Goal: Information Seeking & Learning: Learn about a topic

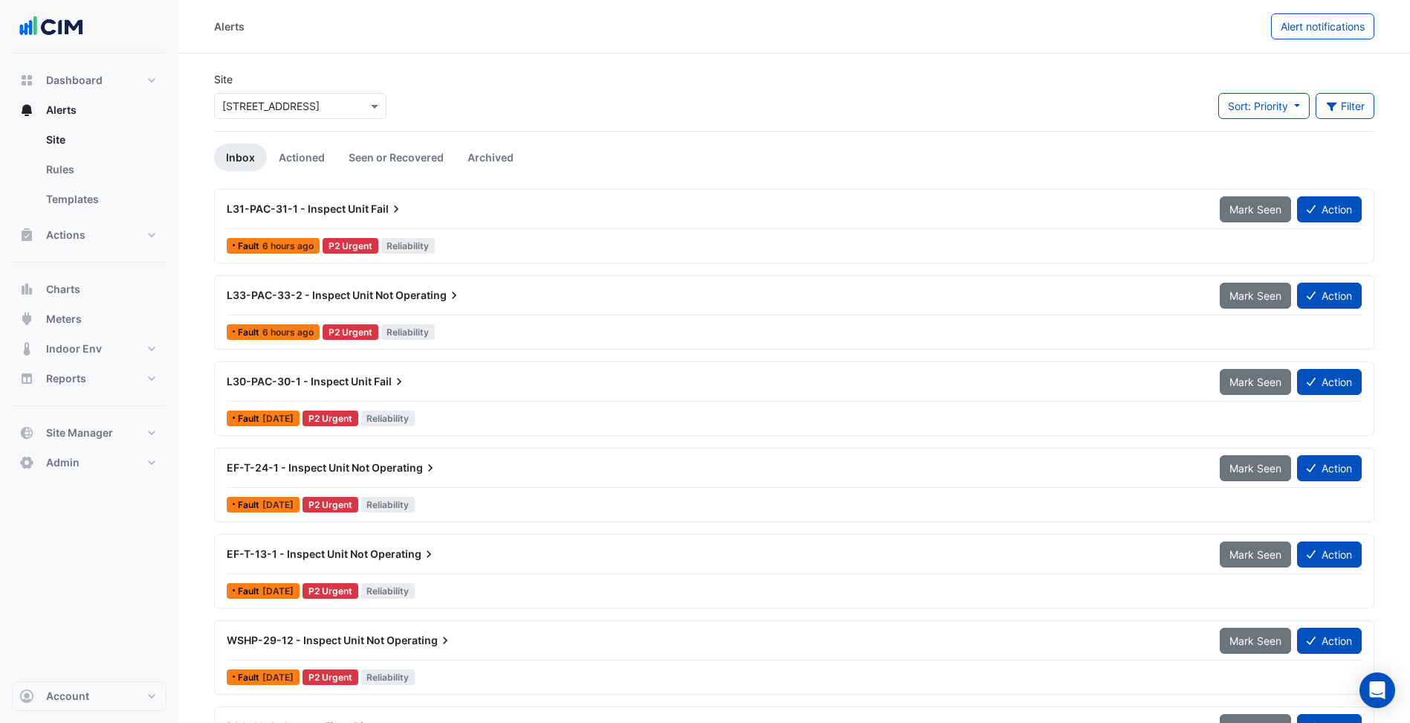
click at [326, 121] on div "Site × 2 Southbank Boulevard" at bounding box center [300, 100] width 190 height 59
click at [281, 109] on input "text" at bounding box center [285, 107] width 126 height 16
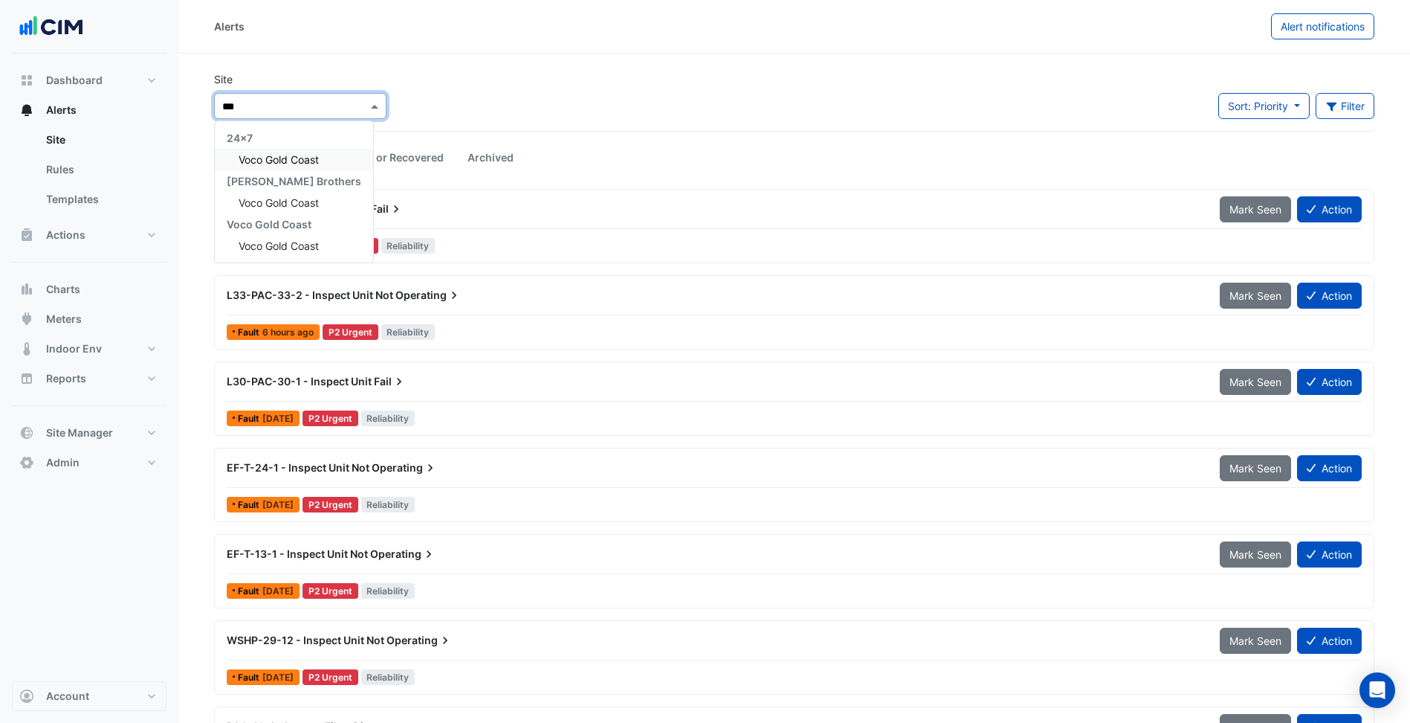
type input "****"
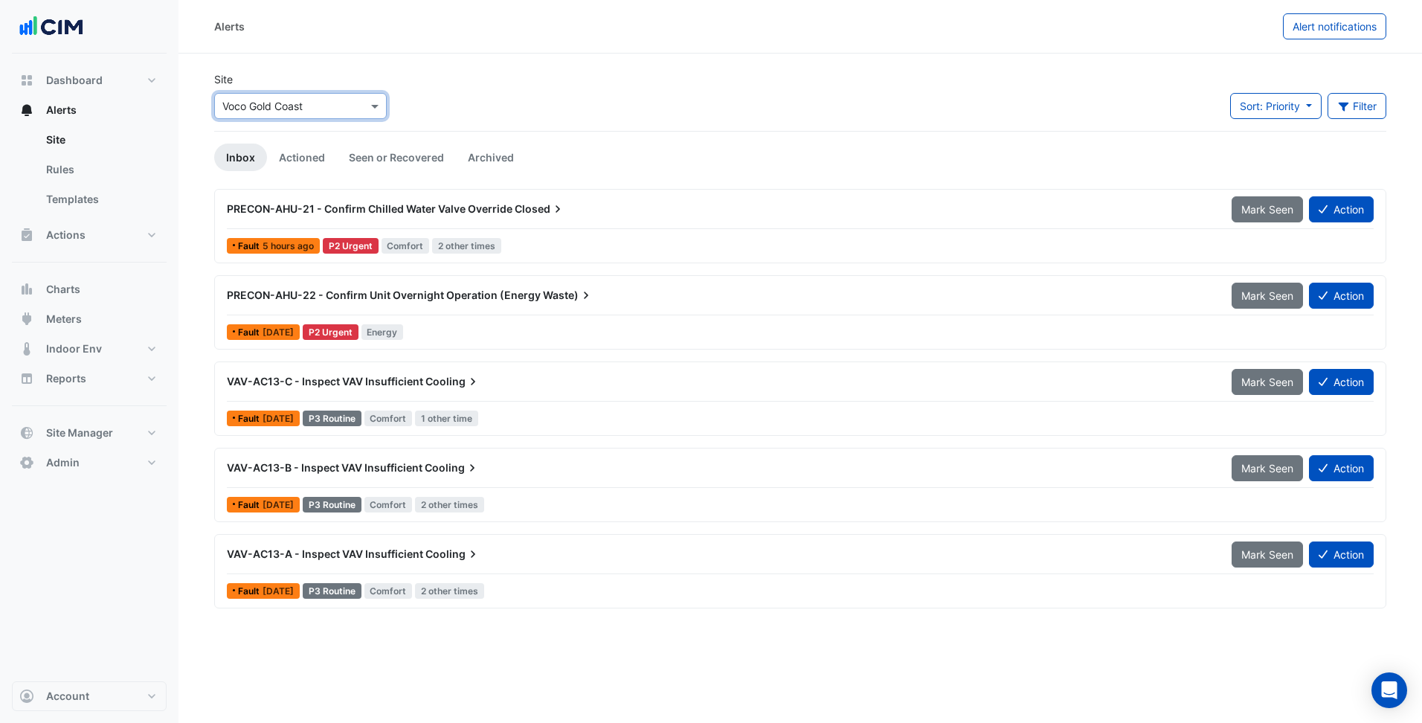
click at [625, 643] on div "Alerts Alert notifications Site × Voco Gold Coast Sort: Priority Priority Updat…" at bounding box center [799, 361] width 1243 height 723
click at [266, 103] on input "text" at bounding box center [285, 107] width 126 height 16
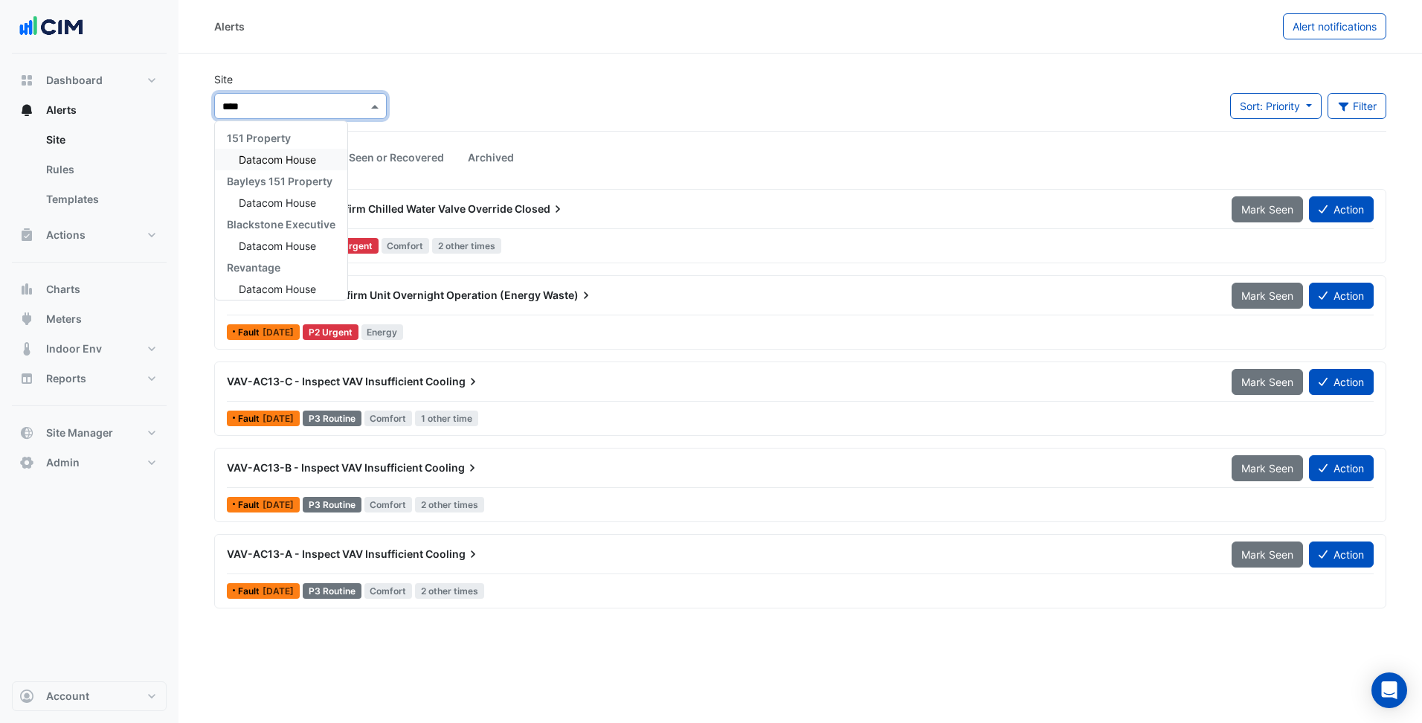
type input "*****"
drag, startPoint x: 277, startPoint y: 157, endPoint x: 578, endPoint y: 128, distance: 301.8
click at [277, 158] on span "Datacom House" at bounding box center [277, 159] width 77 height 13
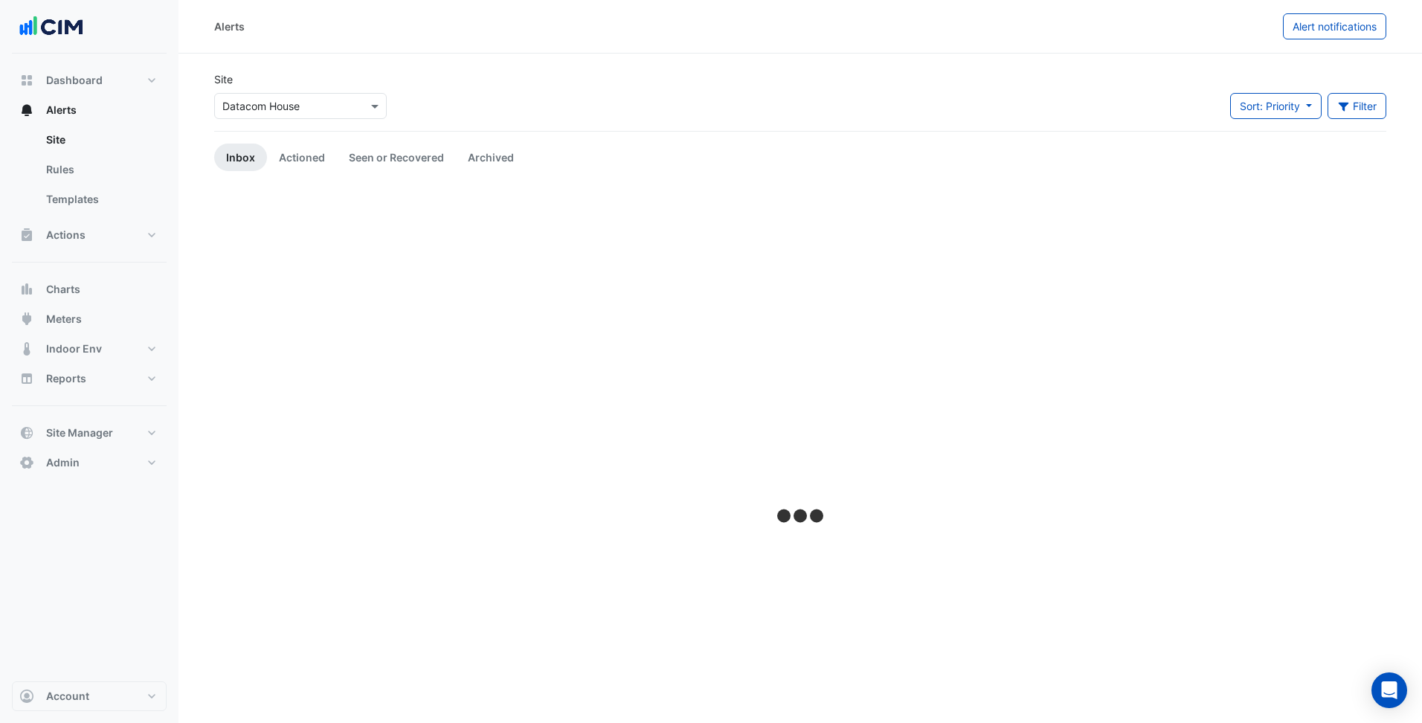
click at [578, 128] on div "Site × Datacom House Sort: Priority Priority Updated Filter Title Priority Filt…" at bounding box center [800, 100] width 1190 height 59
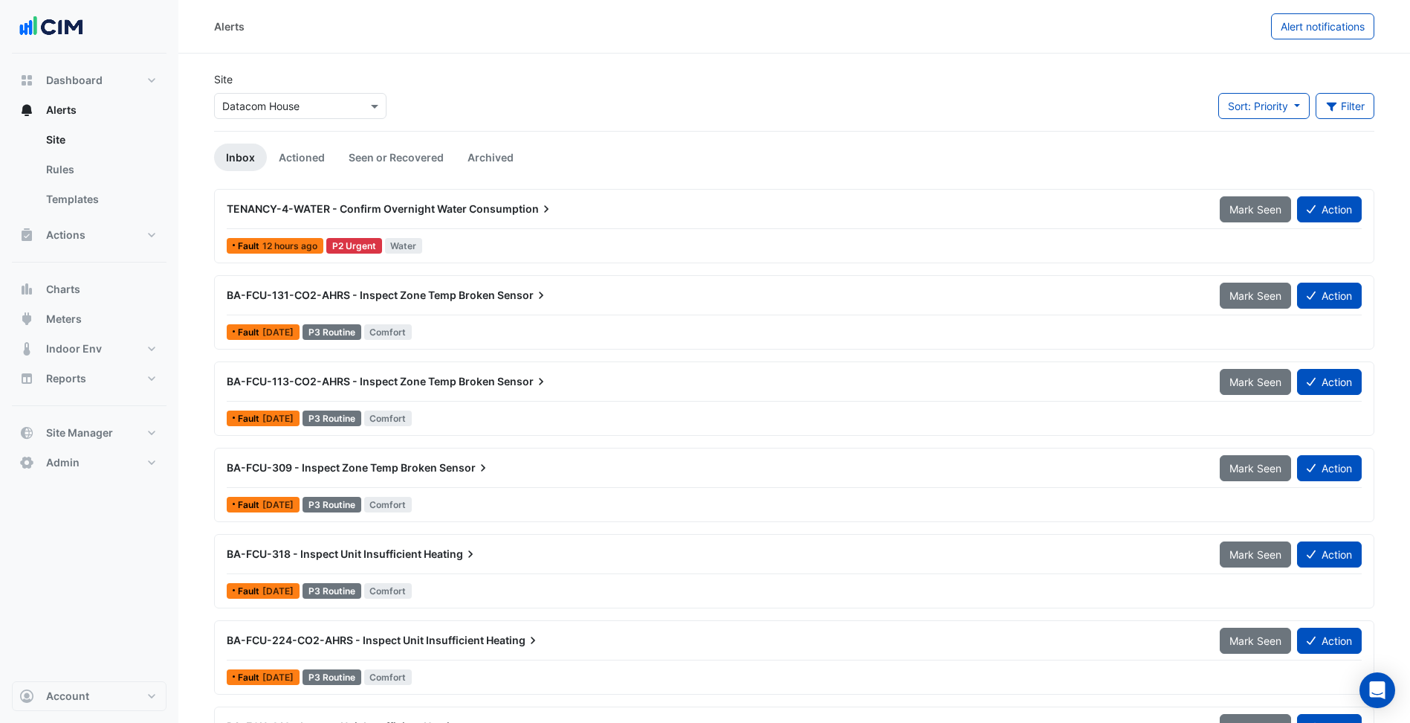
click at [483, 239] on div "Fault 12 hours ago P2 Urgent Water" at bounding box center [794, 246] width 1138 height 22
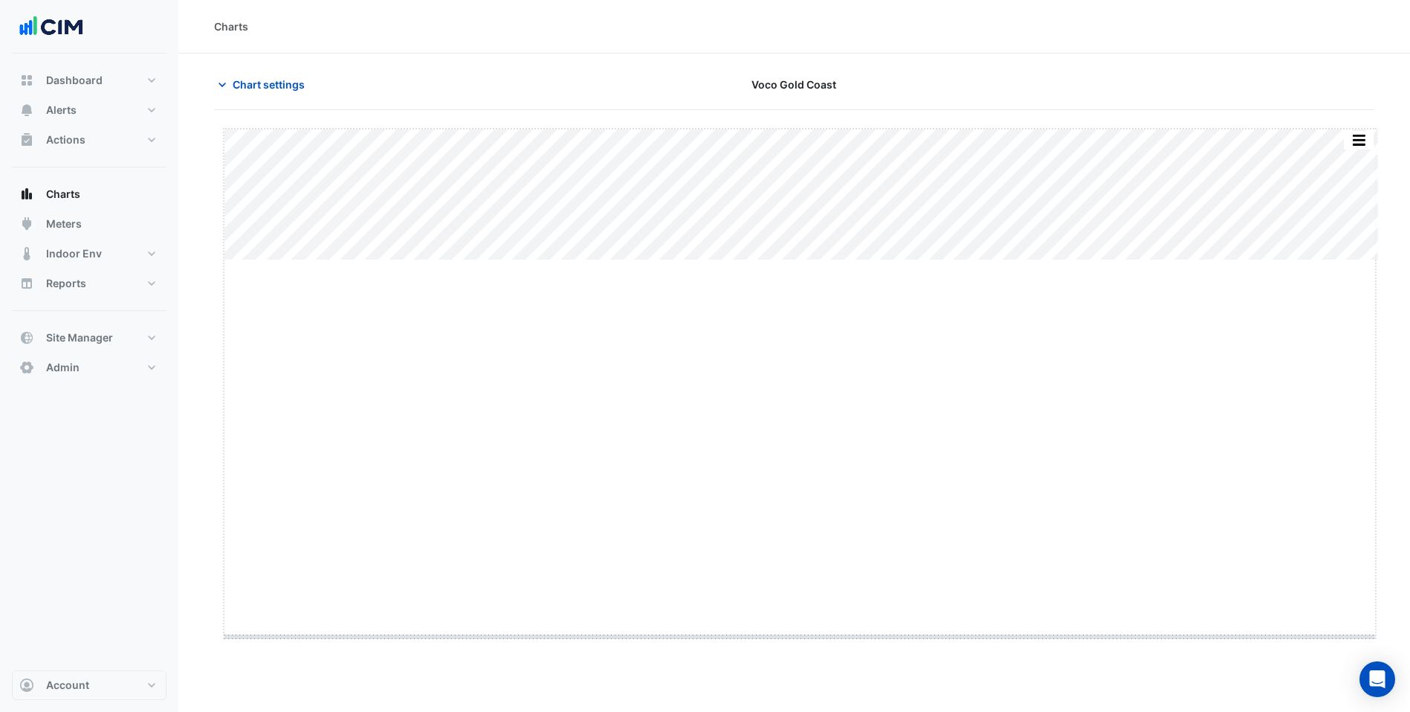
drag, startPoint x: 802, startPoint y: 259, endPoint x: 822, endPoint y: 636, distance: 378.3
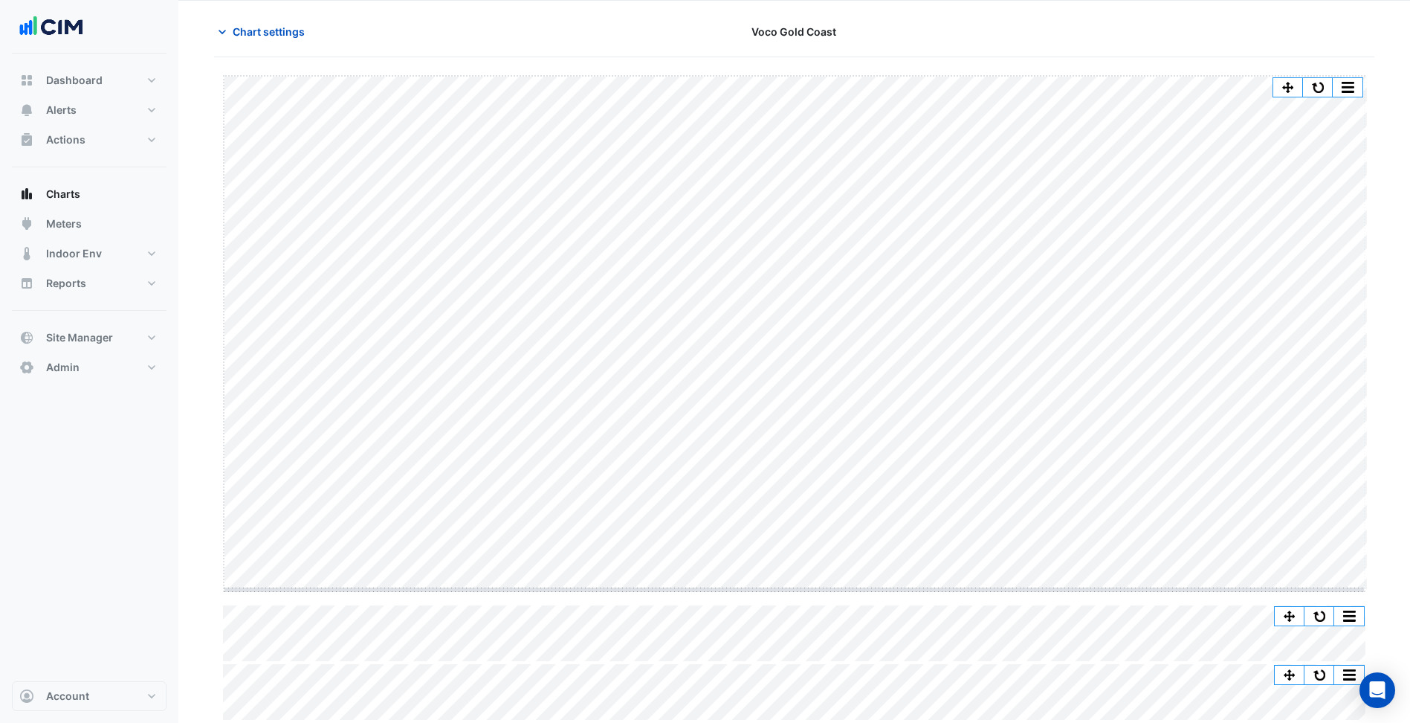
scroll to position [53, 0]
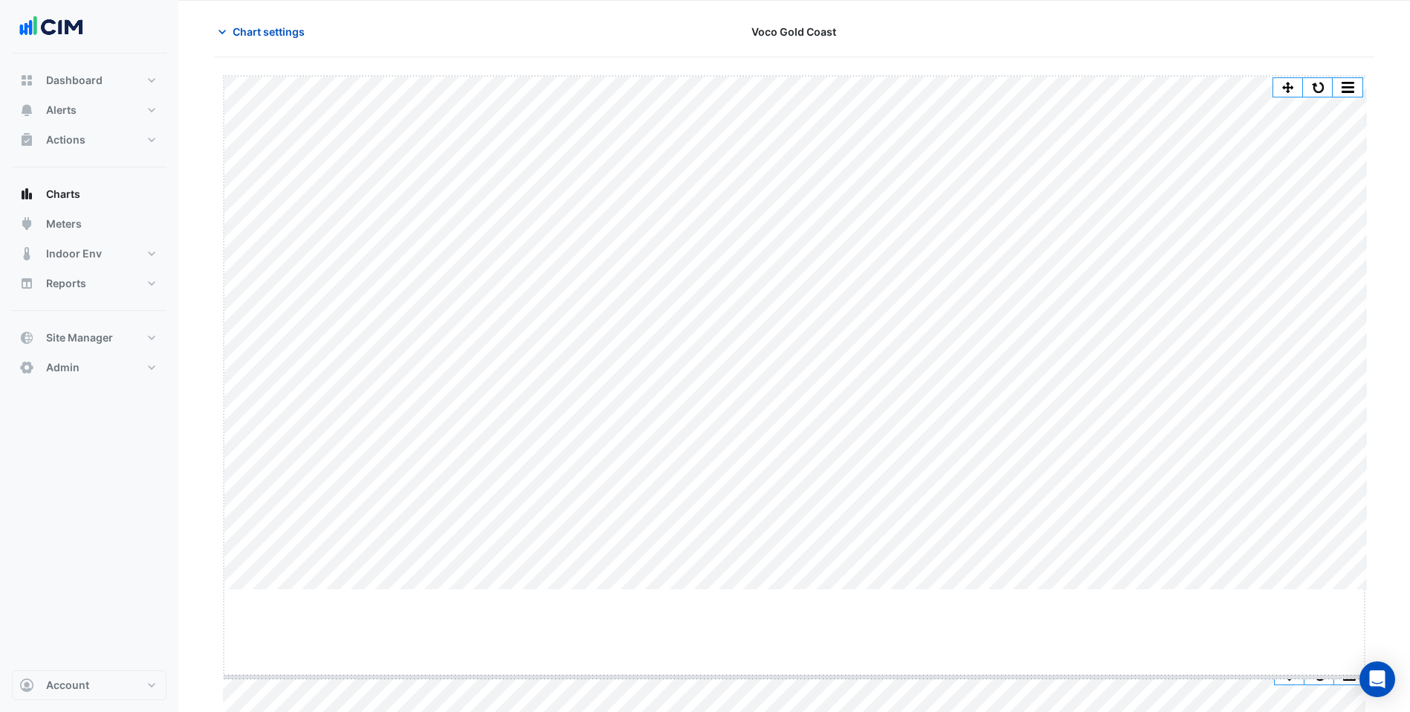
drag, startPoint x: 799, startPoint y: 587, endPoint x: 807, endPoint y: 674, distance: 87.3
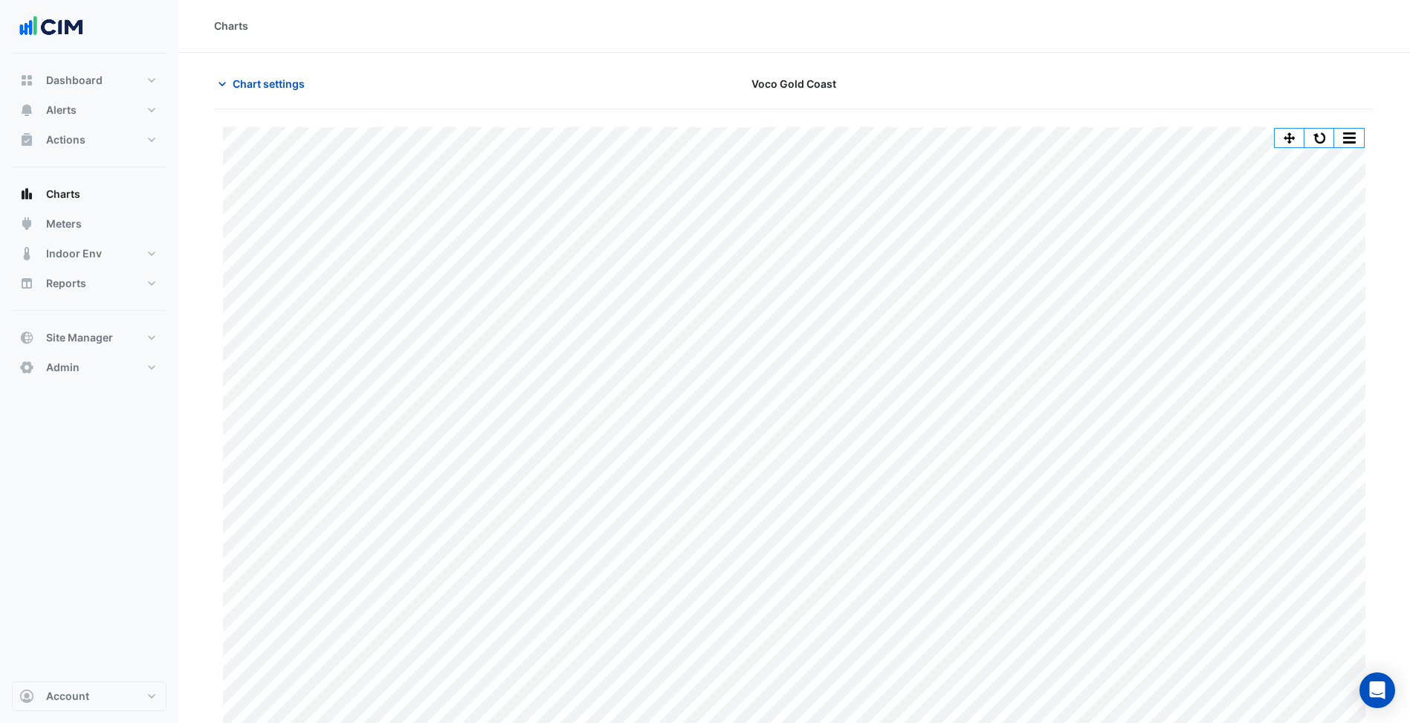
scroll to position [0, 0]
click at [271, 83] on span "Chart settings" at bounding box center [269, 85] width 72 height 16
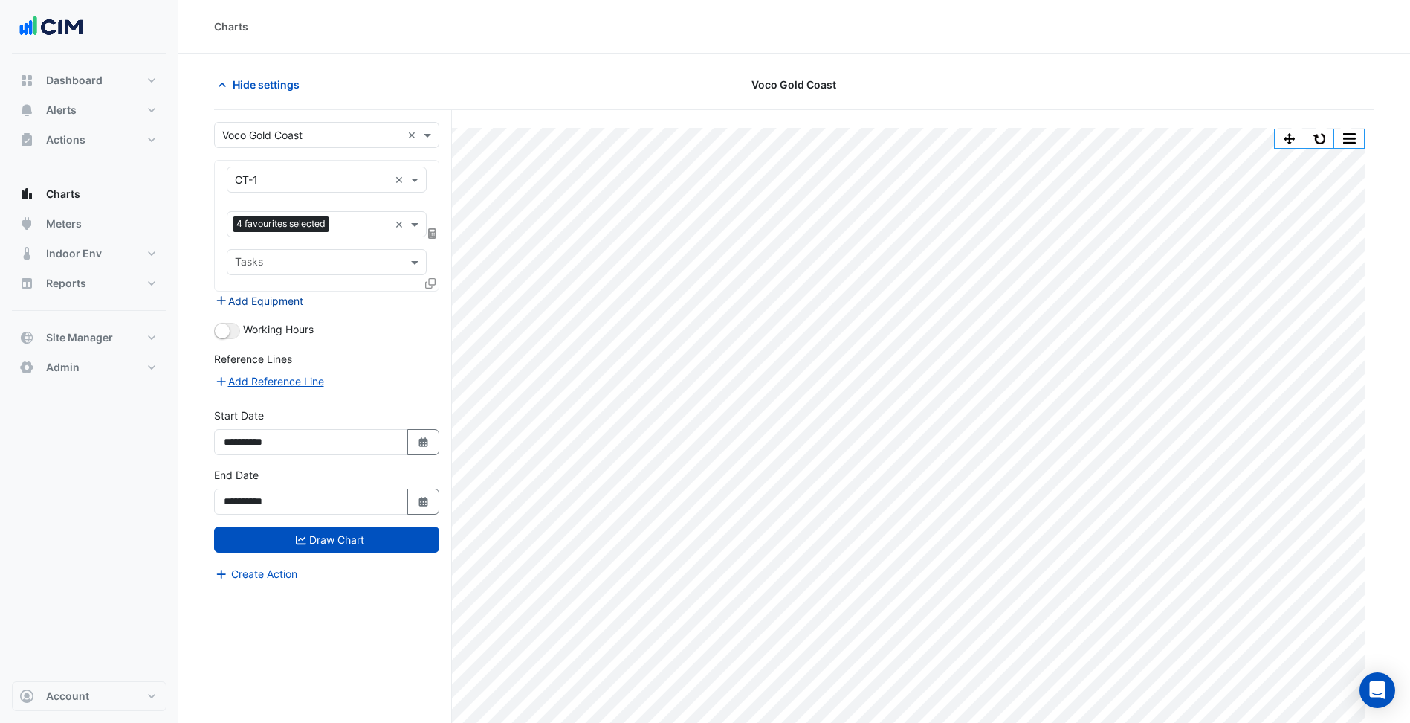
click at [278, 304] on button "Add Equipment" at bounding box center [259, 300] width 90 height 17
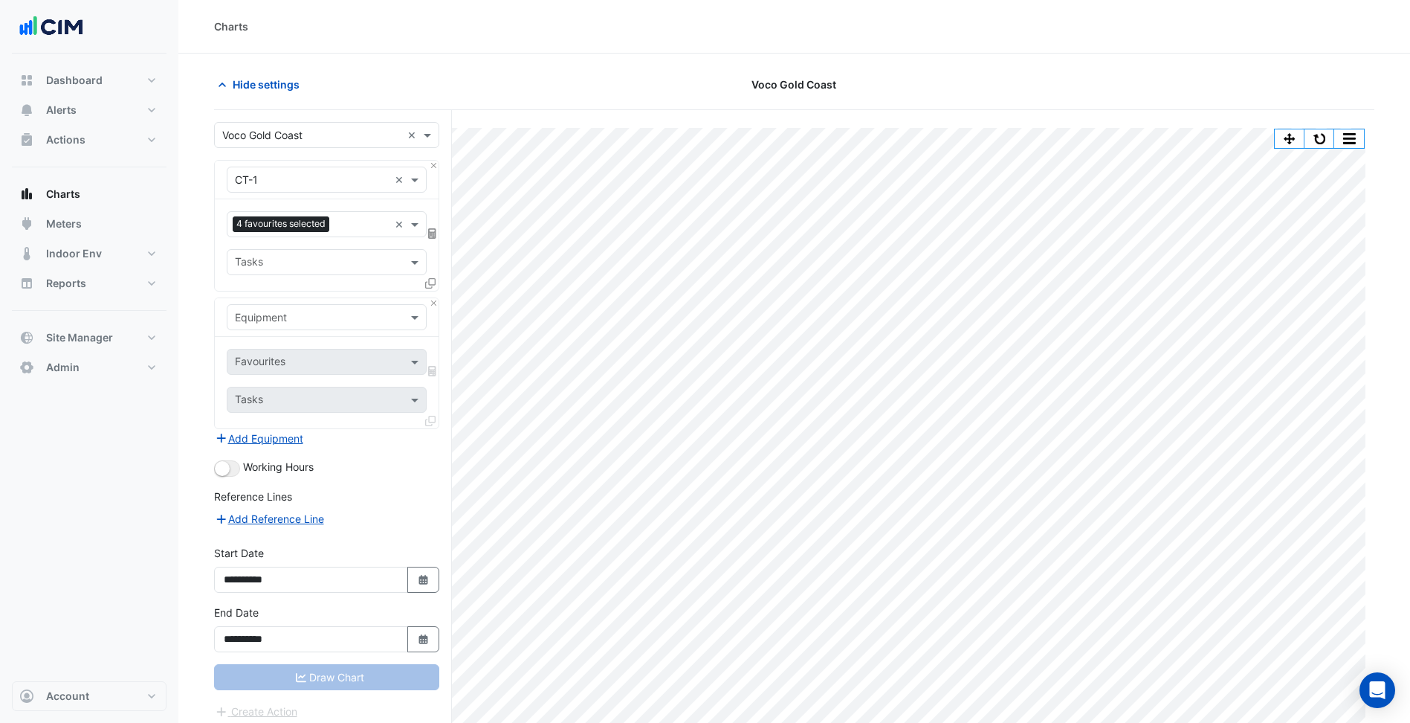
click at [302, 332] on div "Equipment" at bounding box center [327, 317] width 224 height 39
click at [312, 314] on input "text" at bounding box center [312, 318] width 154 height 16
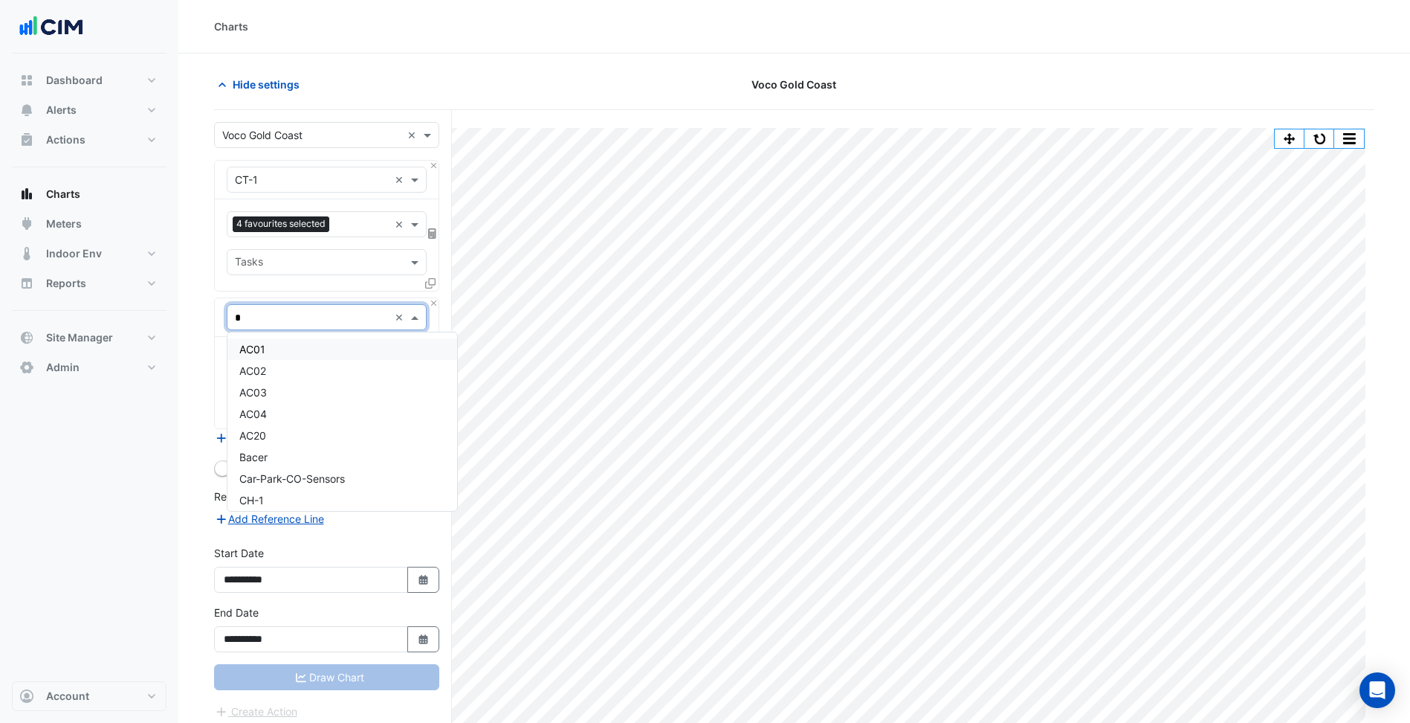
type input "**"
click at [288, 351] on div "CH-1" at bounding box center [327, 349] width 199 height 22
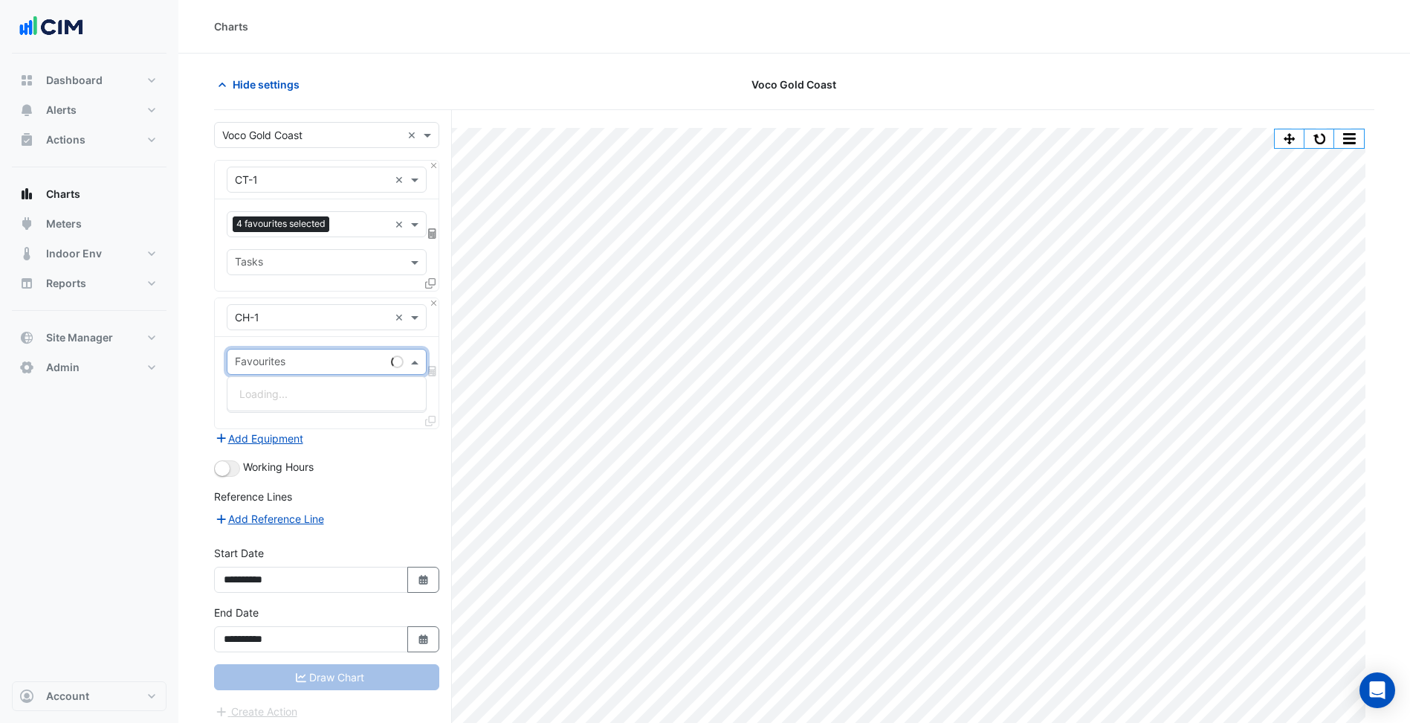
click at [308, 367] on input "text" at bounding box center [310, 363] width 150 height 16
type input "****"
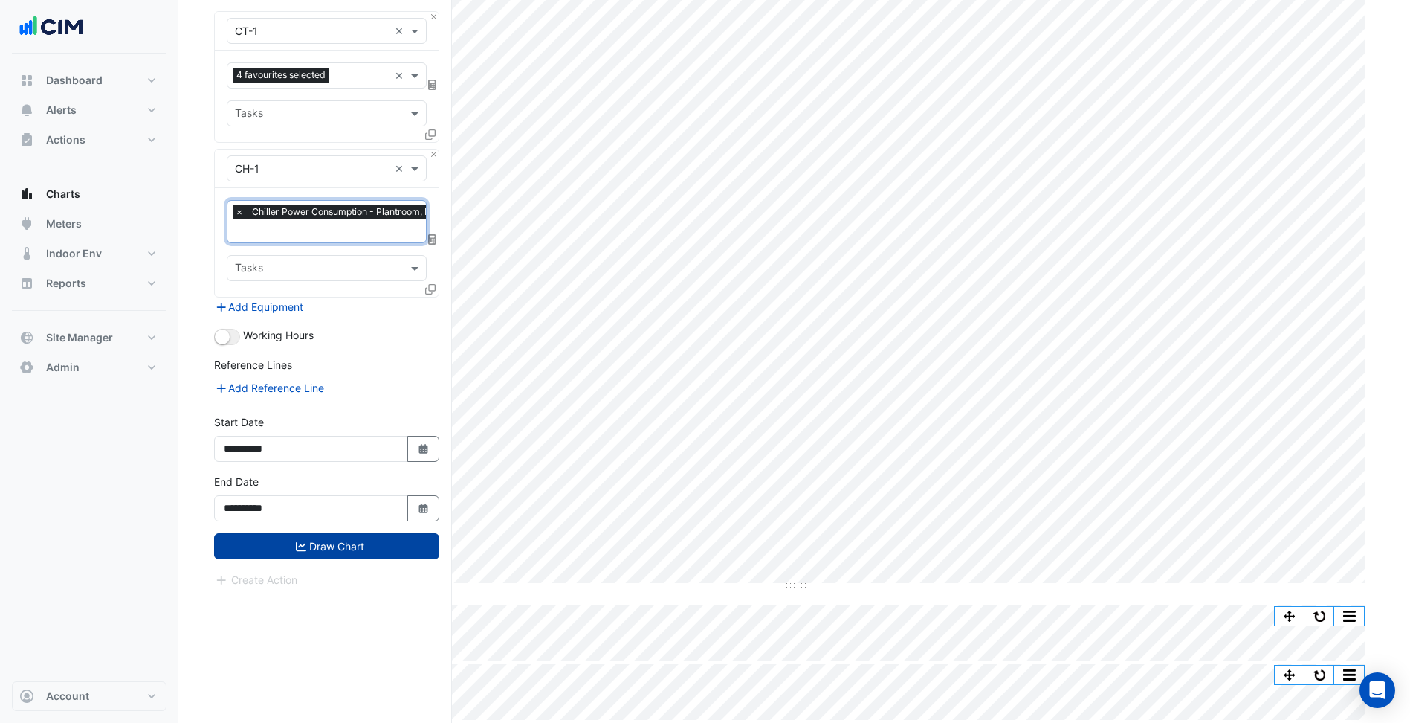
click at [318, 553] on button "Draw Chart" at bounding box center [326, 546] width 225 height 26
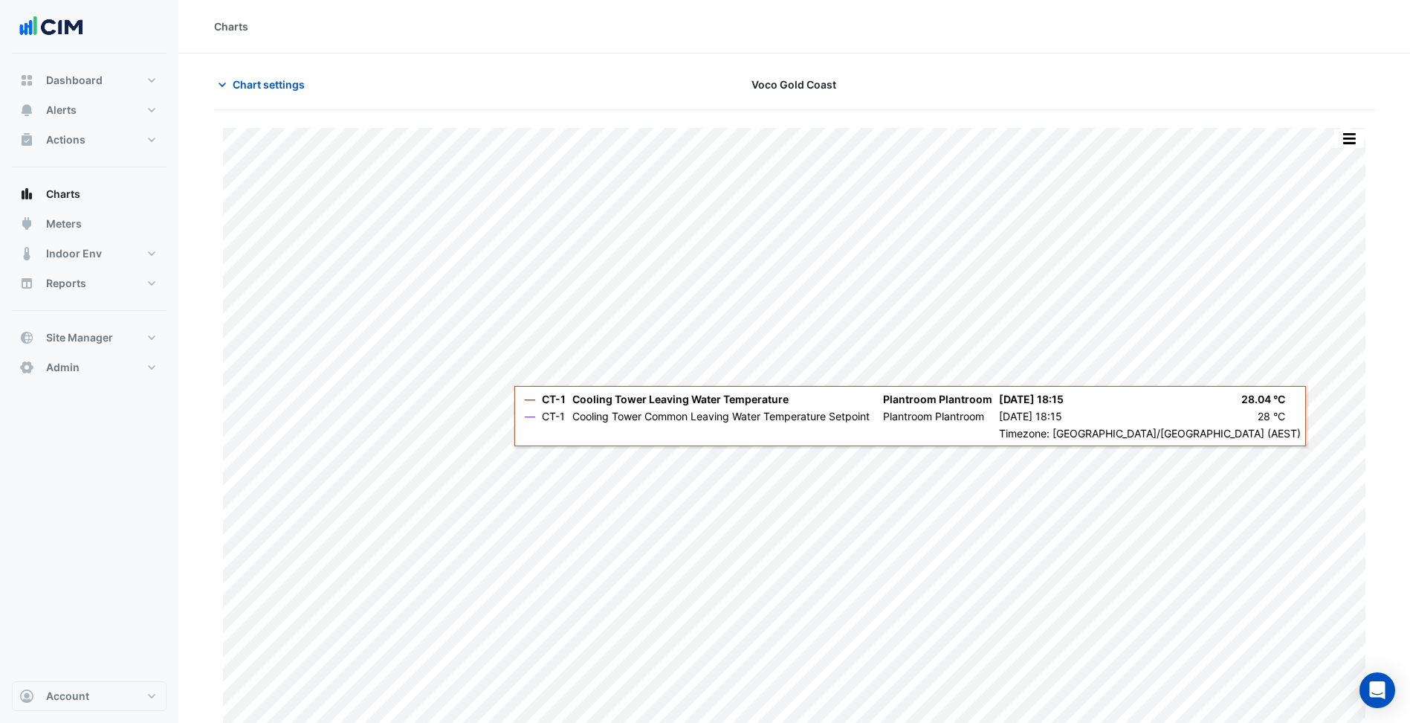
scroll to position [301, 0]
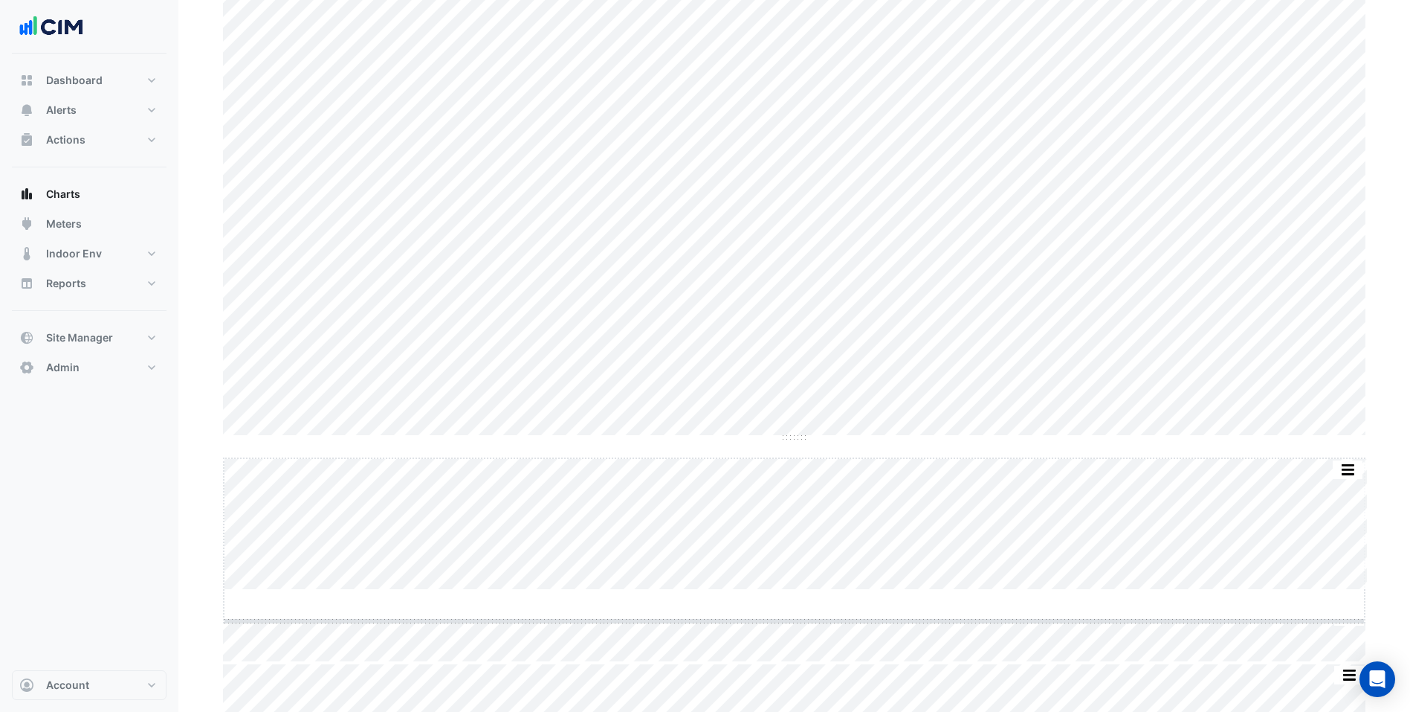
drag, startPoint x: 800, startPoint y: 587, endPoint x: 794, endPoint y: 723, distance: 136.2
click at [794, 722] on html "Charts Chart settings Voco Gold Coast Split by Equip Split All Split None Print…" at bounding box center [705, 212] width 1410 height 1019
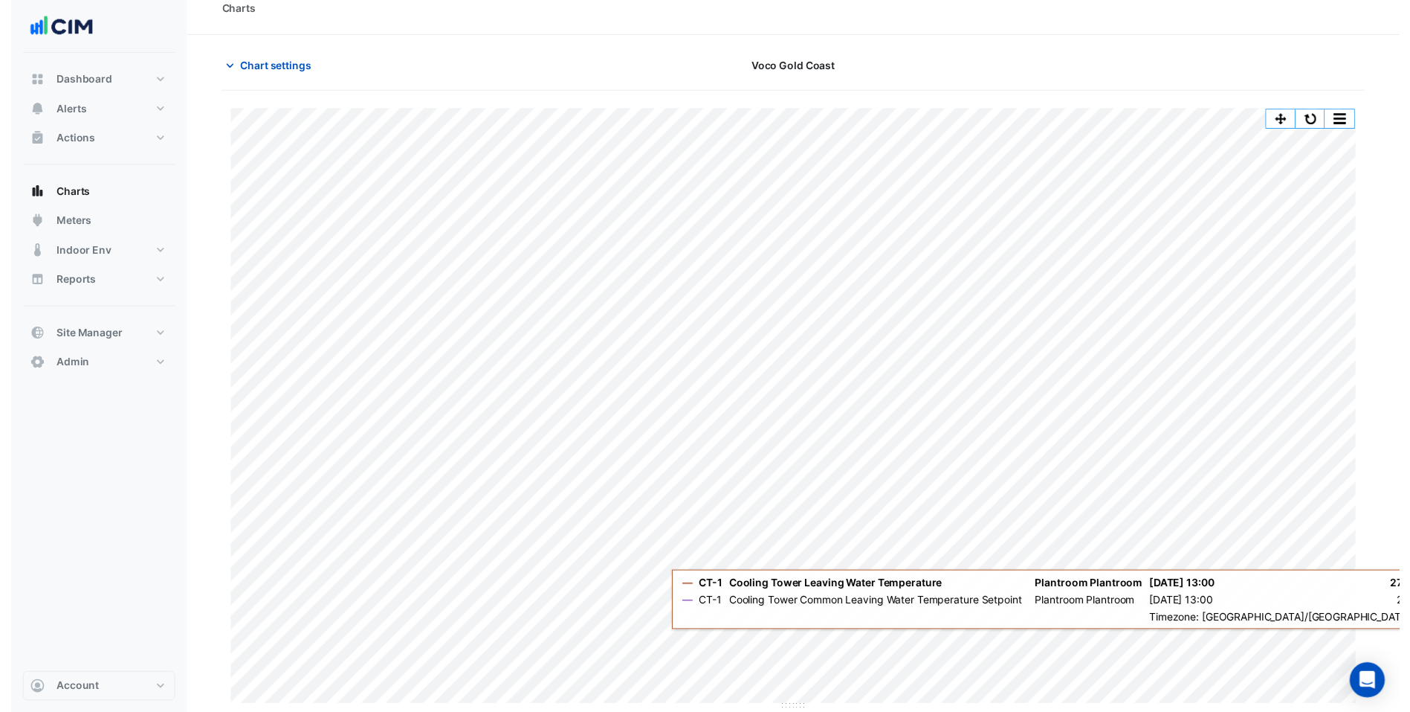
scroll to position [0, 0]
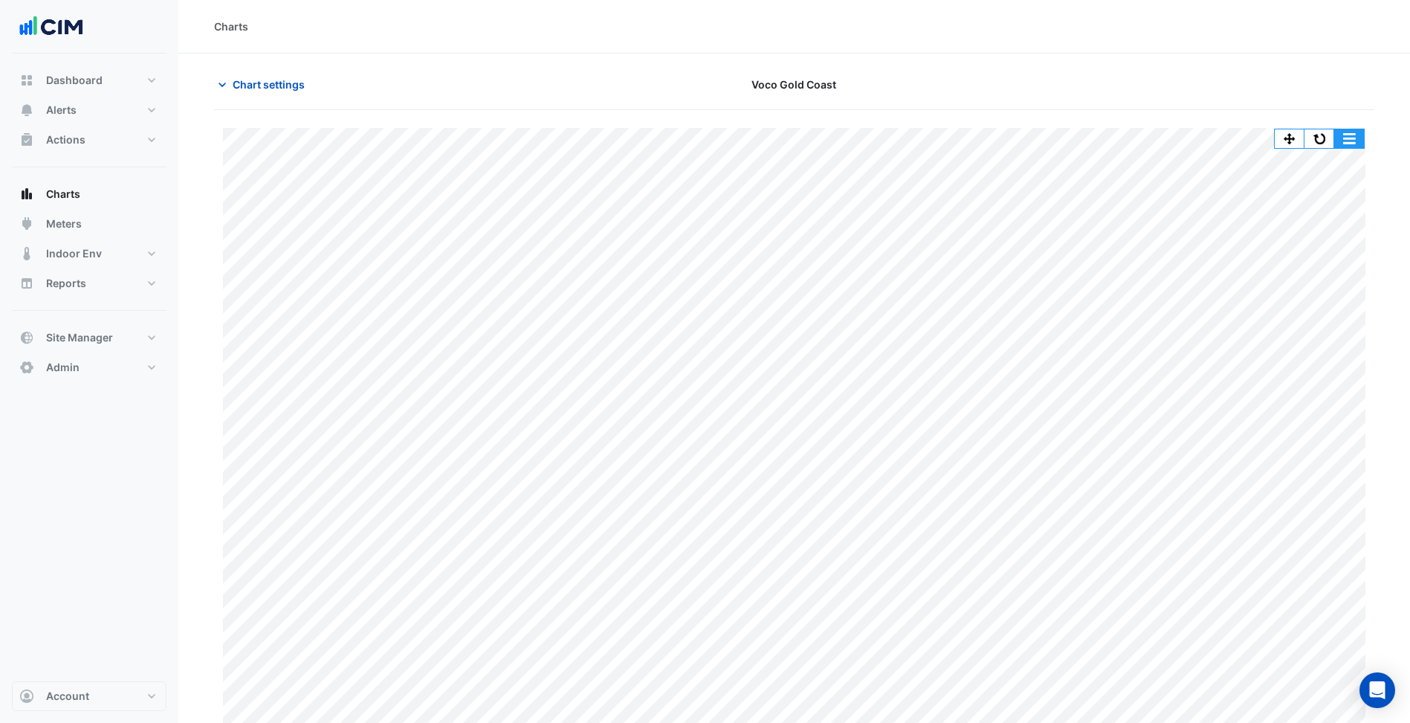
click at [1348, 138] on button "button" at bounding box center [1350, 138] width 30 height 19
click at [1271, 100] on div "Chart settings Voco Gold Coast" at bounding box center [794, 90] width 1161 height 39
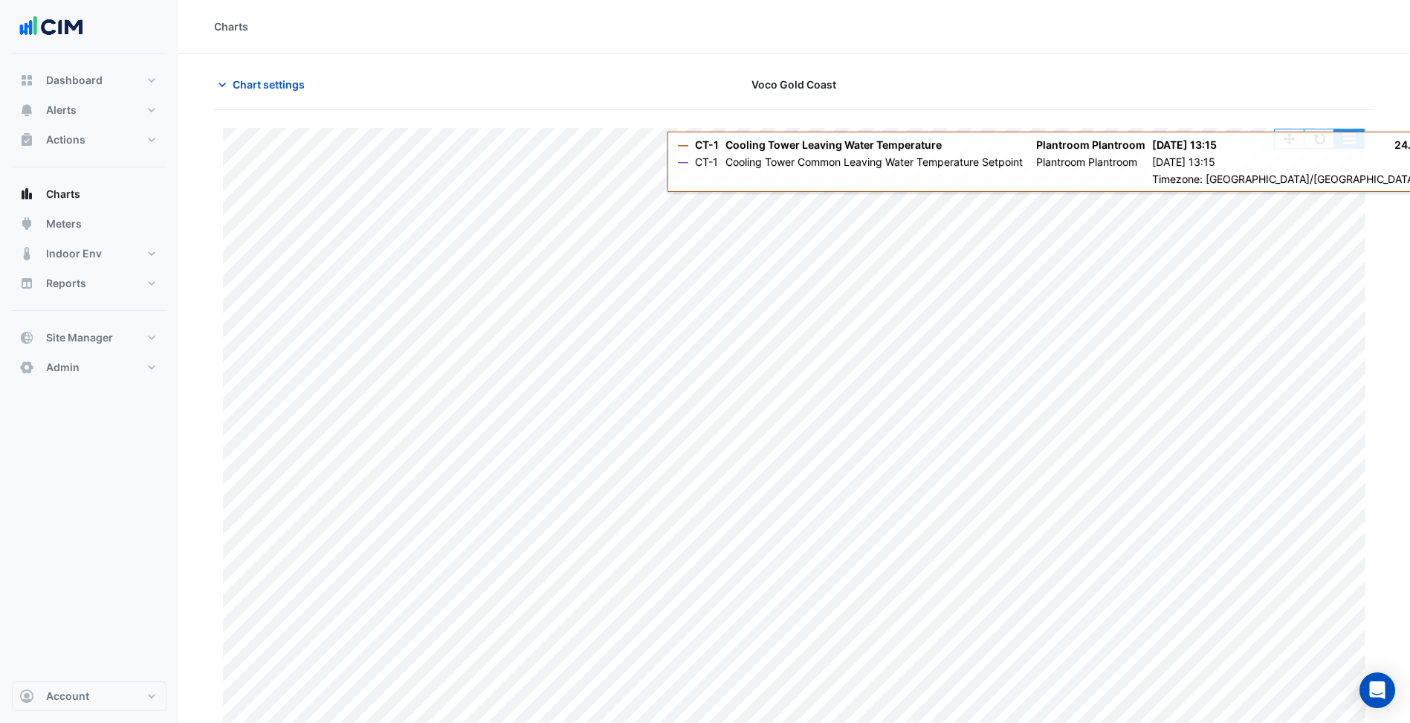
click at [1357, 145] on button "button" at bounding box center [1350, 138] width 30 height 19
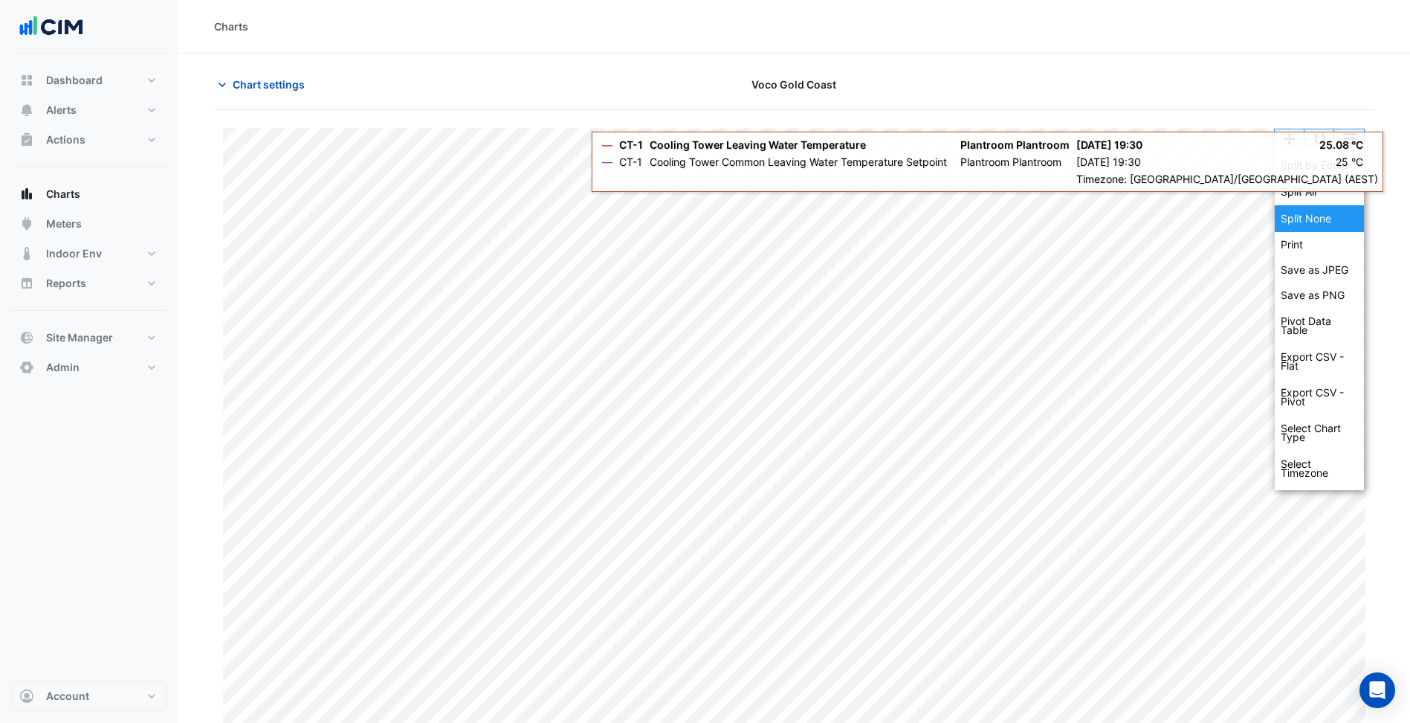
click at [1318, 211] on div "Split None" at bounding box center [1319, 218] width 89 height 27
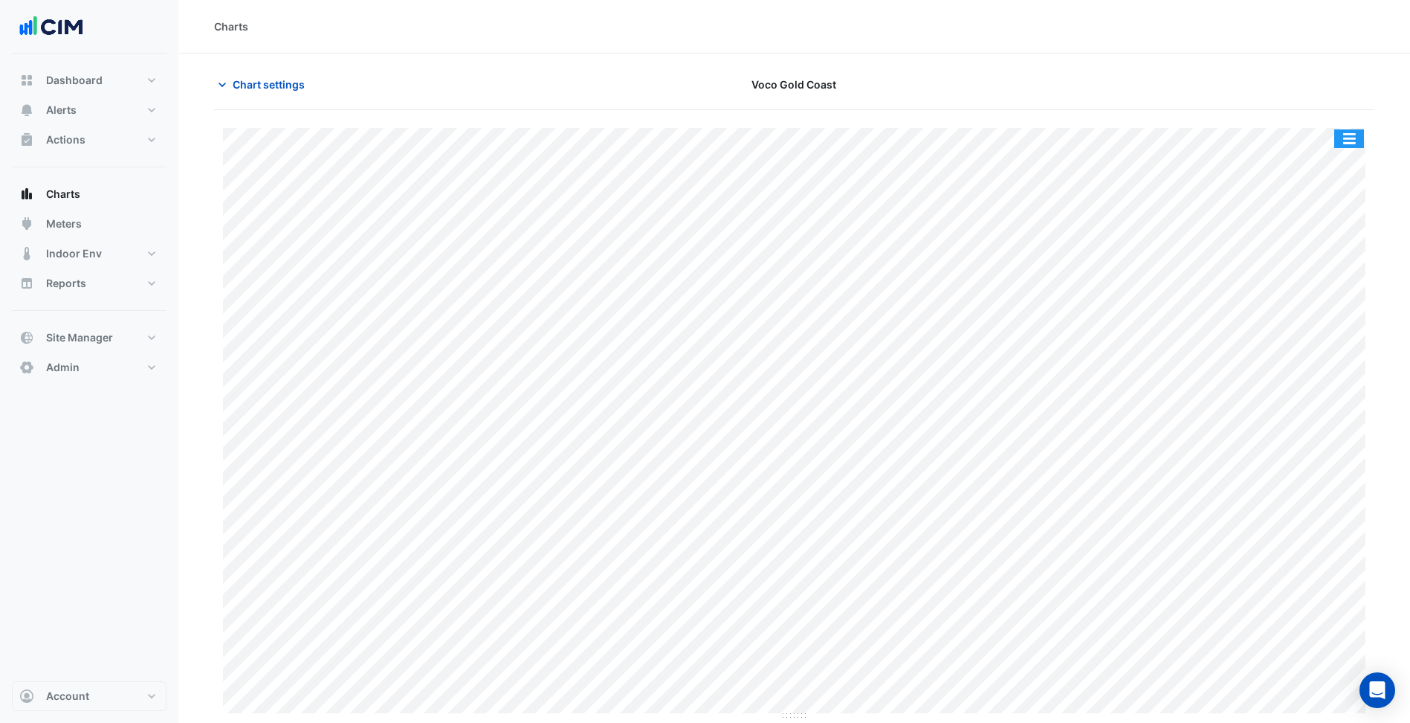
click at [1349, 138] on button "button" at bounding box center [1350, 138] width 30 height 19
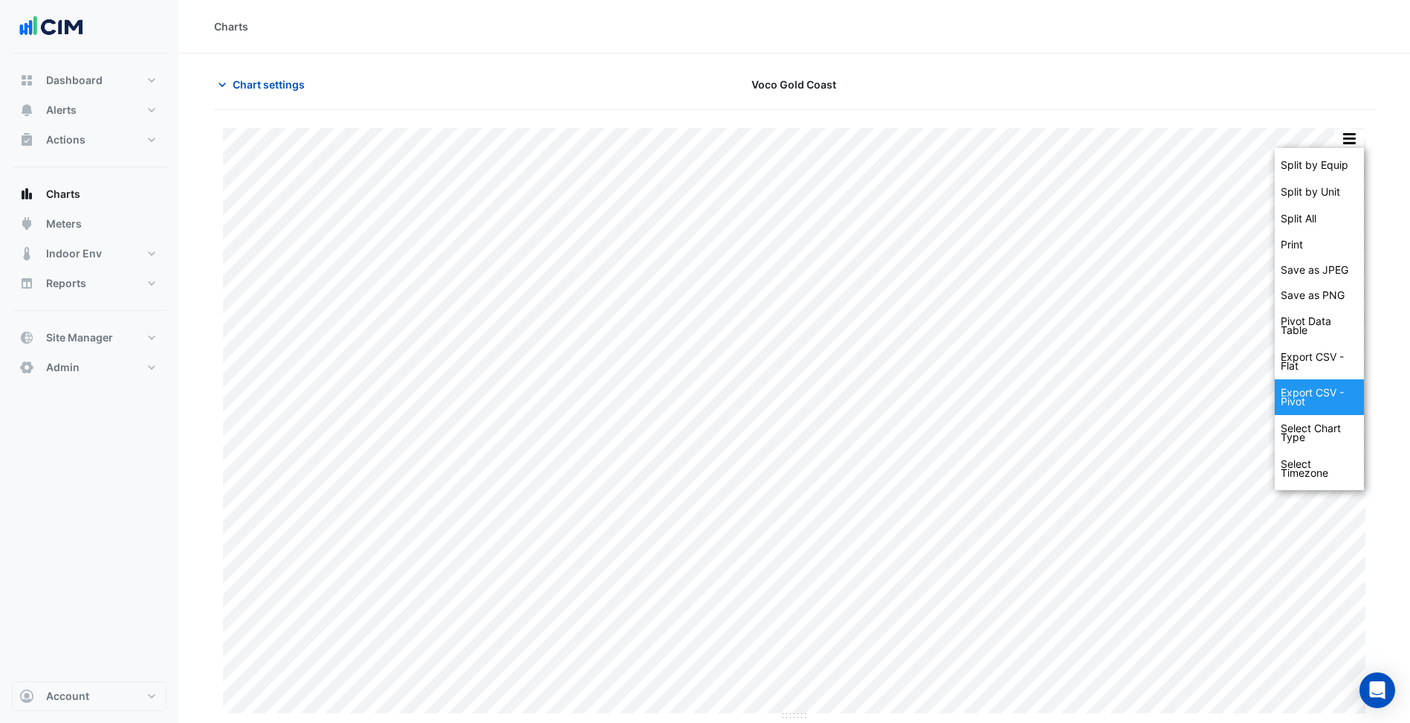
click at [1325, 405] on div "Export CSV - Pivot" at bounding box center [1319, 397] width 89 height 36
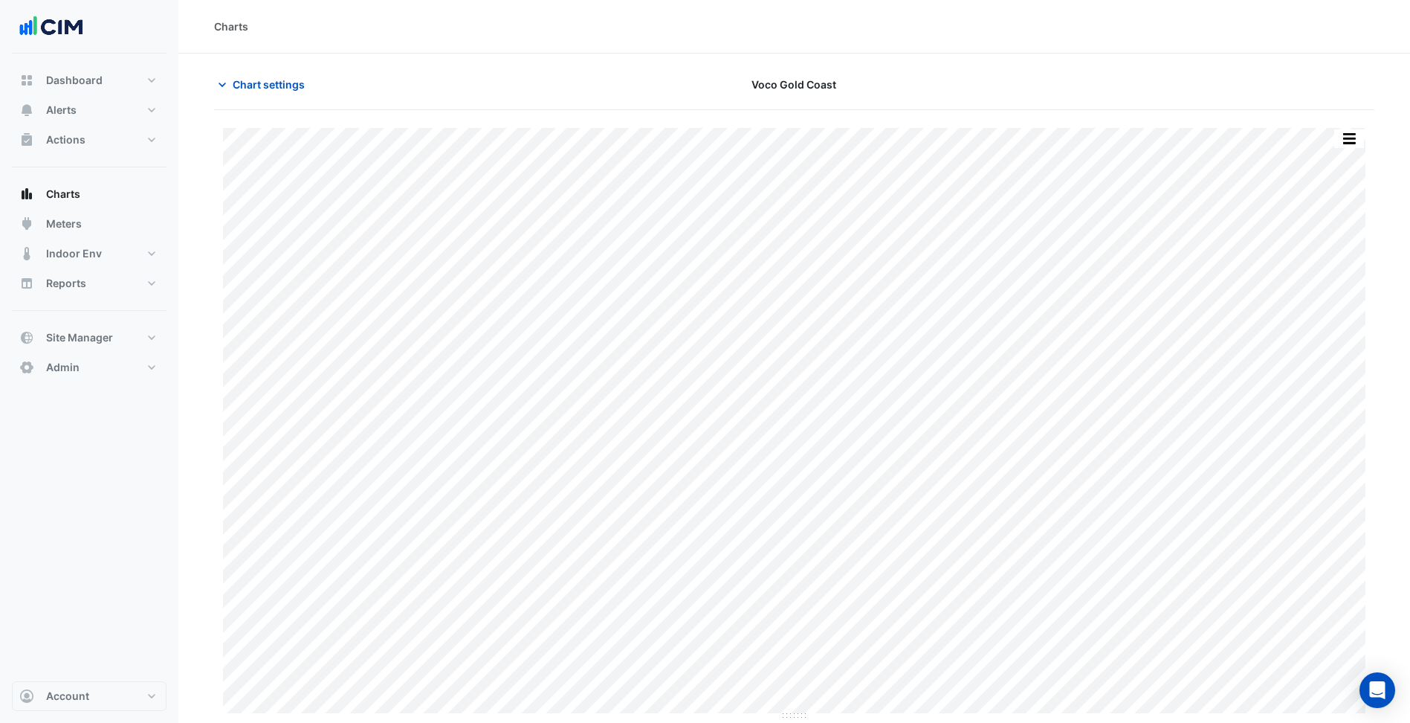
click at [1019, 33] on div "Charts" at bounding box center [794, 27] width 1161 height 16
click at [274, 92] on button "Chart settings" at bounding box center [264, 84] width 100 height 26
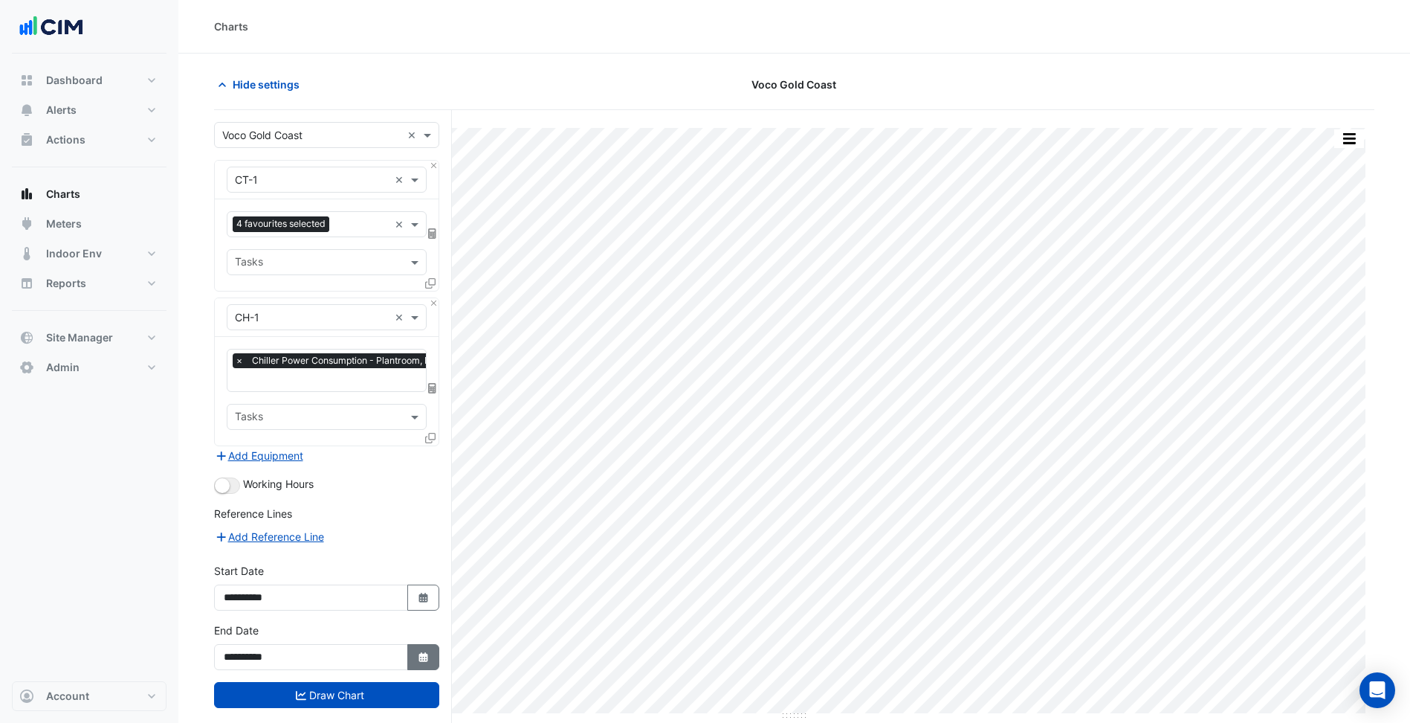
click at [425, 657] on icon "button" at bounding box center [423, 657] width 9 height 10
select select "*"
select select "****"
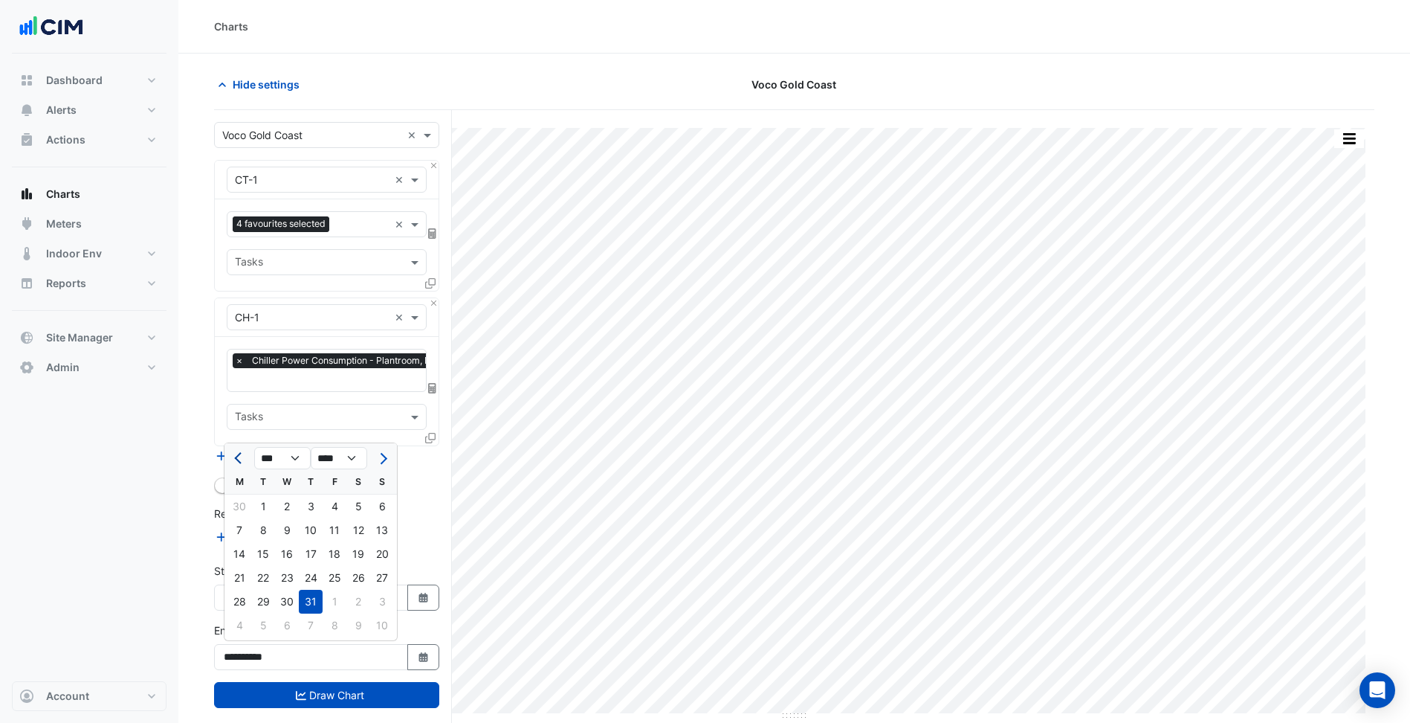
click at [235, 462] on button "Previous month" at bounding box center [239, 458] width 18 height 24
select select "*"
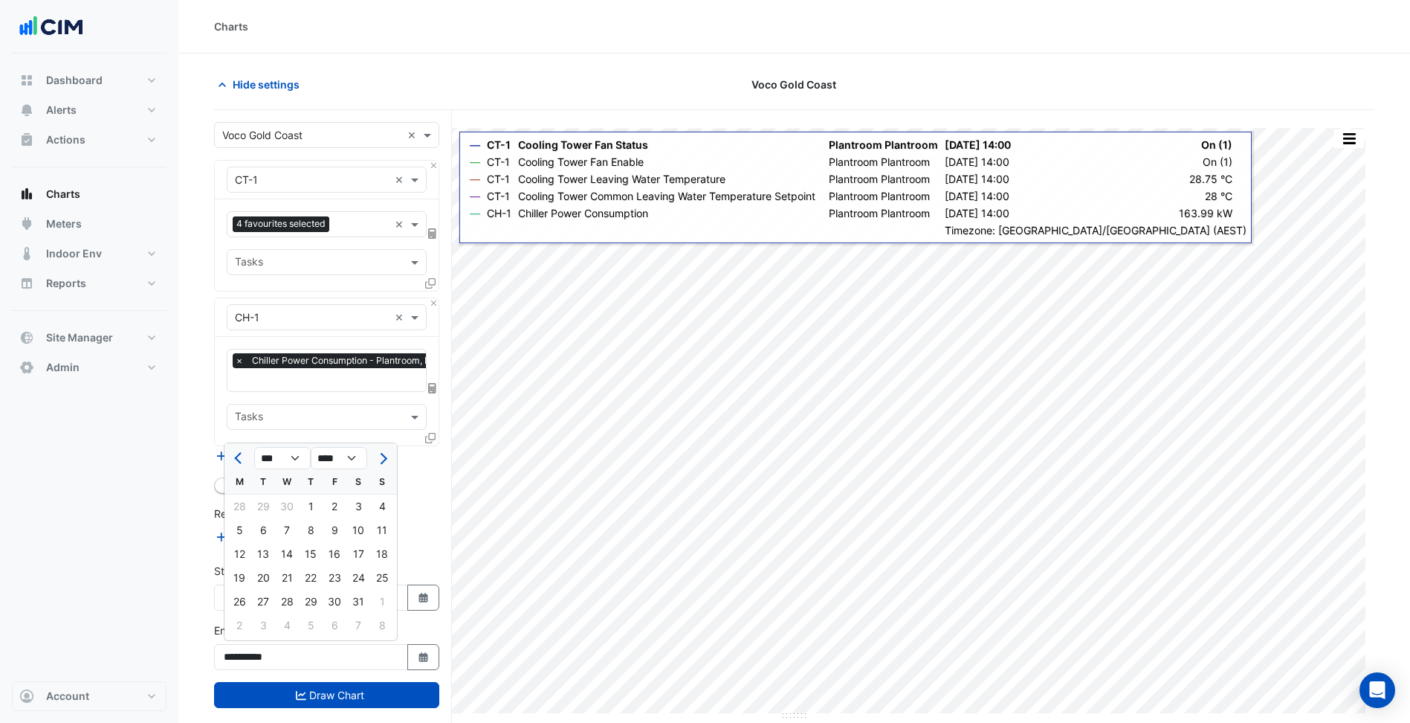
drag, startPoint x: 258, startPoint y: 83, endPoint x: 701, endPoint y: 97, distance: 443.4
click at [262, 85] on span "Hide settings" at bounding box center [266, 85] width 67 height 16
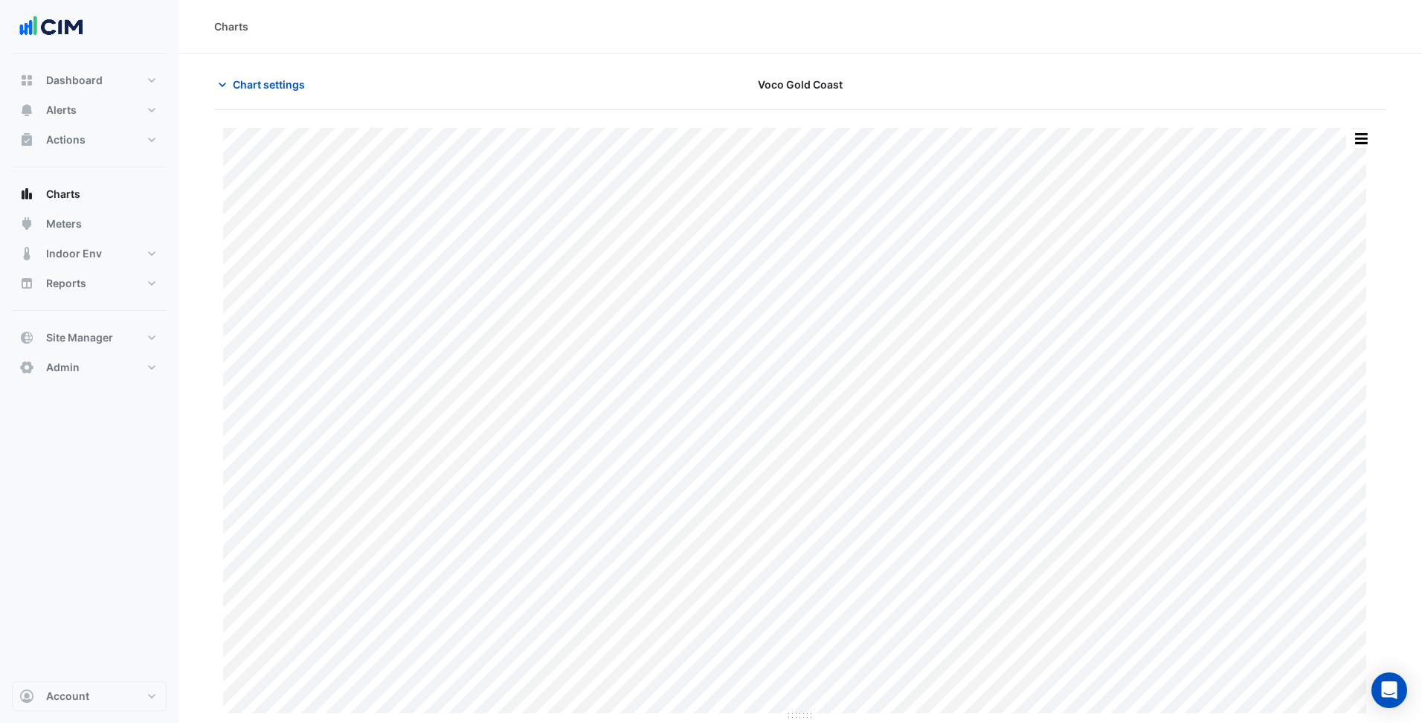
click at [1354, 132] on button "button" at bounding box center [1361, 138] width 30 height 19
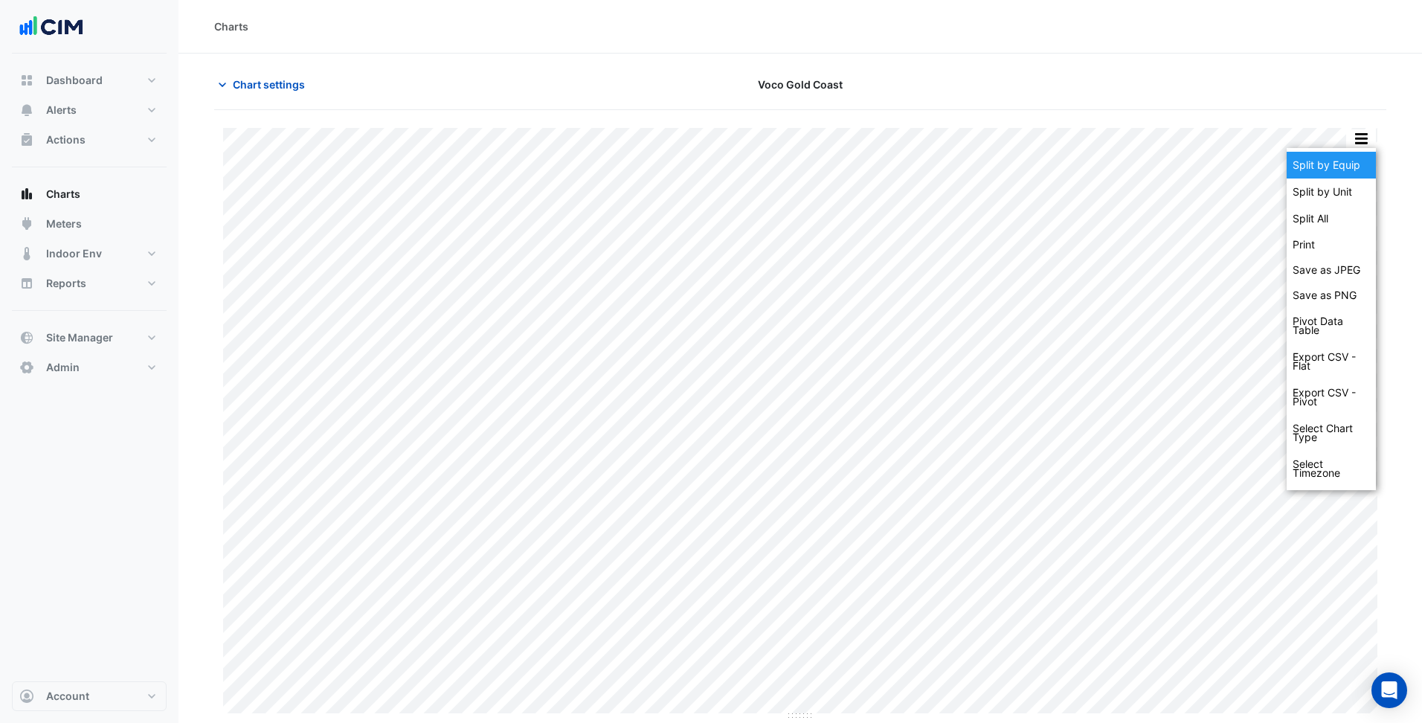
click at [1352, 162] on div "Split by Equip" at bounding box center [1330, 165] width 89 height 27
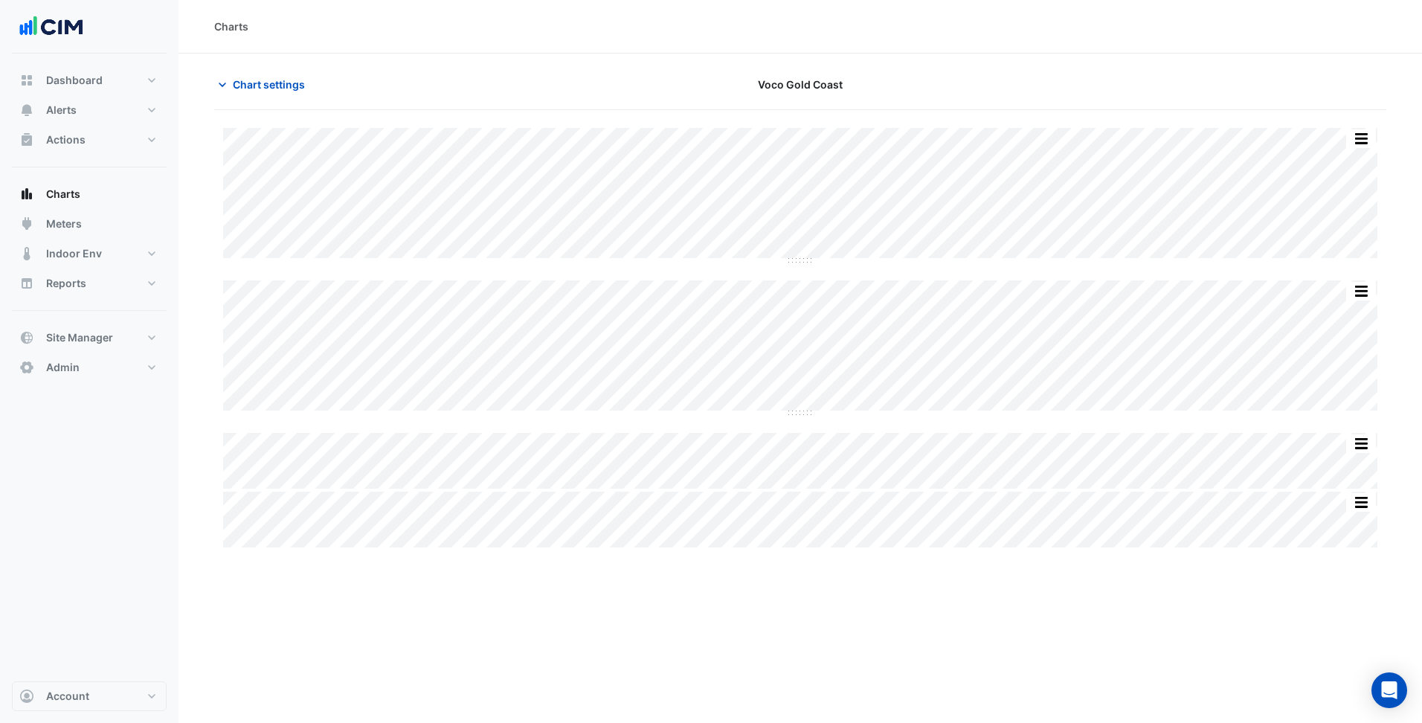
click at [800, 262] on div "Split by Unit Split All Split None Print Save as JPEG Save as PNG Pivot Data Ta…" at bounding box center [800, 337] width 1172 height 419
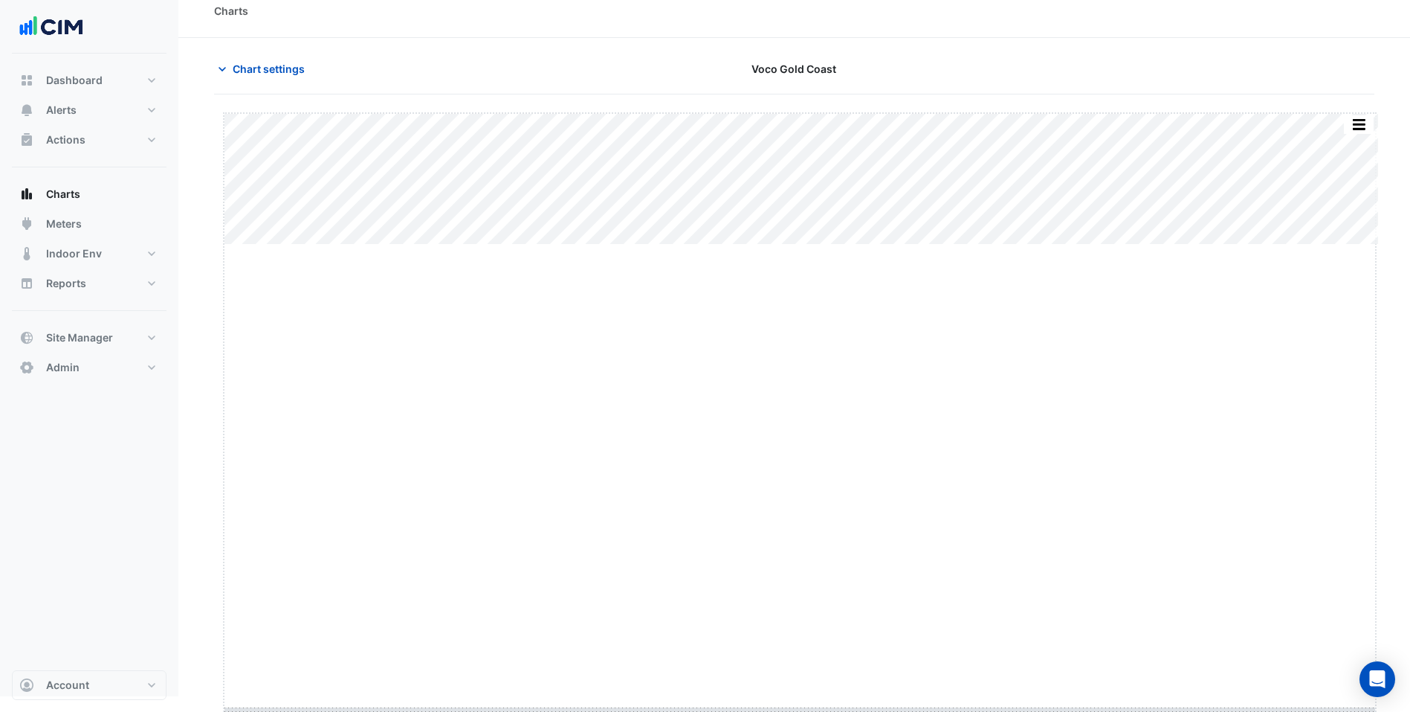
drag, startPoint x: 802, startPoint y: 260, endPoint x: 732, endPoint y: 725, distance: 469.9
click at [732, 696] on html "Charts Chart settings Voco Gold Coast Split by Unit Split All Split None Print …" at bounding box center [705, 340] width 1410 height 712
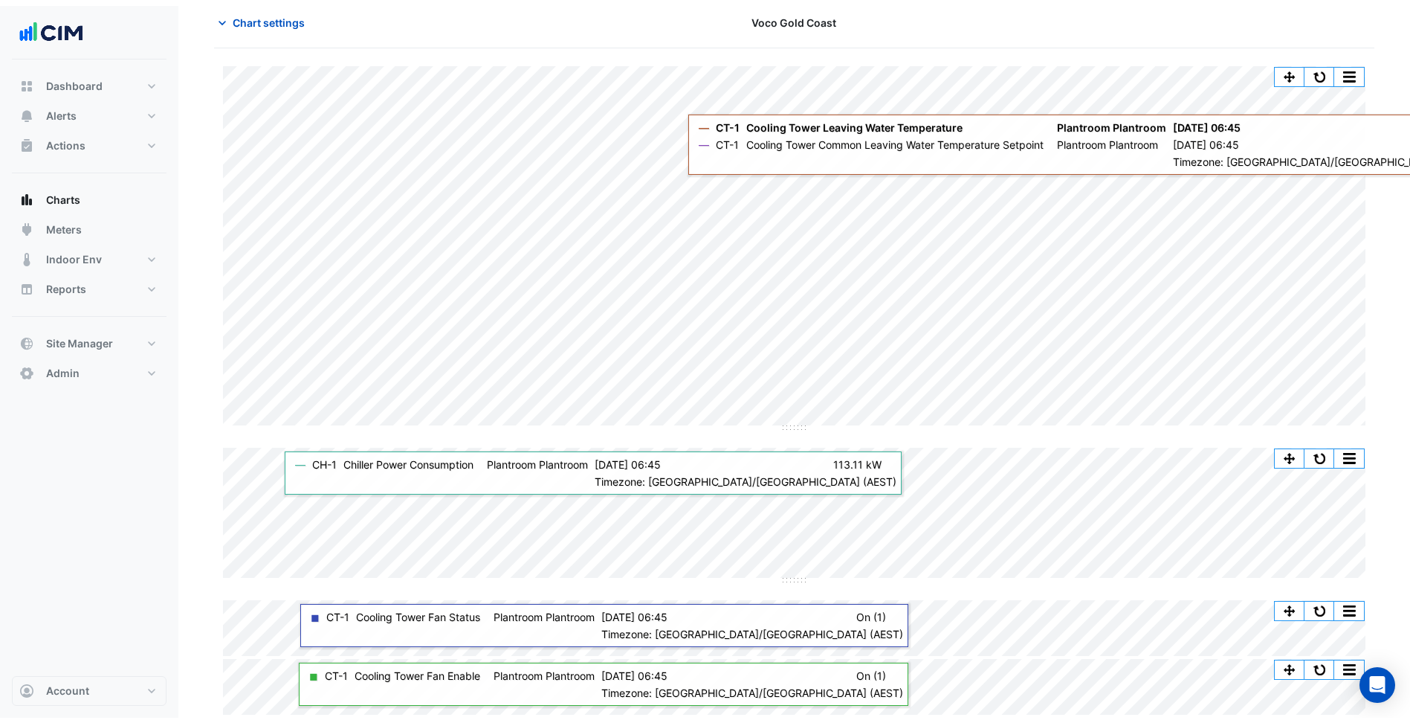
scroll to position [57, 0]
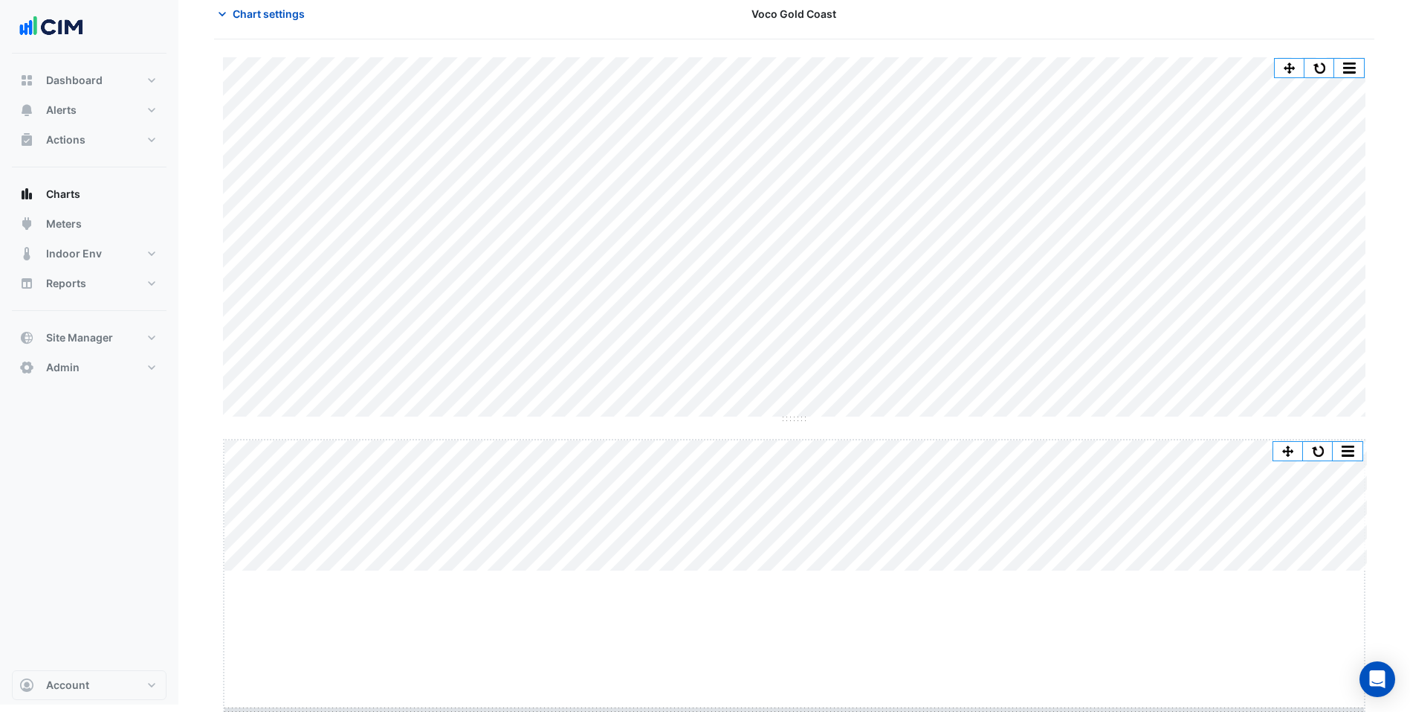
drag, startPoint x: 795, startPoint y: 587, endPoint x: 814, endPoint y: 725, distance: 139.6
click at [814, 704] on html "Charts Chart settings Voco Gold Coast Split by Unit Split All Split None Print …" at bounding box center [705, 316] width 1410 height 775
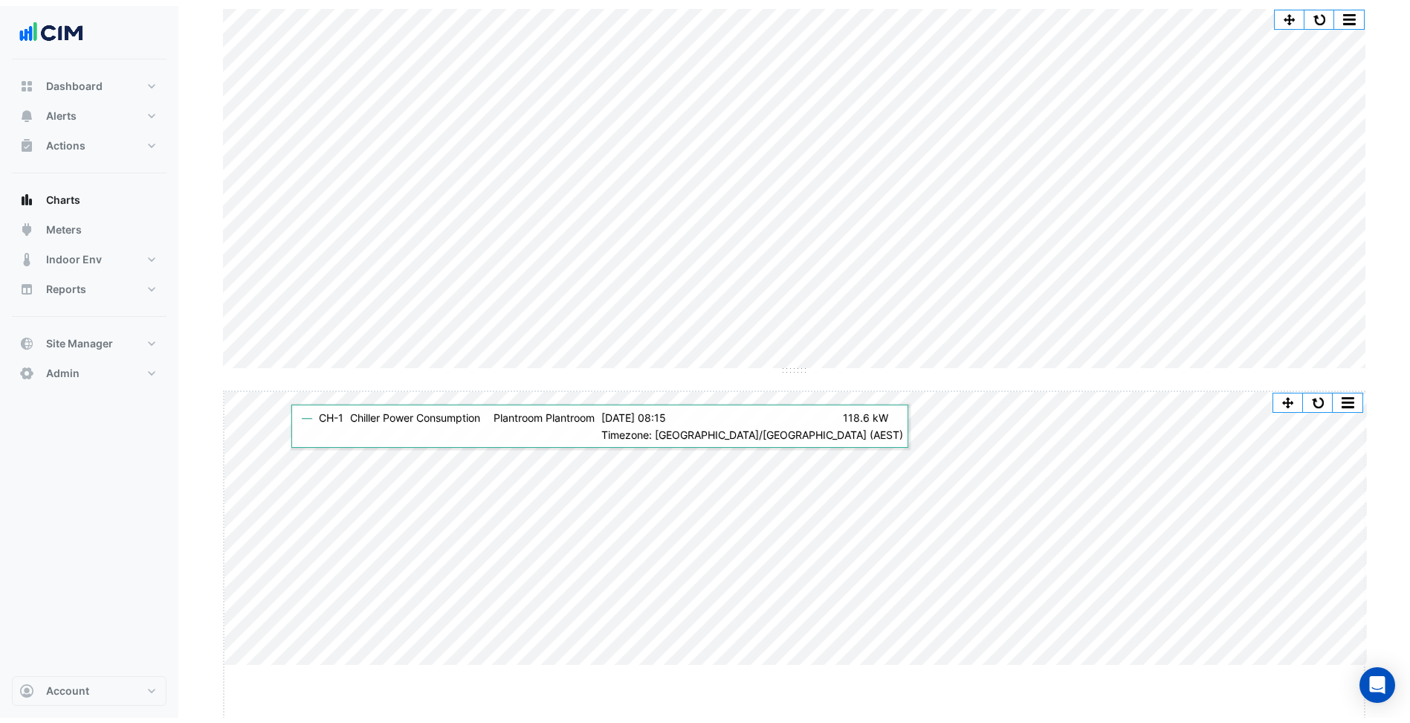
scroll to position [144, 0]
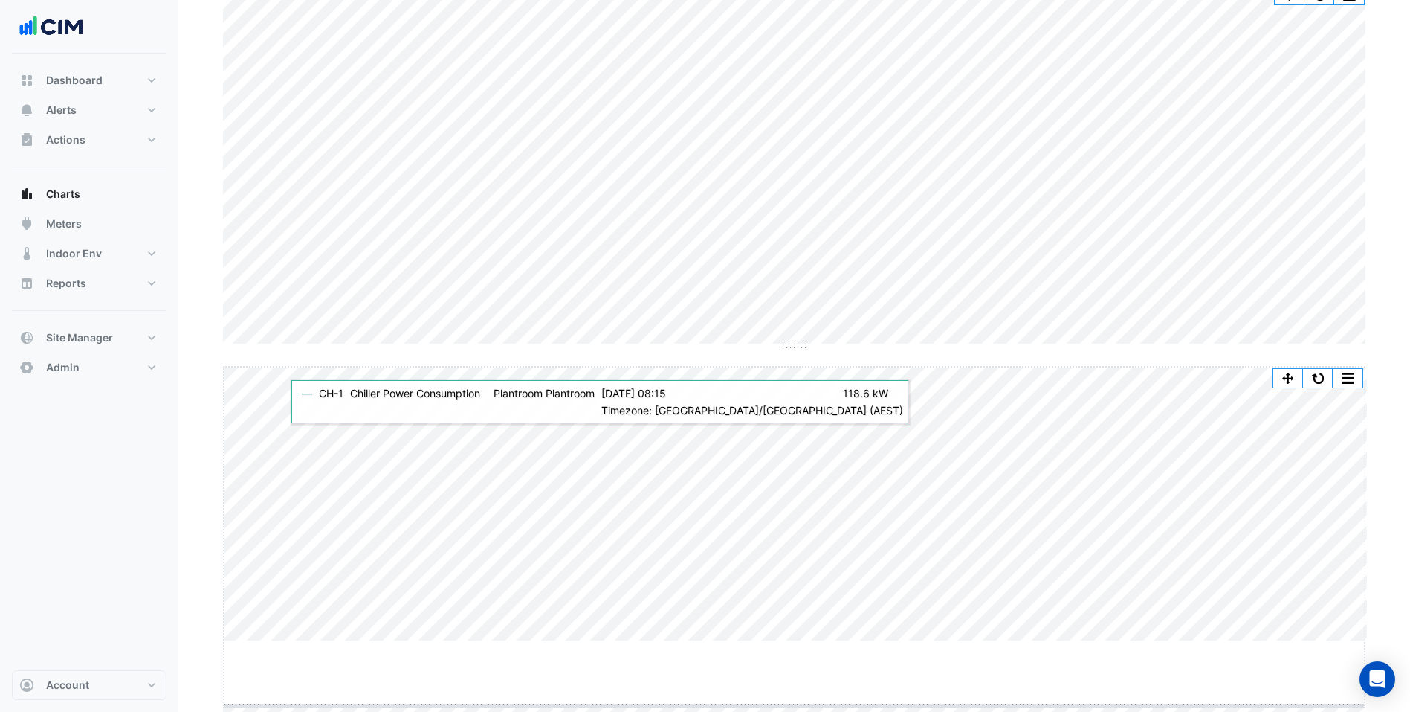
drag, startPoint x: 798, startPoint y: 660, endPoint x: 816, endPoint y: 725, distance: 67.1
click at [816, 722] on html "Charts Chart settings Voco Gold Coast Split by Unit Split All Split None Print …" at bounding box center [705, 315] width 1410 height 918
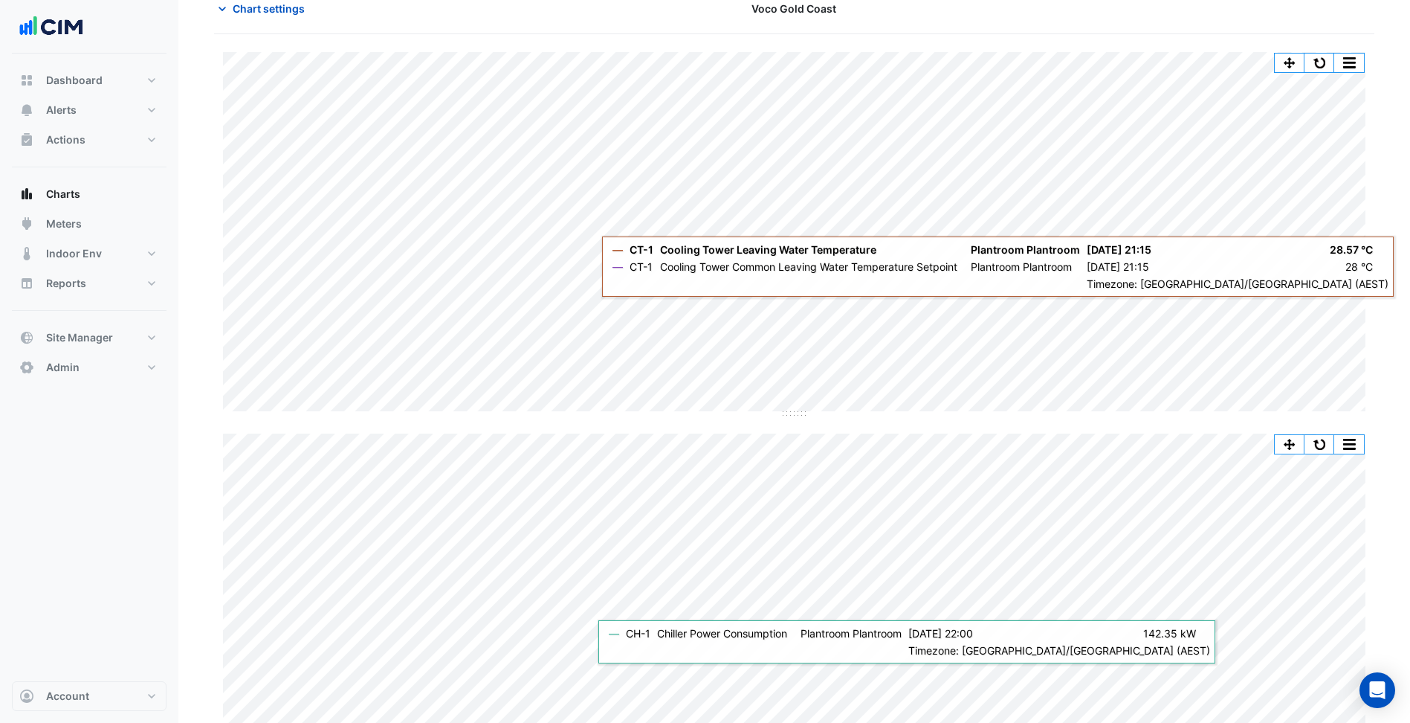
scroll to position [74, 0]
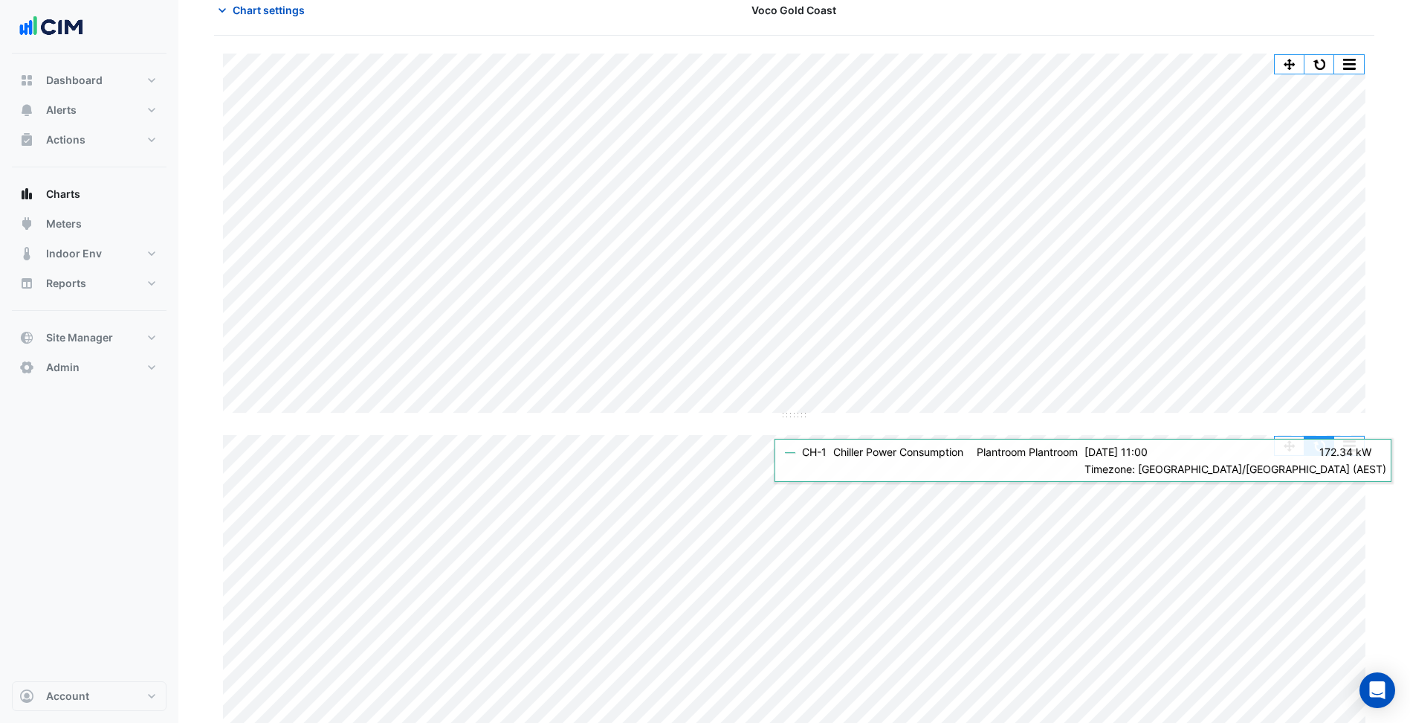
click at [1318, 448] on button "button" at bounding box center [1320, 445] width 30 height 19
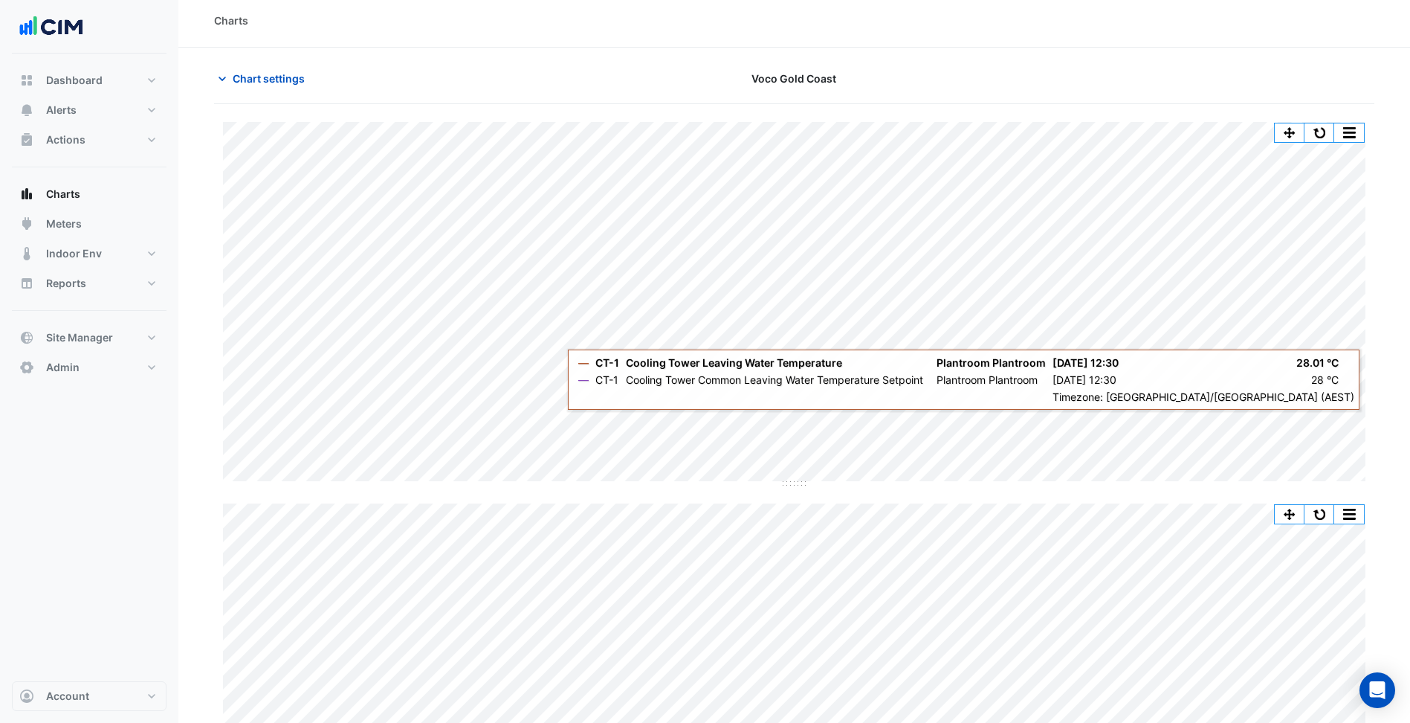
scroll to position [0, 0]
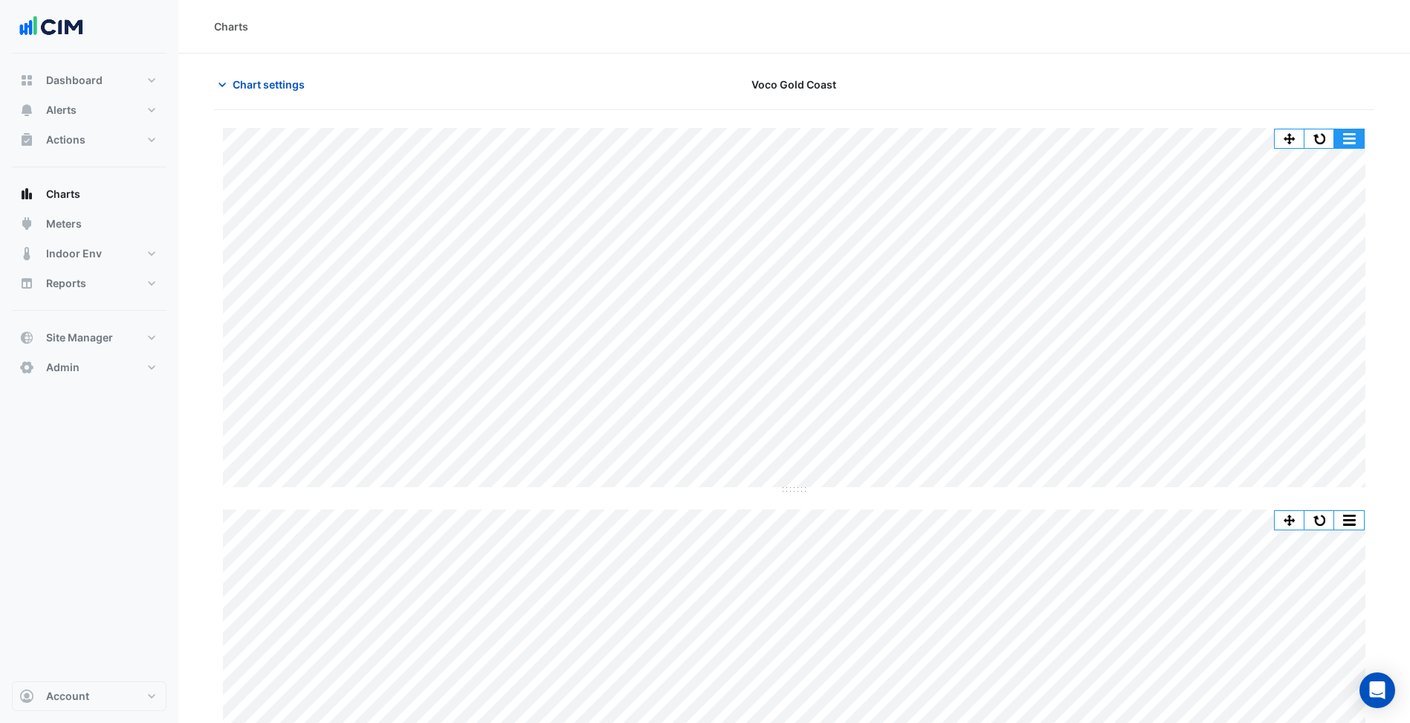
click at [1355, 139] on button "button" at bounding box center [1350, 138] width 30 height 19
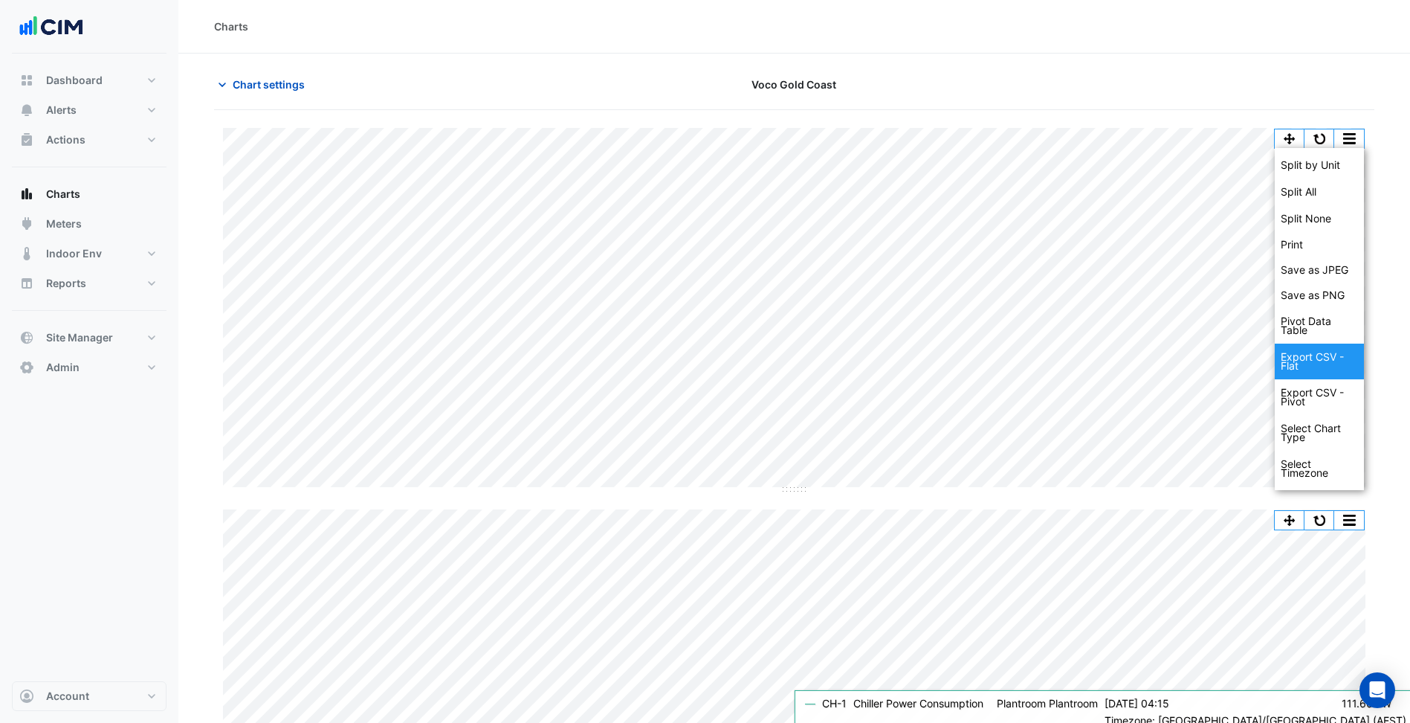
click at [1309, 372] on div "Export CSV - Flat" at bounding box center [1319, 362] width 89 height 36
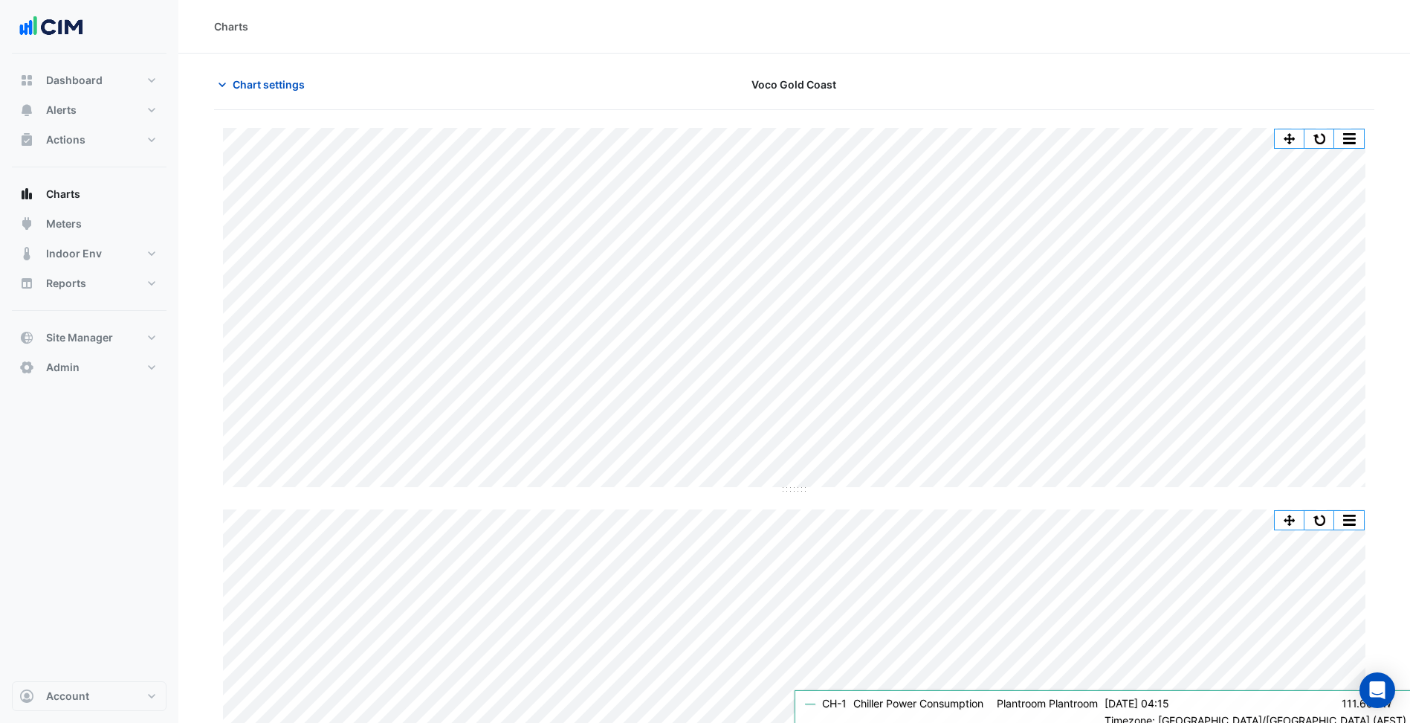
click at [932, 75] on div "Voco Gold Coast" at bounding box center [794, 84] width 393 height 26
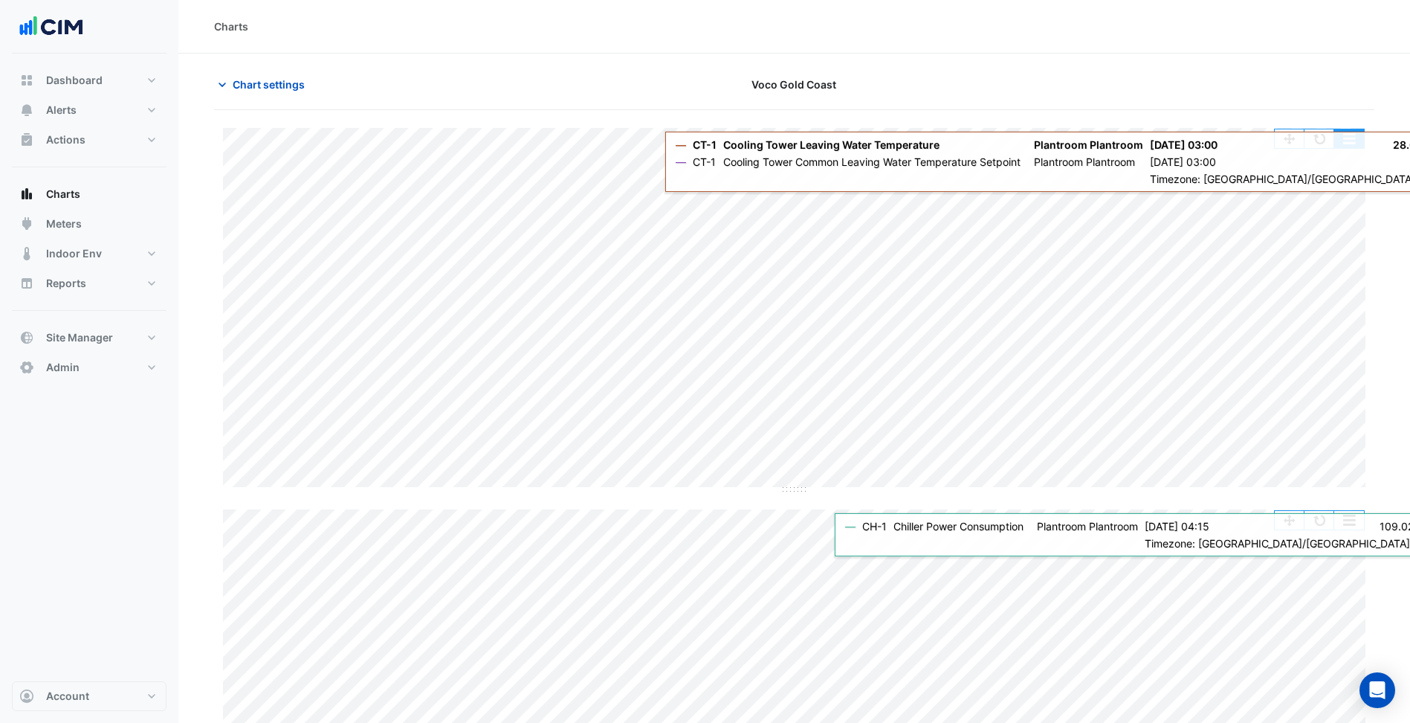
click at [1350, 147] on button "button" at bounding box center [1350, 138] width 30 height 19
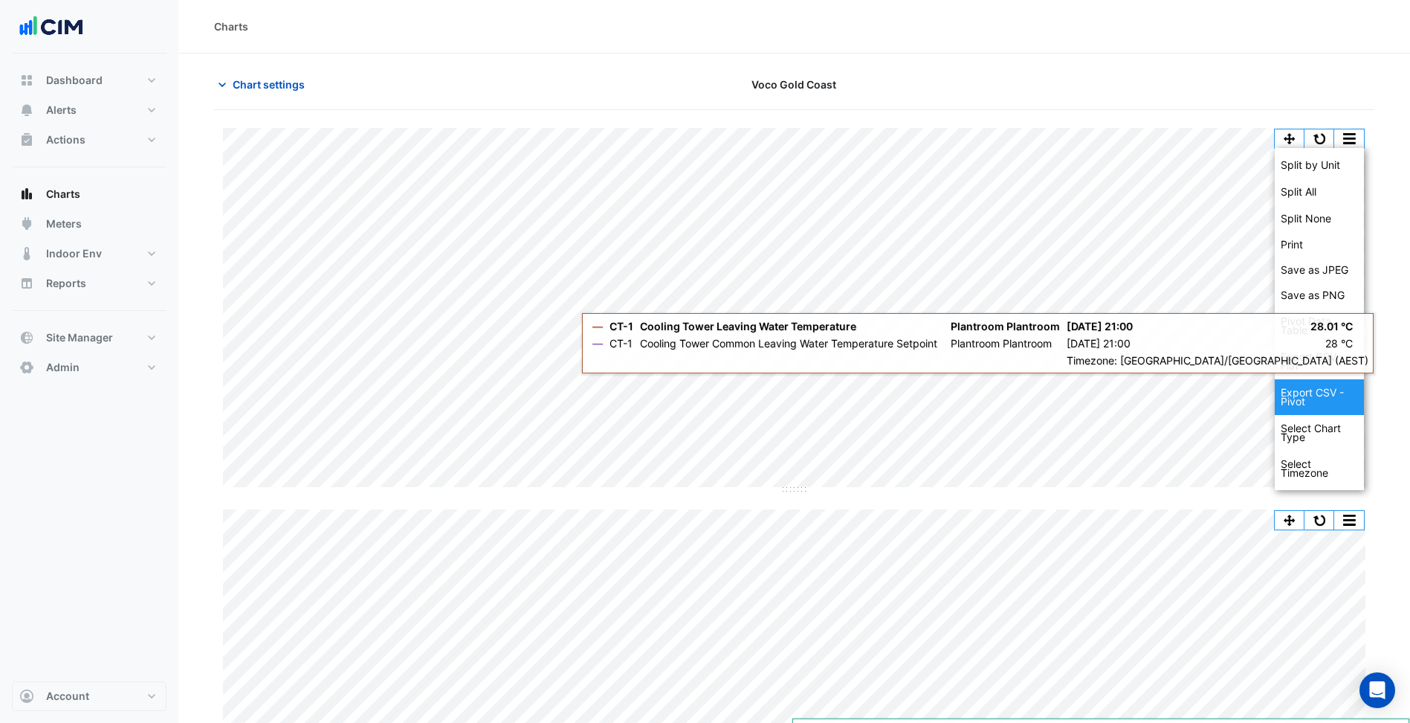
click at [1312, 402] on div "Export CSV - Pivot" at bounding box center [1319, 397] width 89 height 36
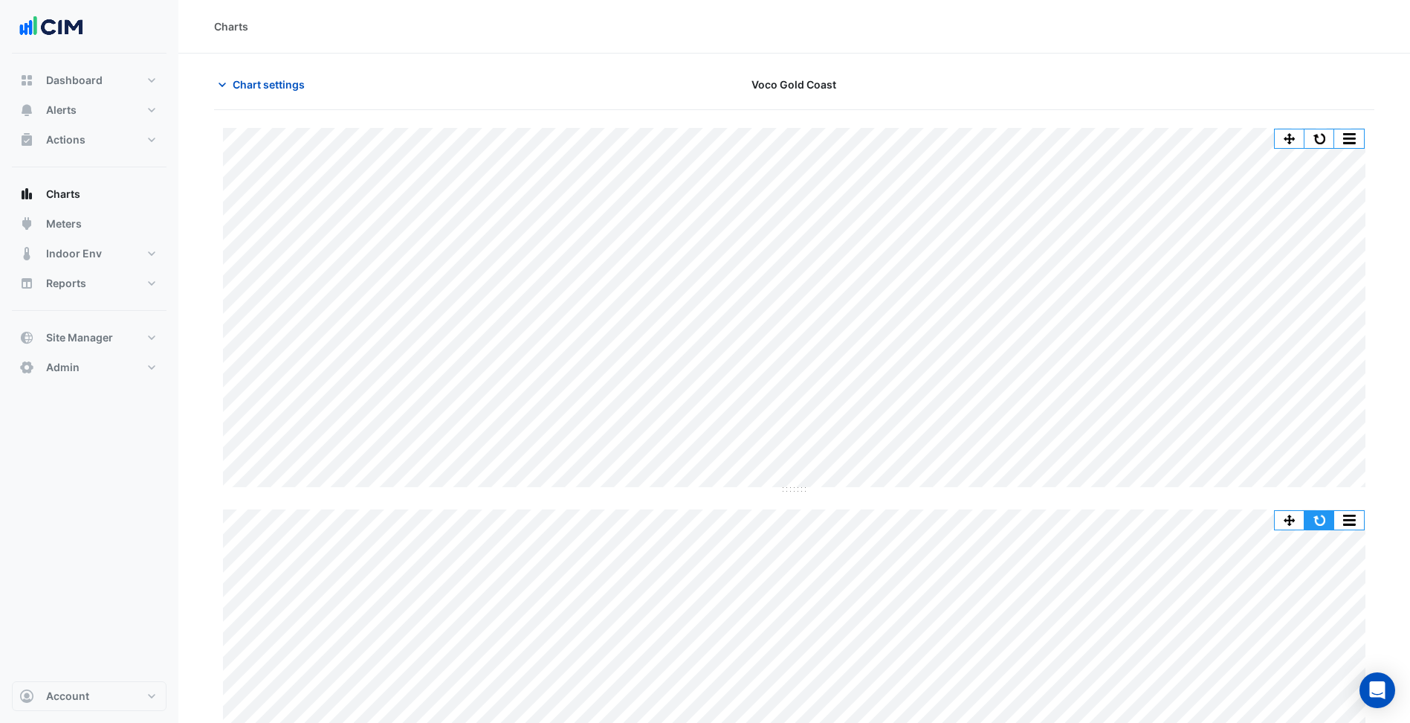
click at [1322, 521] on button "button" at bounding box center [1320, 520] width 30 height 19
click at [262, 77] on span "Chart settings" at bounding box center [269, 85] width 72 height 16
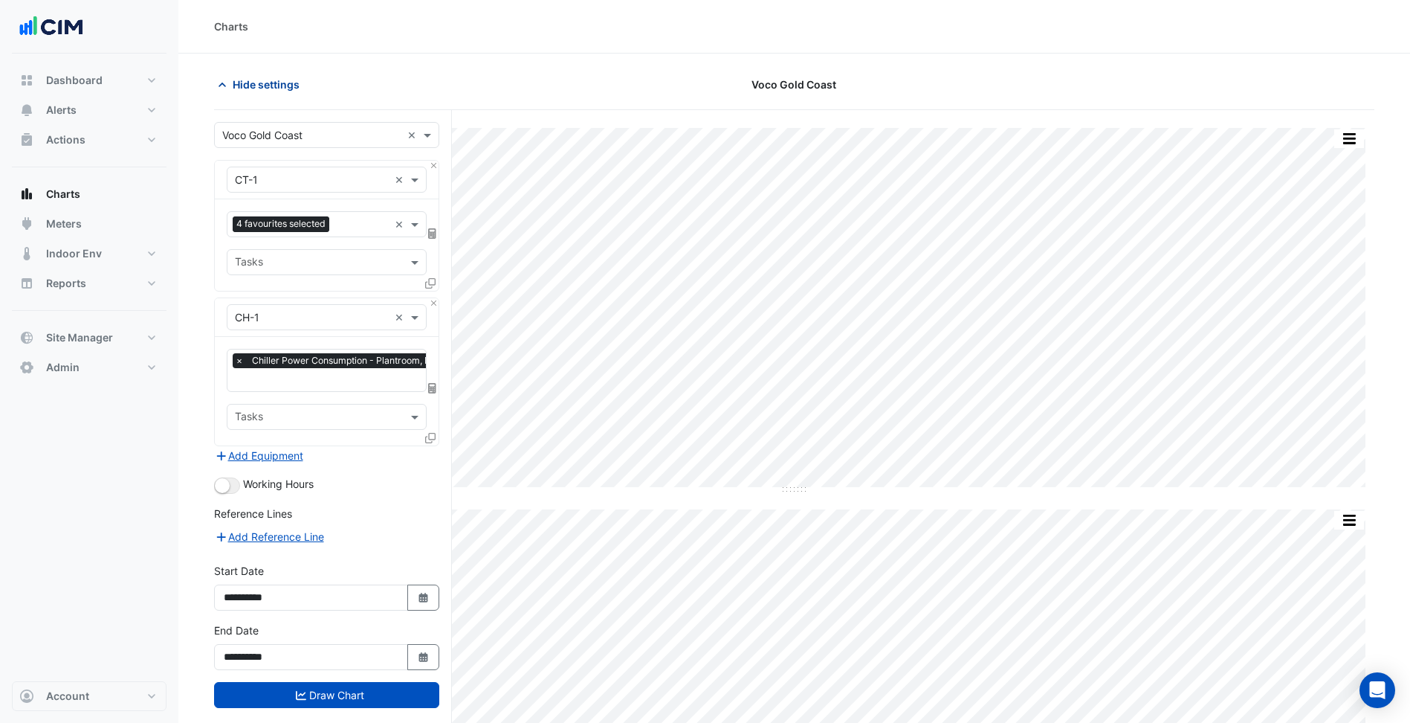
click at [256, 88] on span "Hide settings" at bounding box center [266, 85] width 67 height 16
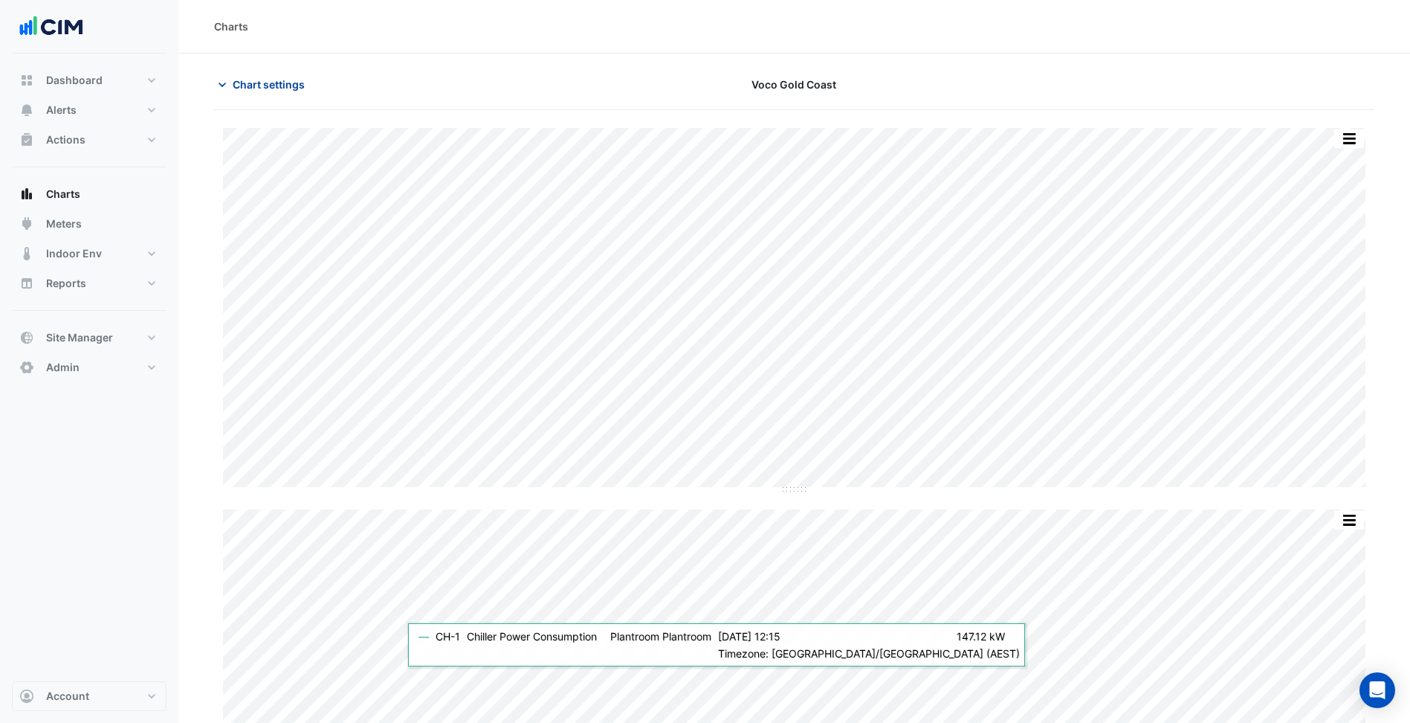
click at [263, 85] on span "Chart settings" at bounding box center [269, 85] width 72 height 16
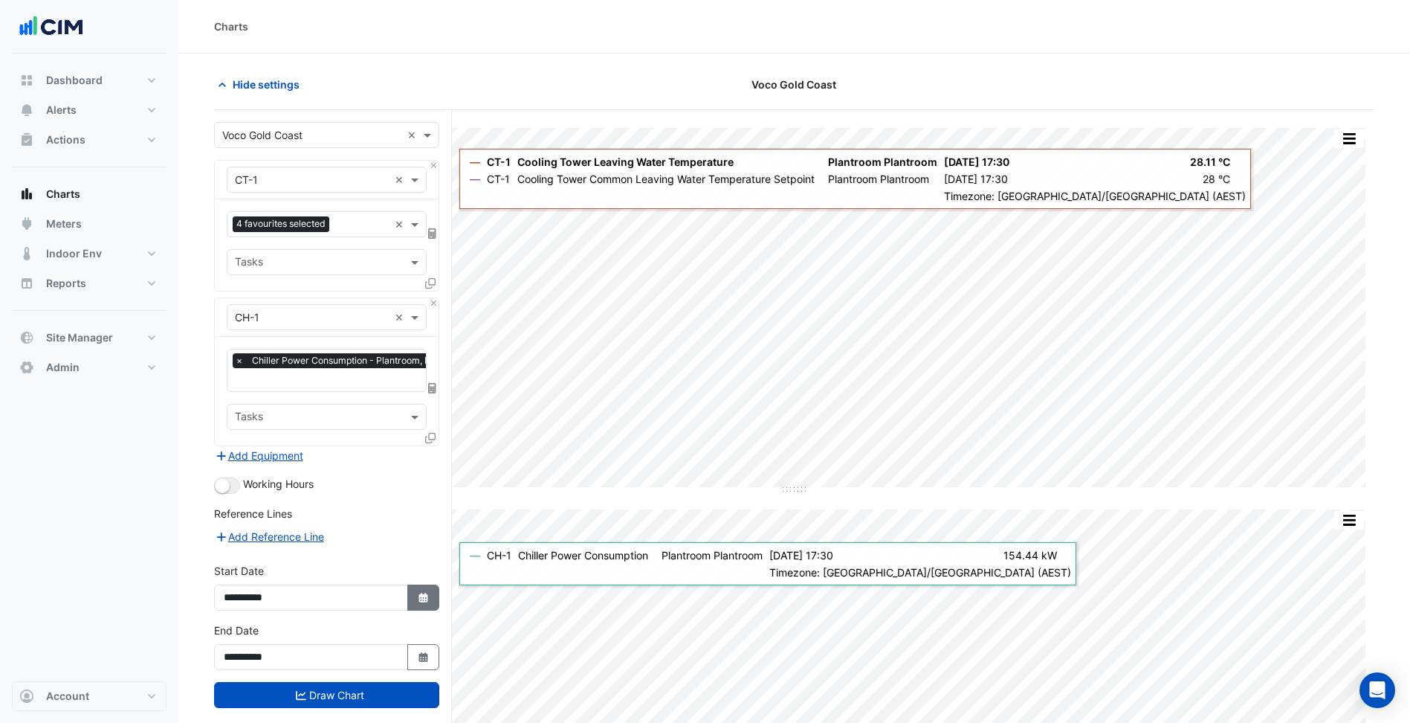
click at [425, 599] on icon "button" at bounding box center [423, 598] width 9 height 10
select select "**"
select select "****"
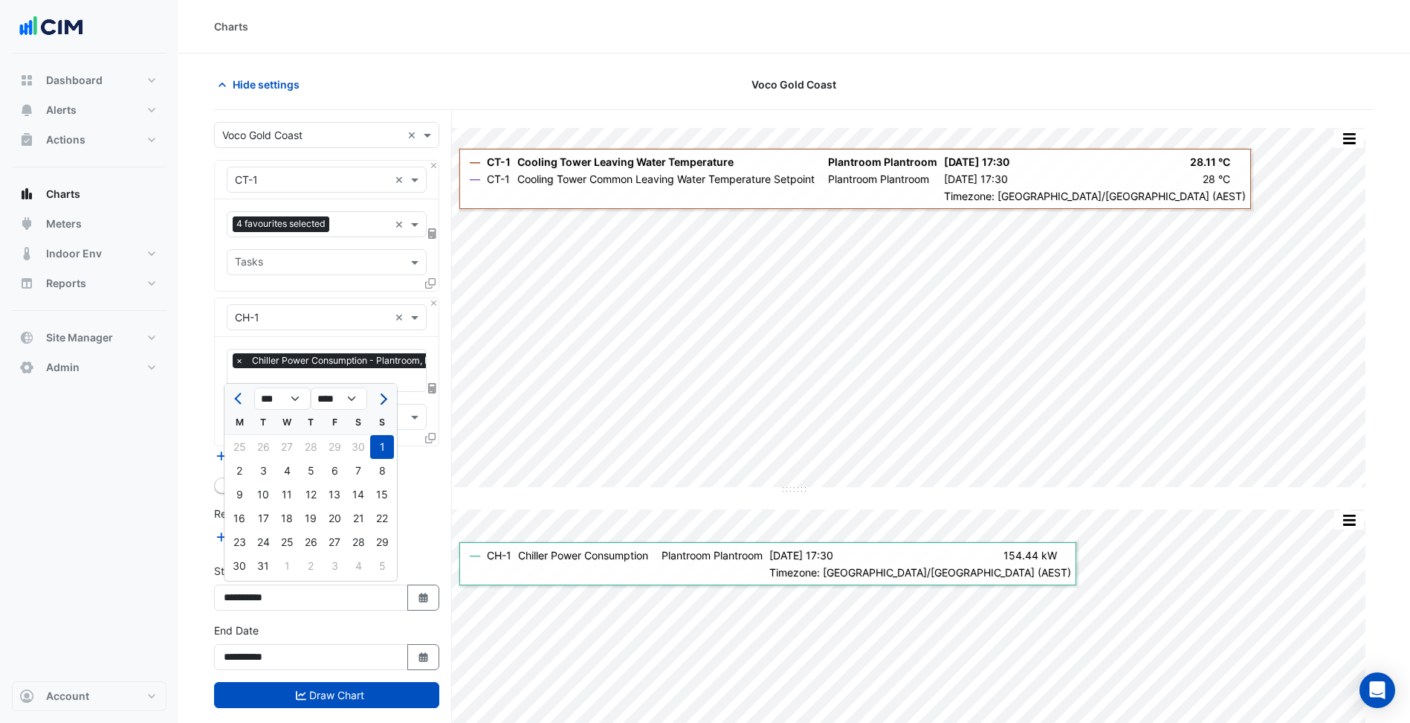
click at [380, 407] on button "Next month" at bounding box center [382, 399] width 18 height 24
select select "*"
select select "****"
click at [380, 407] on button "Next month" at bounding box center [382, 399] width 18 height 24
select select "*"
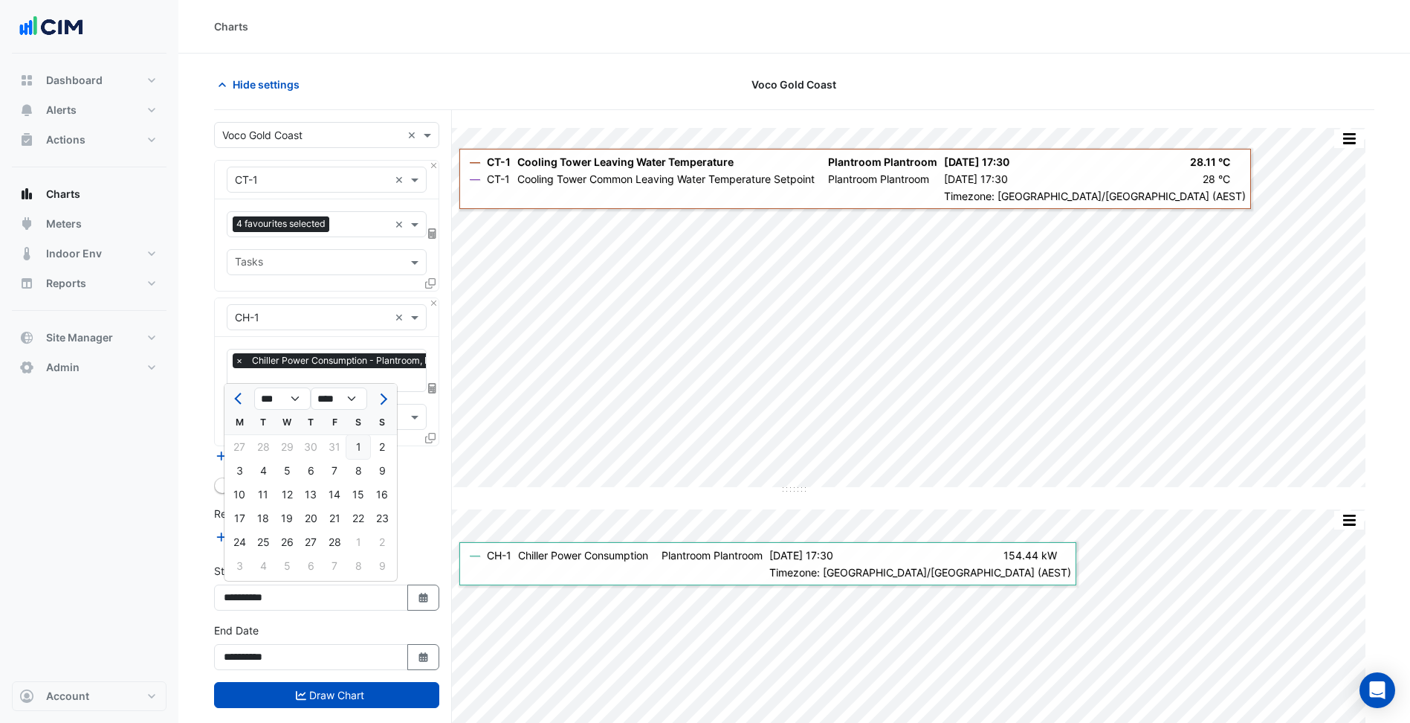
click at [358, 445] on div "1" at bounding box center [358, 447] width 24 height 24
type input "**********"
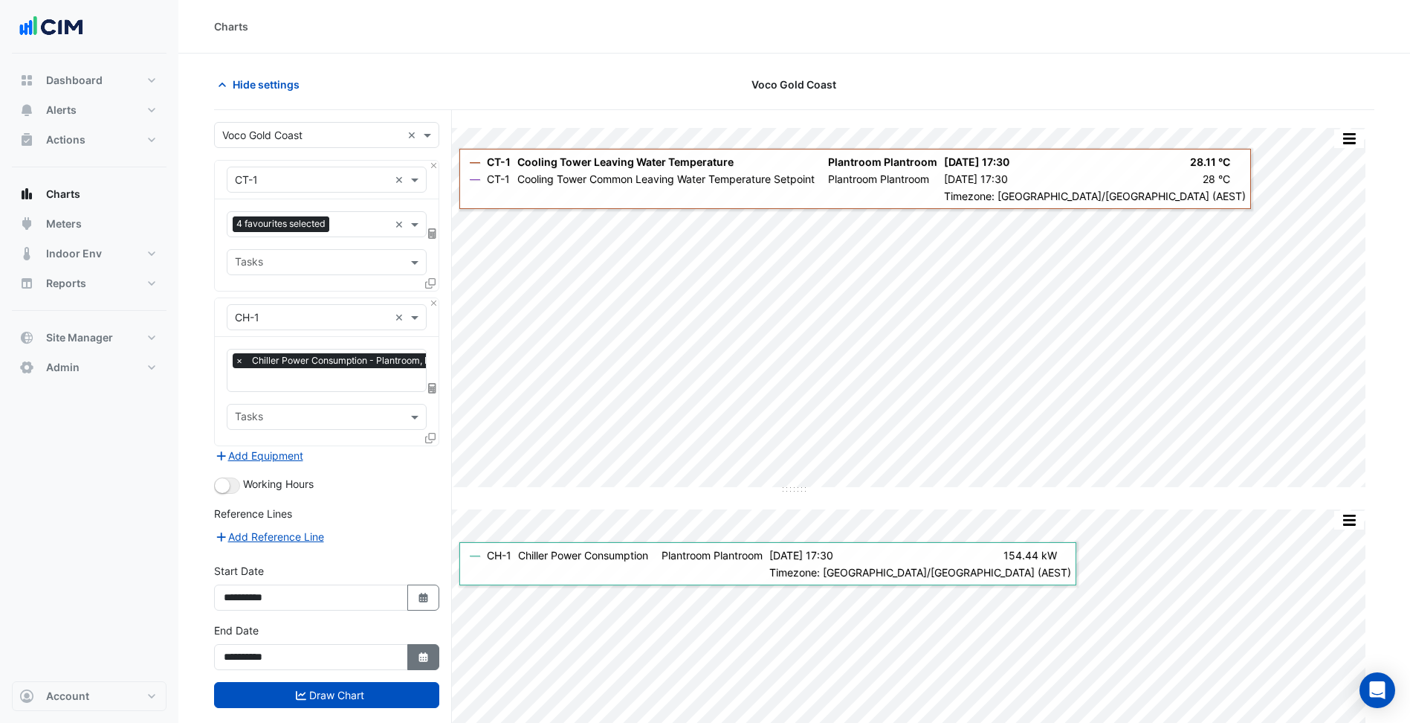
click at [418, 654] on icon "Select Date" at bounding box center [423, 657] width 13 height 10
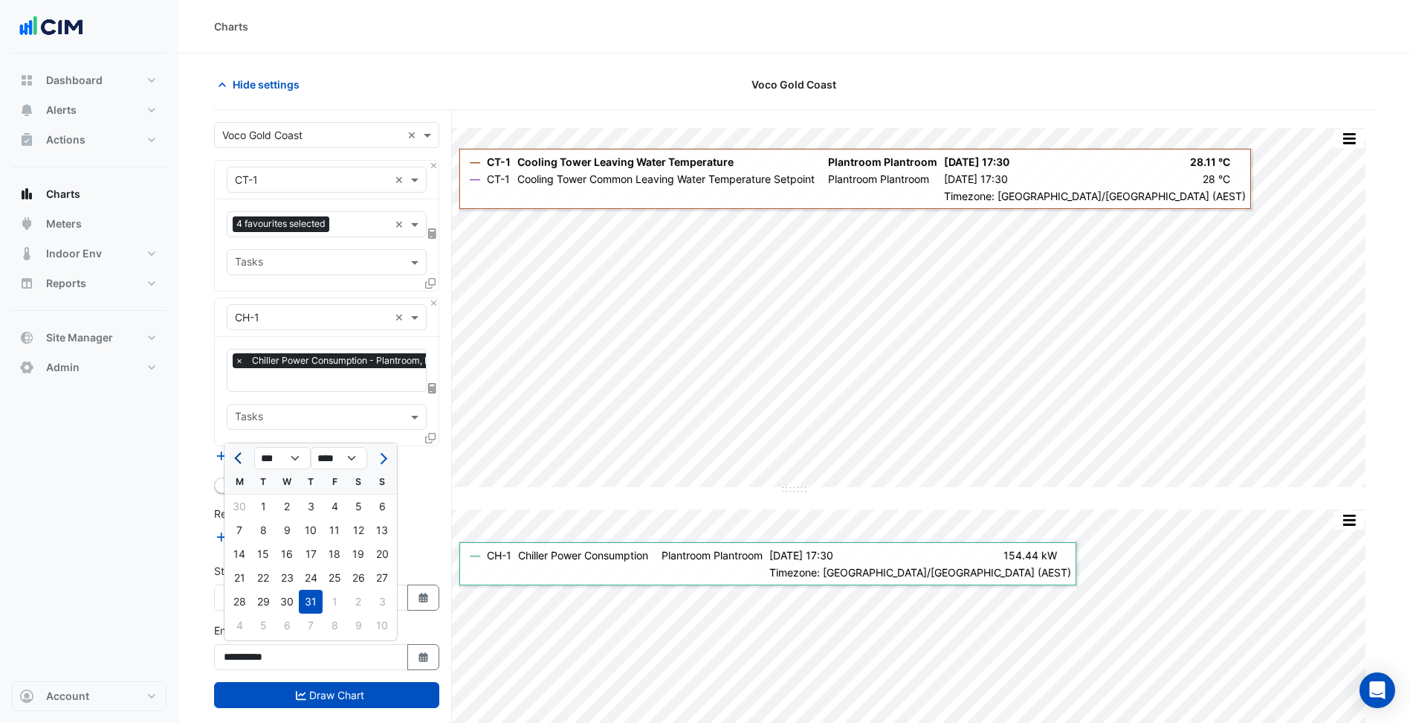
click at [242, 459] on span "Previous month" at bounding box center [239, 458] width 11 height 11
click at [243, 459] on span "Previous month" at bounding box center [239, 458] width 11 height 11
click at [244, 459] on span "Previous month" at bounding box center [239, 458] width 11 height 11
click at [237, 458] on span "Previous month" at bounding box center [239, 458] width 11 height 11
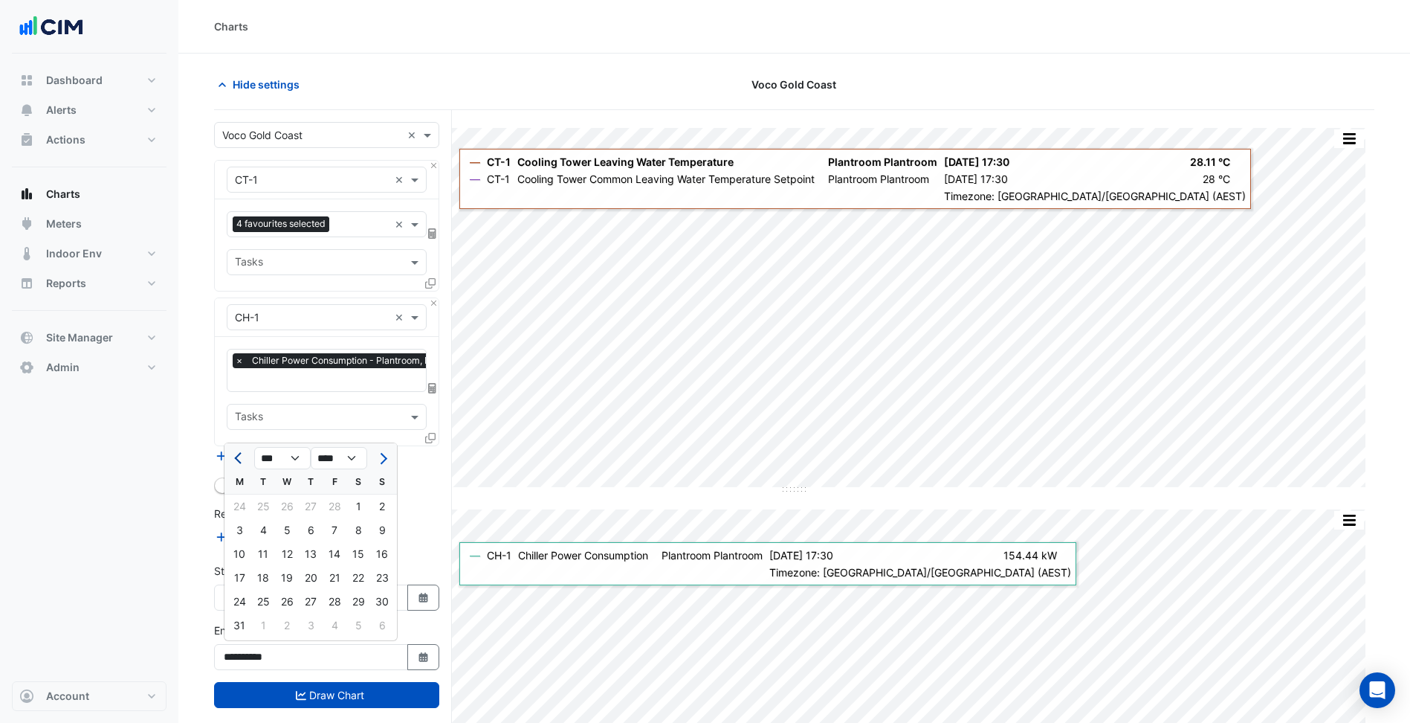
select select "*"
click at [237, 458] on div at bounding box center [240, 458] width 30 height 24
click at [330, 603] on div "28" at bounding box center [335, 602] width 24 height 24
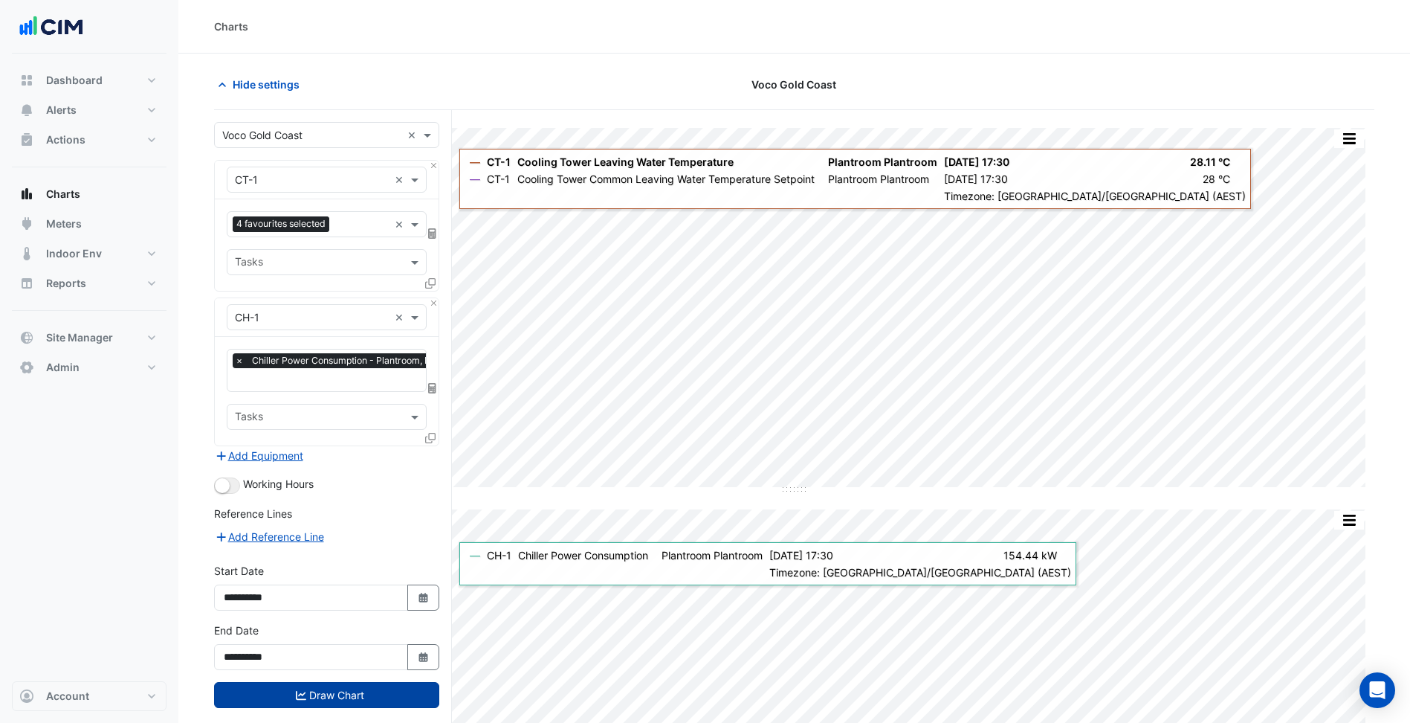
click at [359, 691] on button "Draw Chart" at bounding box center [326, 695] width 225 height 26
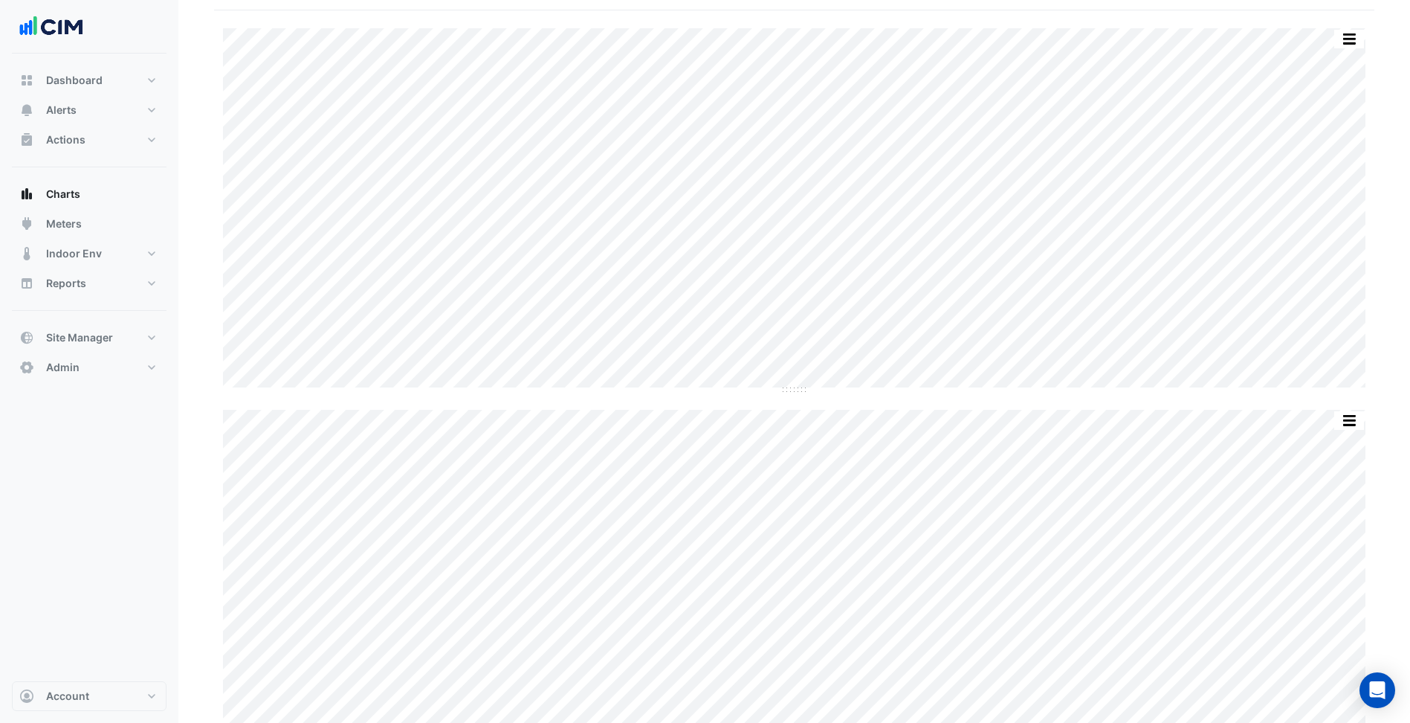
scroll to position [45, 0]
click at [291, 36] on span "Chart settings" at bounding box center [269, 39] width 72 height 16
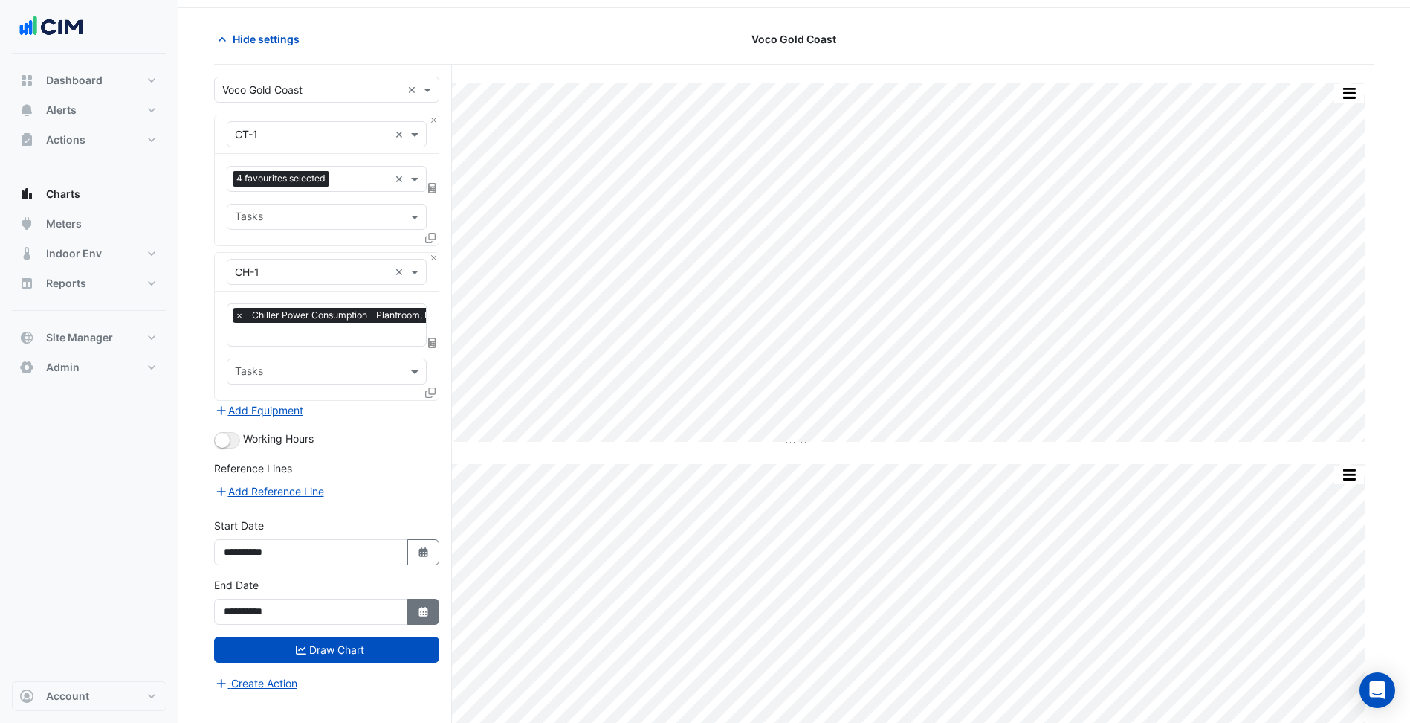
click at [433, 610] on button "Select Date" at bounding box center [423, 612] width 33 height 26
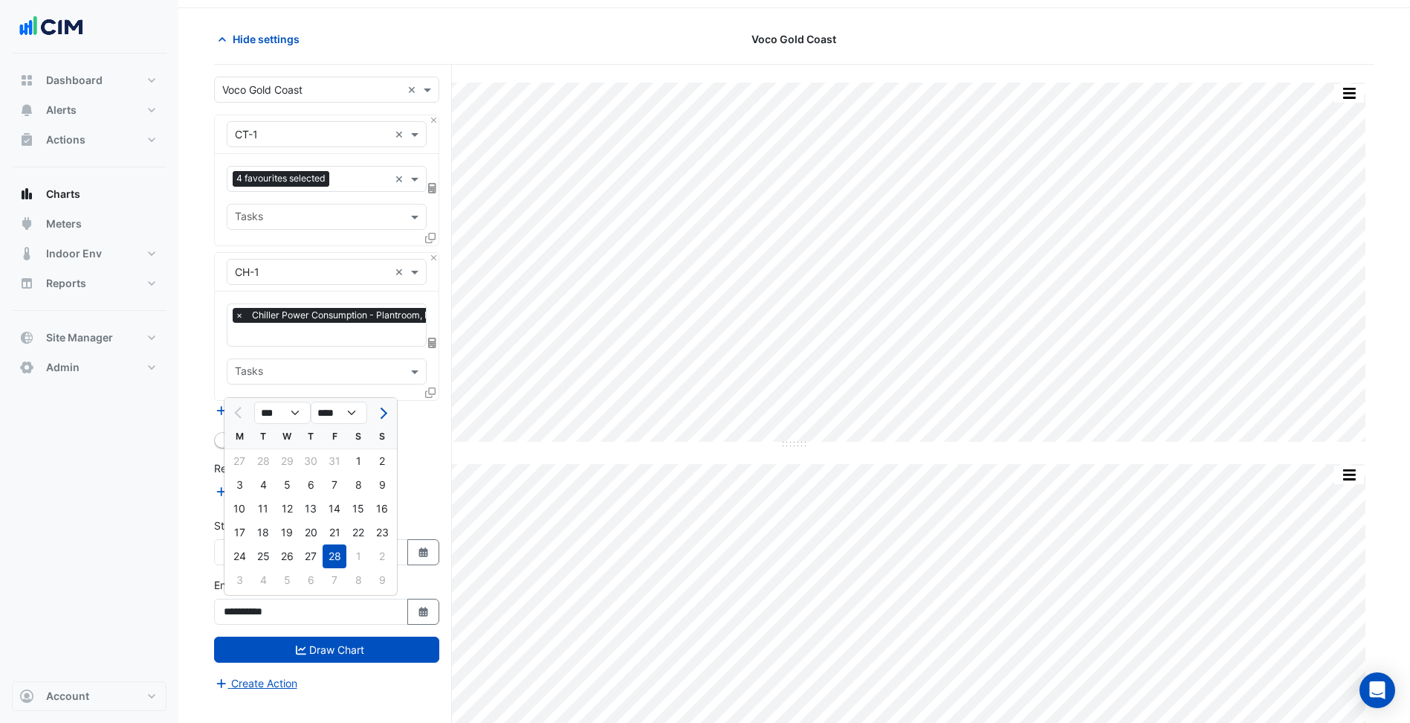
click at [288, 557] on div "26" at bounding box center [287, 556] width 24 height 24
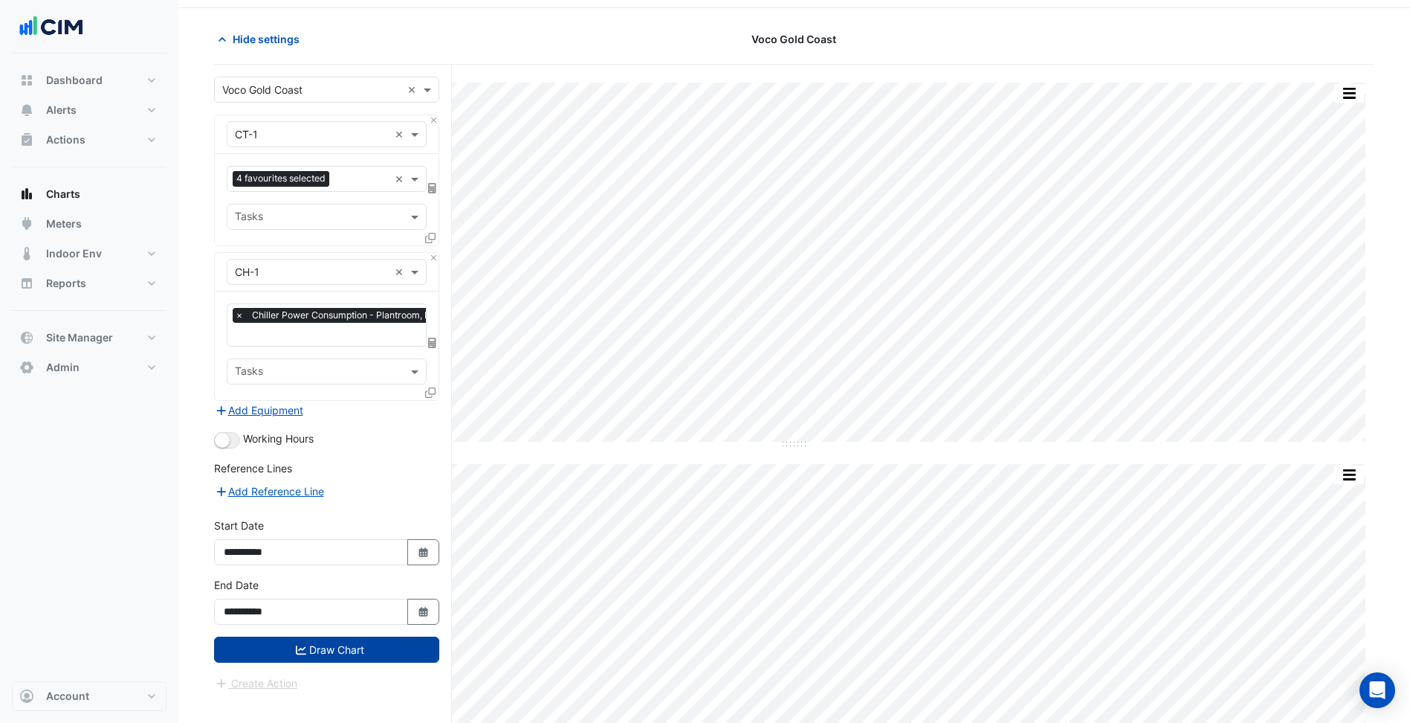
click at [324, 651] on button "Draw Chart" at bounding box center [326, 649] width 225 height 26
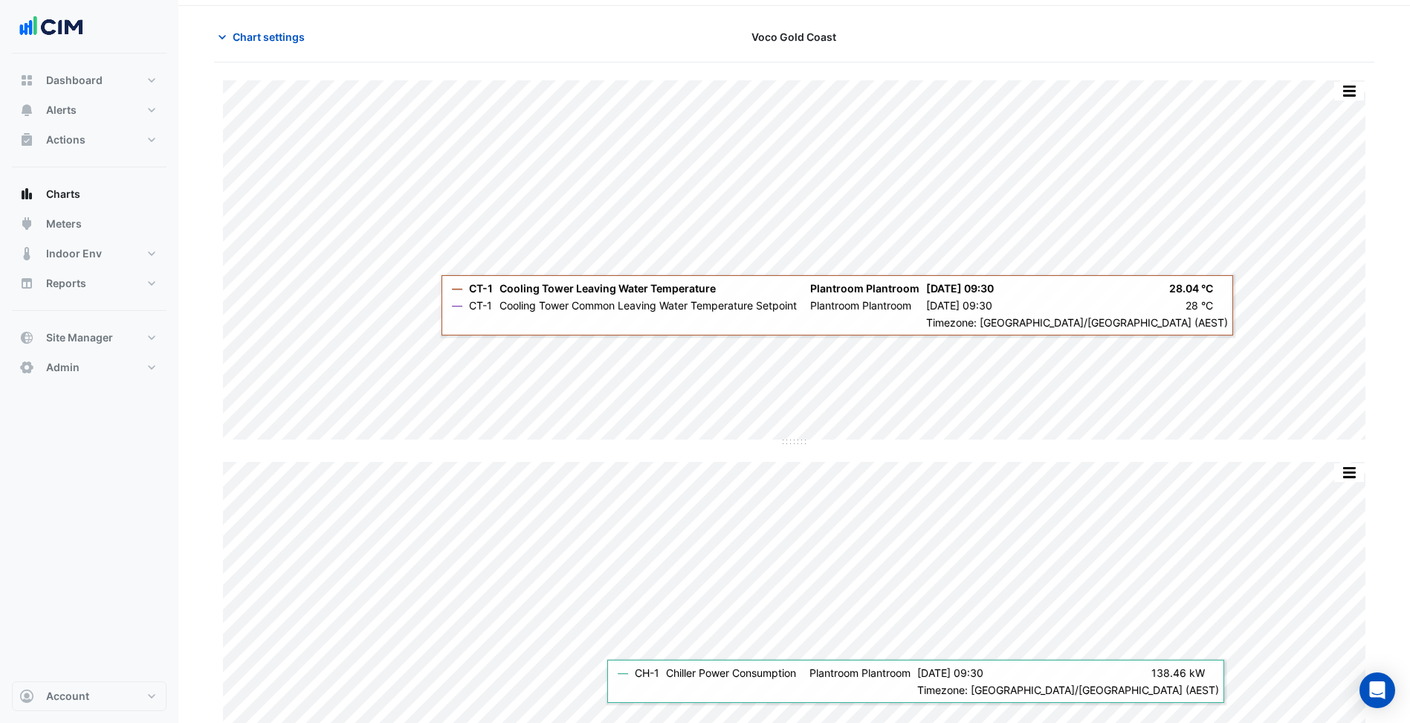
scroll to position [45, 0]
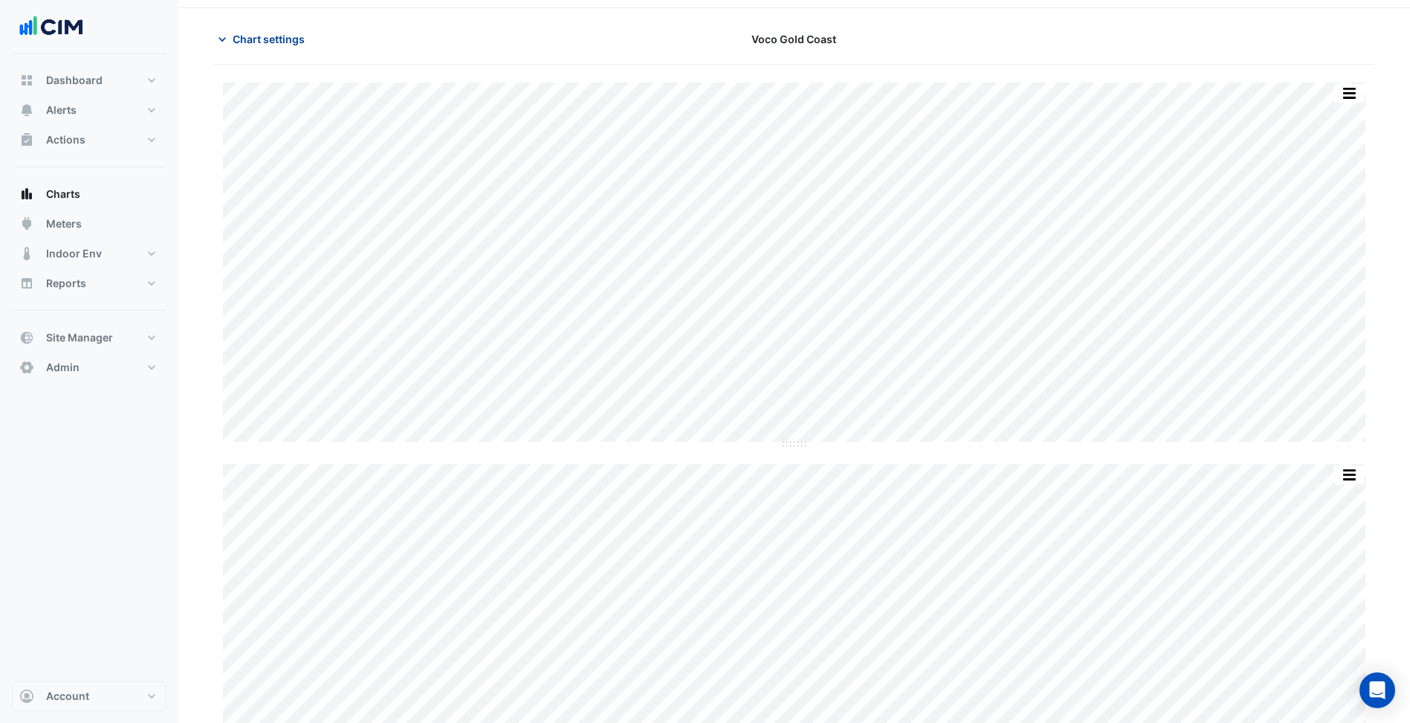
click at [283, 42] on span "Chart settings" at bounding box center [269, 39] width 72 height 16
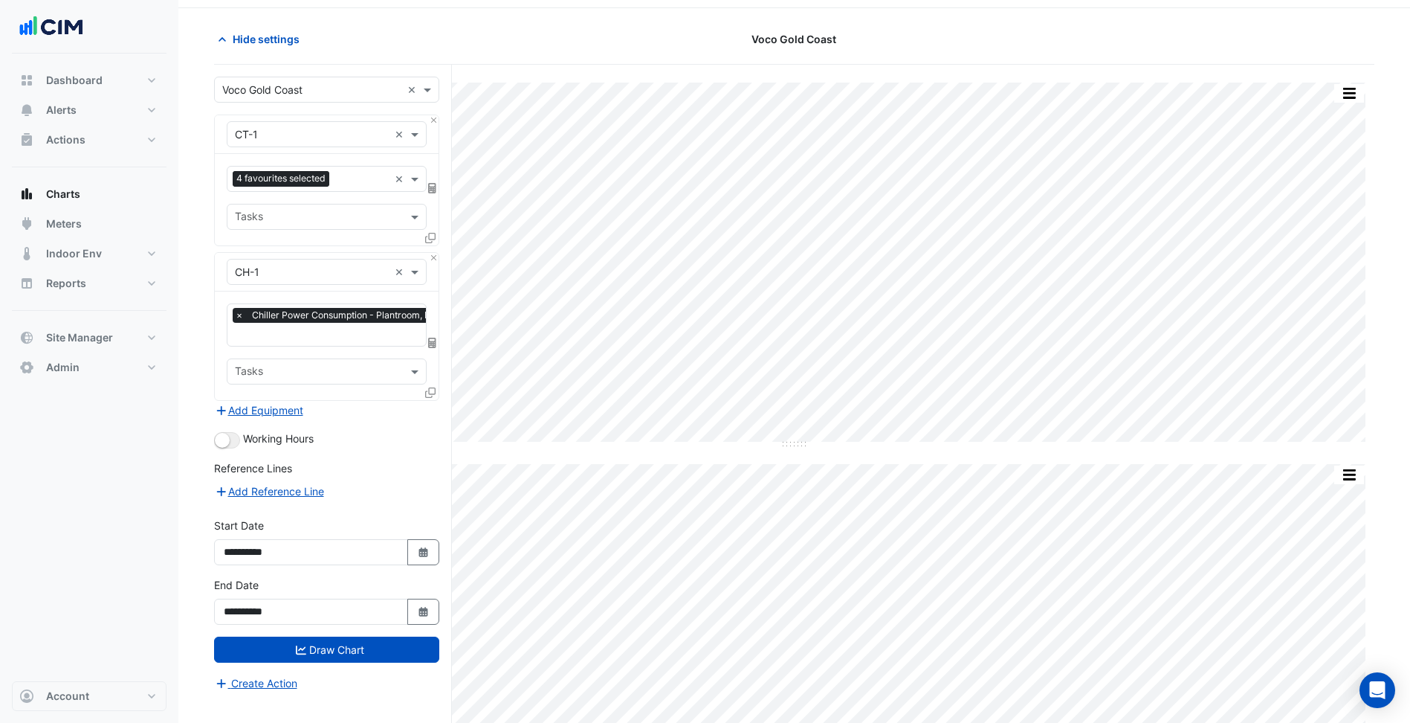
drag, startPoint x: 425, startPoint y: 615, endPoint x: 389, endPoint y: 599, distance: 39.3
click at [425, 616] on fa-icon "Select Date" at bounding box center [423, 611] width 13 height 13
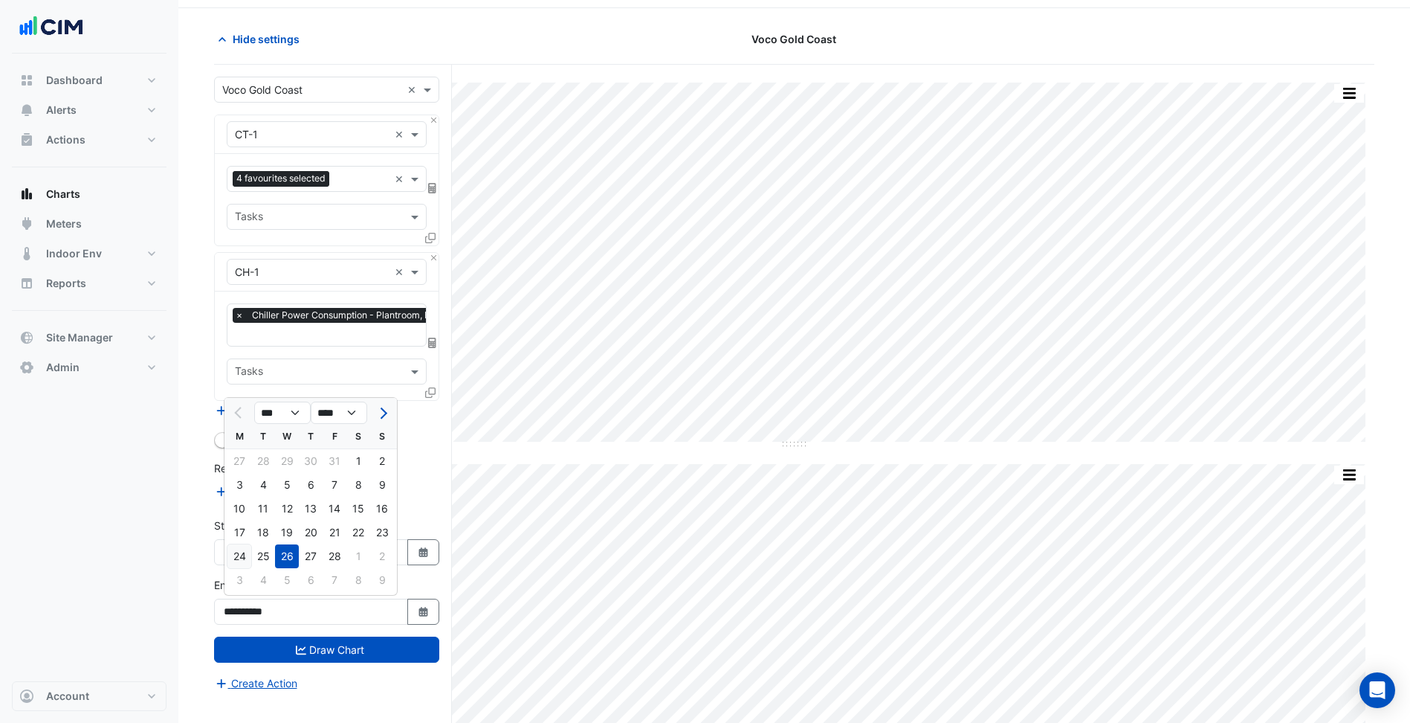
click at [243, 555] on div "24" at bounding box center [240, 556] width 24 height 24
type input "**********"
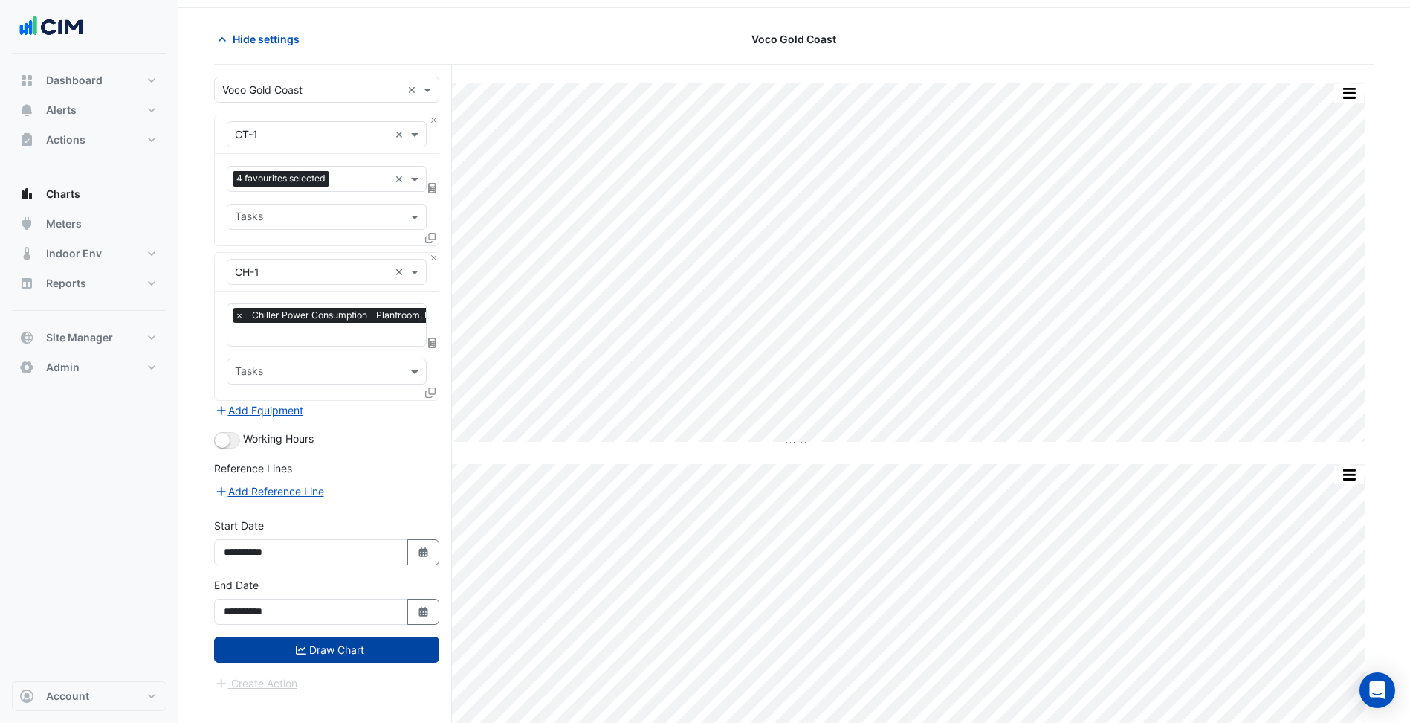
click at [335, 655] on button "Draw Chart" at bounding box center [326, 649] width 225 height 26
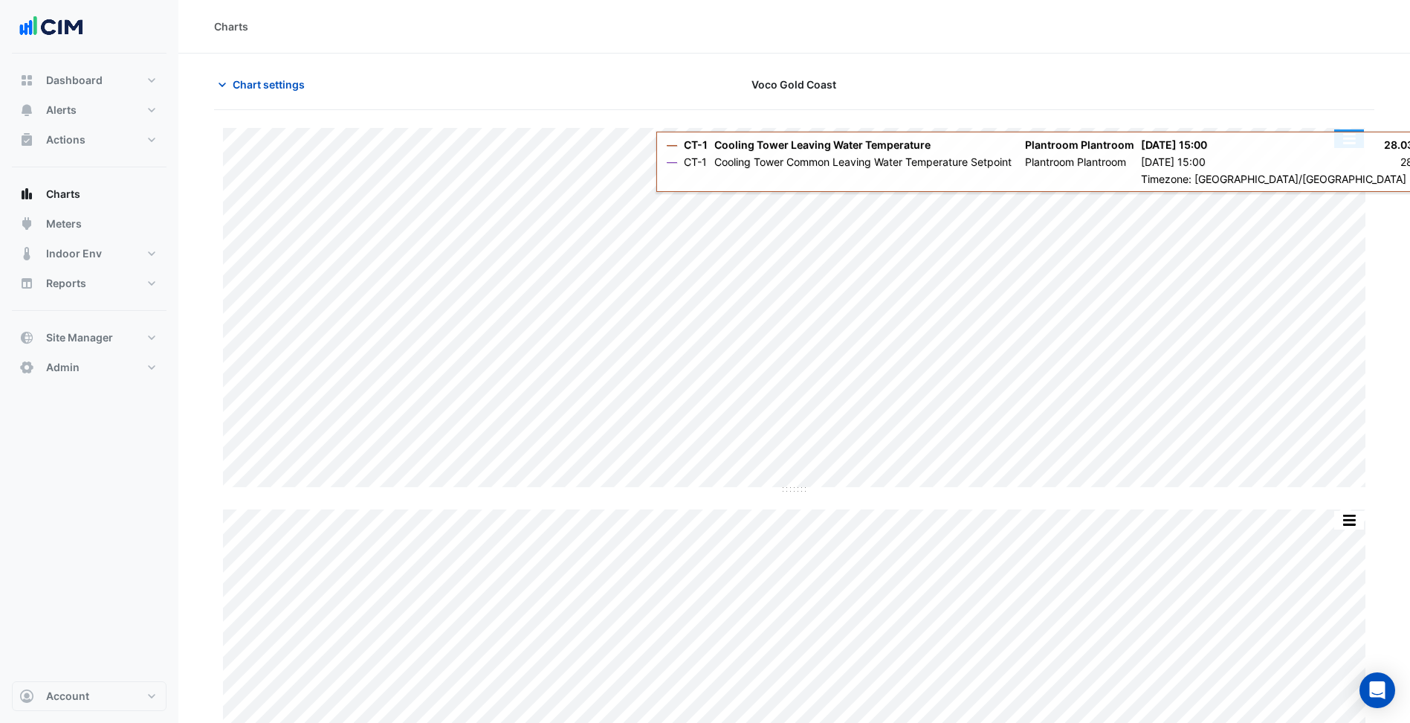
click at [1357, 141] on button "button" at bounding box center [1350, 138] width 30 height 19
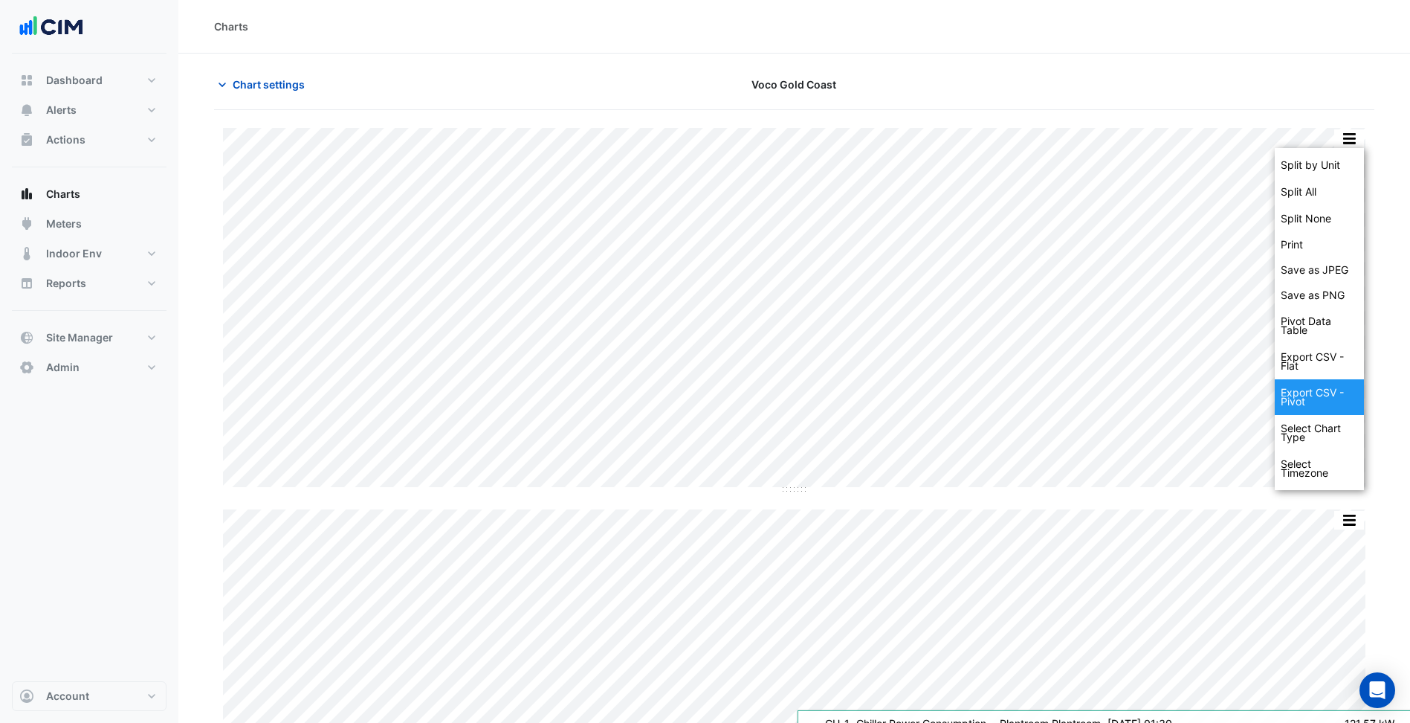
click at [1315, 393] on div "Export CSV - Pivot" at bounding box center [1319, 397] width 89 height 36
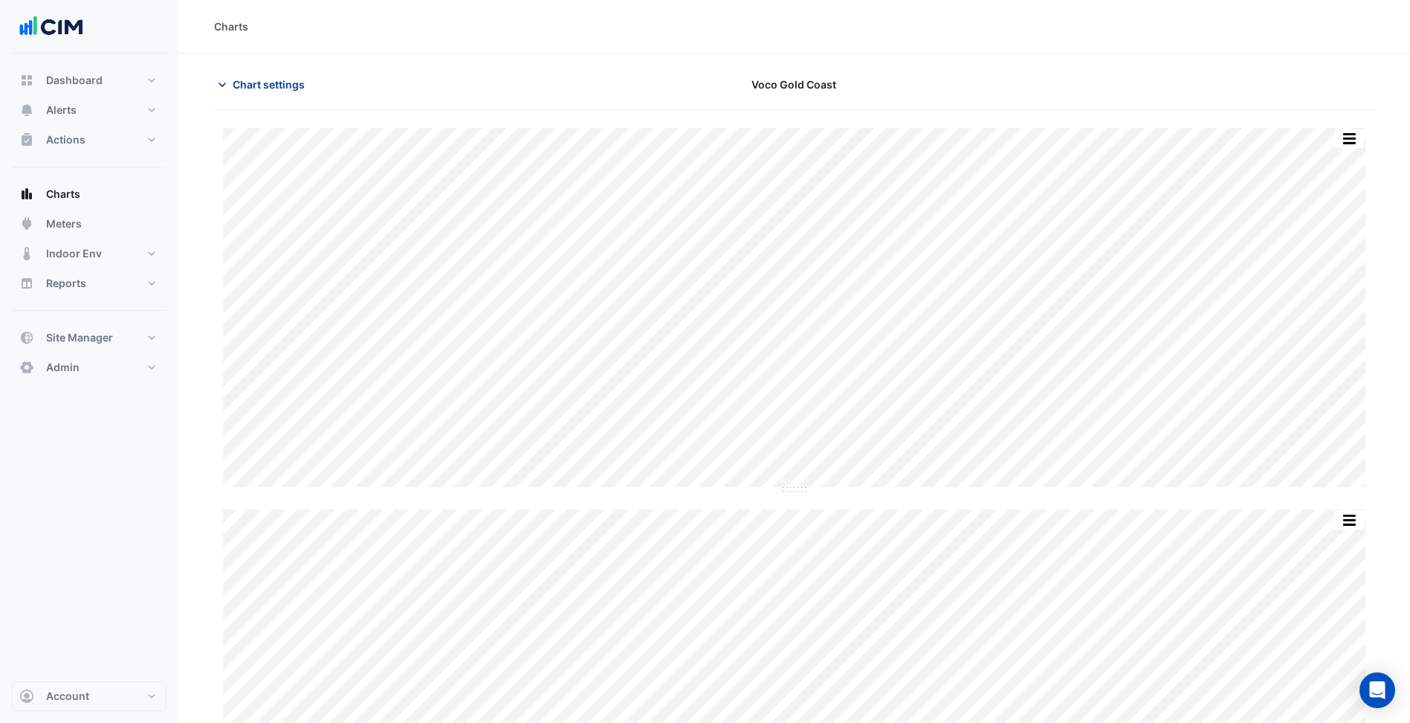
click at [263, 81] on span "Chart settings" at bounding box center [269, 85] width 72 height 16
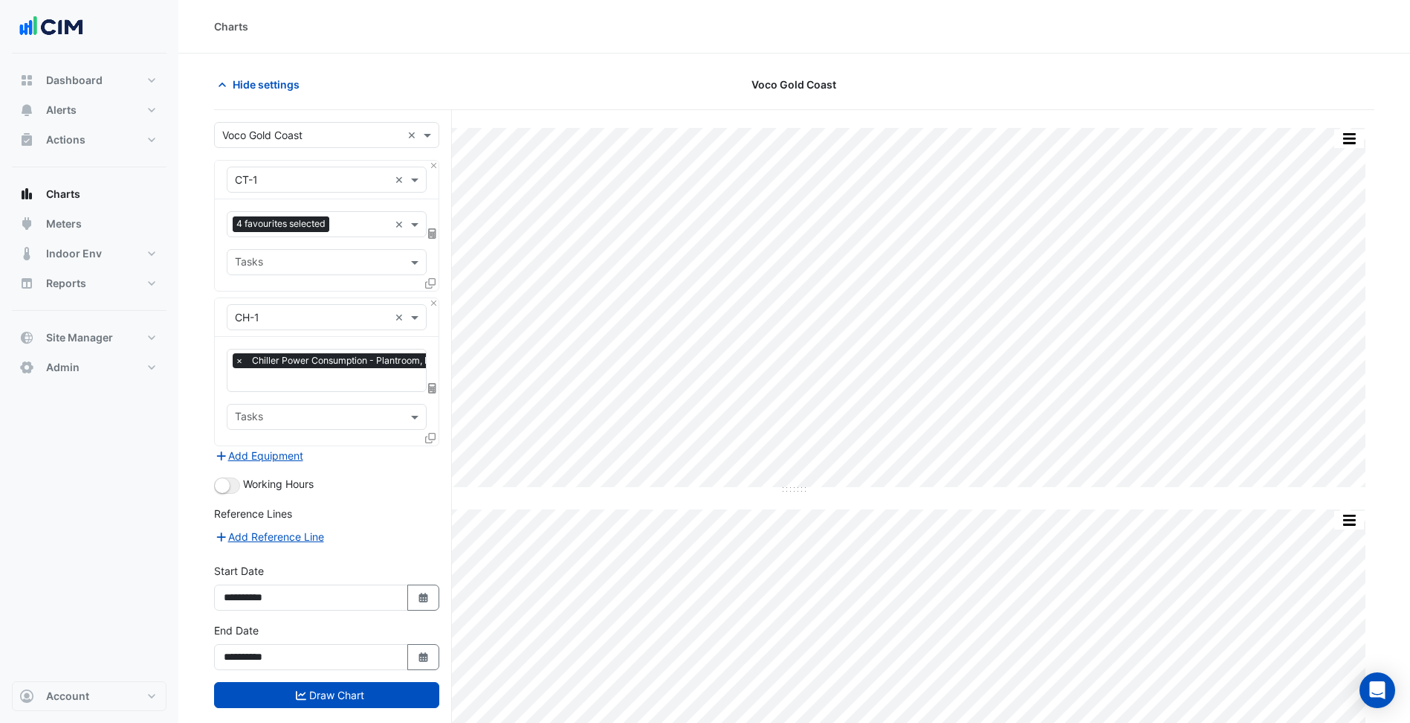
click at [665, 75] on div "Voco Gold Coast" at bounding box center [794, 84] width 393 height 26
drag, startPoint x: 255, startPoint y: 82, endPoint x: 640, endPoint y: 116, distance: 386.7
click at [254, 83] on span "Hide settings" at bounding box center [266, 85] width 67 height 16
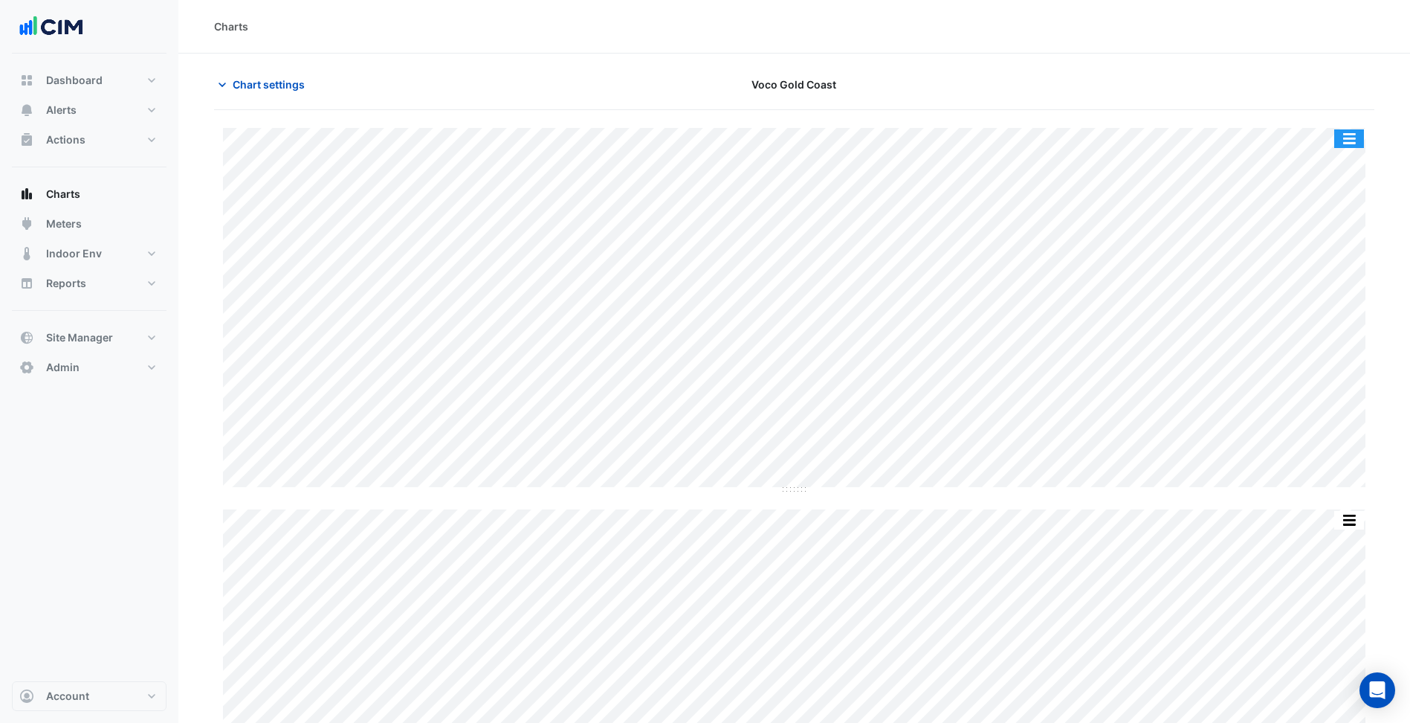
click at [1338, 133] on button "button" at bounding box center [1350, 138] width 30 height 19
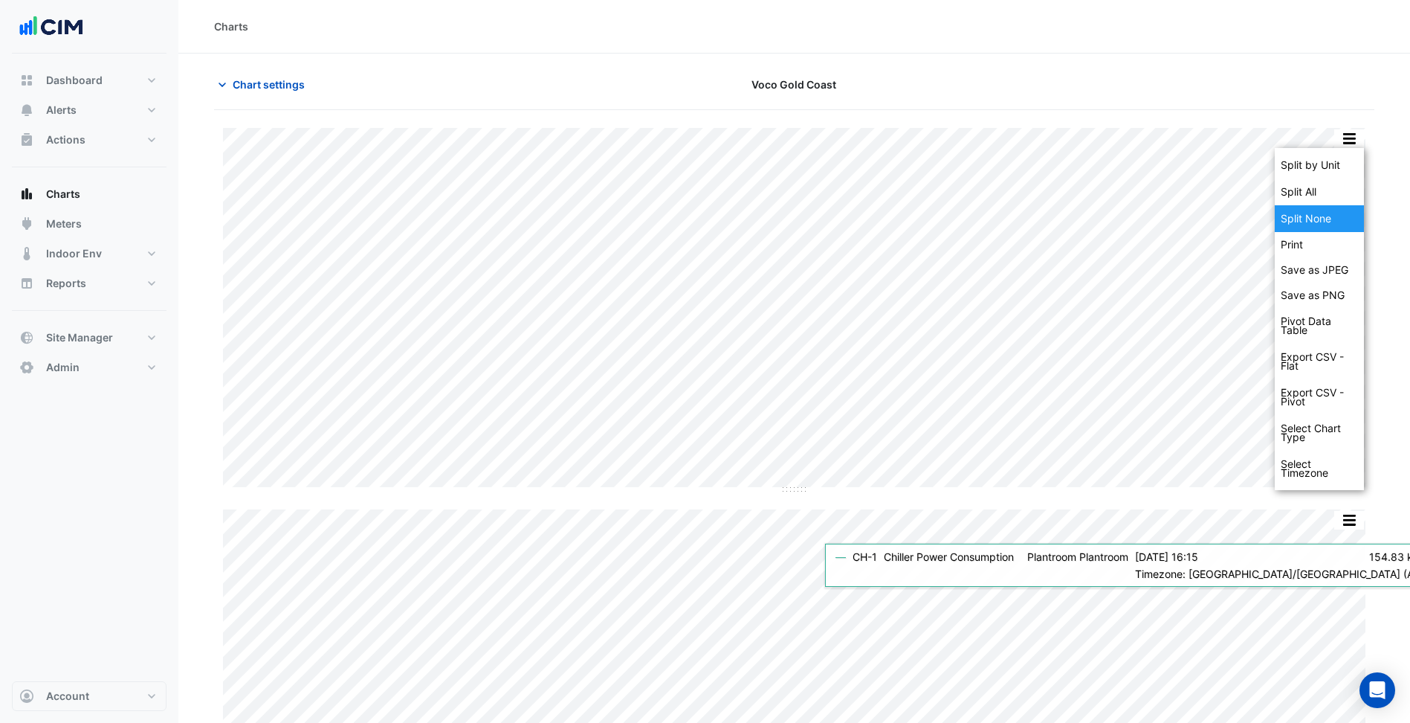
click at [1344, 216] on div "Split None" at bounding box center [1319, 218] width 89 height 27
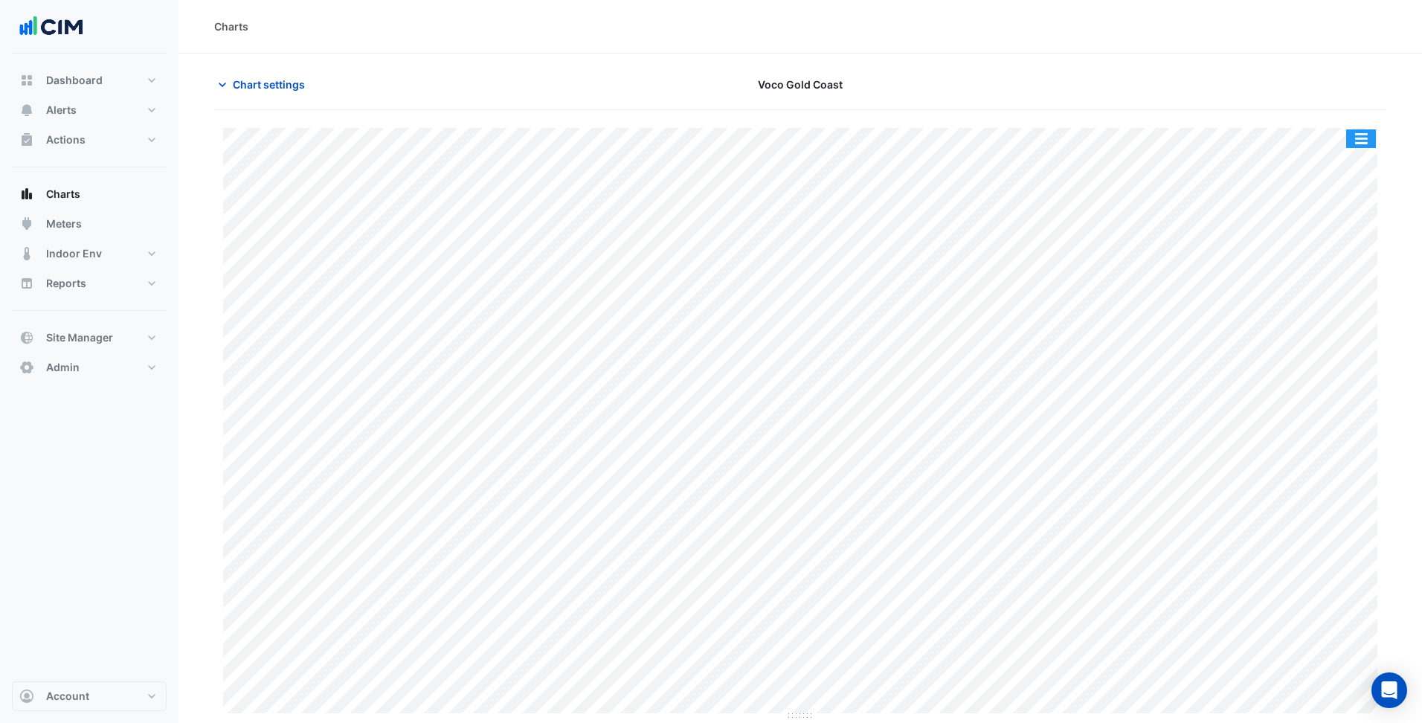
click at [1361, 146] on button "button" at bounding box center [1361, 138] width 30 height 19
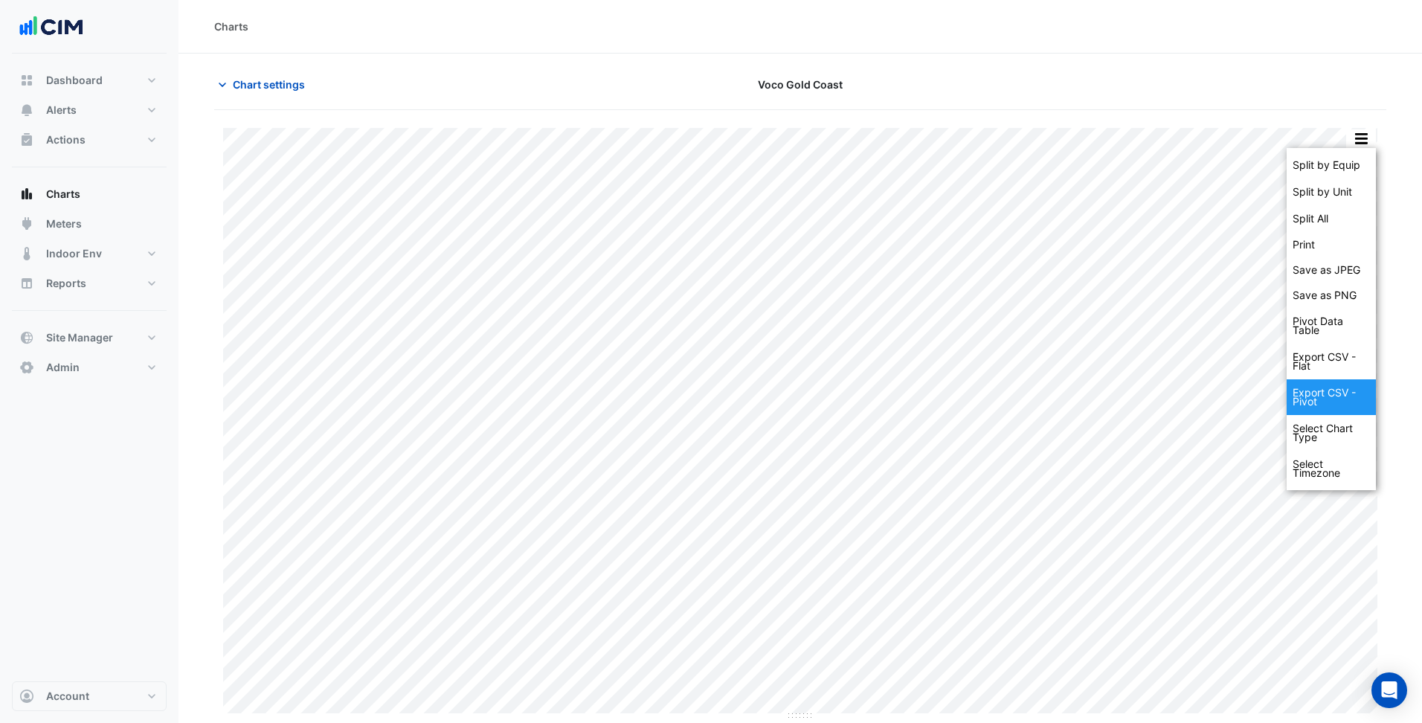
click at [1329, 405] on div "Export CSV - Pivot" at bounding box center [1330, 397] width 89 height 36
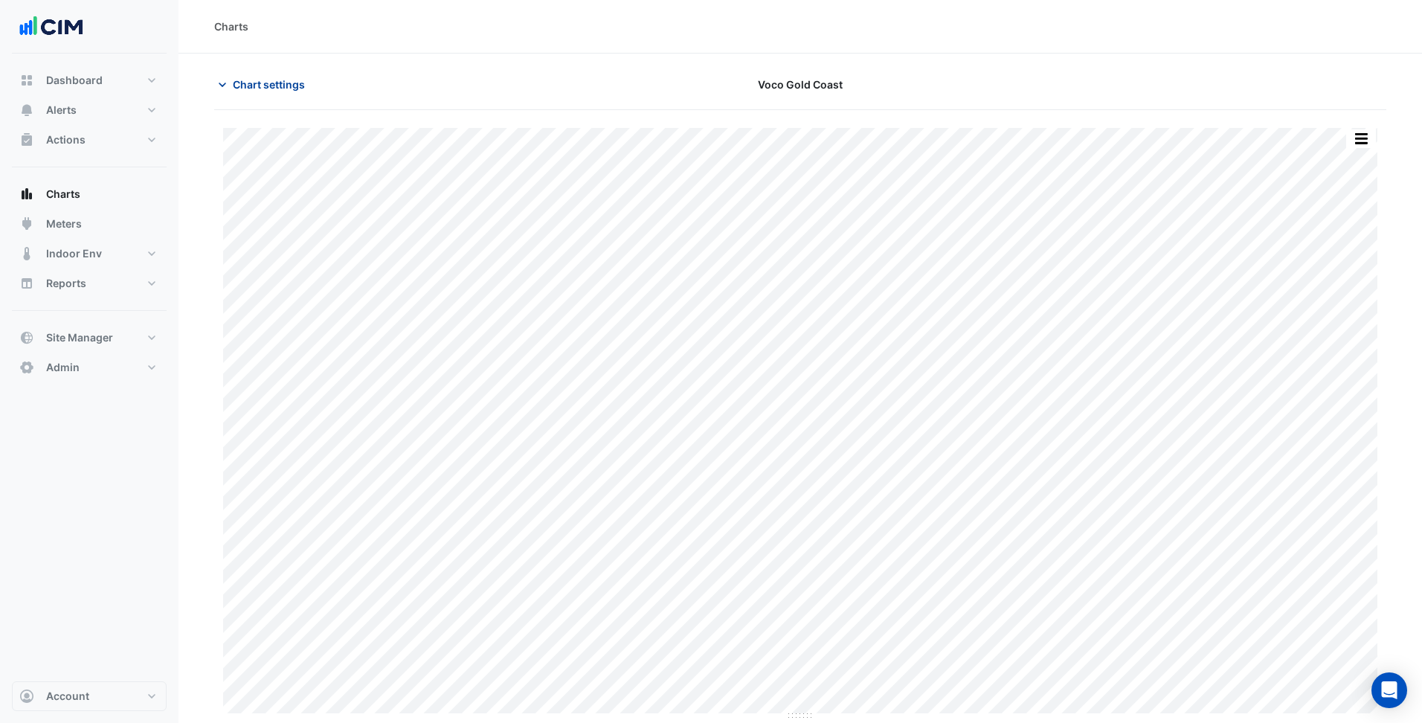
click at [261, 74] on button "Chart settings" at bounding box center [264, 84] width 100 height 26
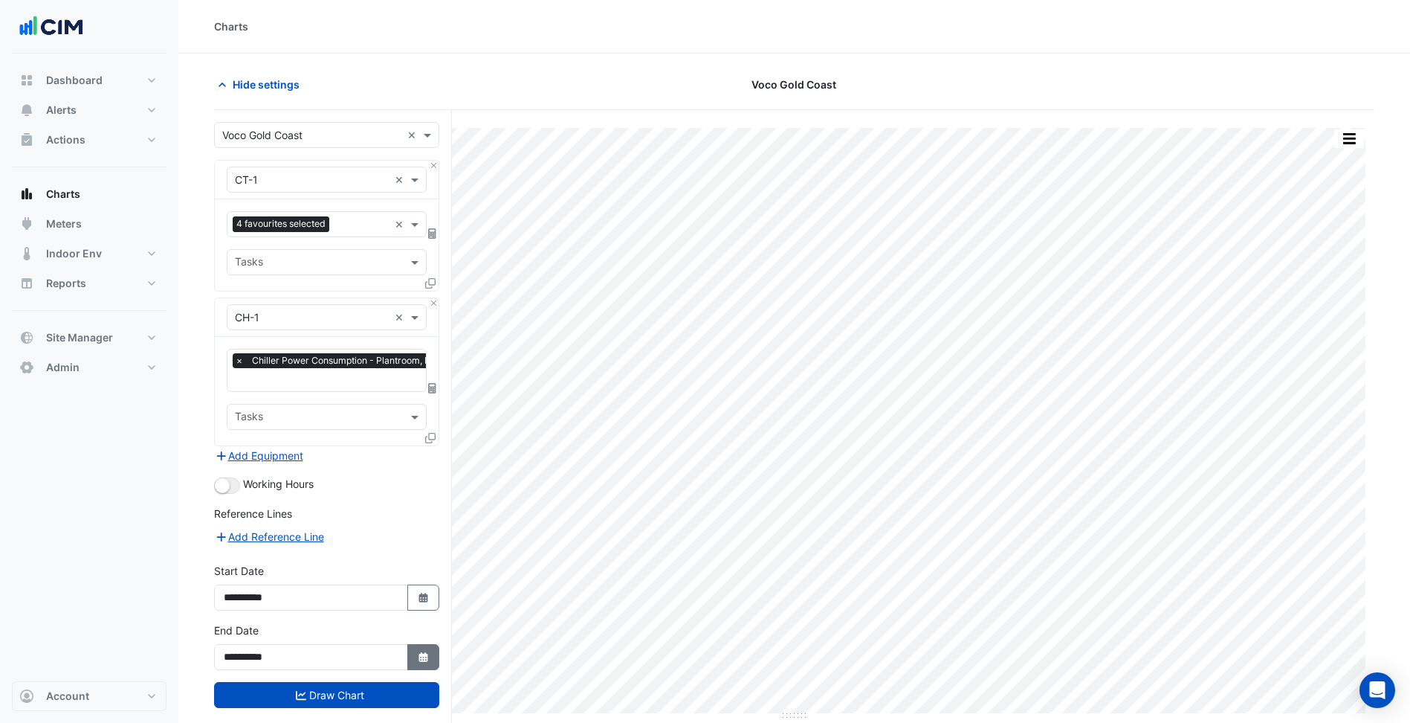
click at [418, 662] on button "Select Date" at bounding box center [423, 657] width 33 height 26
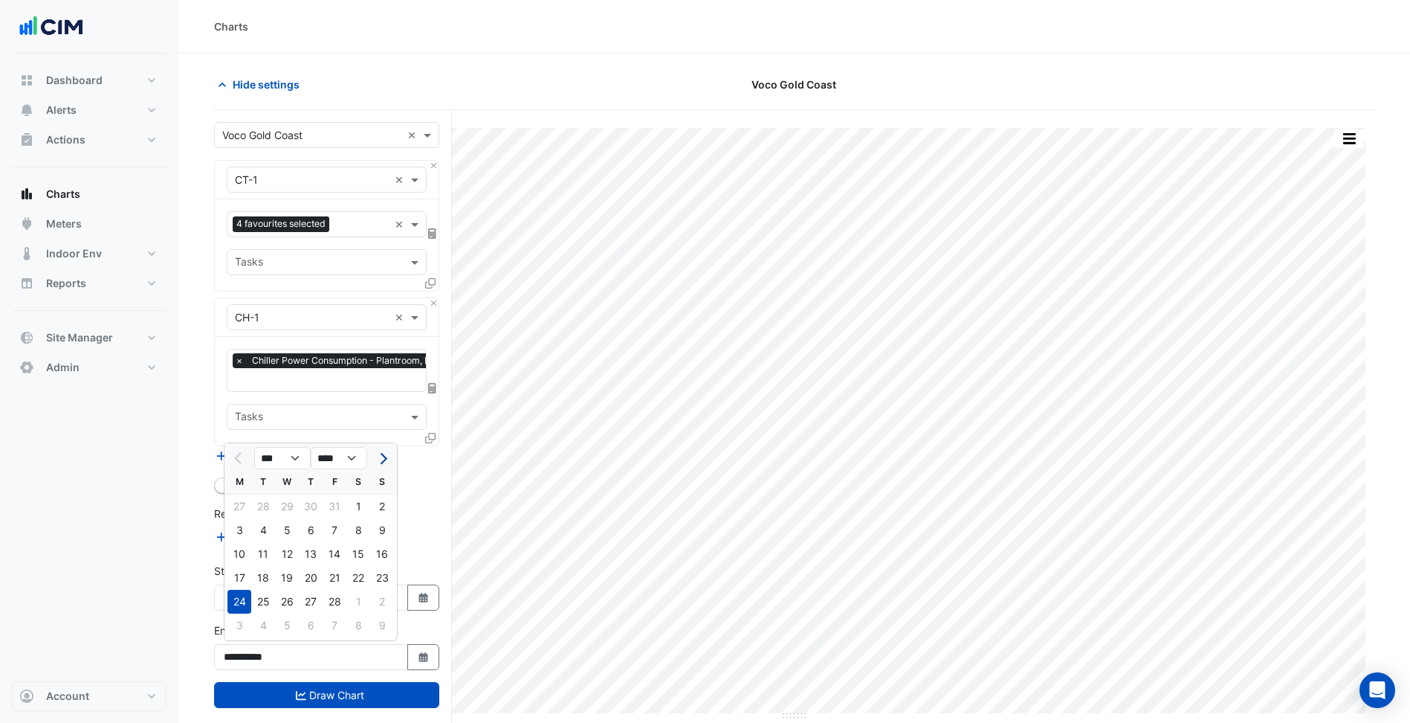
click at [384, 465] on button "Next month" at bounding box center [382, 458] width 18 height 24
select select "*"
click at [375, 606] on div "30" at bounding box center [382, 602] width 24 height 24
type input "**********"
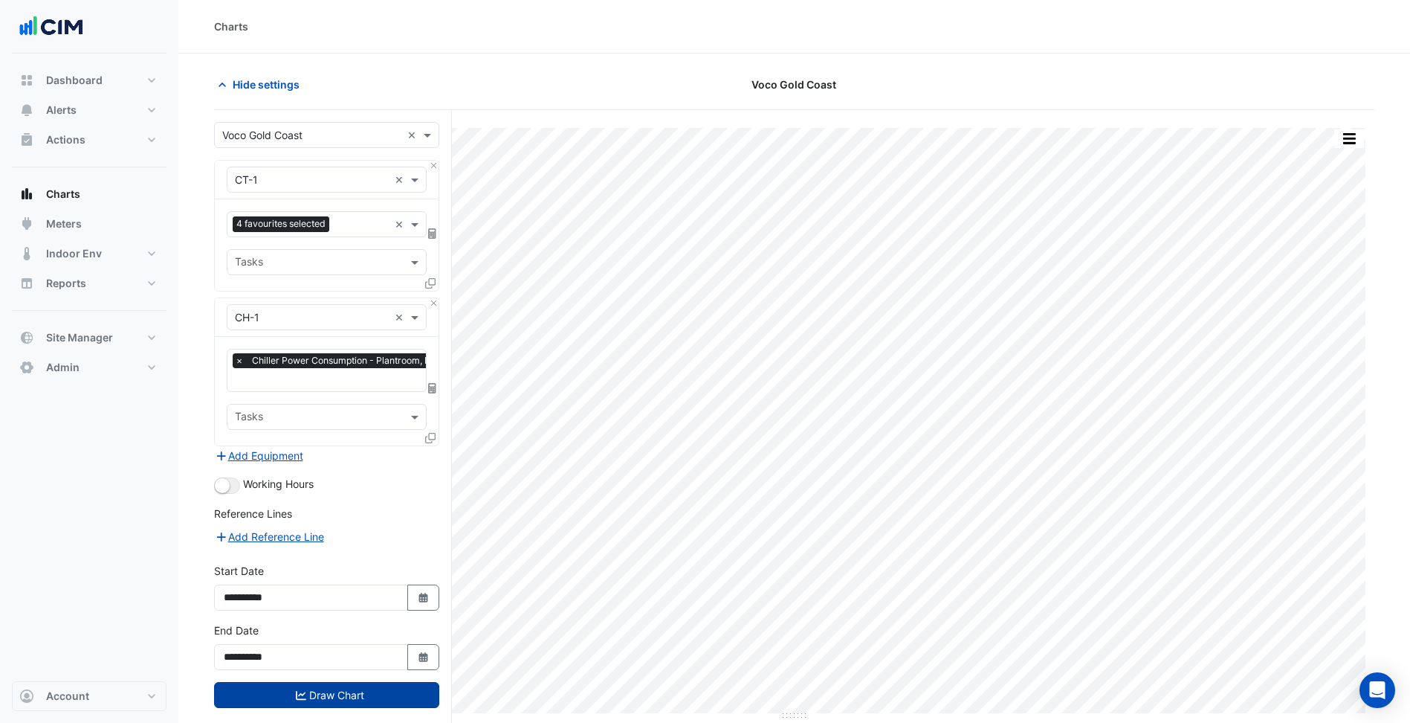
click at [360, 691] on button "Draw Chart" at bounding box center [326, 695] width 225 height 26
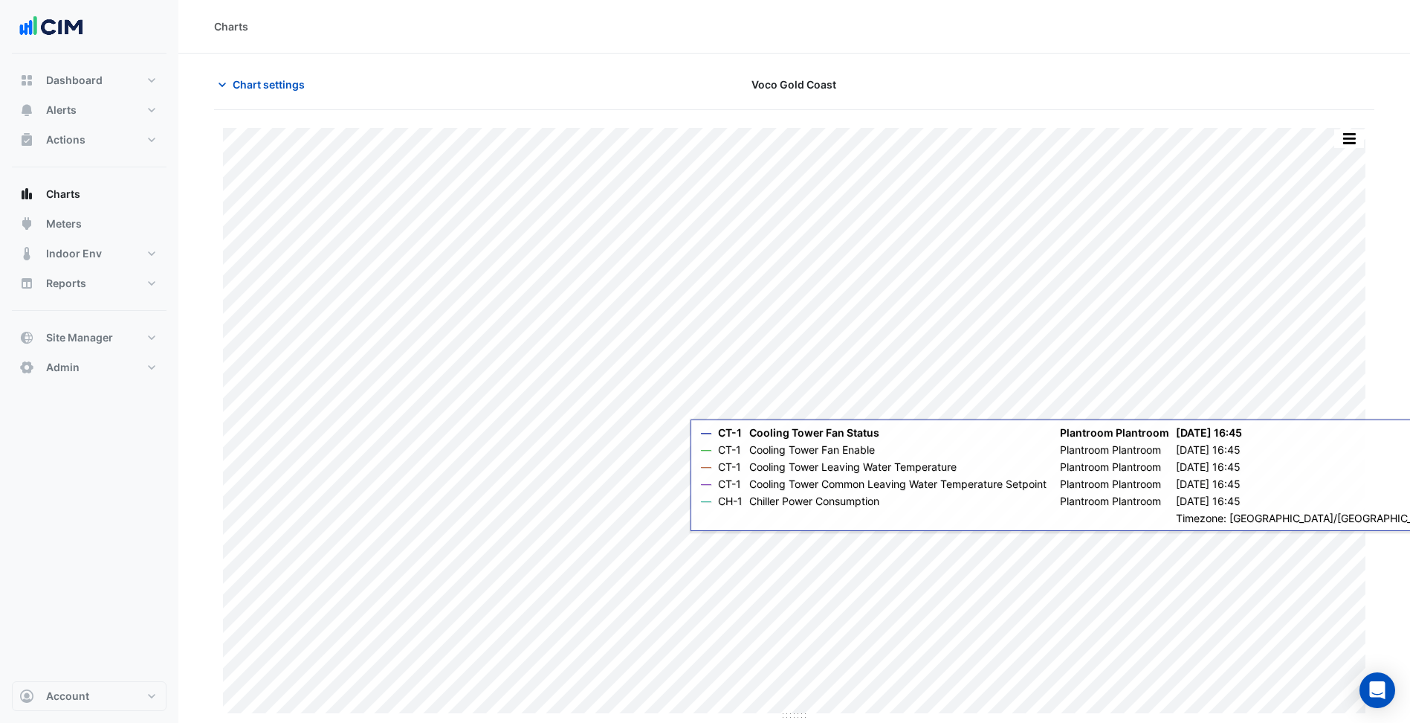
scroll to position [57, 0]
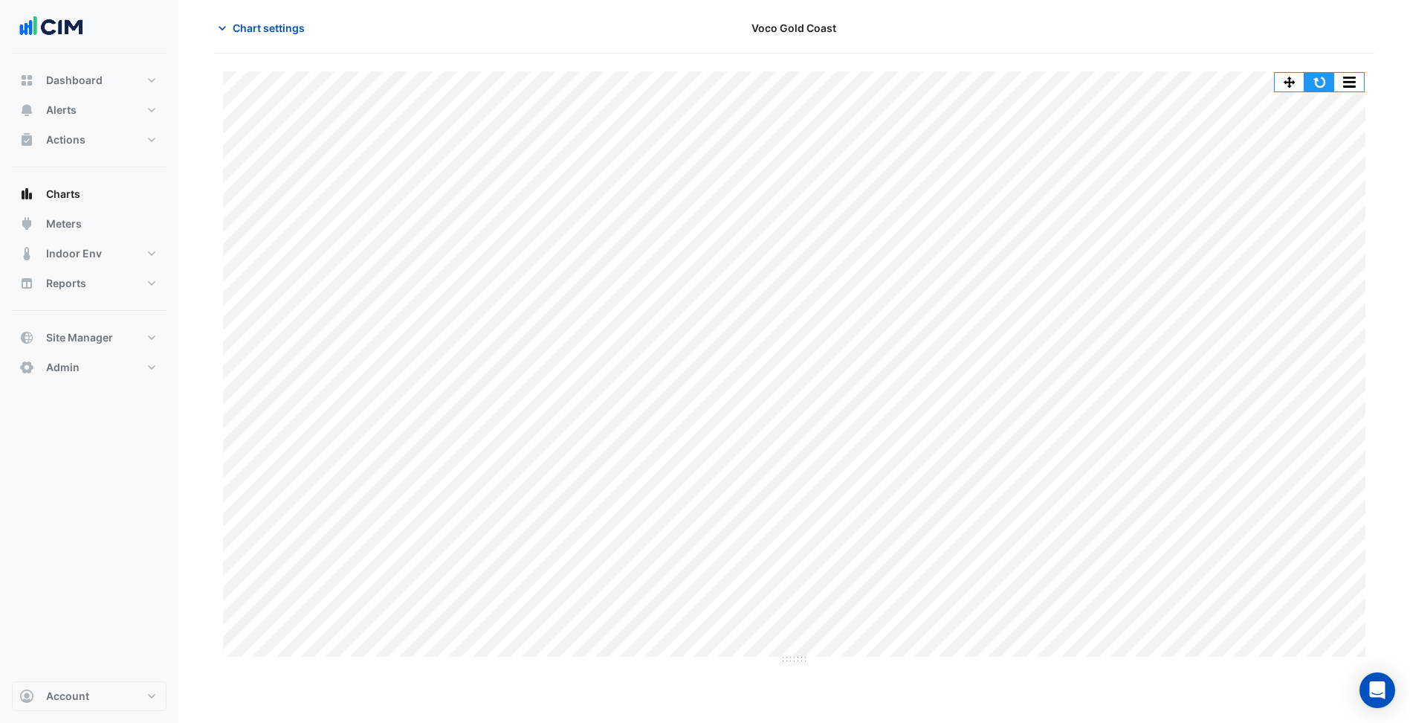
click at [1320, 87] on button "button" at bounding box center [1320, 82] width 30 height 19
drag, startPoint x: 272, startPoint y: 30, endPoint x: 275, endPoint y: 38, distance: 8.0
click at [274, 30] on span "Chart settings" at bounding box center [269, 28] width 72 height 16
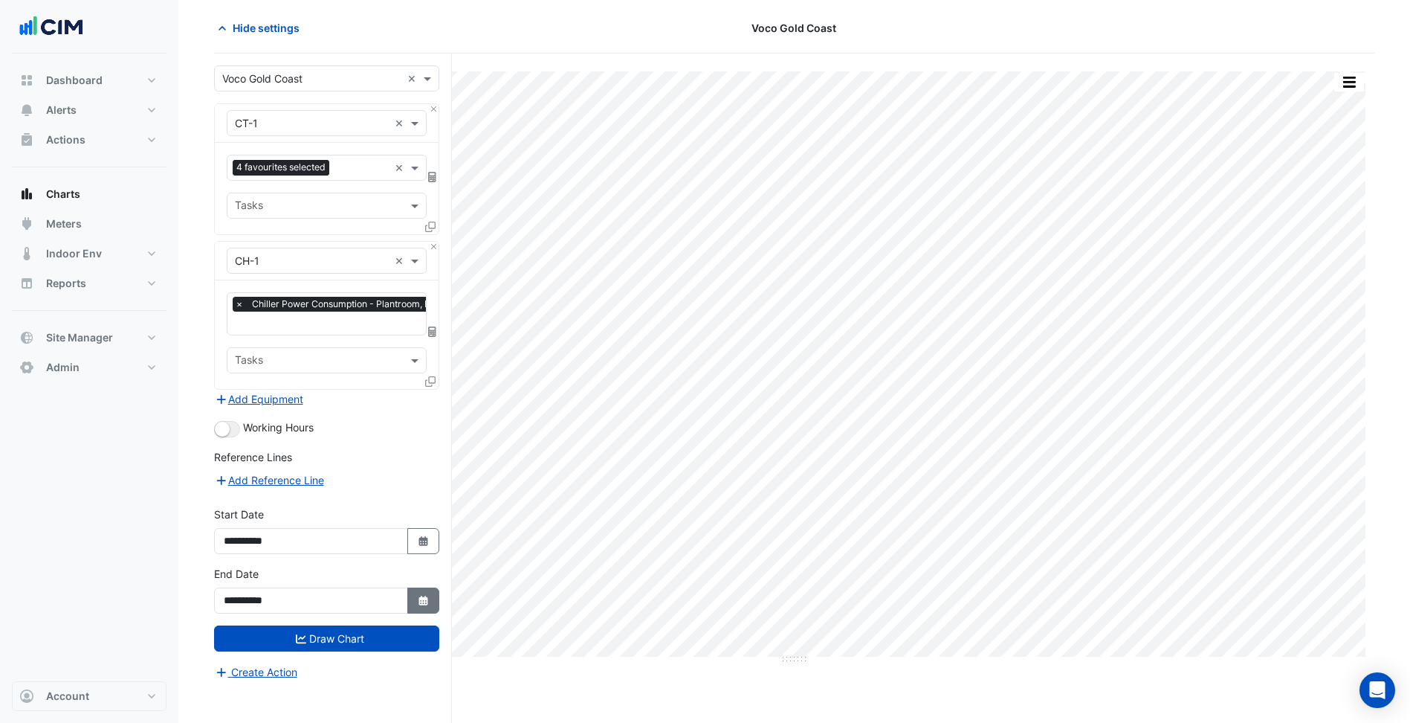
click at [433, 602] on button "Select Date" at bounding box center [423, 600] width 33 height 26
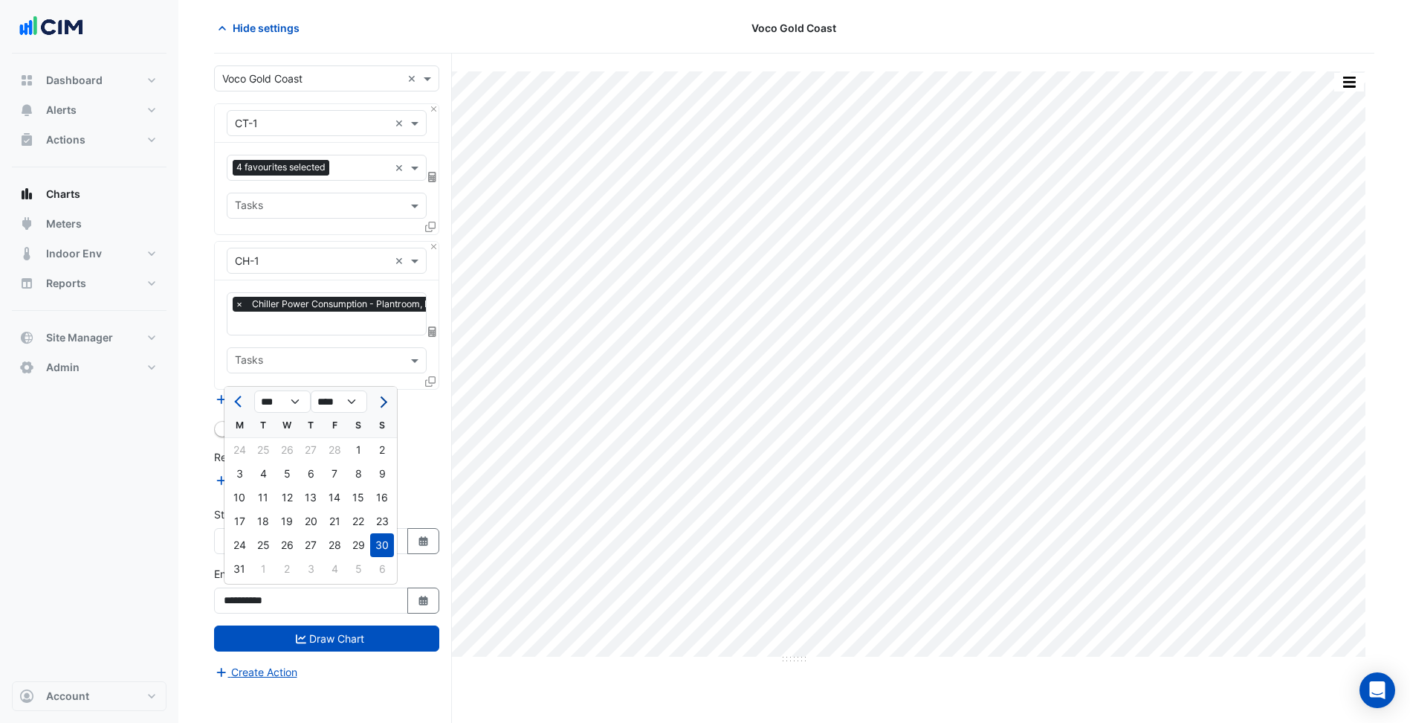
click at [387, 404] on button "Next month" at bounding box center [382, 402] width 18 height 24
select select "*"
click at [288, 551] on div "30" at bounding box center [287, 545] width 24 height 24
type input "**********"
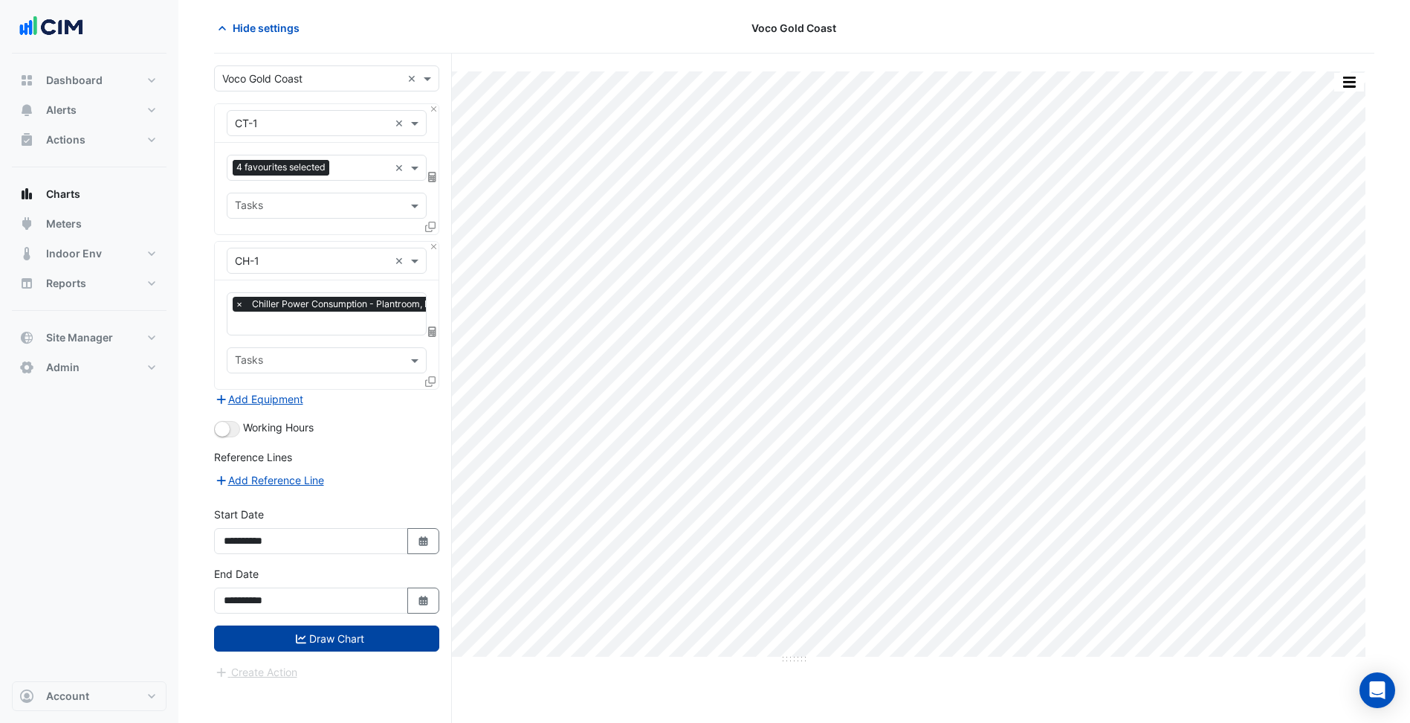
click at [337, 631] on button "Draw Chart" at bounding box center [326, 638] width 225 height 26
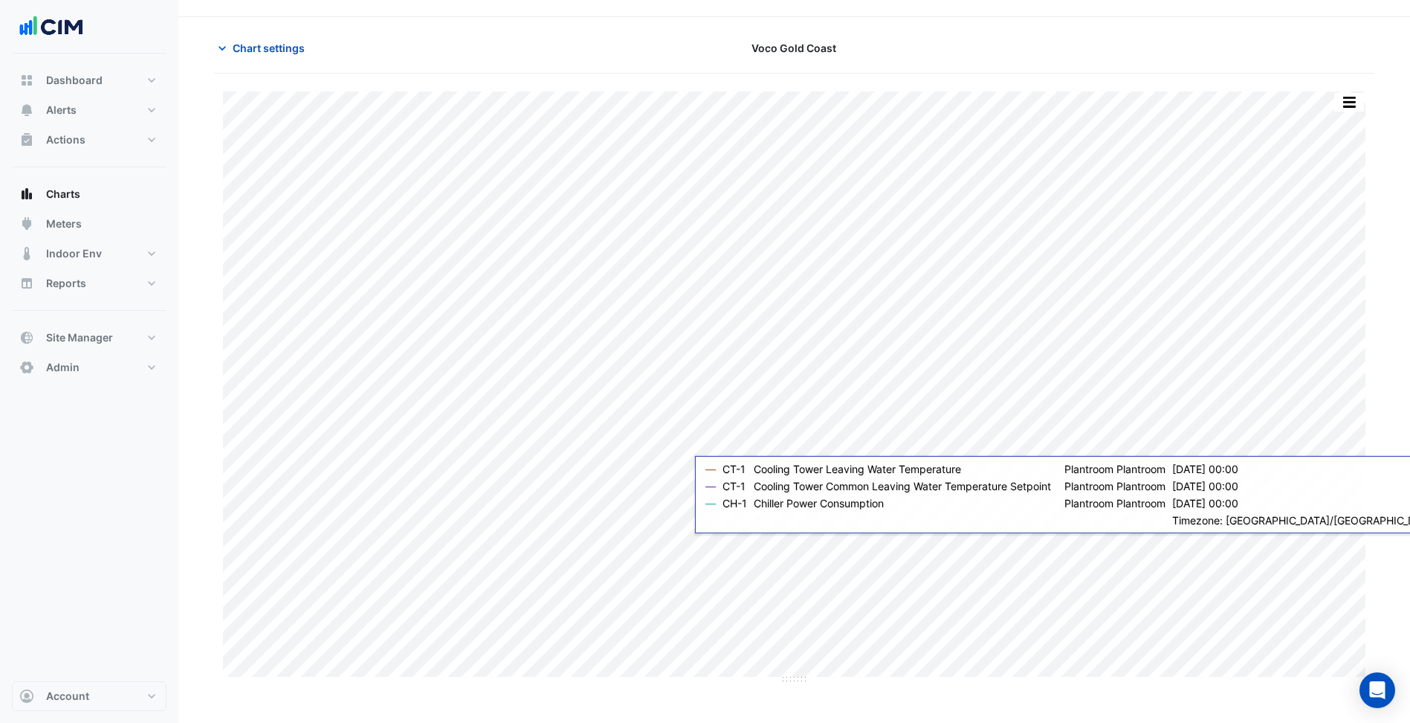
scroll to position [57, 0]
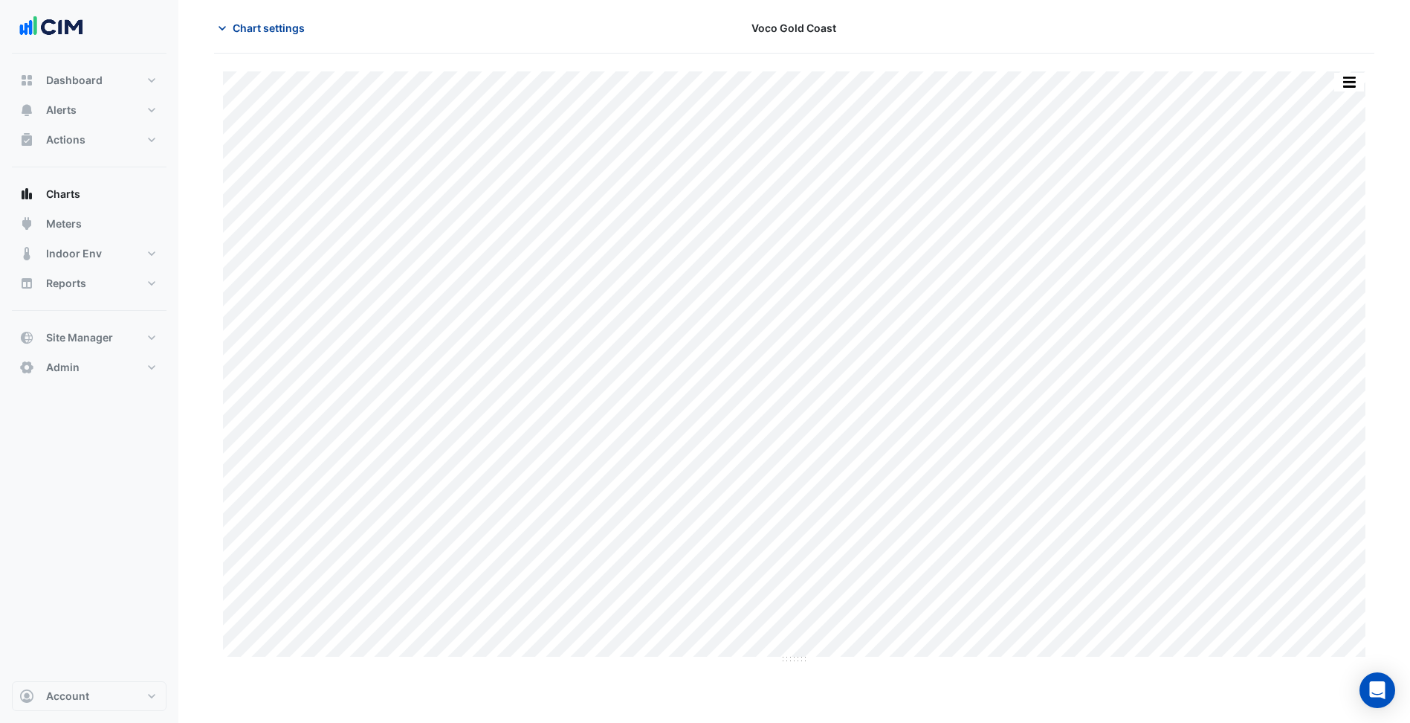
click at [257, 39] on button "Chart settings" at bounding box center [264, 28] width 100 height 26
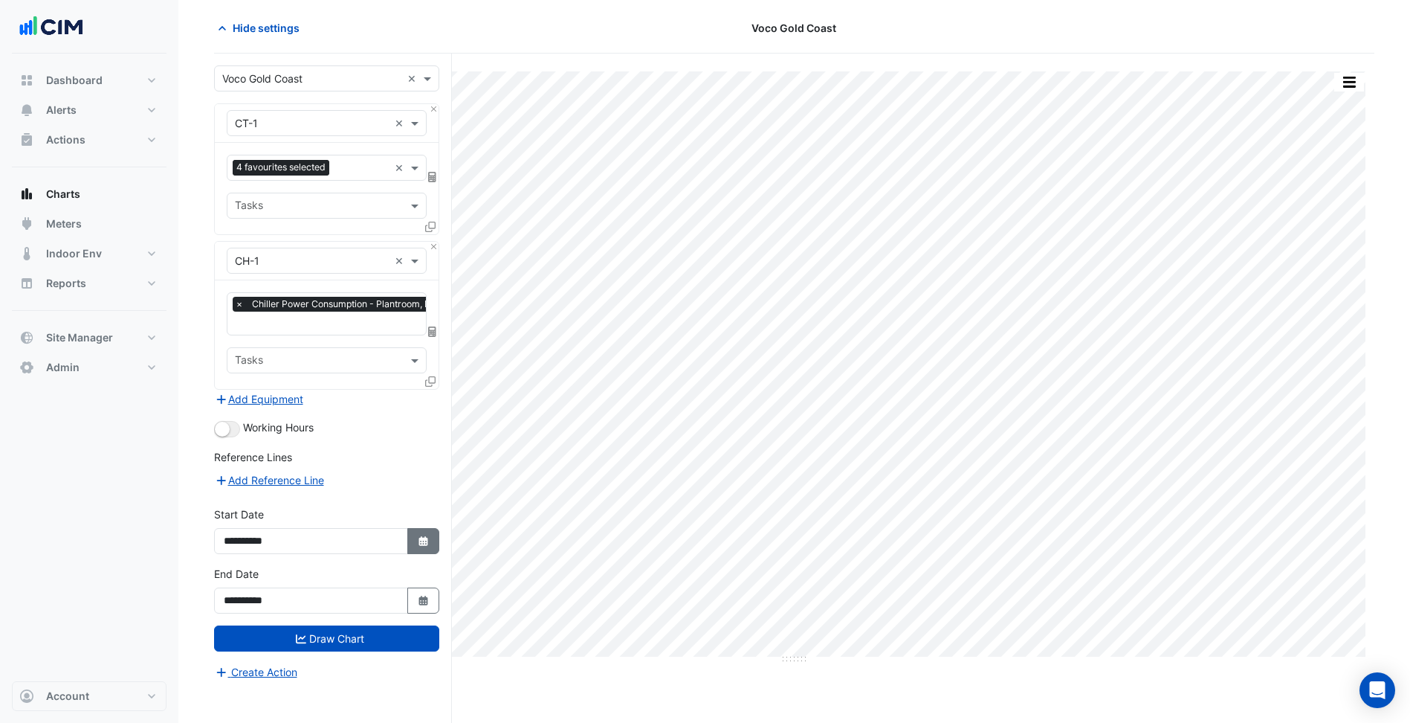
click at [417, 542] on icon "Select Date" at bounding box center [423, 541] width 13 height 10
select select "*"
select select "****"
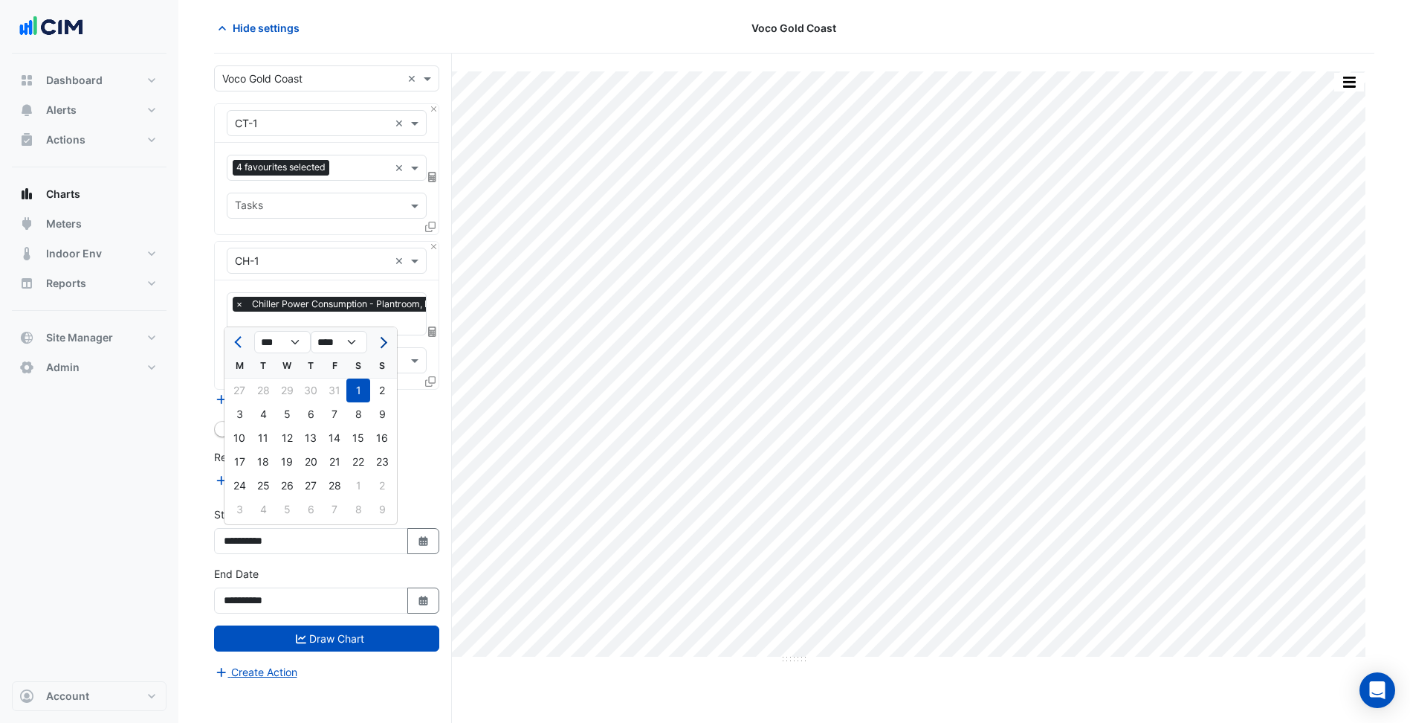
click at [386, 344] on button "Next month" at bounding box center [382, 342] width 18 height 24
select select "*"
click at [386, 344] on div at bounding box center [382, 342] width 30 height 24
click at [433, 606] on button "Select Date" at bounding box center [423, 600] width 33 height 26
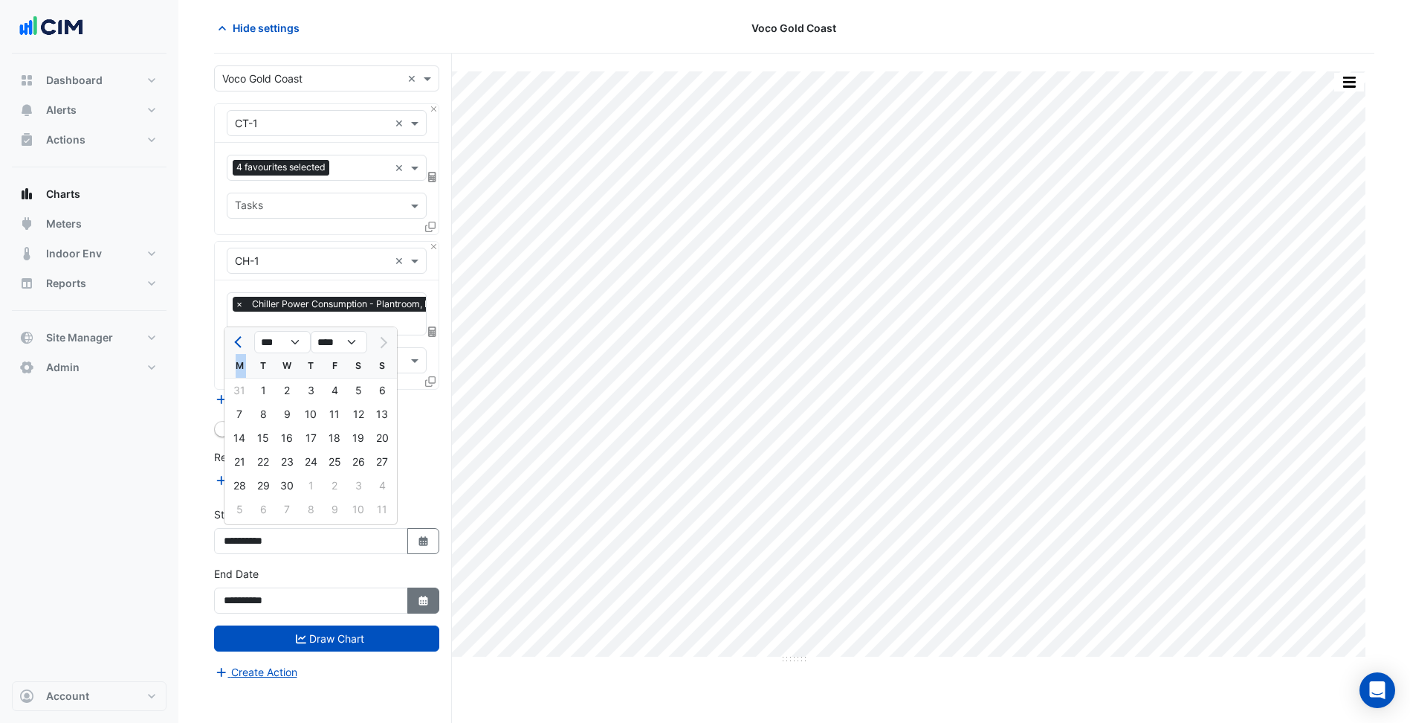
select select "*"
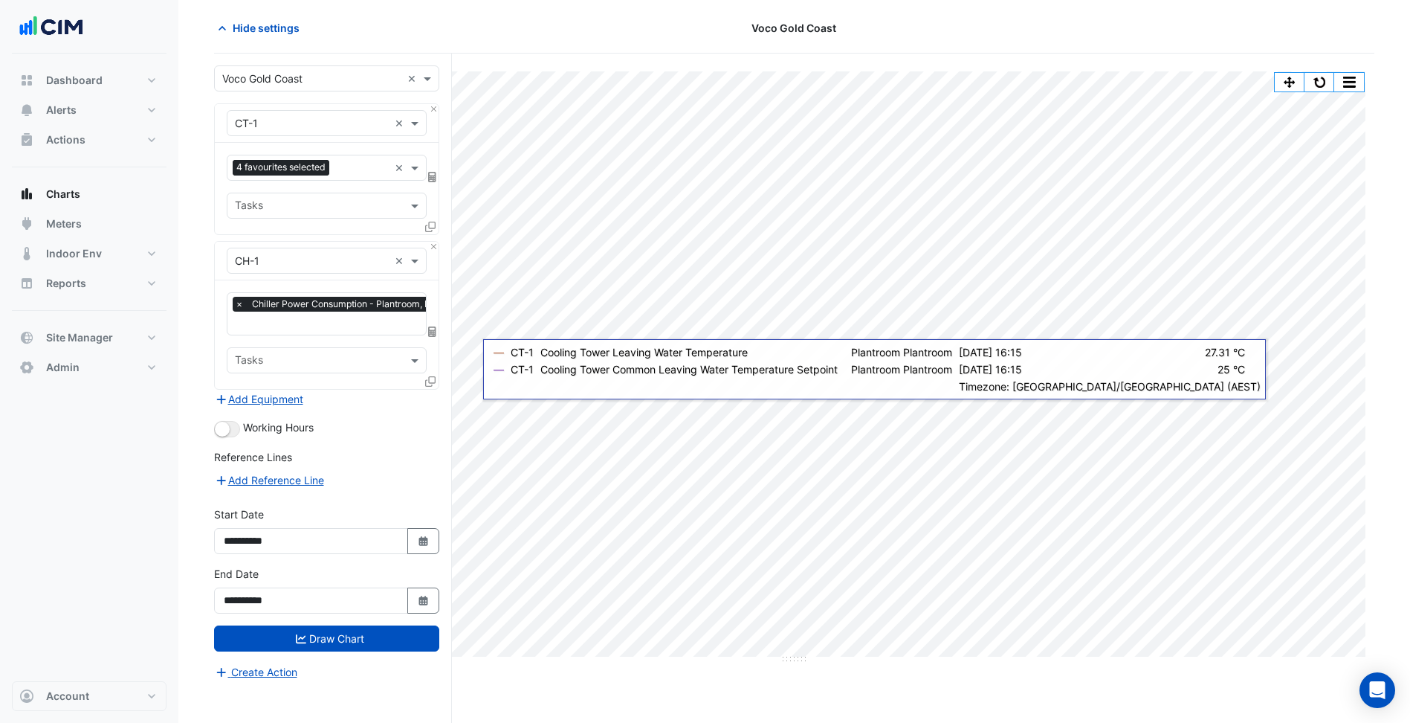
scroll to position [0, 0]
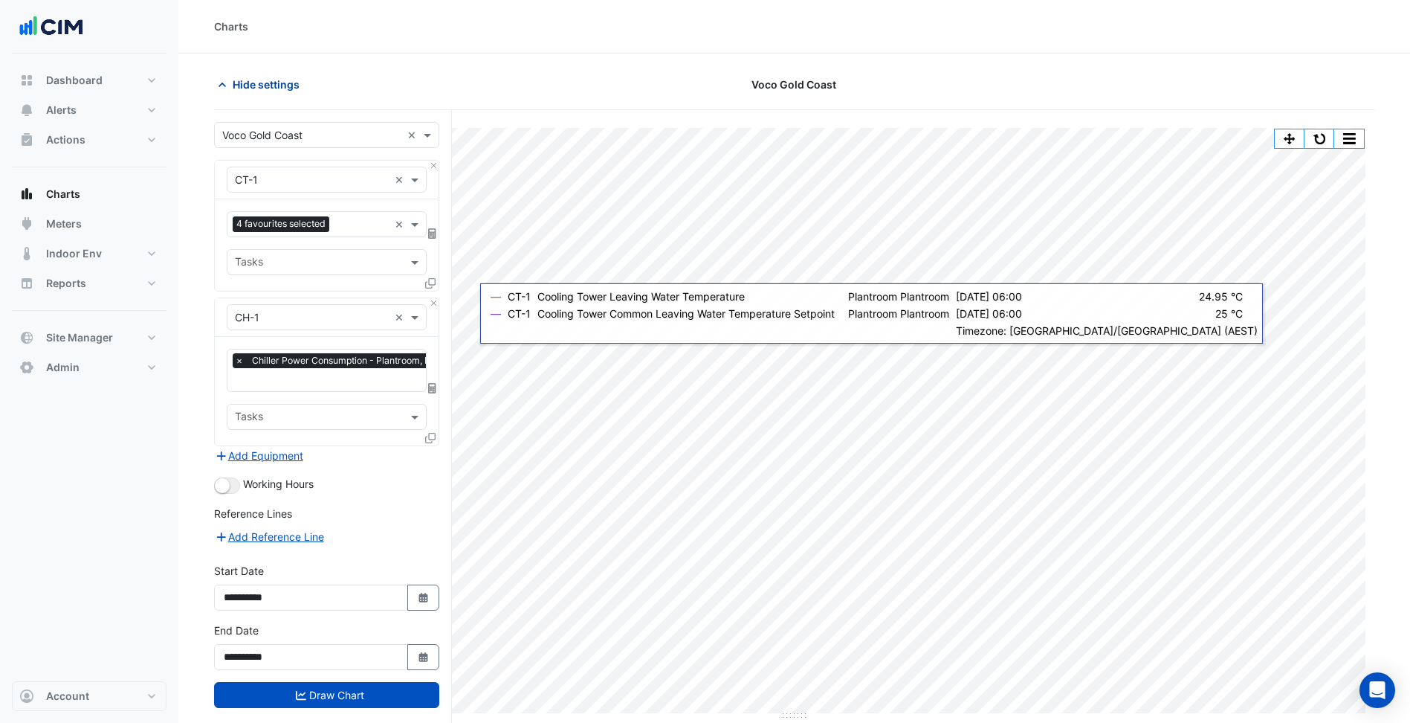
click at [267, 80] on span "Hide settings" at bounding box center [266, 85] width 67 height 16
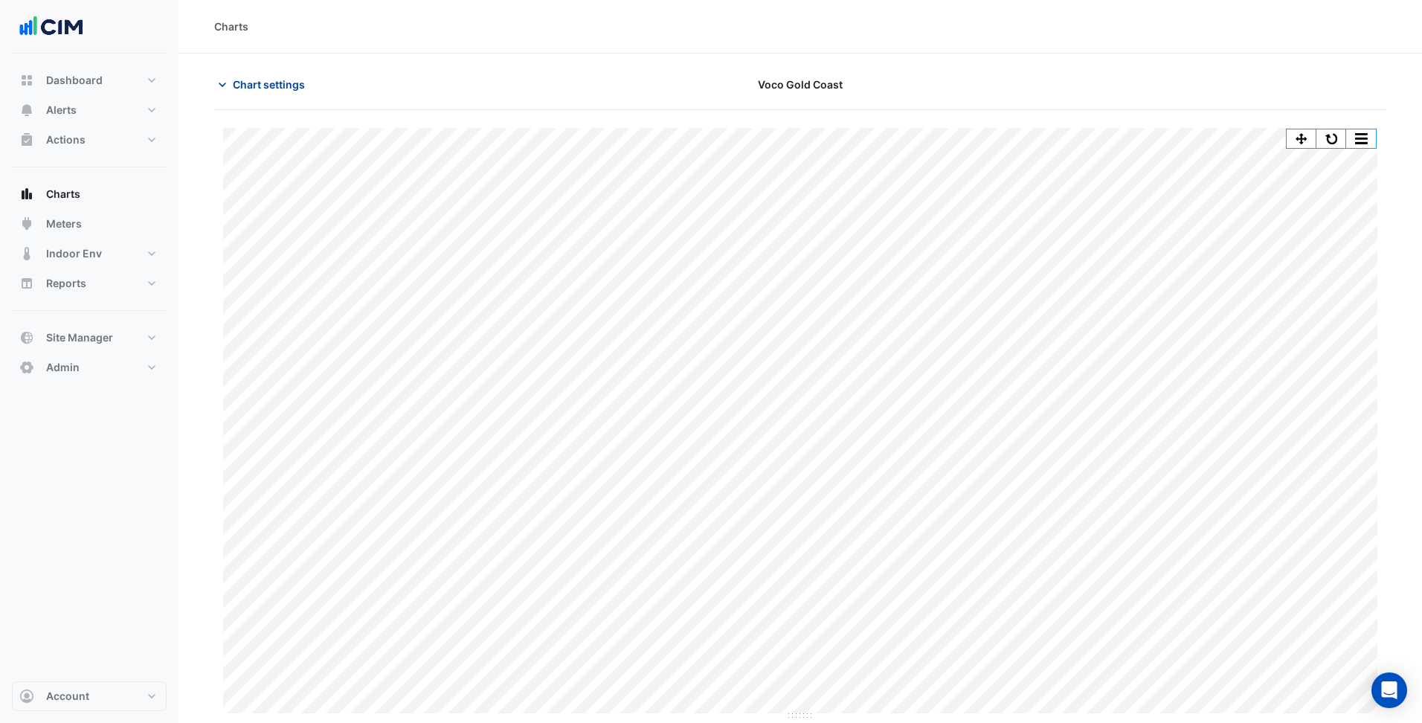
click at [279, 88] on span "Chart settings" at bounding box center [269, 85] width 72 height 16
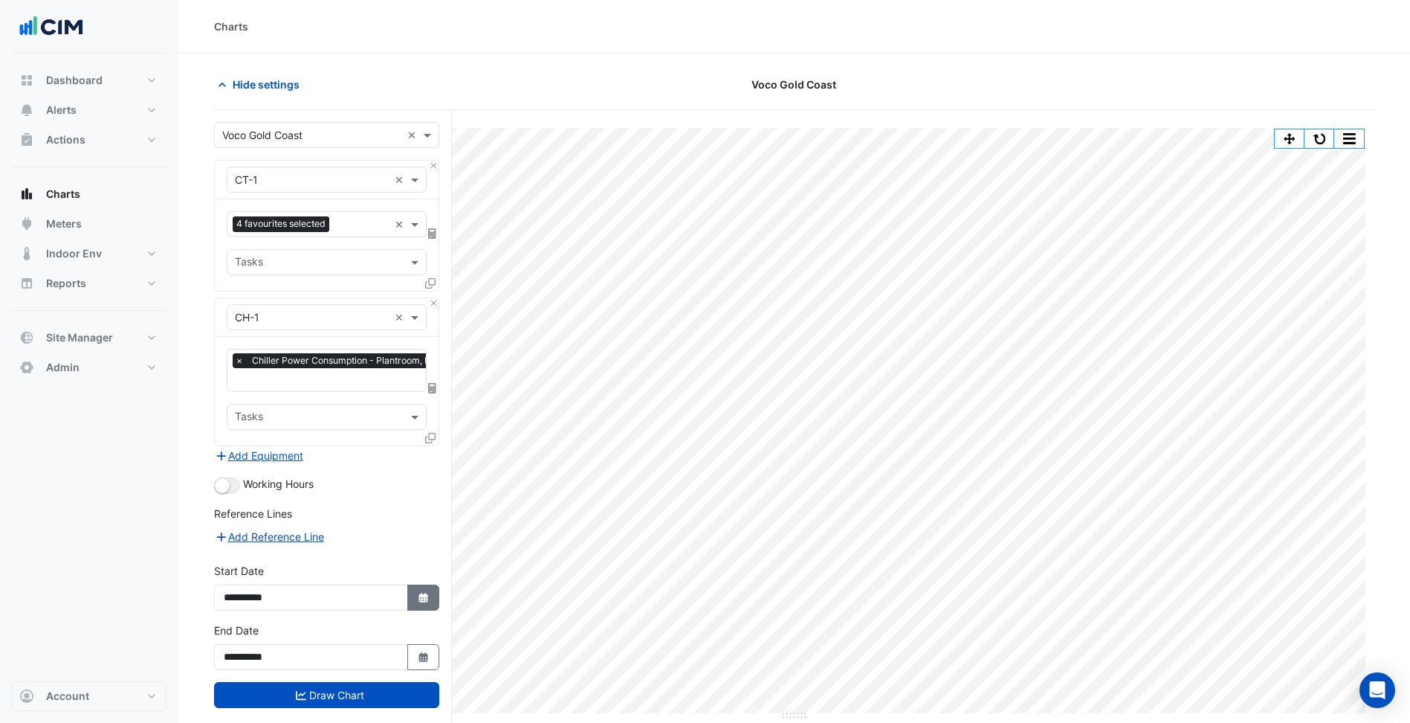
click at [429, 596] on icon "Select Date" at bounding box center [423, 598] width 13 height 10
select select "*"
select select "****"
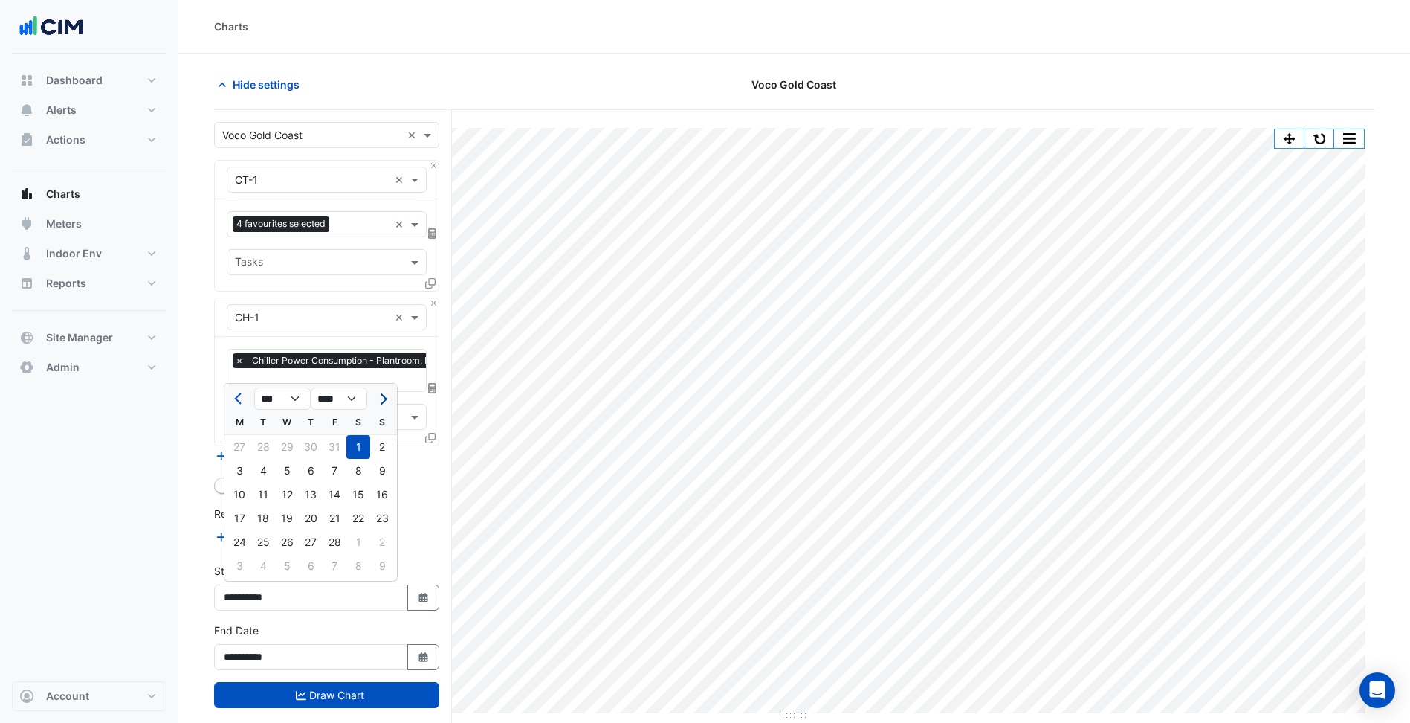
click at [385, 402] on button "Next month" at bounding box center [382, 399] width 18 height 24
select select "*"
click at [385, 402] on div at bounding box center [382, 399] width 30 height 24
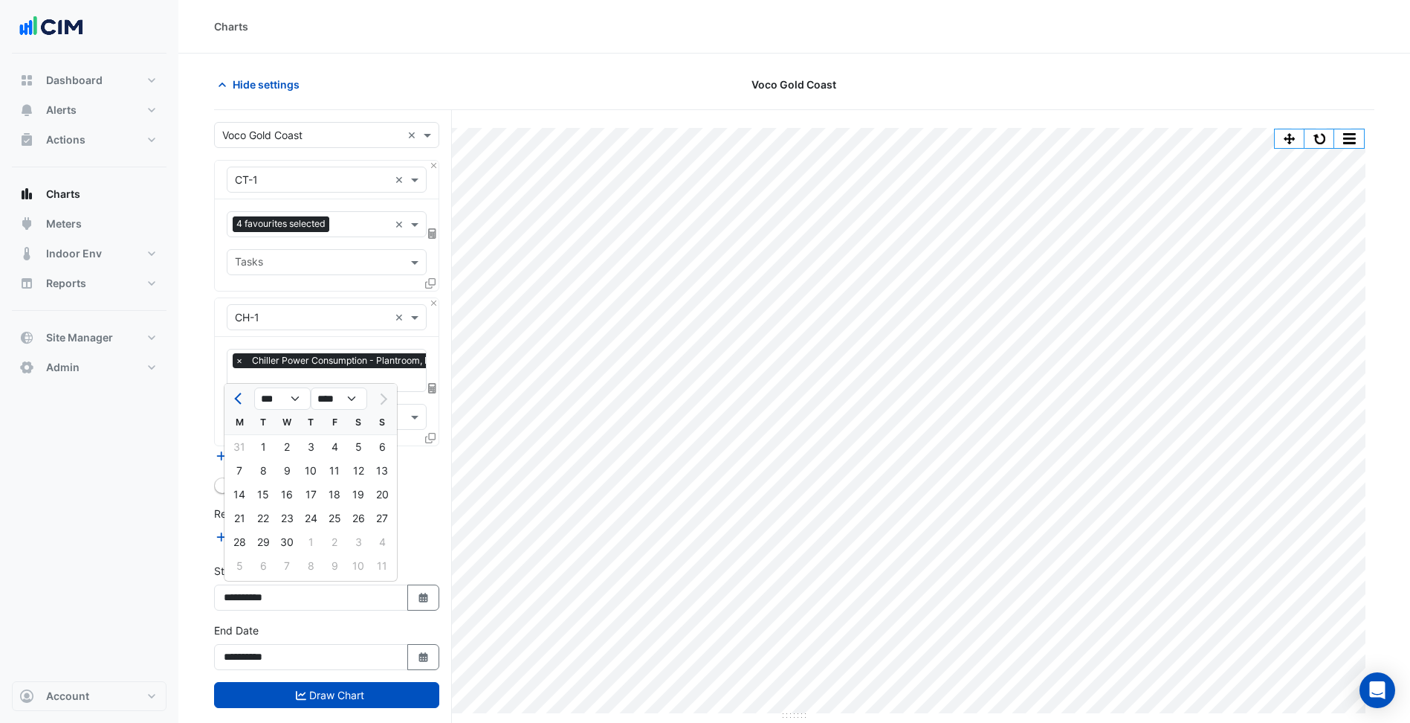
drag, startPoint x: 385, startPoint y: 402, endPoint x: 314, endPoint y: 468, distance: 97.3
click at [314, 468] on div "10" at bounding box center [311, 471] width 24 height 24
type input "**********"
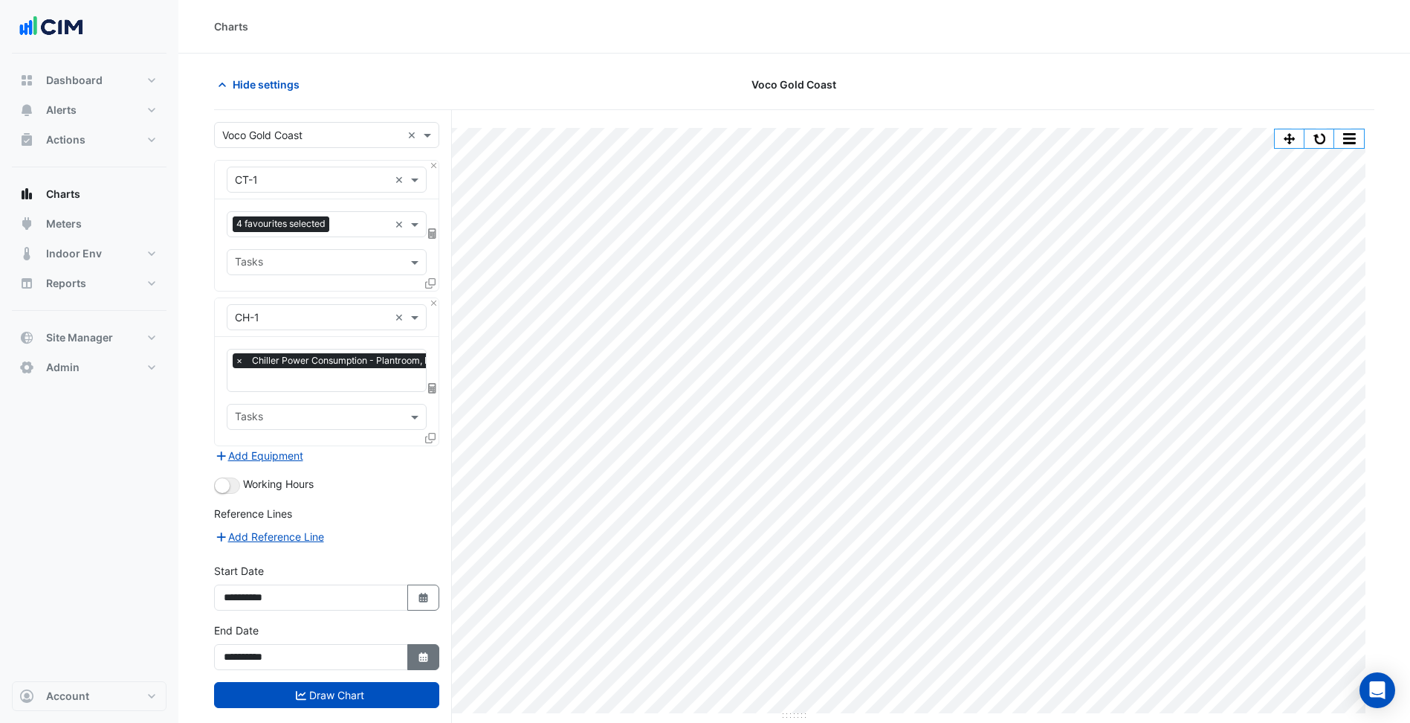
click at [420, 665] on button "Select Date" at bounding box center [423, 657] width 33 height 26
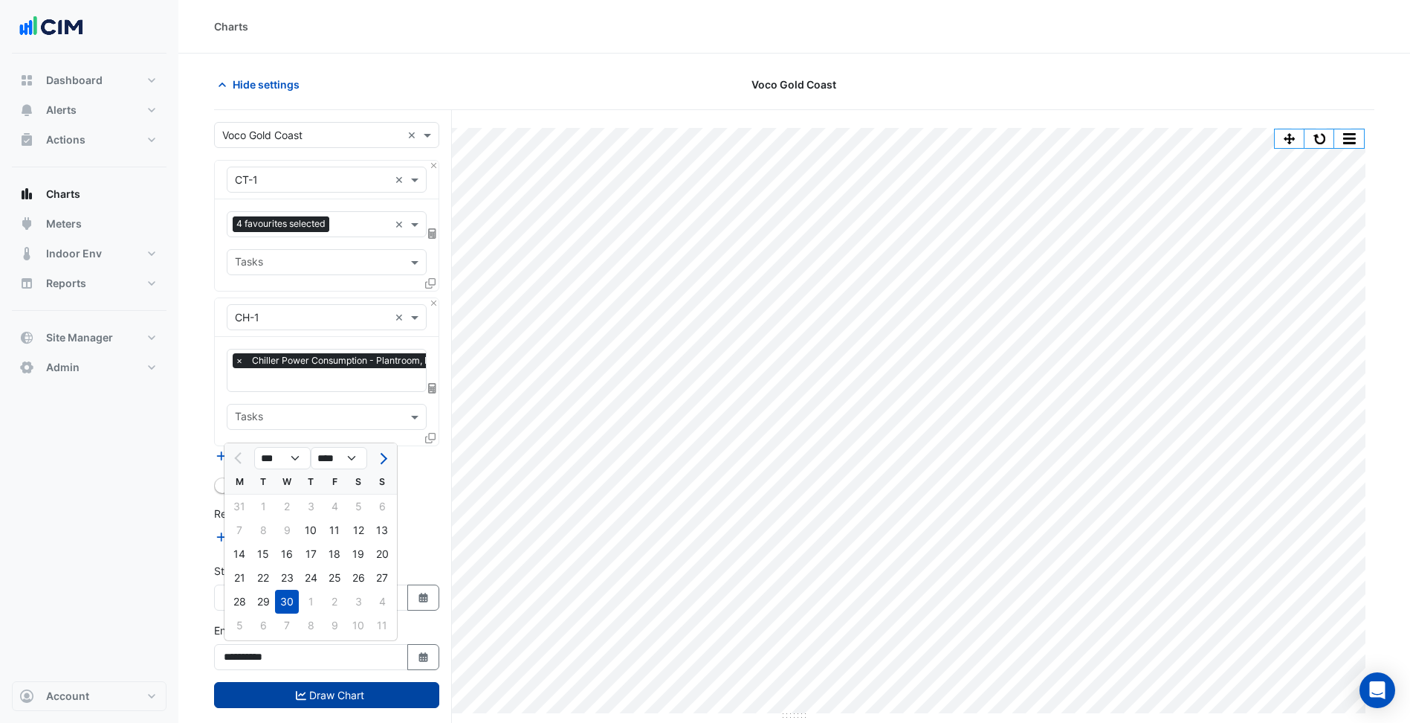
click at [369, 702] on button "Draw Chart" at bounding box center [326, 695] width 225 height 26
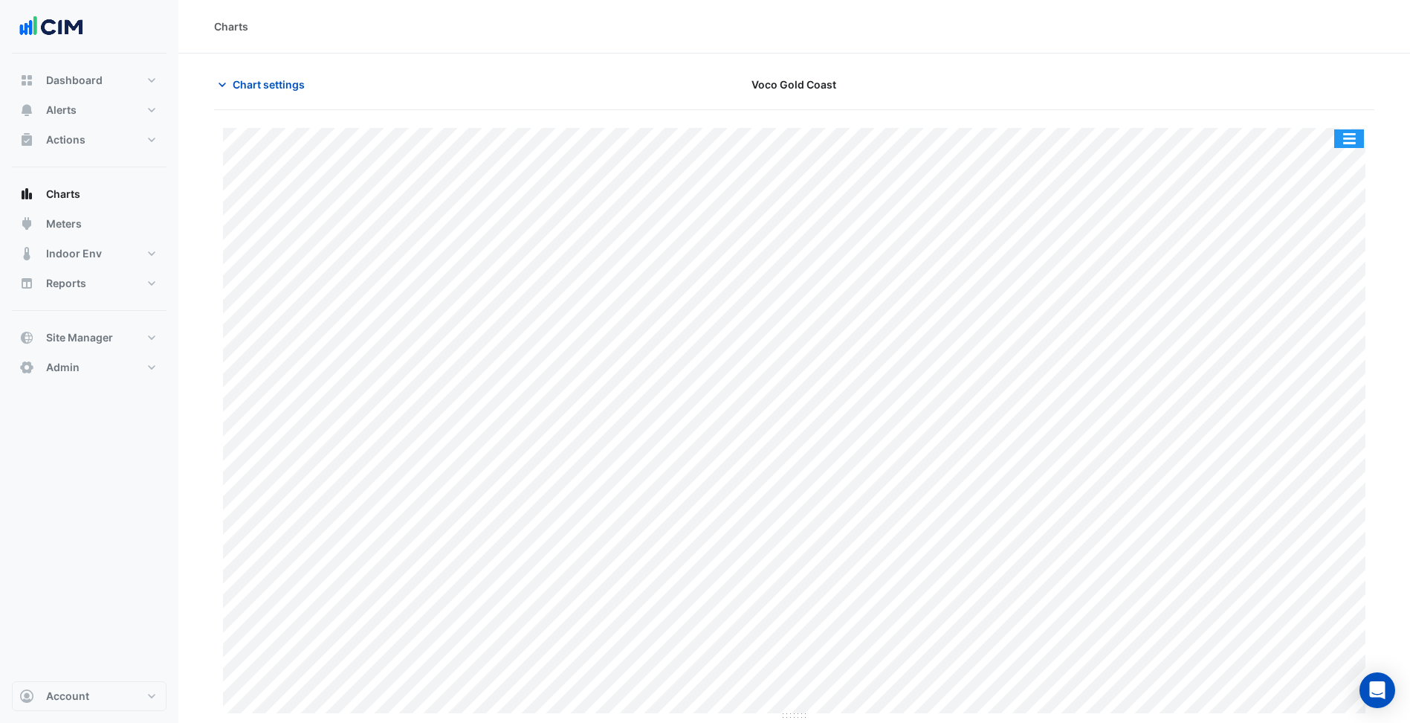
click at [1346, 132] on button "button" at bounding box center [1350, 138] width 30 height 19
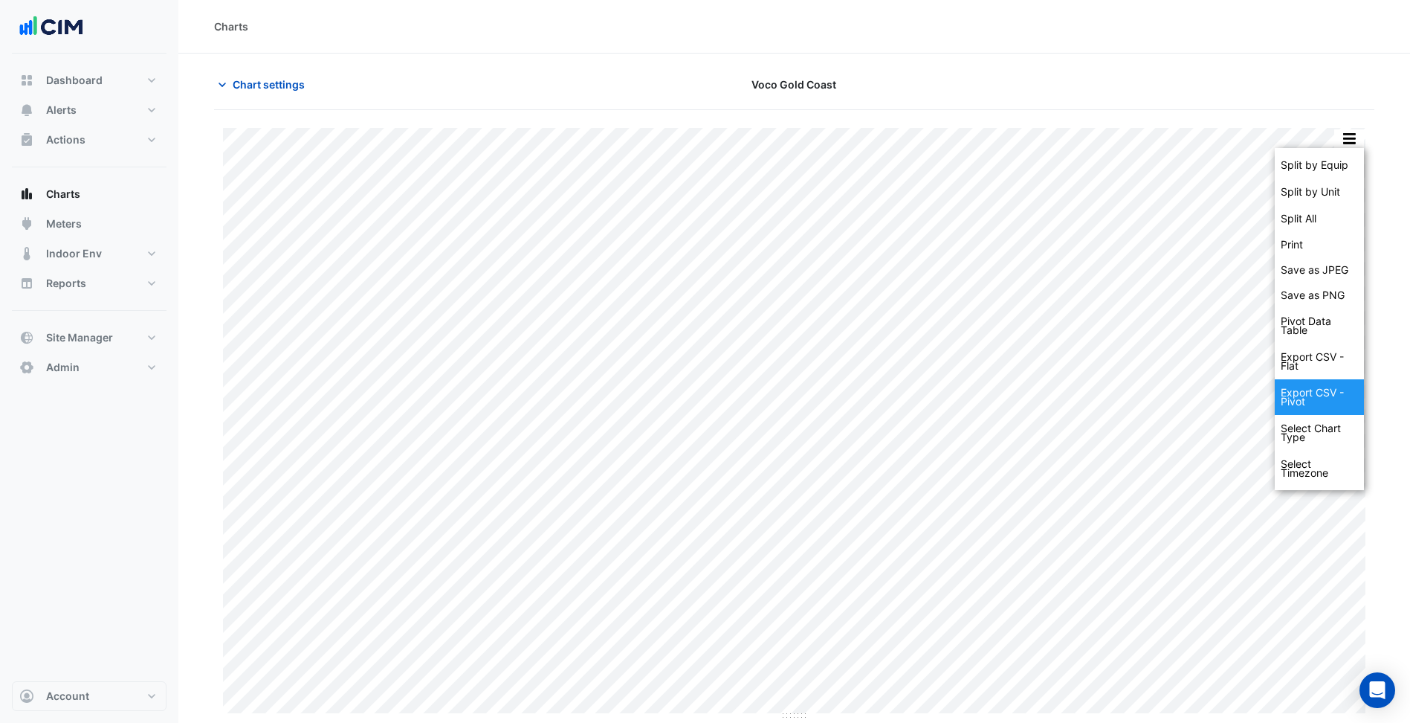
click at [1321, 395] on div "Export CSV - Pivot" at bounding box center [1319, 397] width 89 height 36
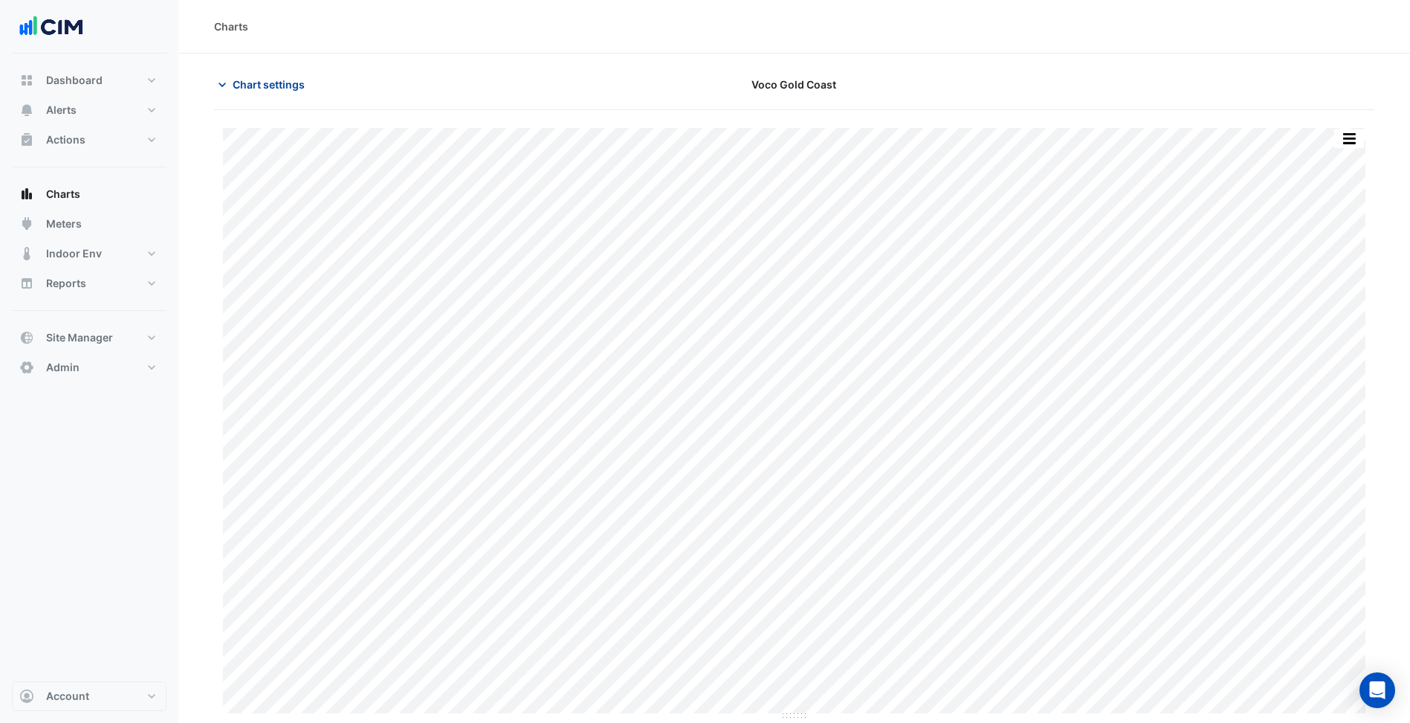
click at [285, 75] on button "Chart settings" at bounding box center [264, 84] width 100 height 26
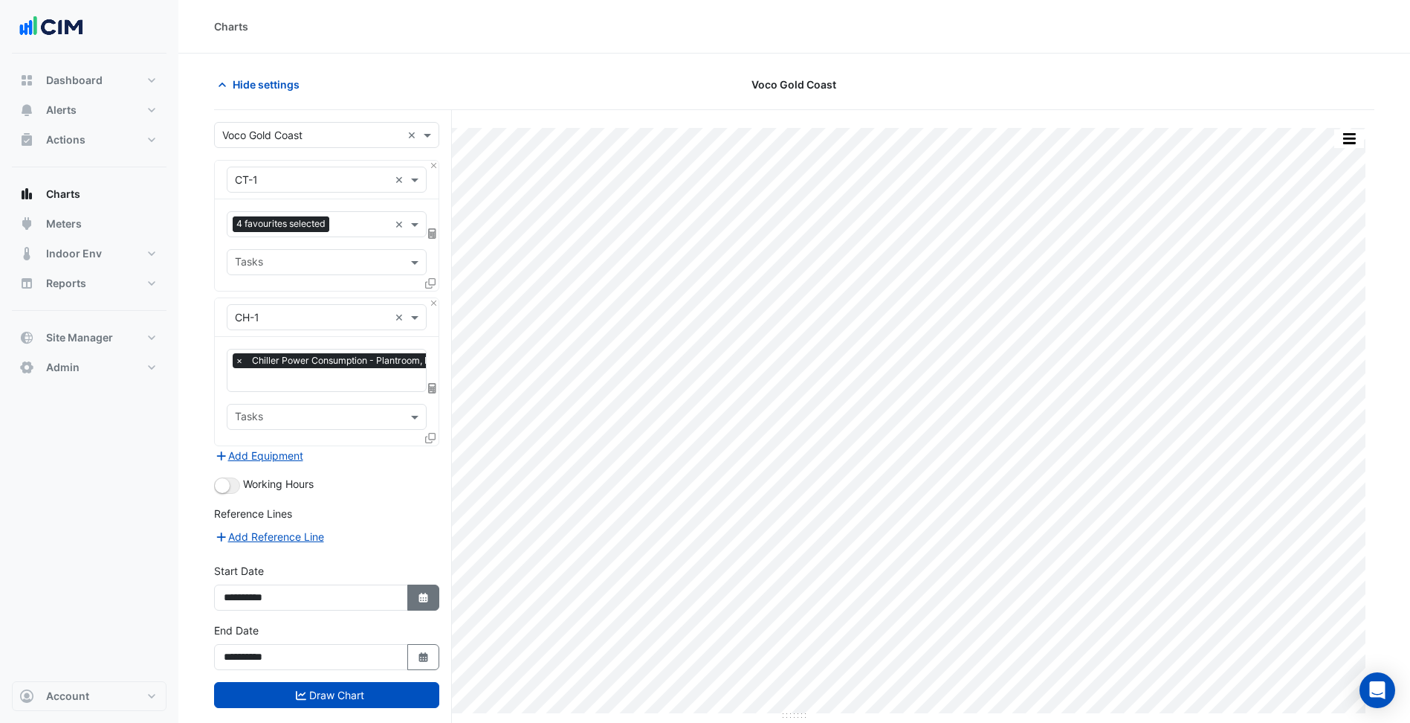
click at [430, 608] on button "Select Date" at bounding box center [423, 597] width 33 height 26
select select "*"
select select "****"
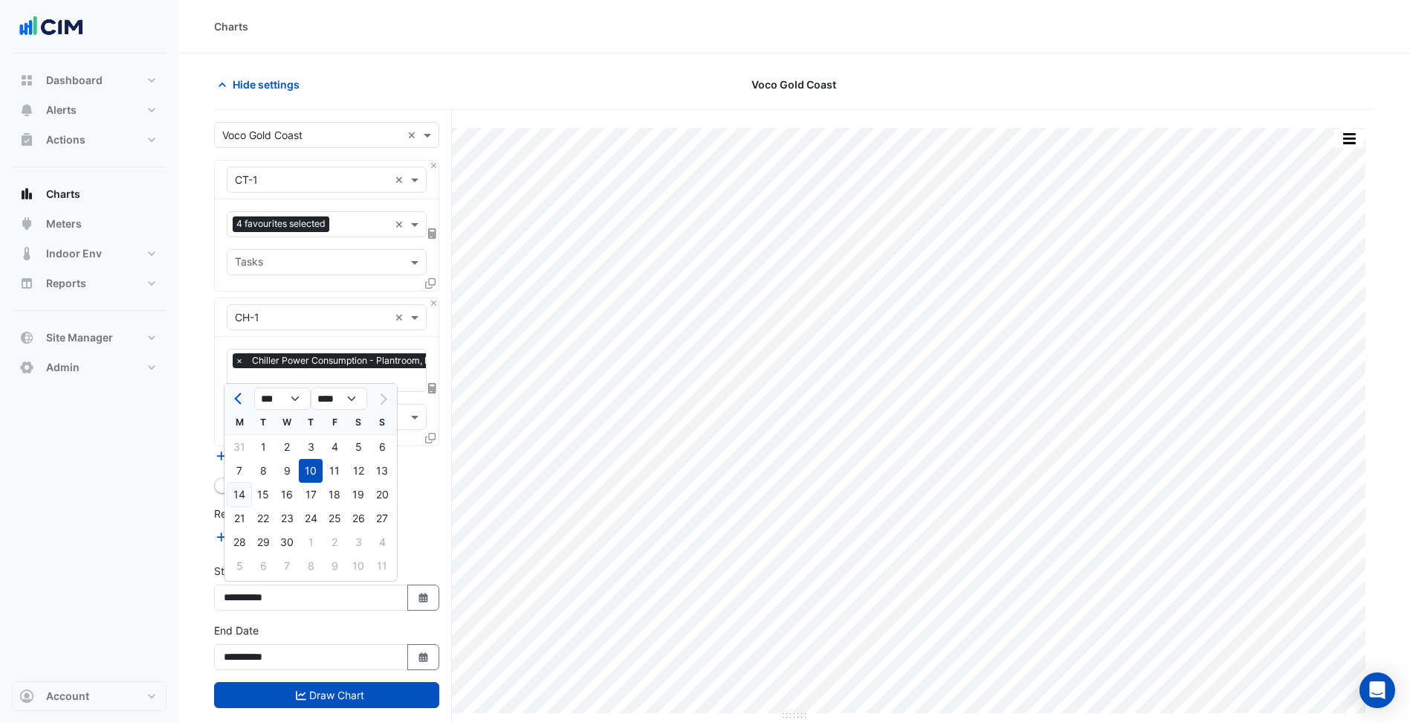
click at [244, 491] on div "14" at bounding box center [240, 495] width 24 height 24
type input "**********"
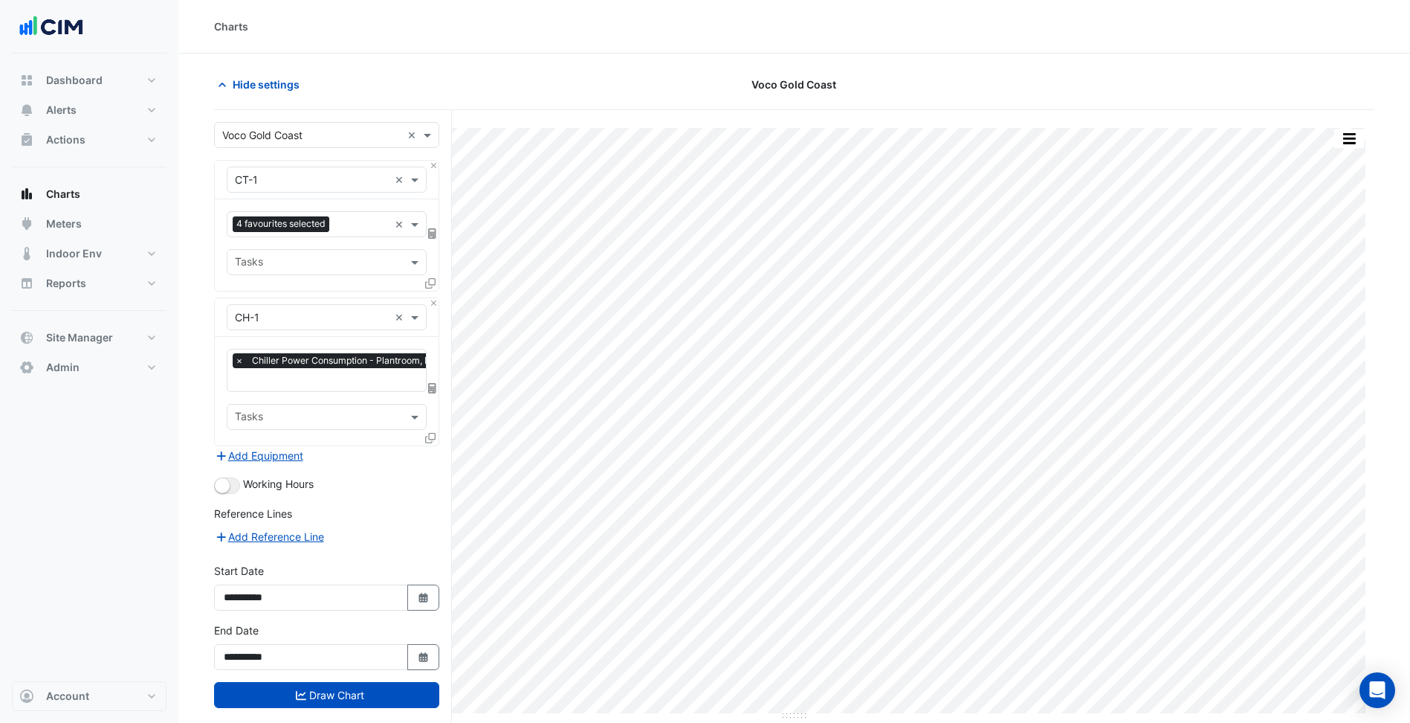
click at [435, 674] on div "**********" at bounding box center [326, 651] width 243 height 59
click at [425, 663] on button "Select Date" at bounding box center [423, 657] width 33 height 26
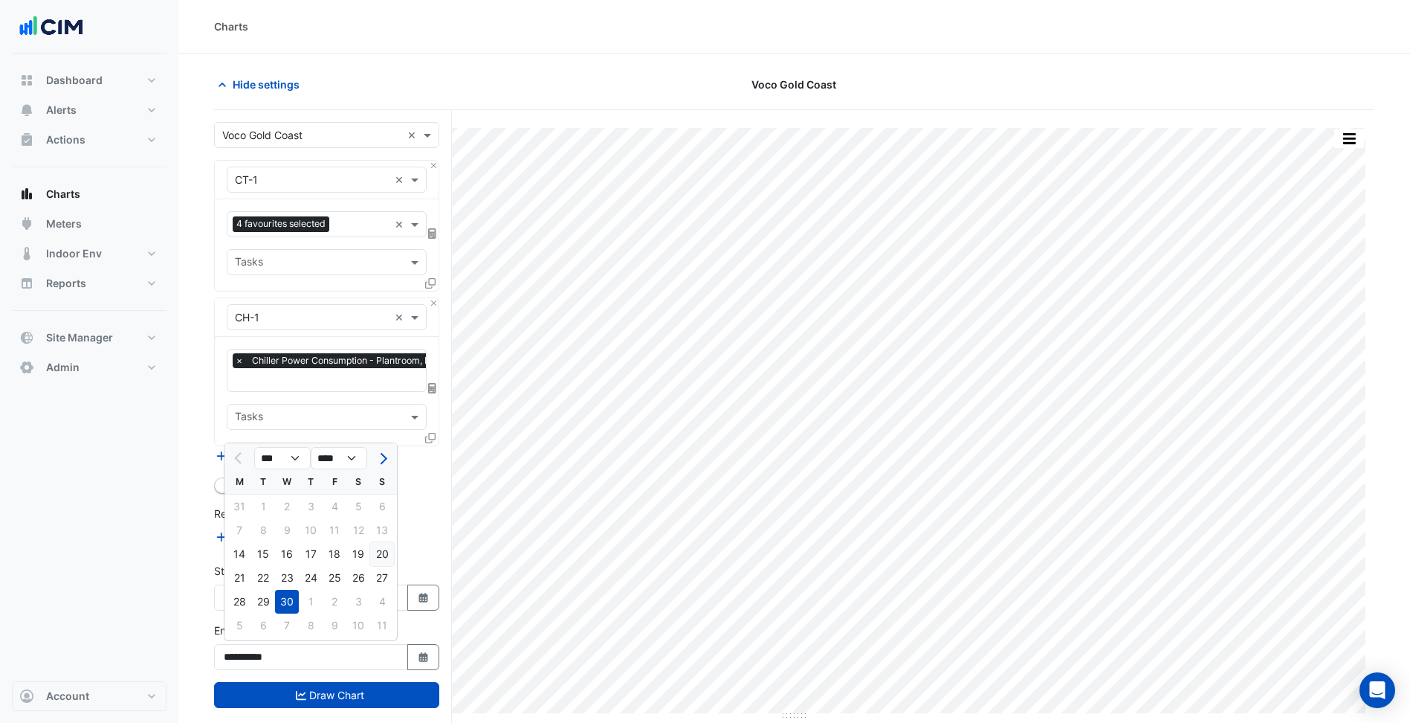
click at [382, 552] on div "20" at bounding box center [382, 554] width 24 height 24
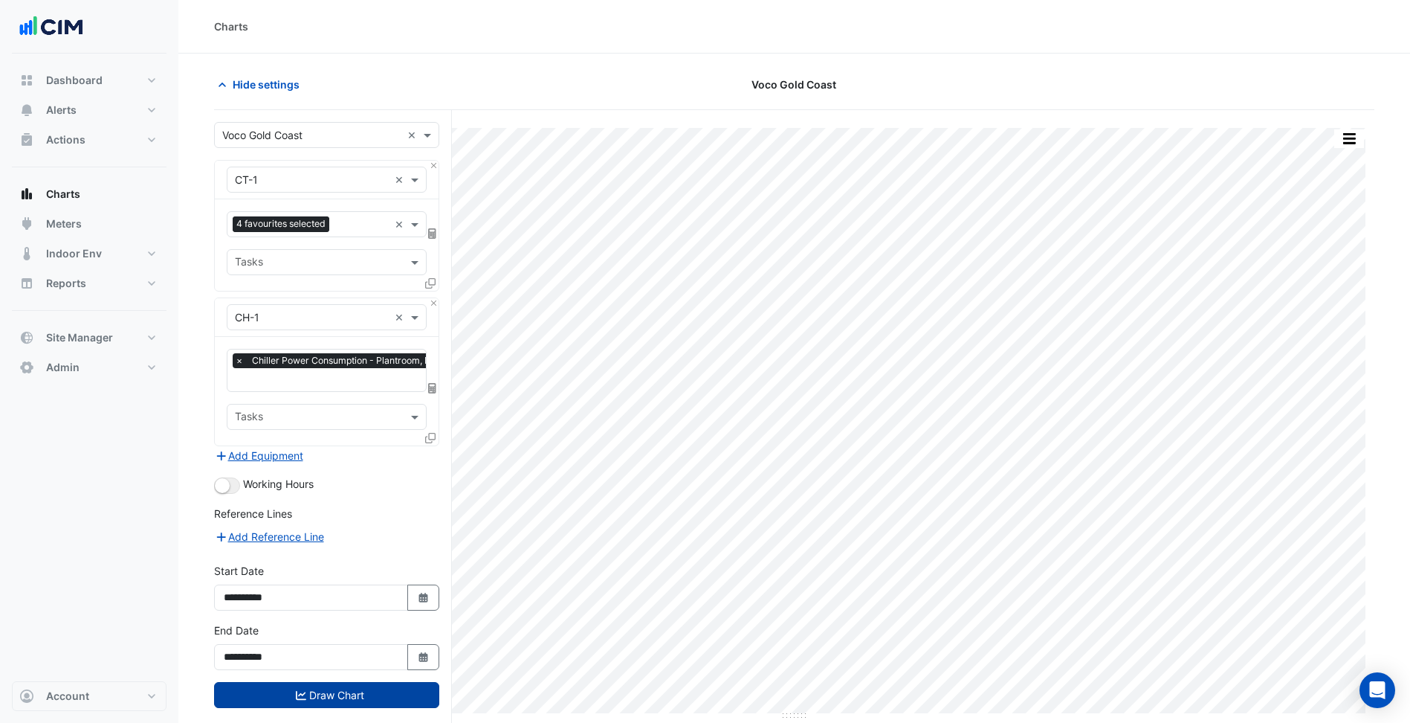
click at [373, 697] on button "Draw Chart" at bounding box center [326, 695] width 225 height 26
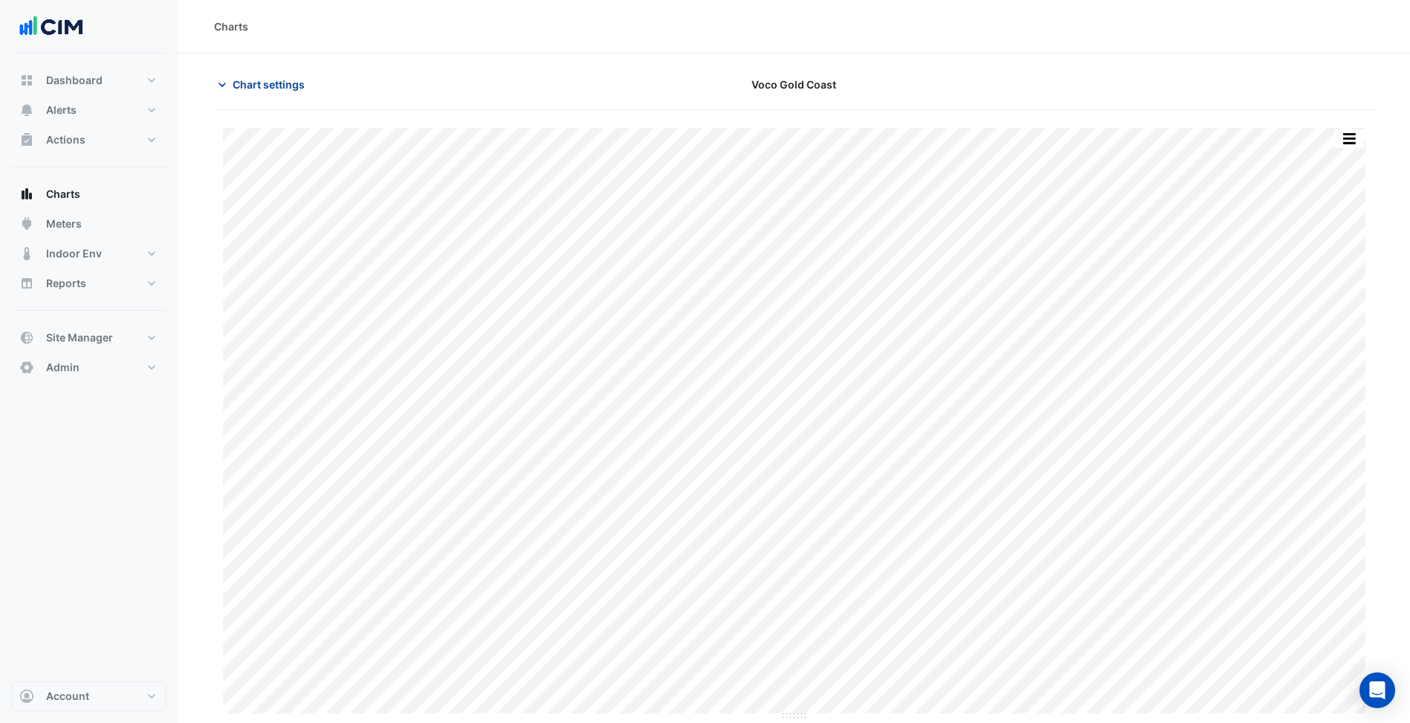
click at [262, 81] on span "Chart settings" at bounding box center [269, 85] width 72 height 16
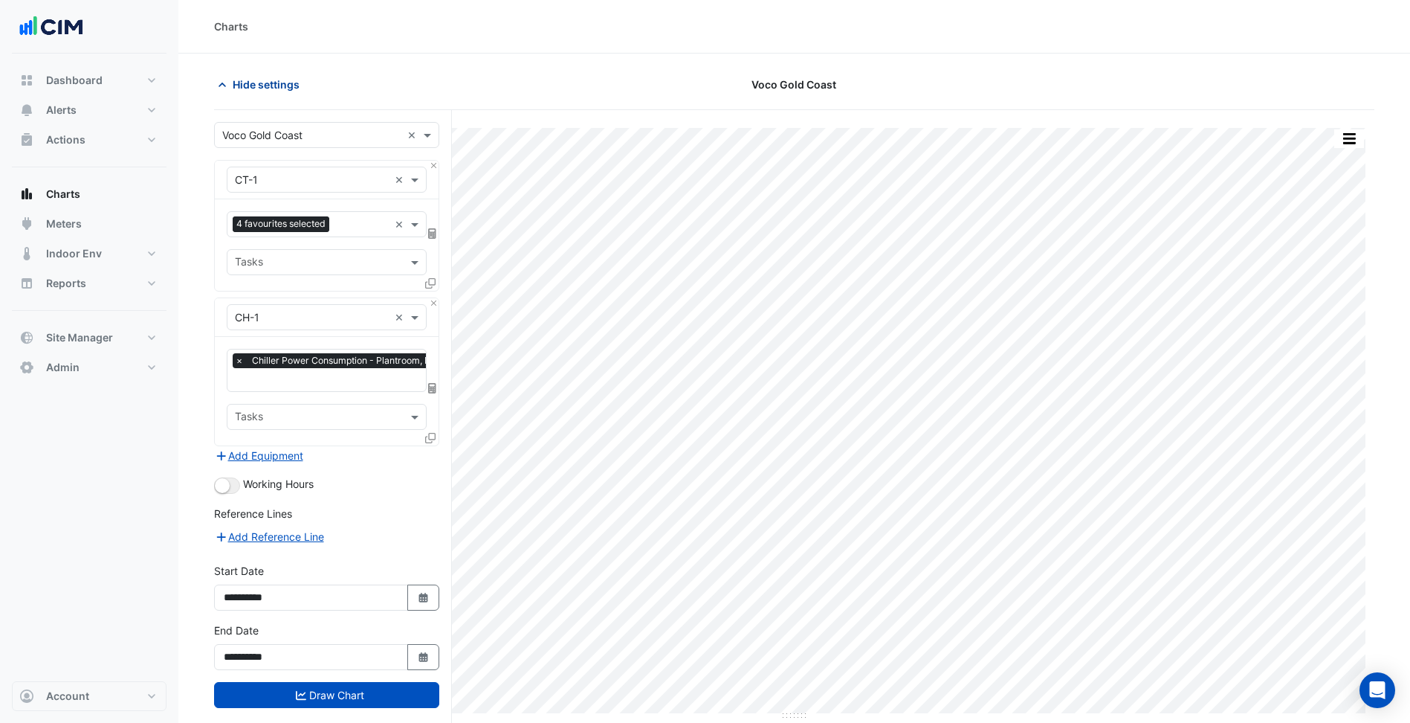
click at [291, 83] on span "Hide settings" at bounding box center [266, 85] width 67 height 16
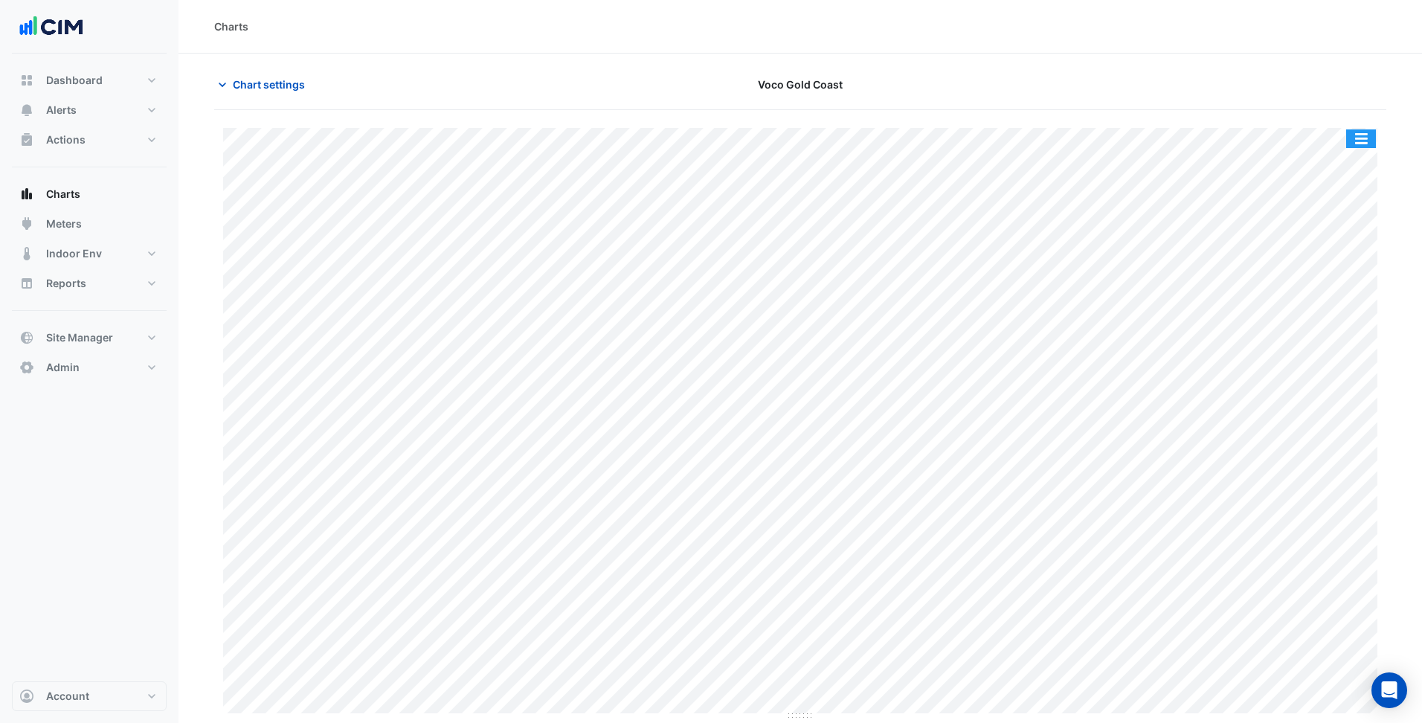
click at [1364, 138] on button "button" at bounding box center [1361, 138] width 30 height 19
click at [267, 80] on span "Chart settings" at bounding box center [269, 85] width 72 height 16
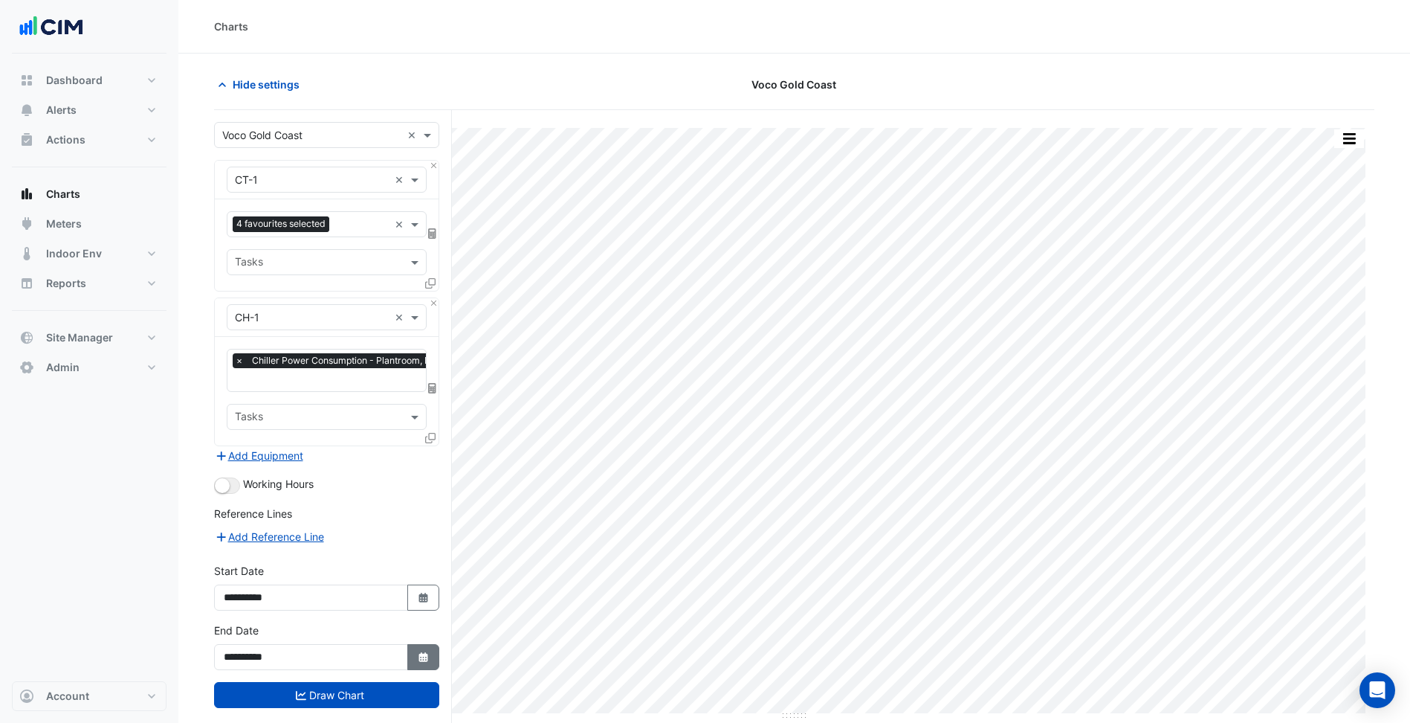
click at [434, 654] on button "Select Date" at bounding box center [423, 657] width 33 height 26
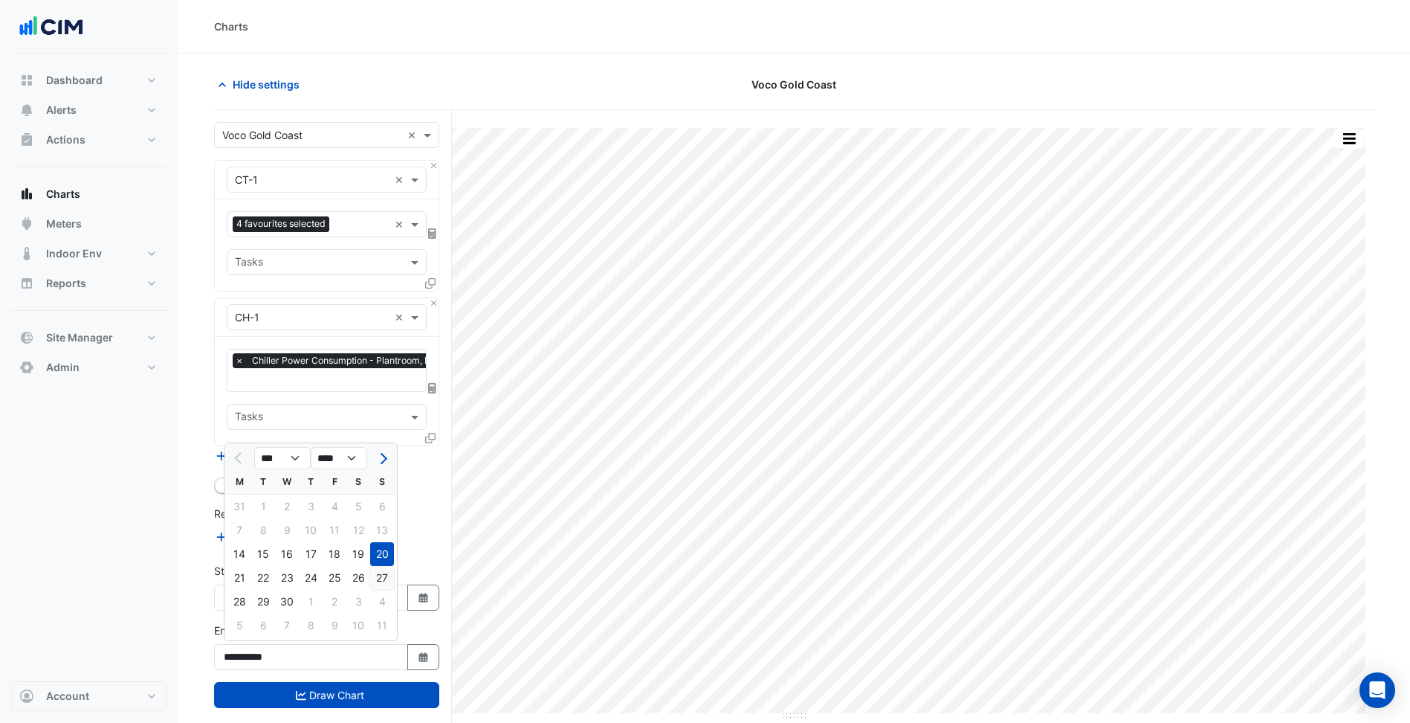
click at [383, 580] on div "27" at bounding box center [382, 578] width 24 height 24
type input "**********"
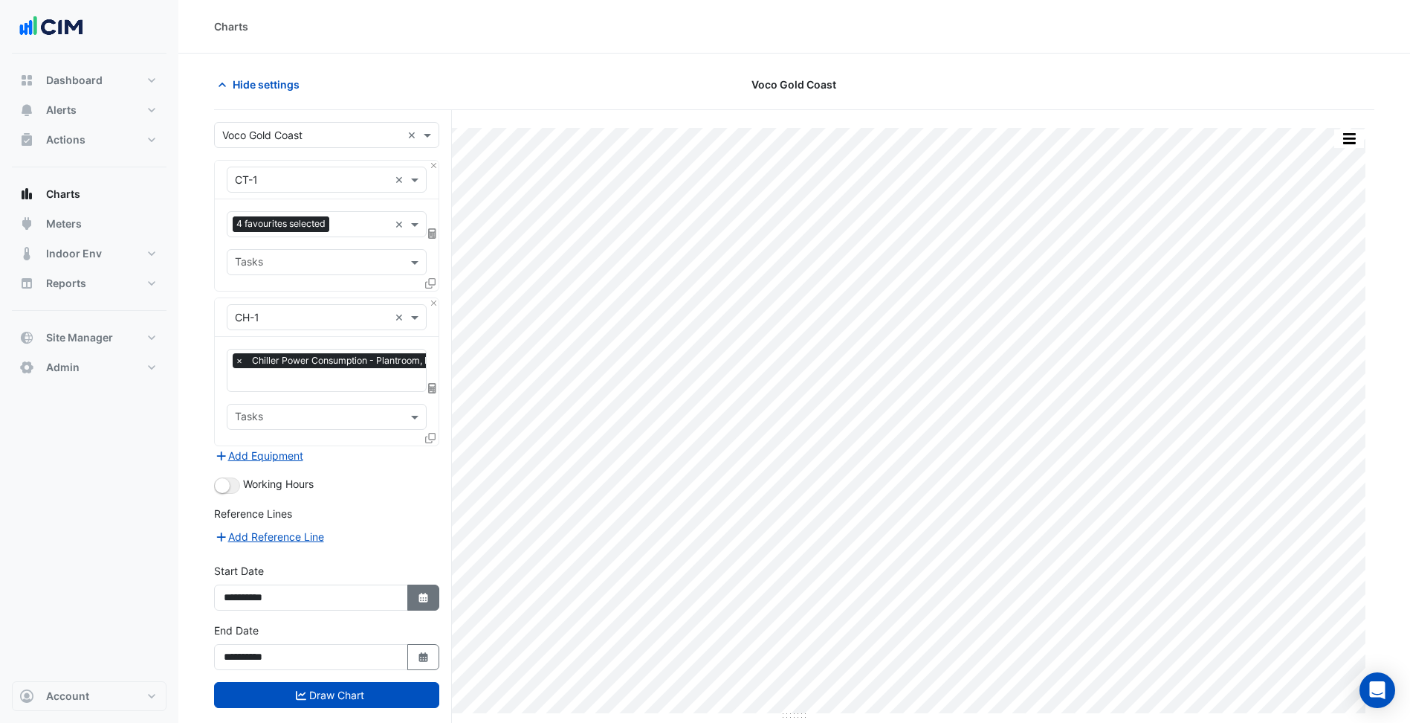
drag, startPoint x: 419, startPoint y: 593, endPoint x: 404, endPoint y: 590, distance: 15.9
click at [419, 593] on icon "button" at bounding box center [423, 598] width 9 height 10
select select "*"
select select "****"
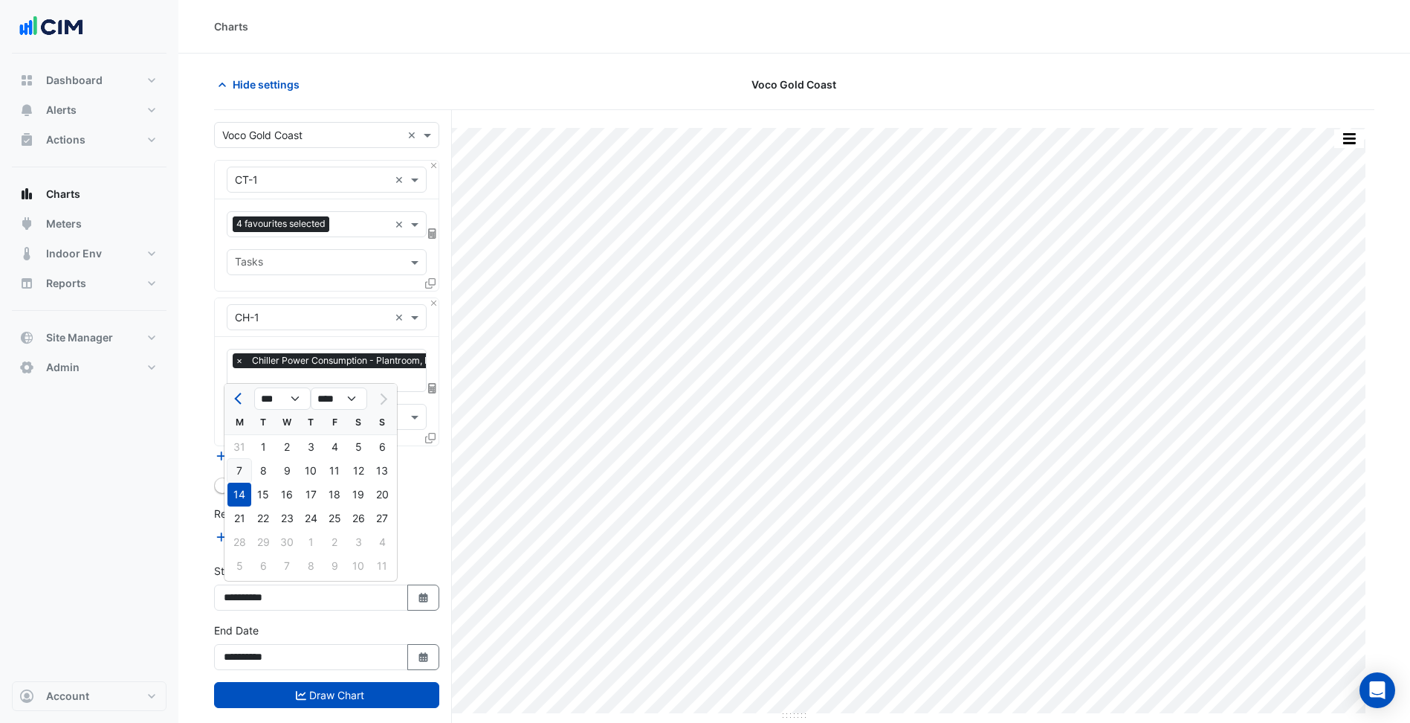
click at [233, 468] on div "7" at bounding box center [240, 471] width 24 height 24
type input "**********"
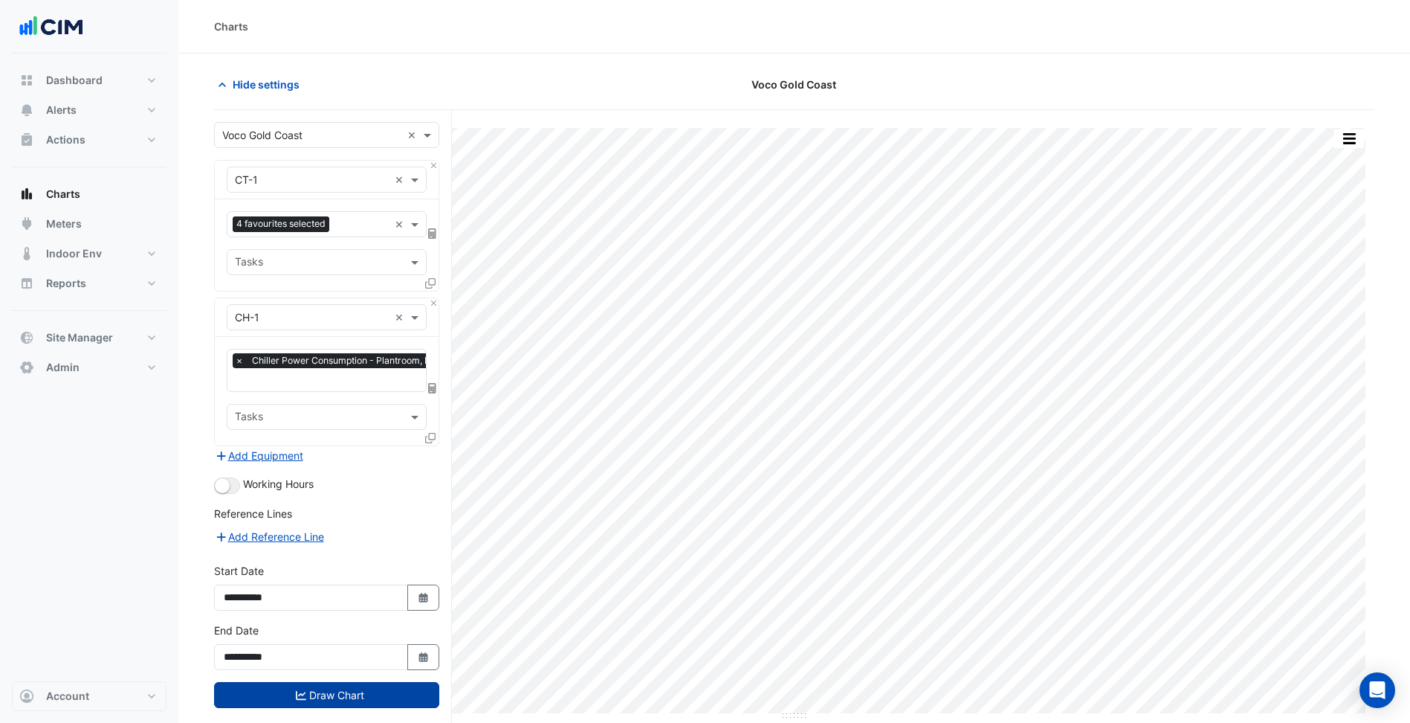
click at [323, 694] on button "Draw Chart" at bounding box center [326, 695] width 225 height 26
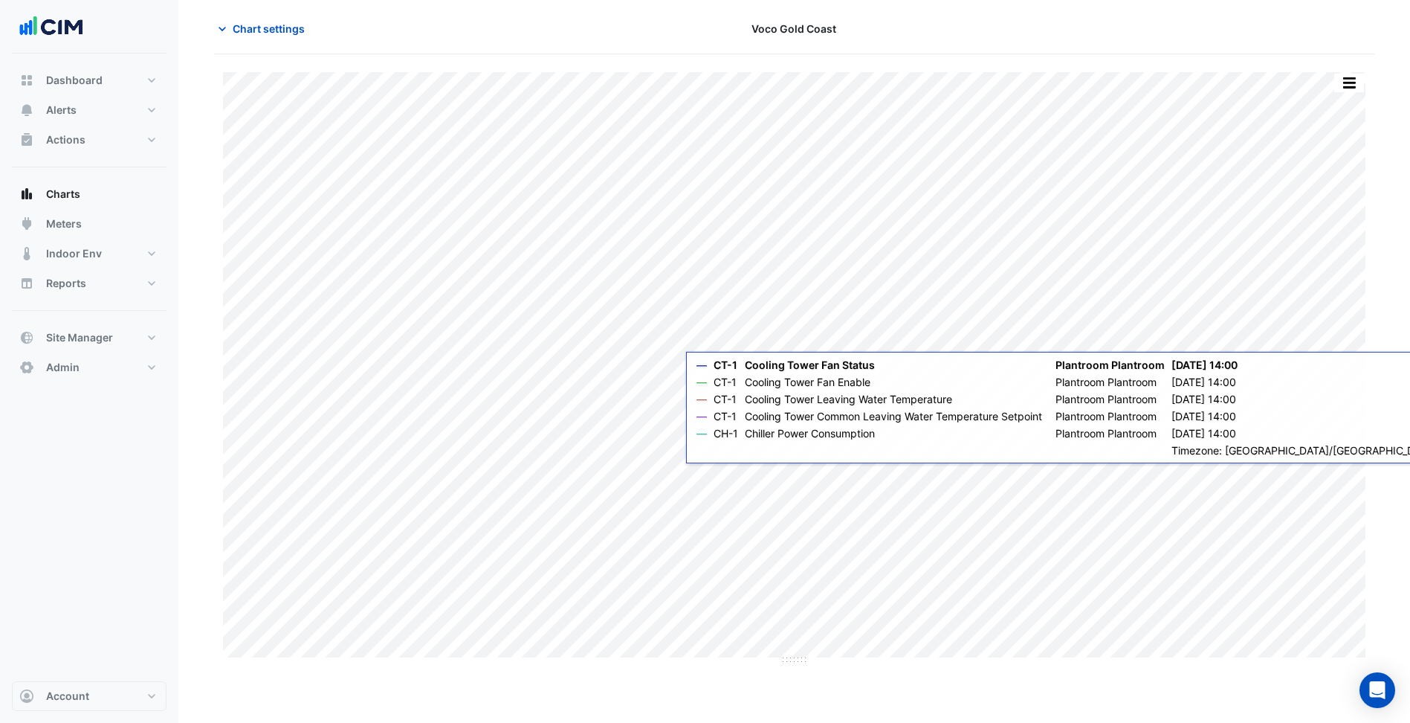
scroll to position [57, 0]
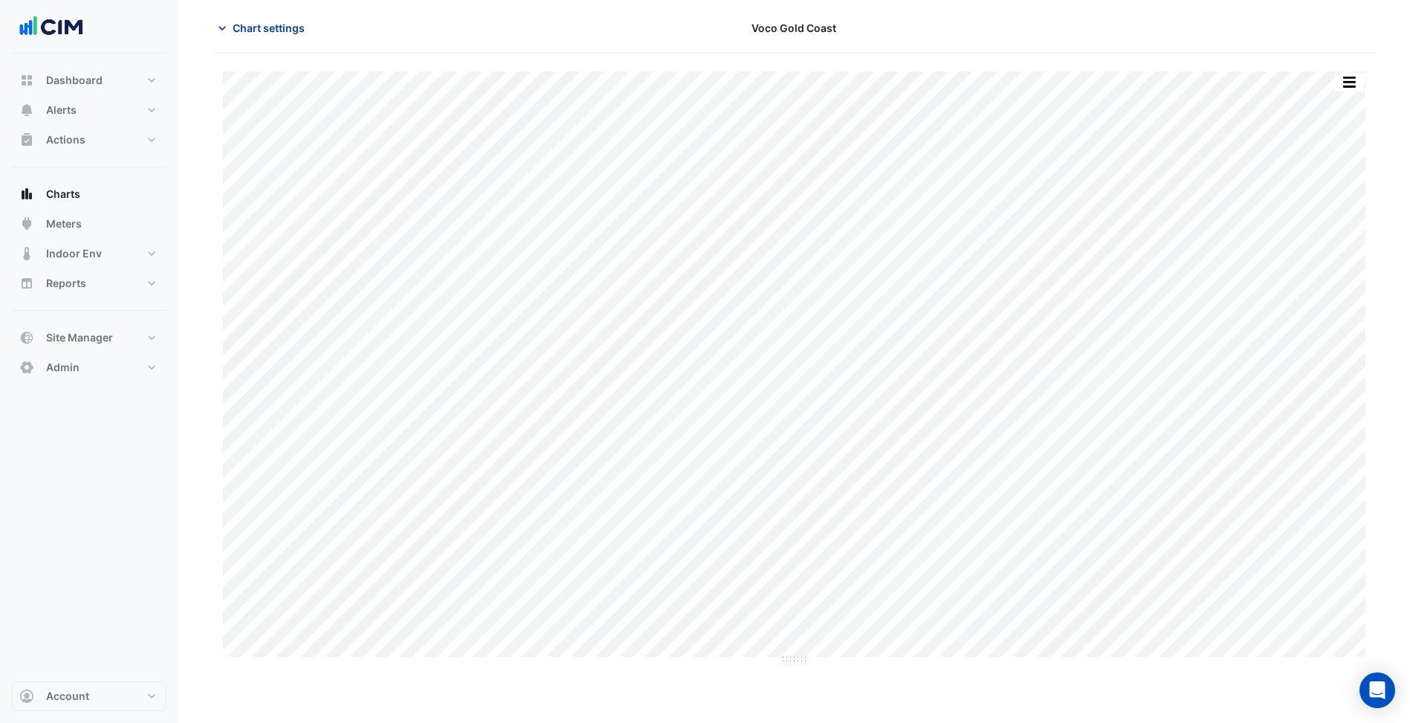
drag, startPoint x: 294, startPoint y: 32, endPoint x: 297, endPoint y: 86, distance: 53.6
click at [294, 32] on span "Chart settings" at bounding box center [269, 28] width 72 height 16
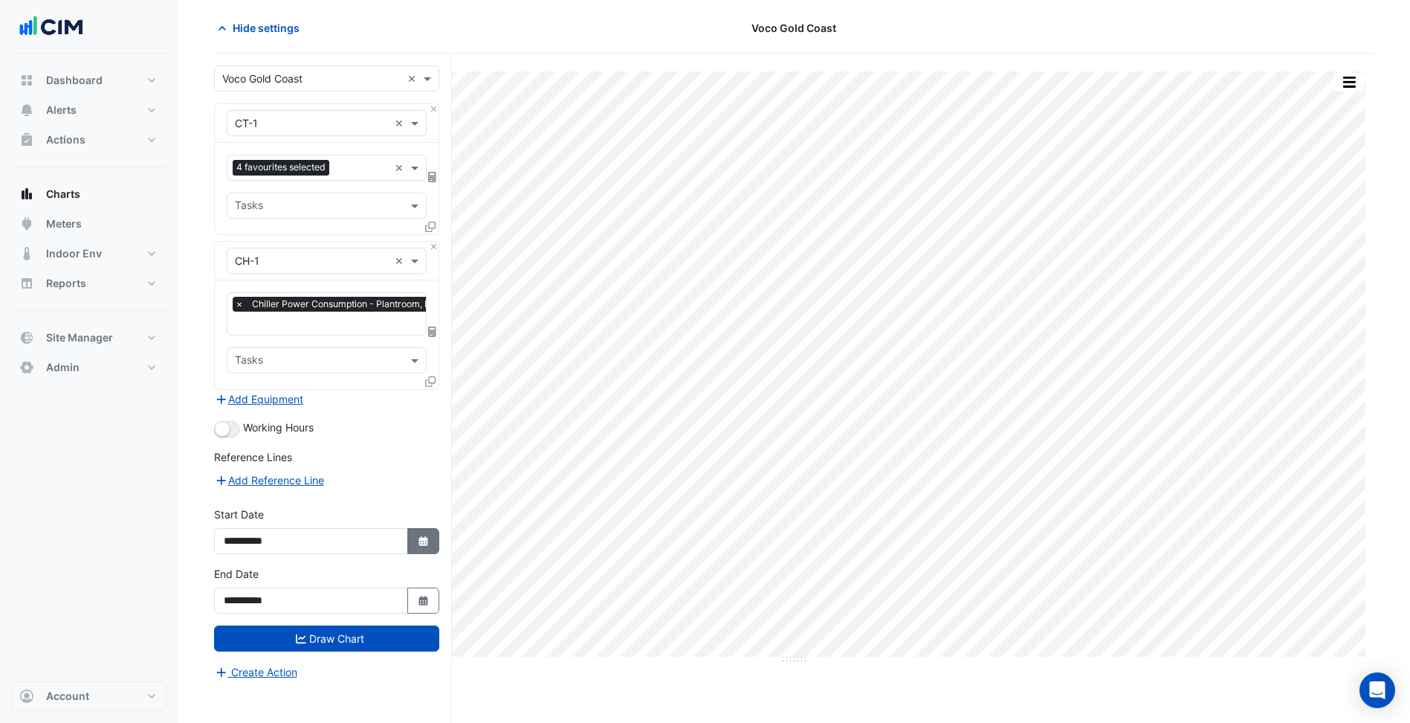
click at [410, 541] on button "Select Date" at bounding box center [423, 541] width 33 height 26
select select "*"
select select "****"
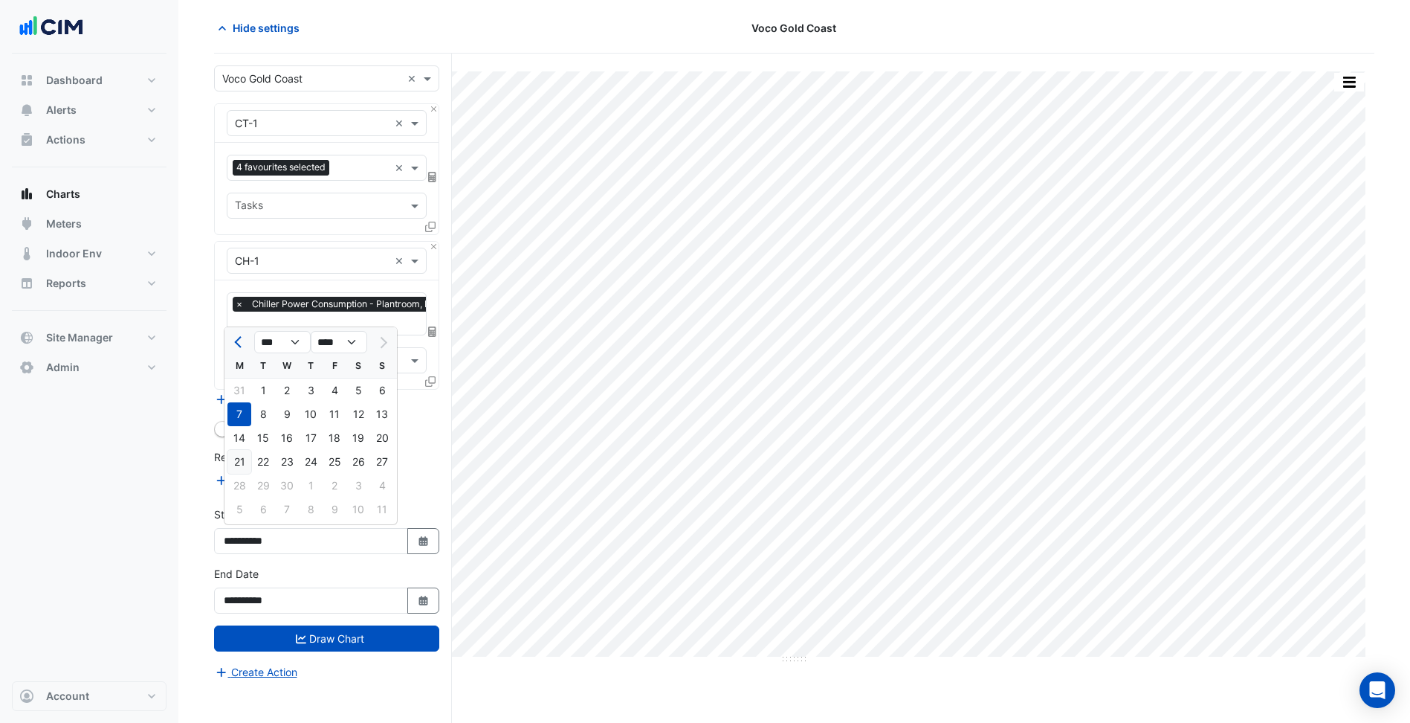
click at [232, 457] on div "21" at bounding box center [240, 462] width 24 height 24
type input "**********"
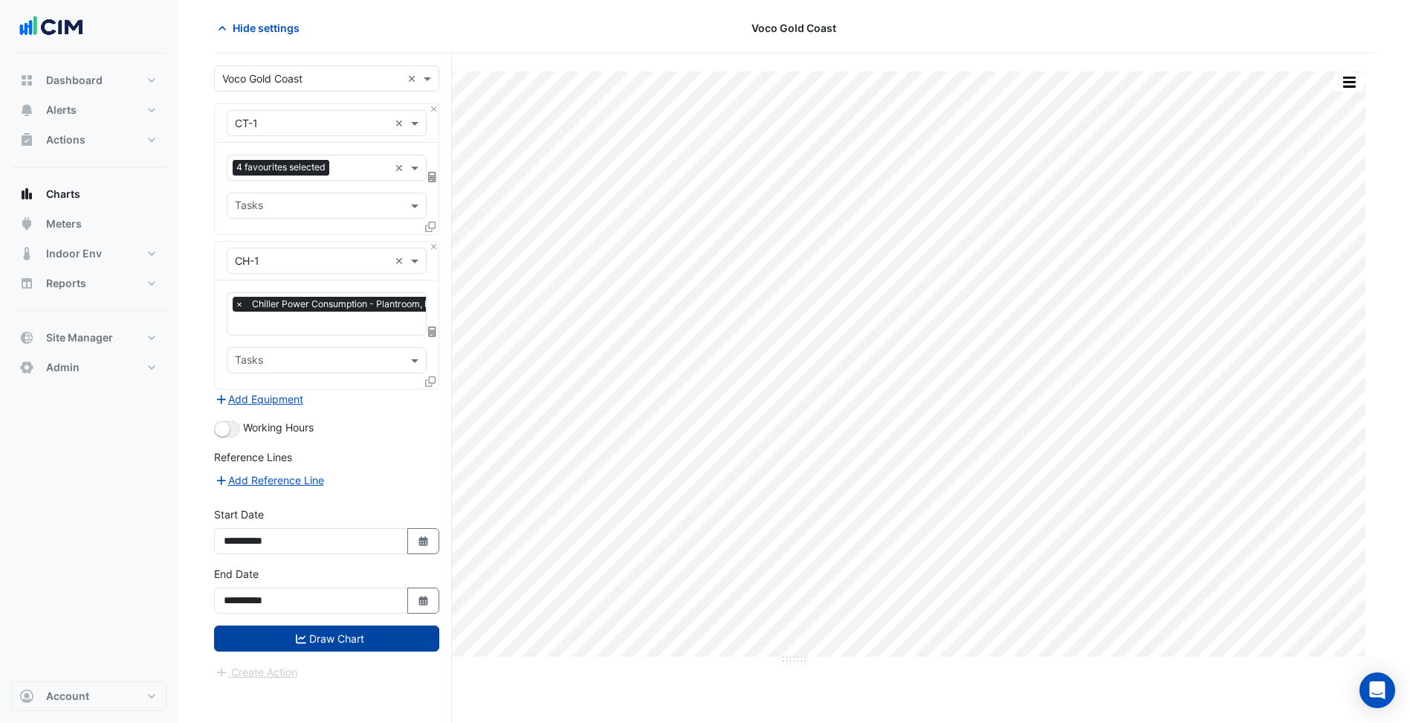
click at [315, 637] on button "Draw Chart" at bounding box center [326, 638] width 225 height 26
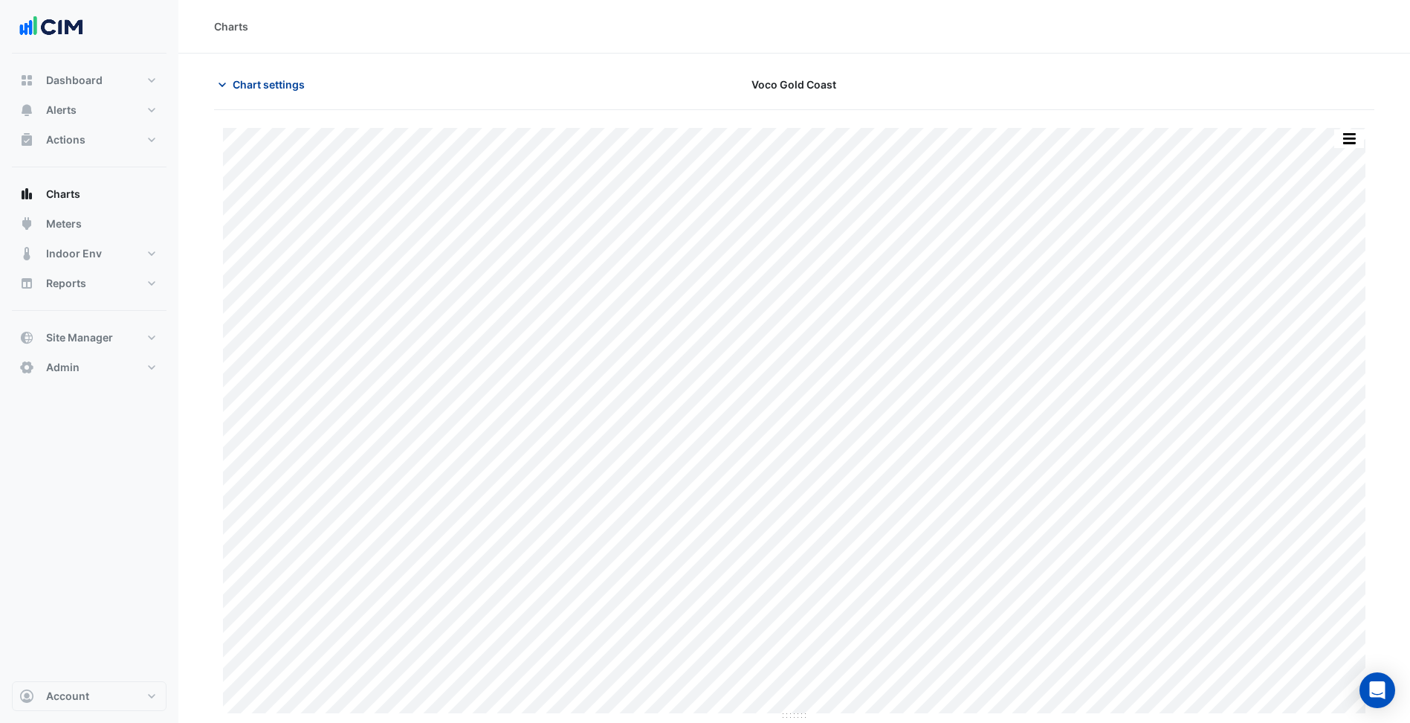
click at [269, 89] on span "Chart settings" at bounding box center [269, 85] width 72 height 16
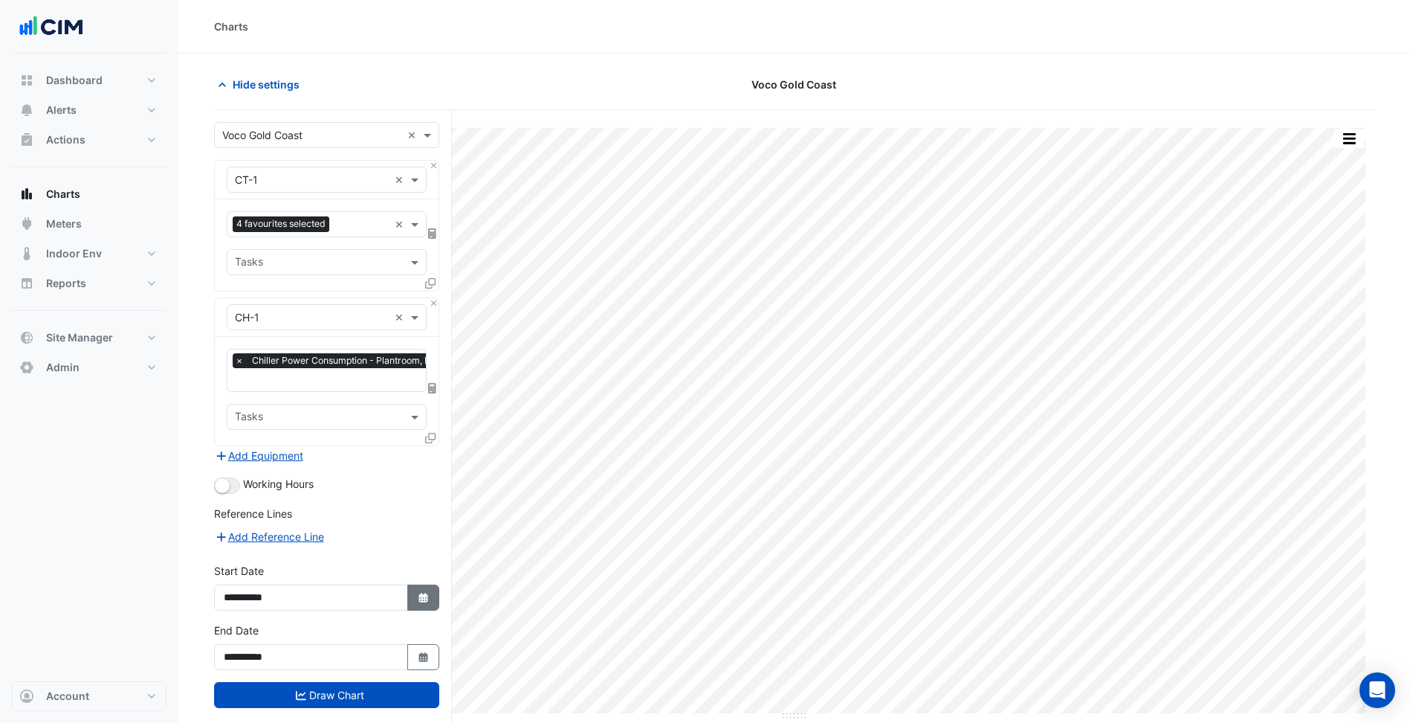
click at [413, 594] on button "Select Date" at bounding box center [423, 597] width 33 height 26
select select "*"
select select "****"
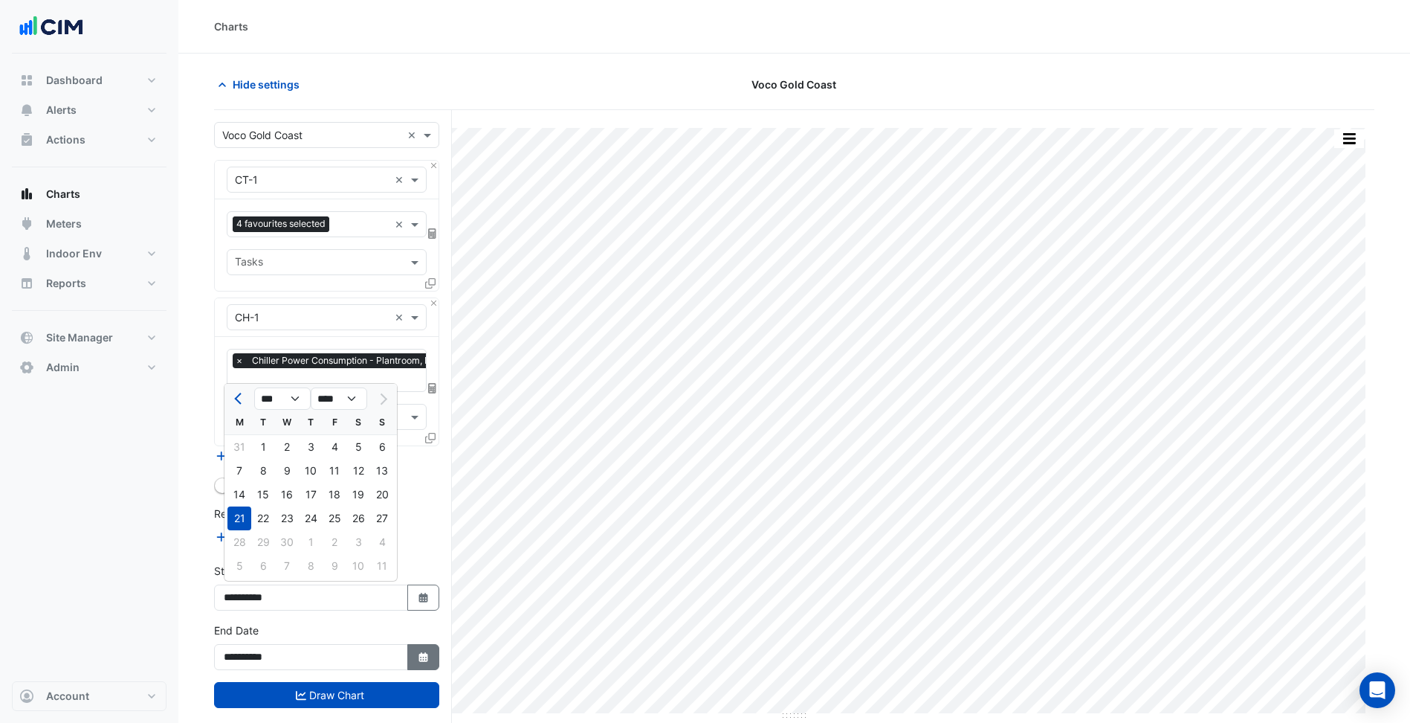
click at [431, 644] on button "Select Date" at bounding box center [423, 657] width 33 height 26
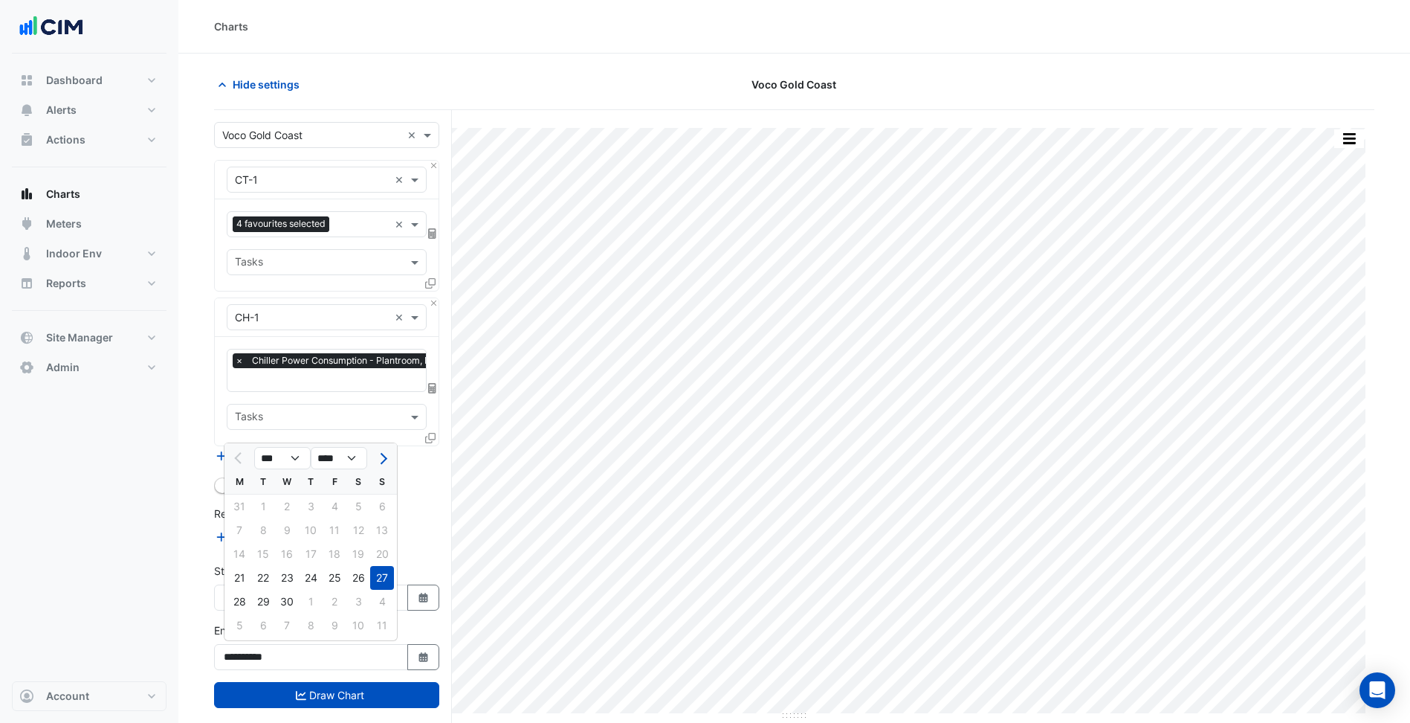
click at [418, 553] on form "× Voco Gold Coast × × CT-1 × 4 favourites selected × Tasks × CH-1 × × Chiller P…" at bounding box center [326, 429] width 225 height 615
click at [295, 84] on span "Hide settings" at bounding box center [266, 85] width 67 height 16
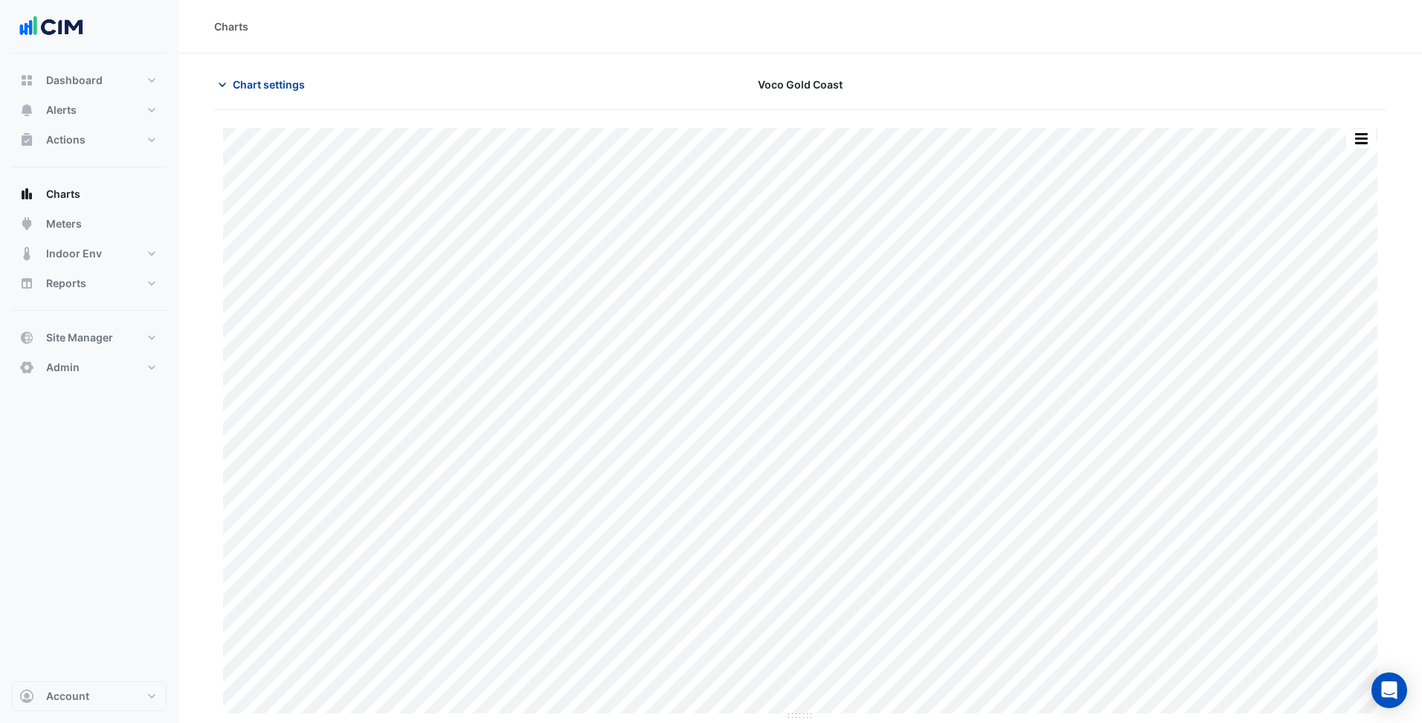
click at [286, 89] on span "Chart settings" at bounding box center [269, 85] width 72 height 16
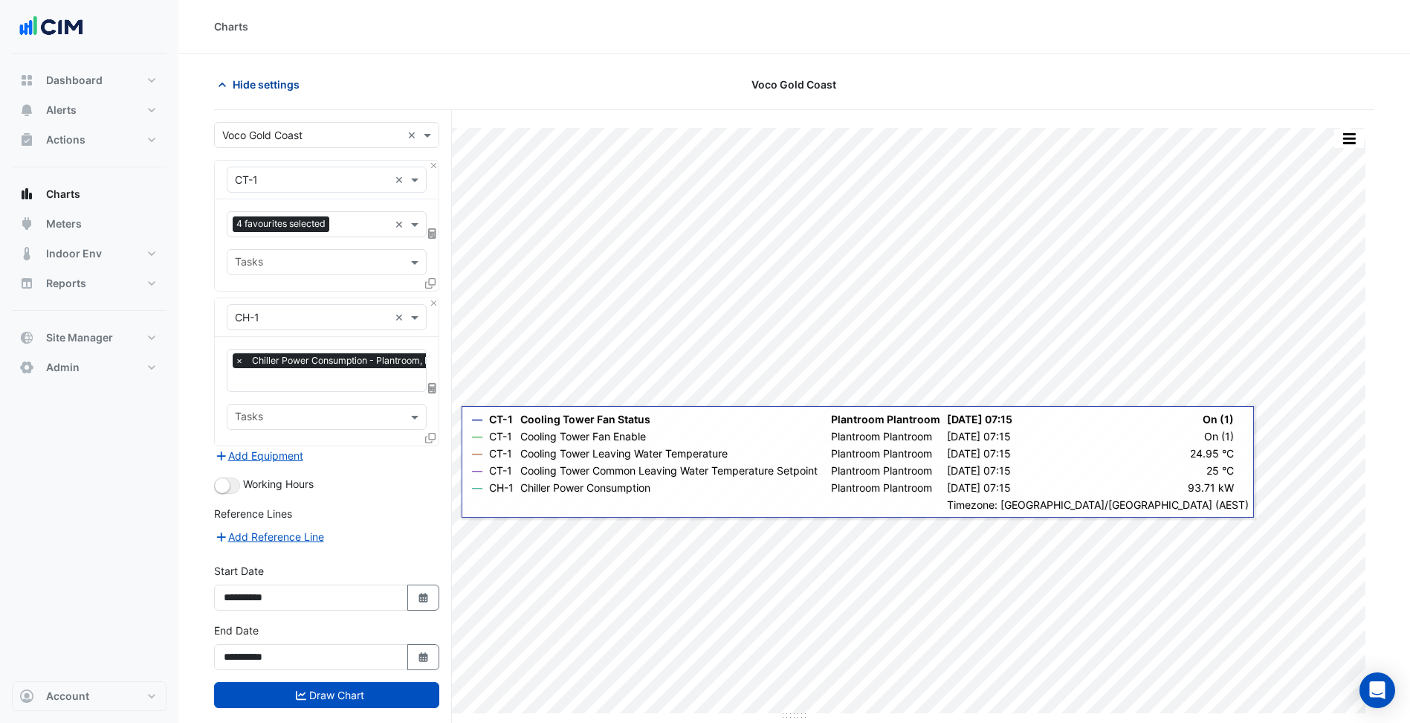
click at [274, 77] on span "Hide settings" at bounding box center [266, 85] width 67 height 16
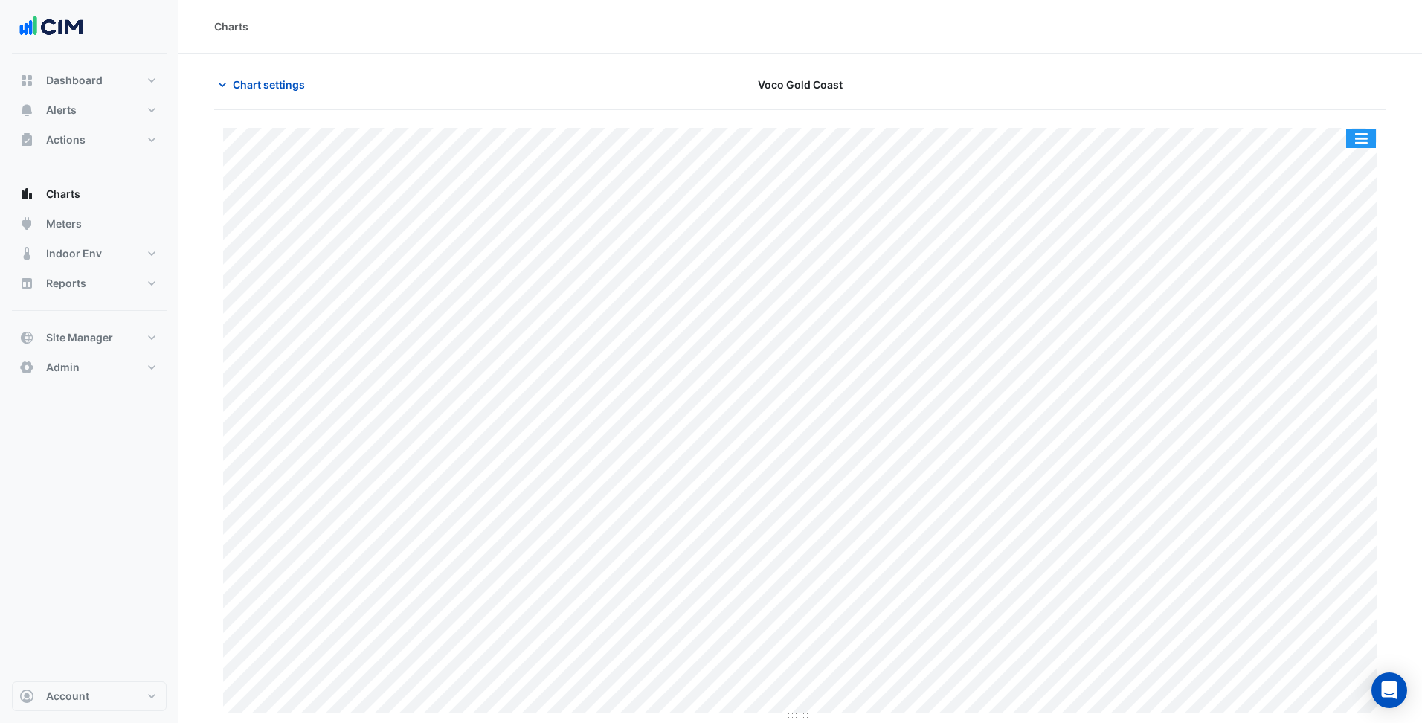
click at [1364, 133] on button "button" at bounding box center [1361, 138] width 30 height 19
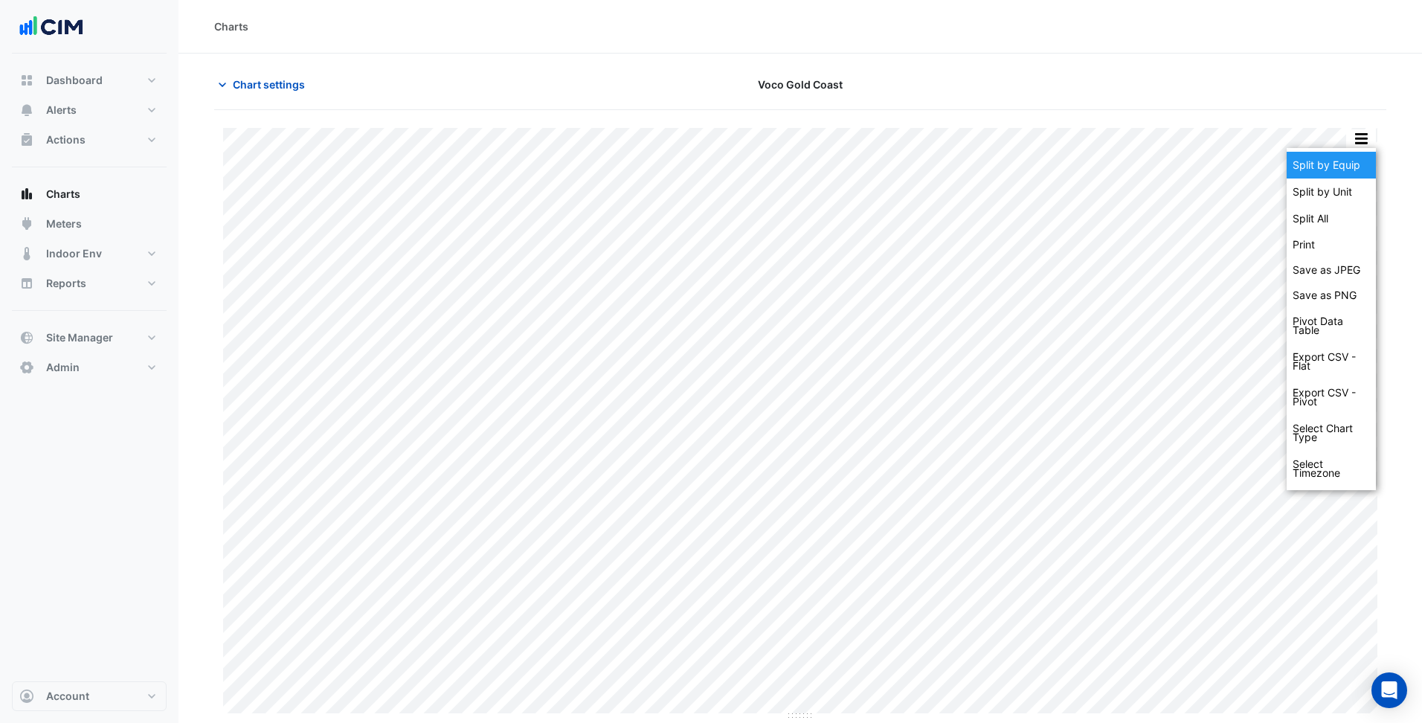
click at [1338, 154] on div "Split by Equip" at bounding box center [1330, 165] width 89 height 27
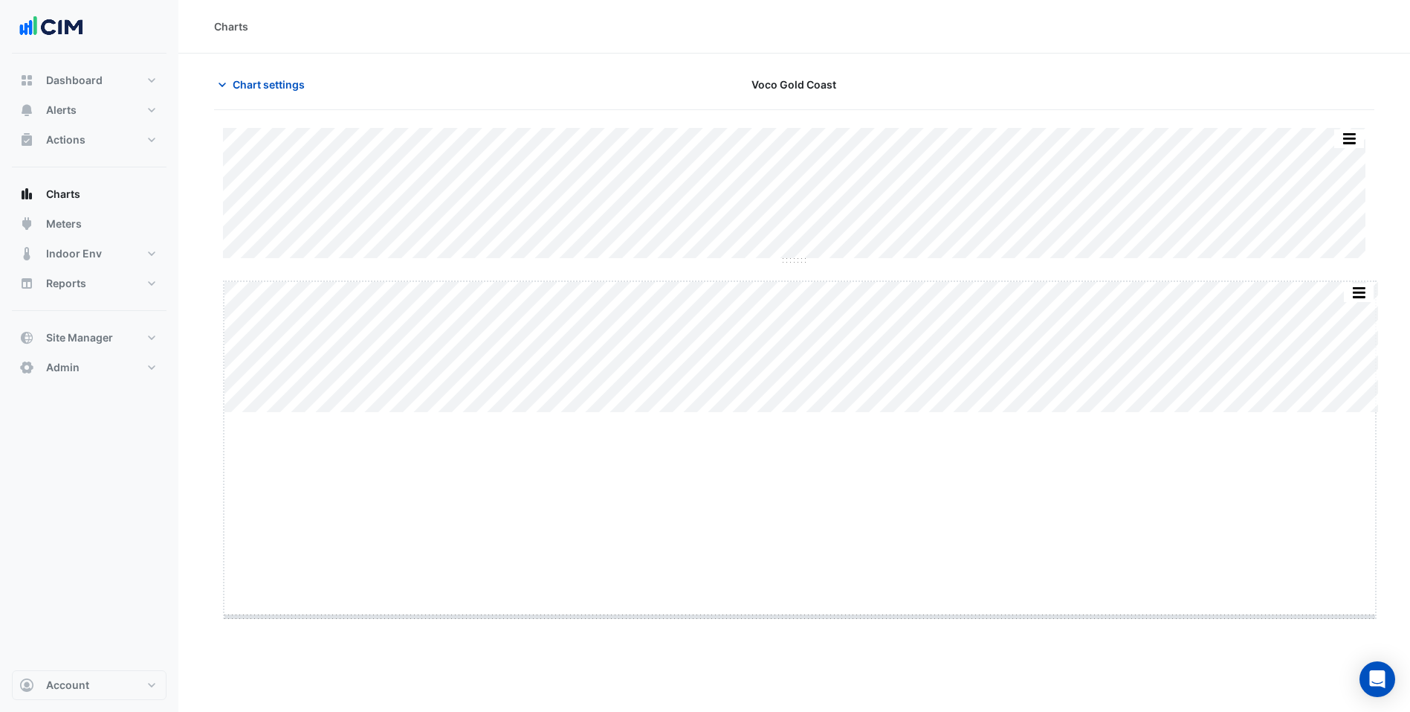
drag, startPoint x: 795, startPoint y: 413, endPoint x: 834, endPoint y: 643, distance: 233.0
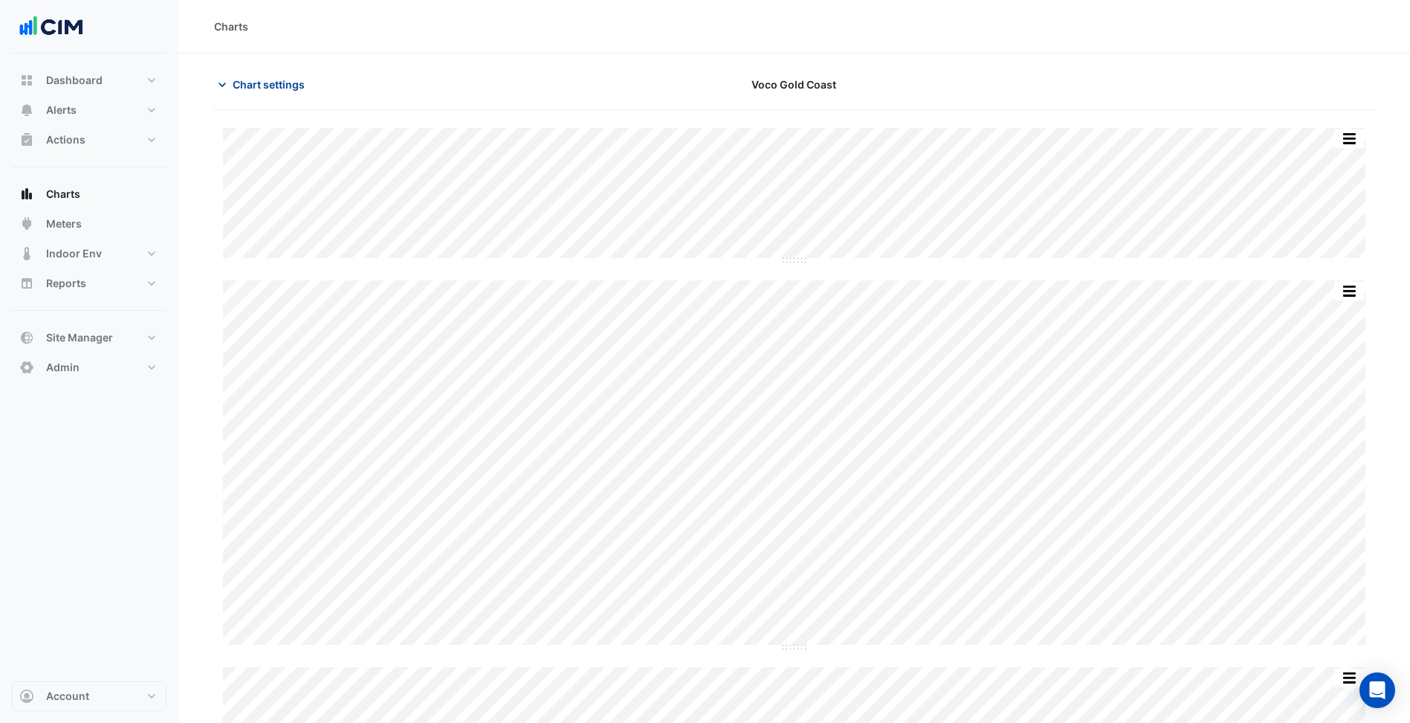
click at [266, 75] on button "Chart settings" at bounding box center [264, 84] width 100 height 26
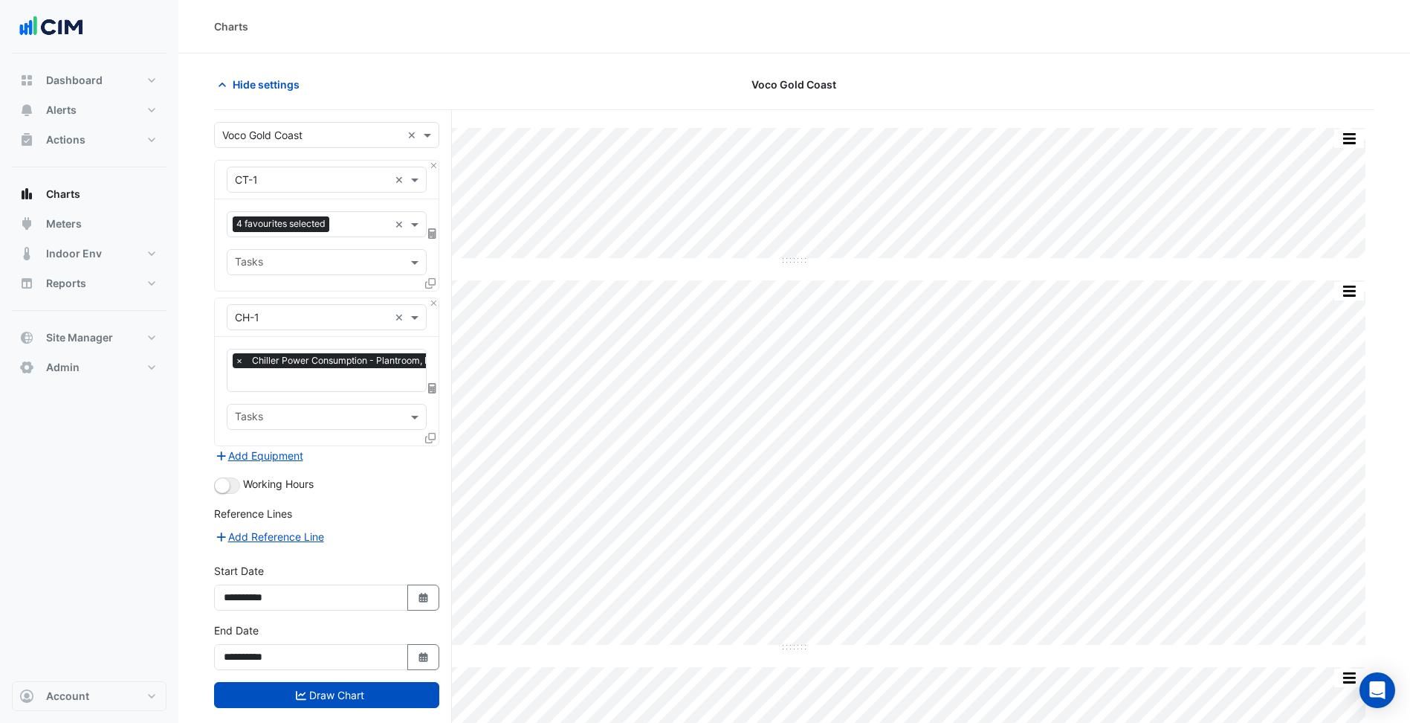
click at [433, 383] on icon at bounding box center [432, 388] width 8 height 10
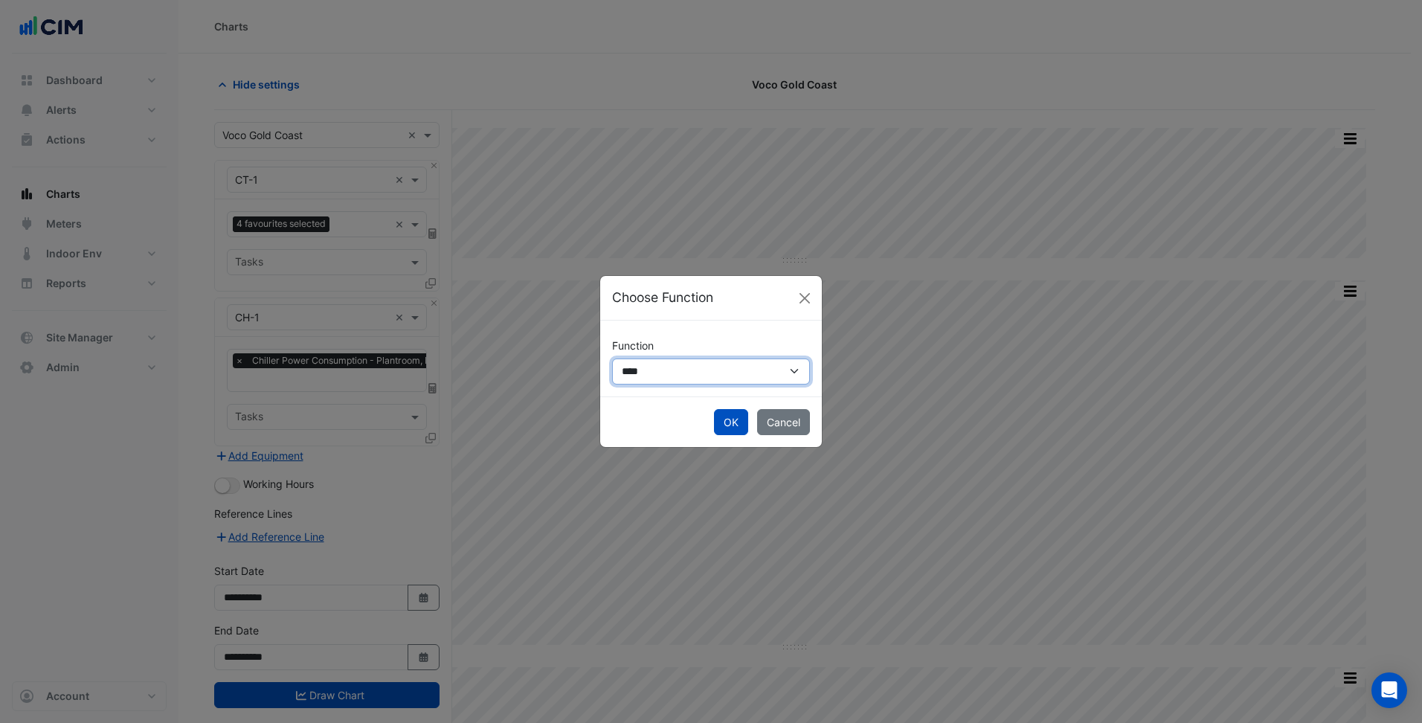
click at [670, 379] on select "**********" at bounding box center [711, 371] width 198 height 26
select select "******"
click at [612, 358] on select "**********" at bounding box center [711, 371] width 198 height 26
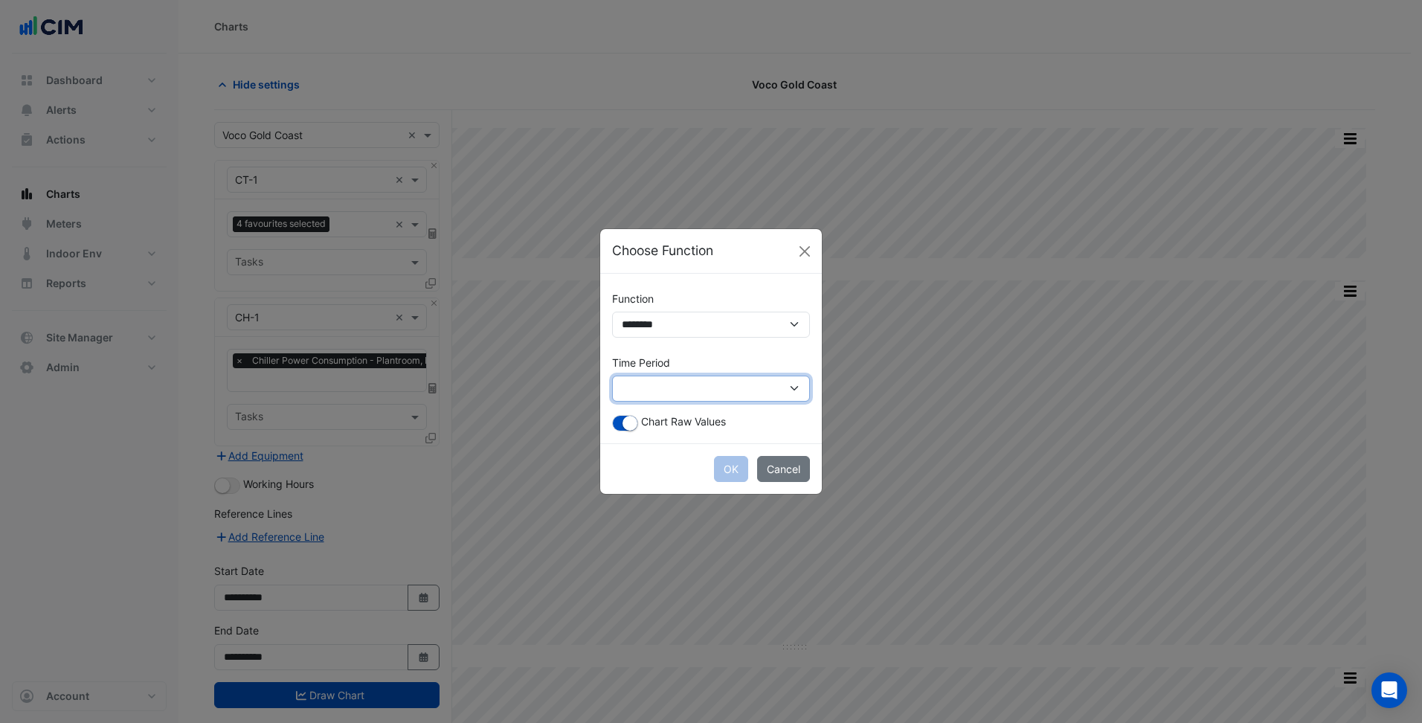
click at [691, 394] on select "**********" at bounding box center [711, 388] width 198 height 26
select select "*********"
click at [612, 375] on select "**********" at bounding box center [711, 388] width 198 height 26
click at [727, 468] on button "OK" at bounding box center [731, 469] width 34 height 26
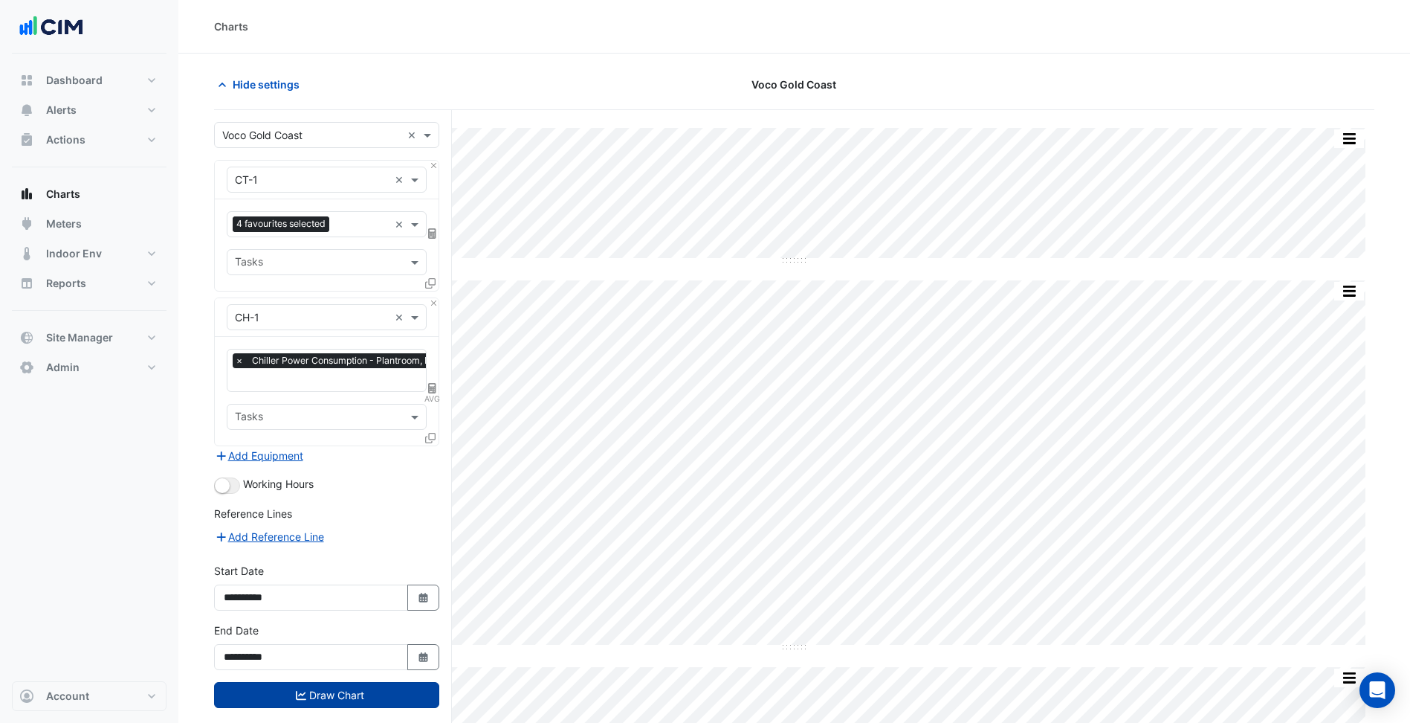
click at [366, 697] on button "Draw Chart" at bounding box center [326, 695] width 225 height 26
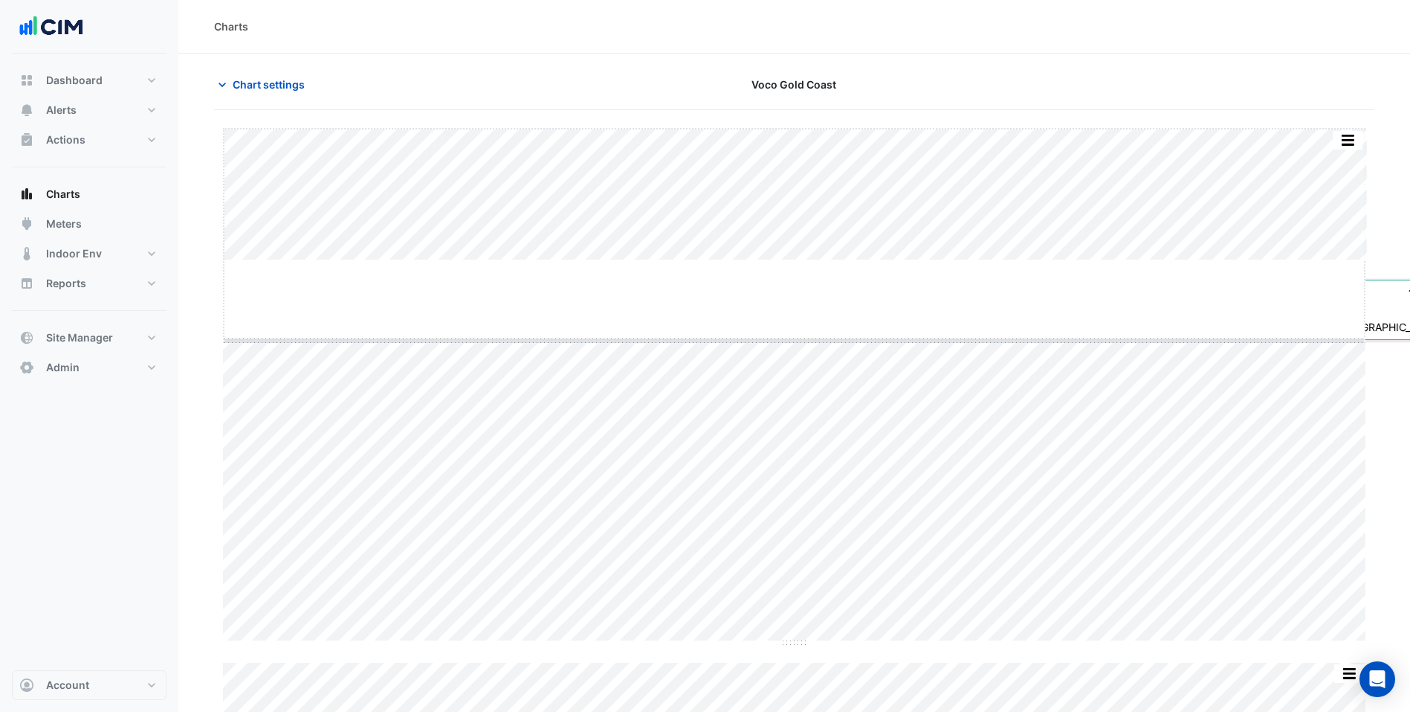
drag, startPoint x: 795, startPoint y: 259, endPoint x: 804, endPoint y: 341, distance: 82.3
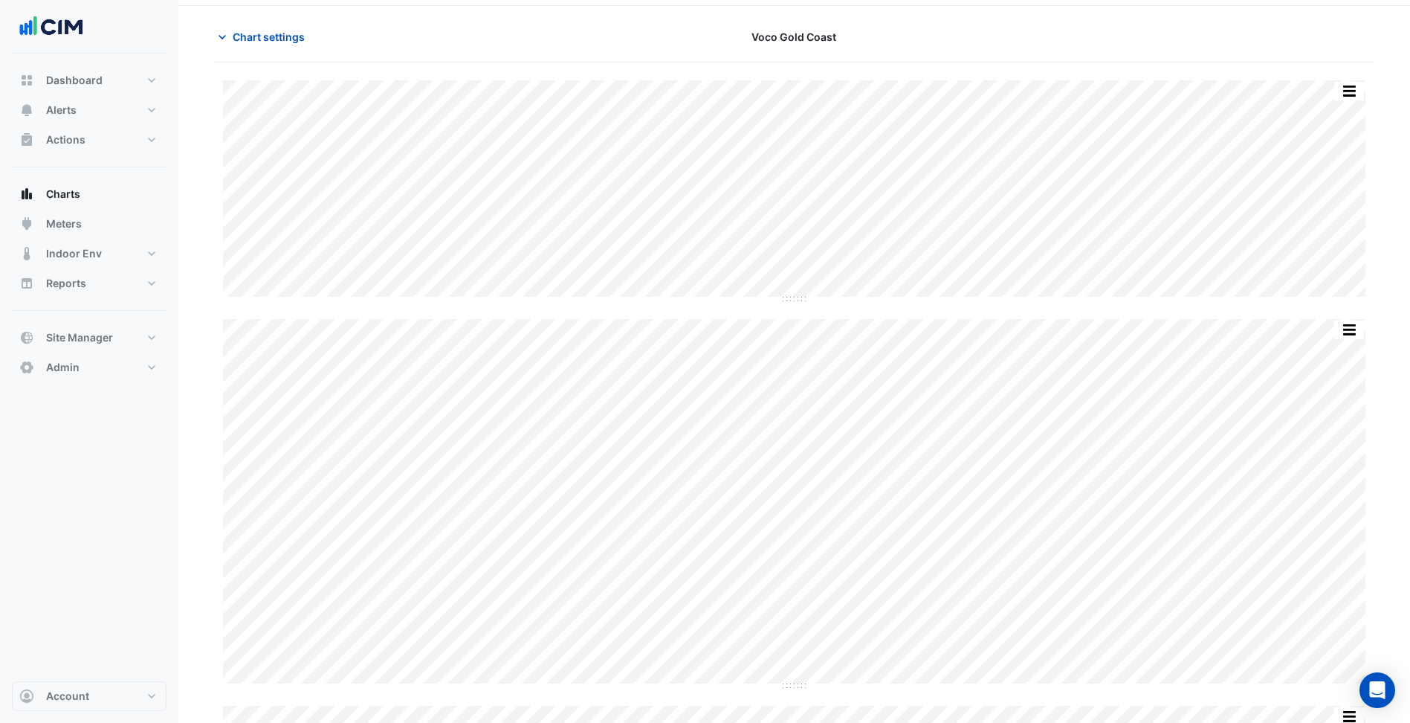
scroll to position [74, 0]
click at [210, 259] on section "Chart settings Voco Gold Coast Split by Unit Split All Split None Print Save as…" at bounding box center [794, 387] width 1232 height 817
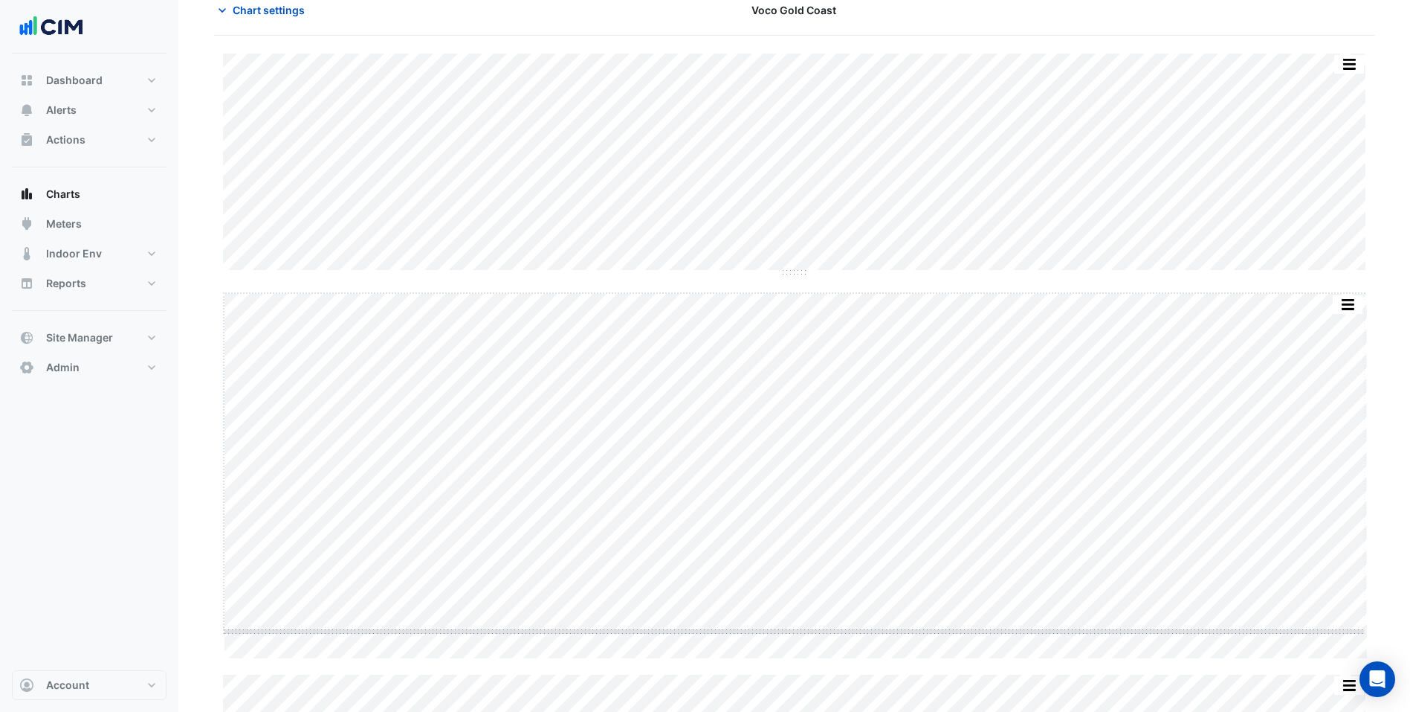
drag, startPoint x: 794, startPoint y: 660, endPoint x: 793, endPoint y: 632, distance: 27.5
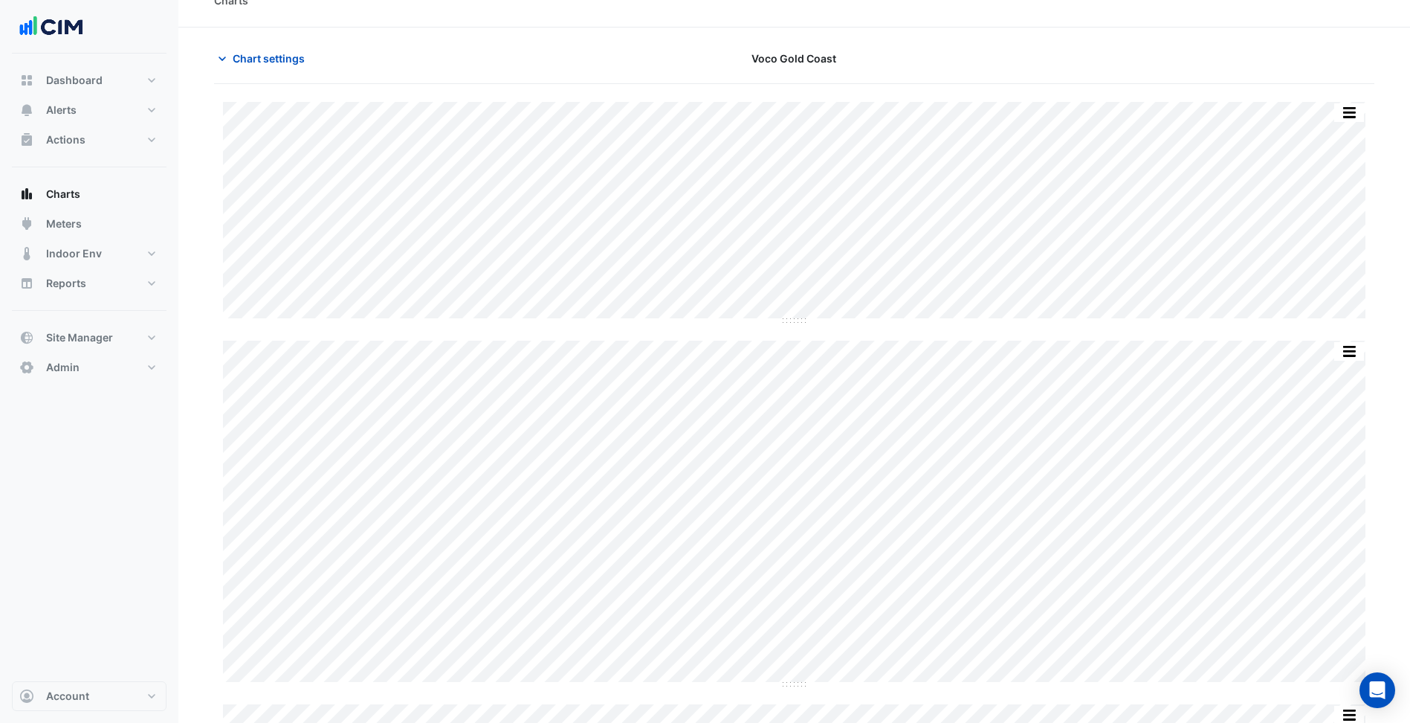
scroll to position [0, 0]
click at [184, 259] on section "Chart settings Voco Gold Coast Split by Unit Split All Split None Print Save as…" at bounding box center [794, 451] width 1232 height 794
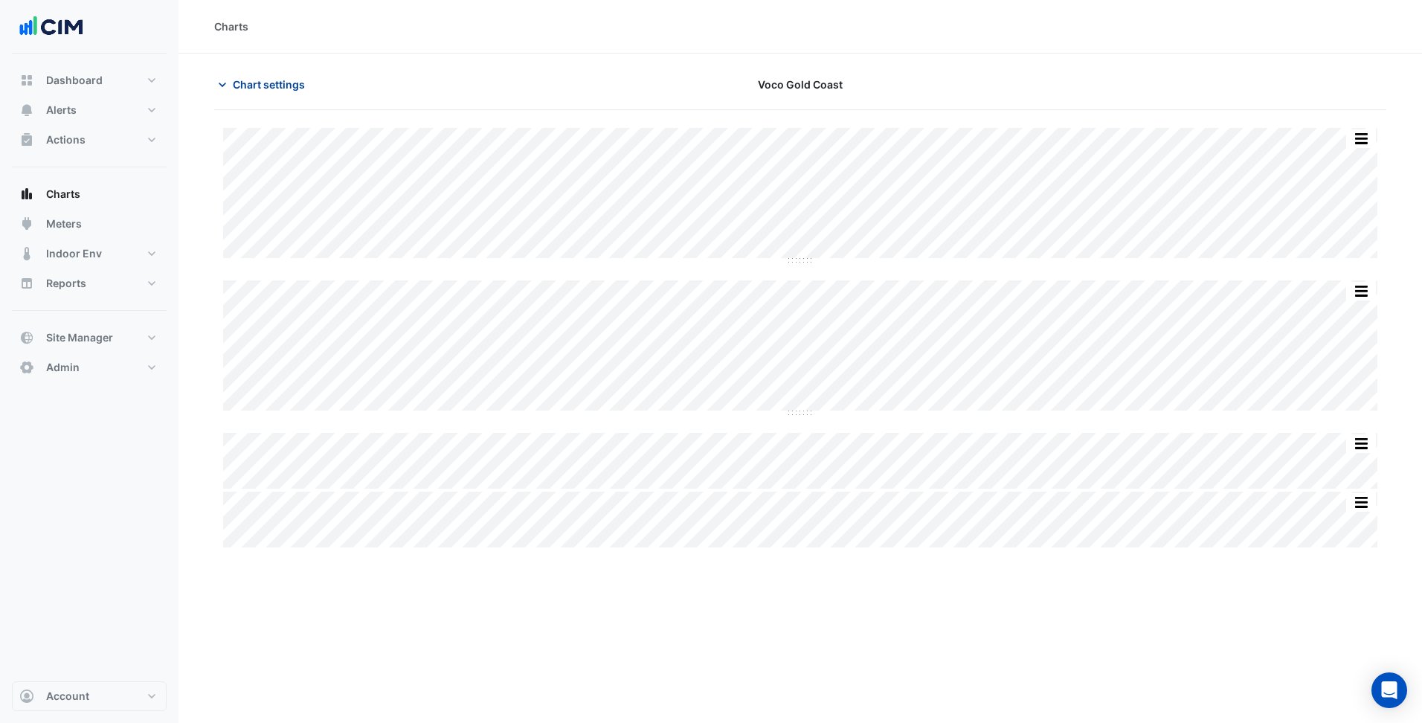
click at [268, 91] on span "Chart settings" at bounding box center [269, 85] width 72 height 16
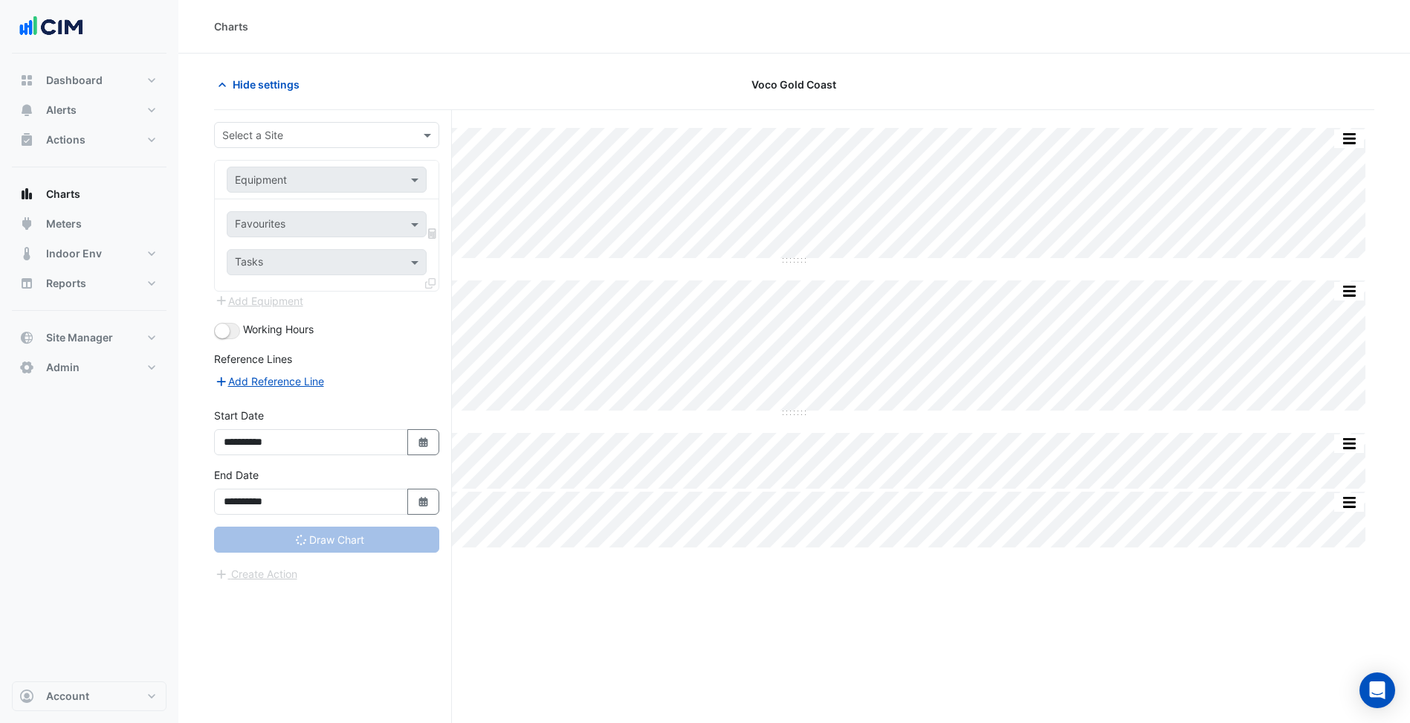
type input "**********"
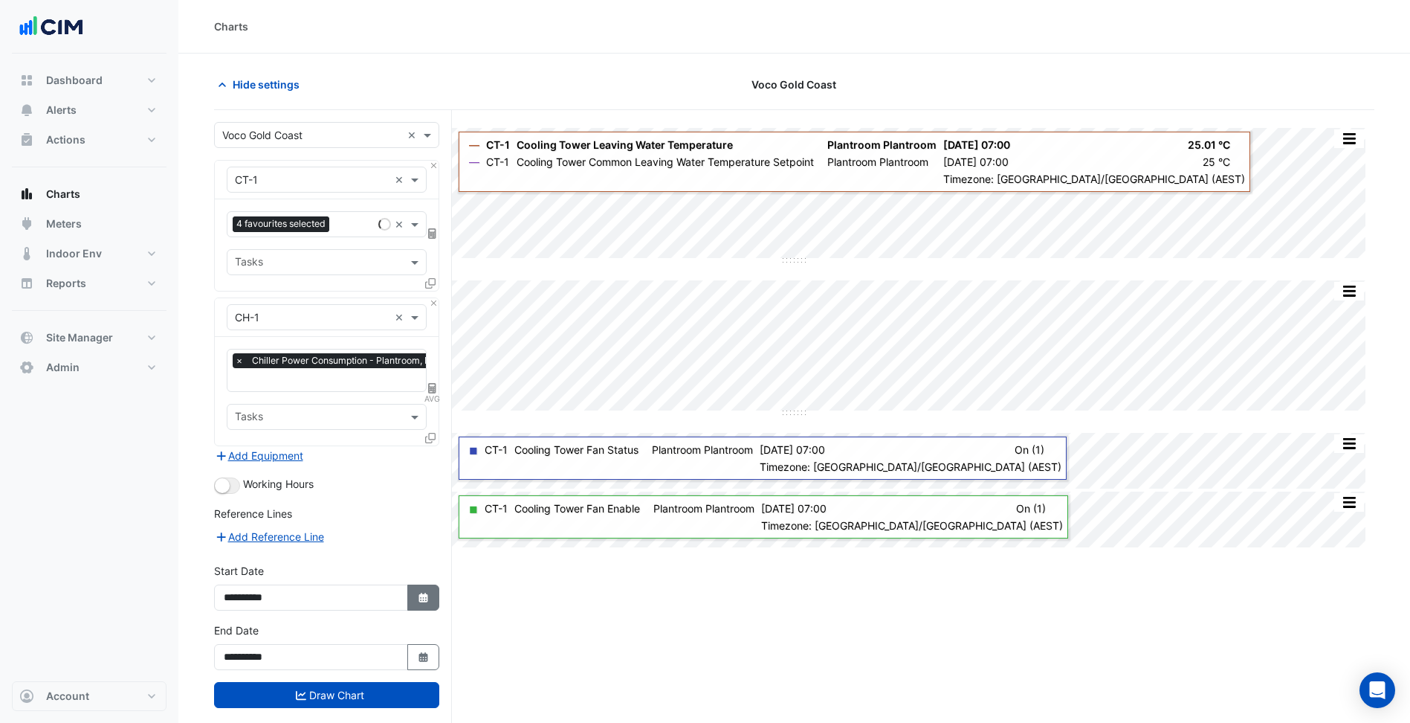
click at [428, 584] on button "Select Date" at bounding box center [423, 597] width 33 height 26
select select "*"
select select "****"
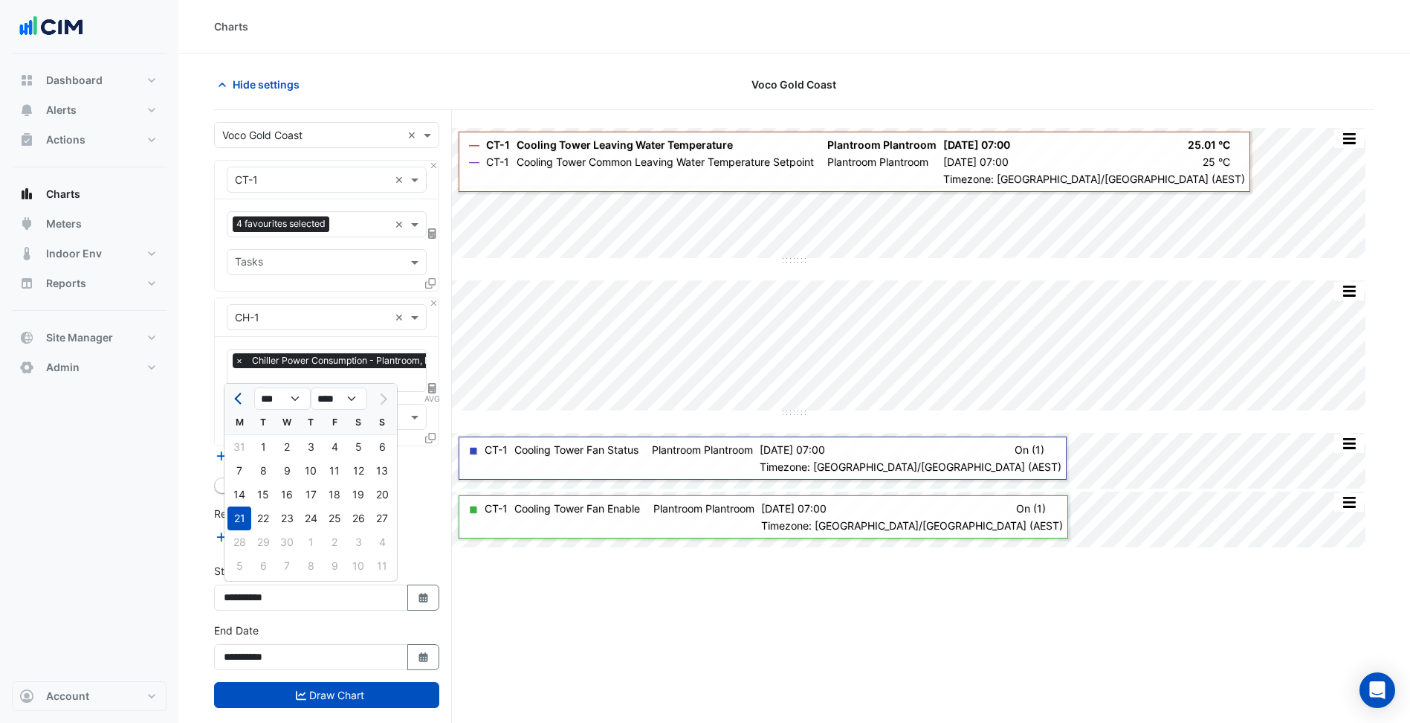
click at [236, 402] on button "Previous month" at bounding box center [239, 399] width 18 height 24
select select "*"
click at [242, 494] on div "10" at bounding box center [240, 495] width 24 height 24
type input "**********"
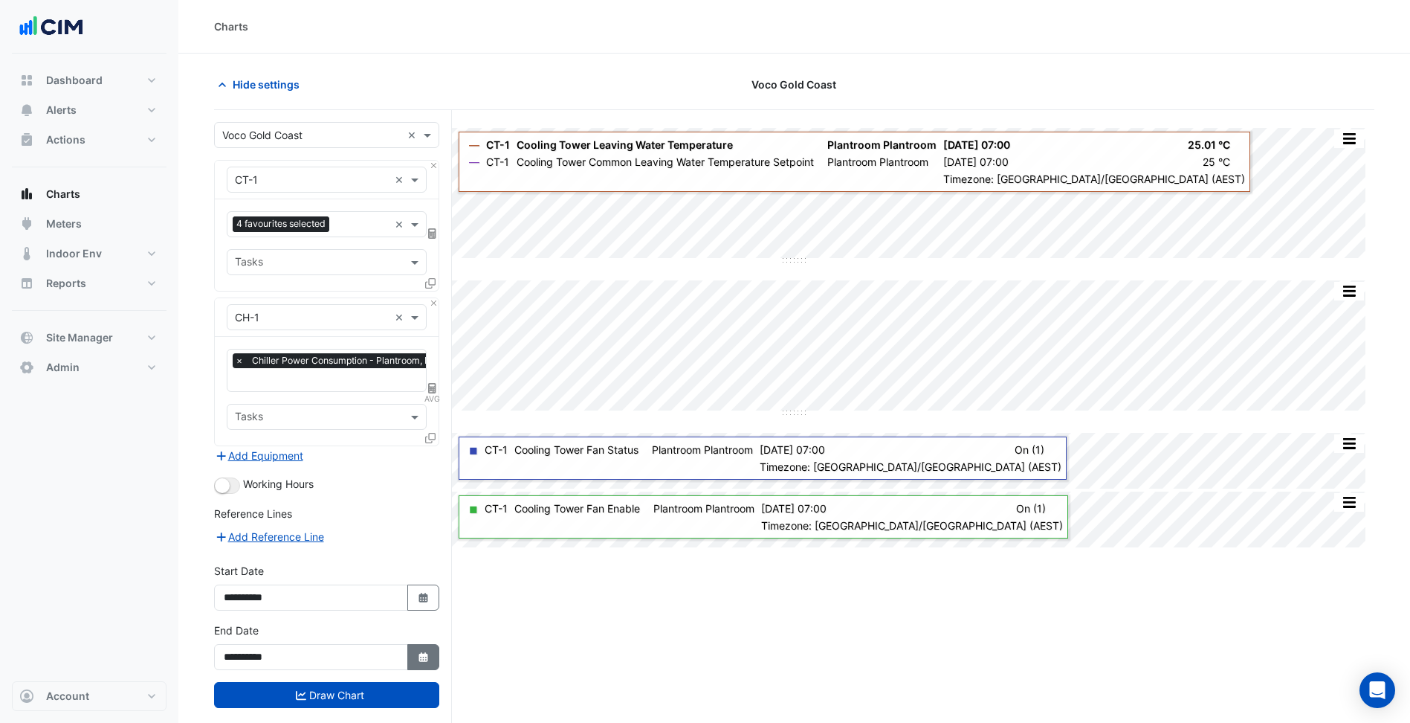
click at [419, 653] on icon "Select Date" at bounding box center [423, 657] width 13 height 10
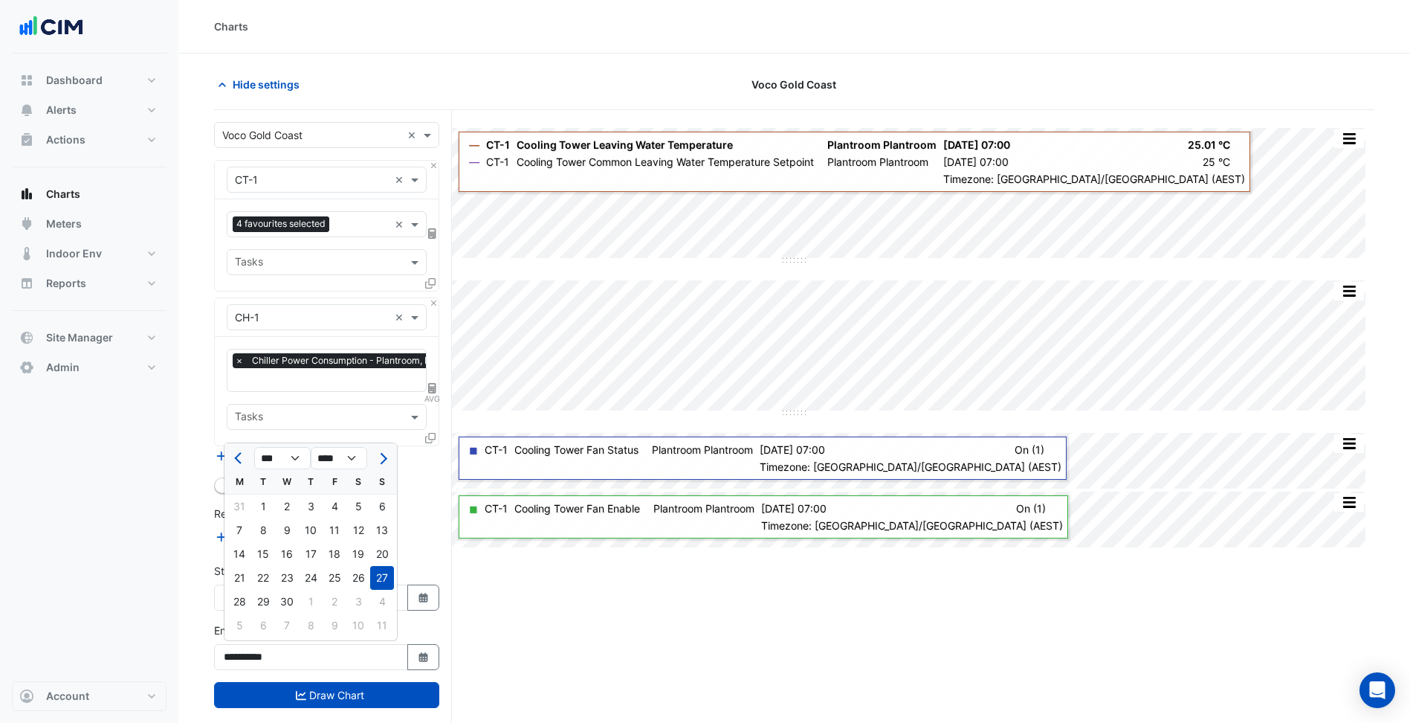
click at [241, 467] on button "Previous month" at bounding box center [239, 458] width 18 height 24
select select "*"
click at [385, 557] on div "16" at bounding box center [382, 554] width 24 height 24
type input "**********"
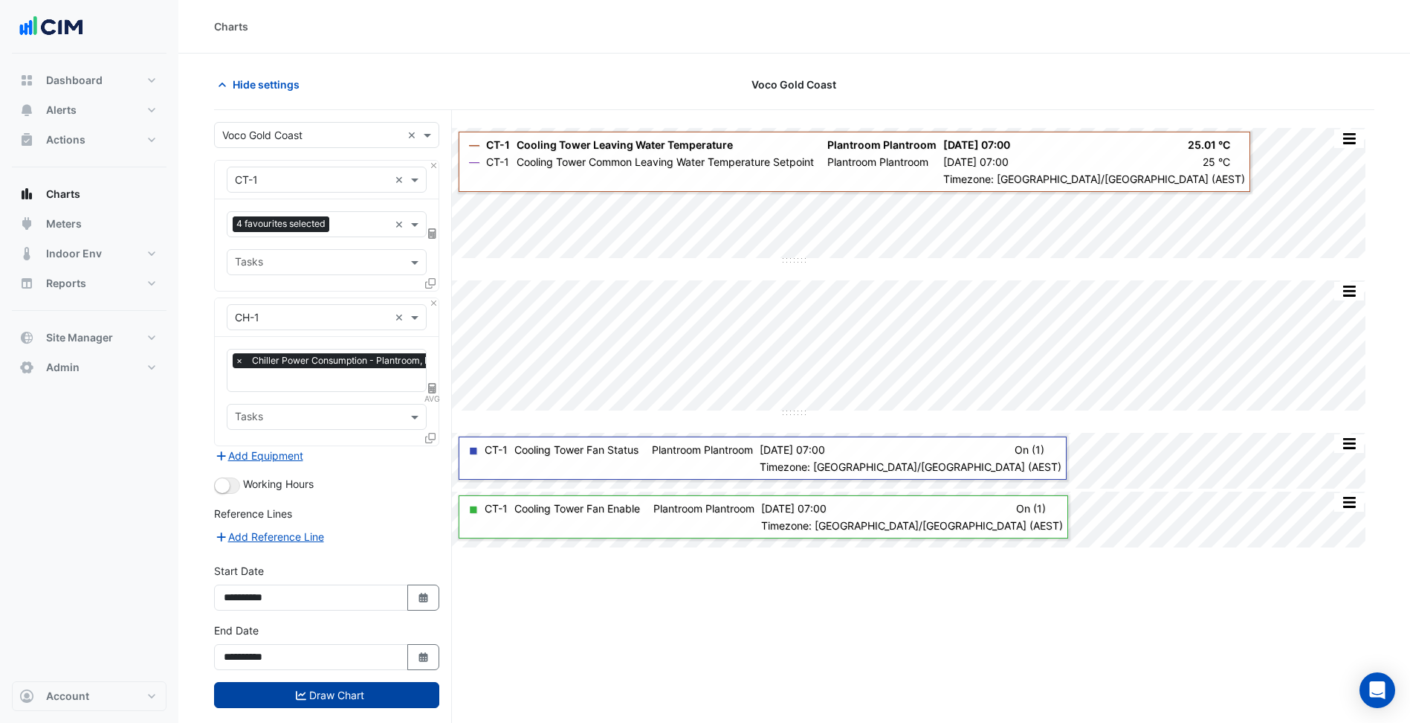
click at [402, 689] on button "Draw Chart" at bounding box center [326, 695] width 225 height 26
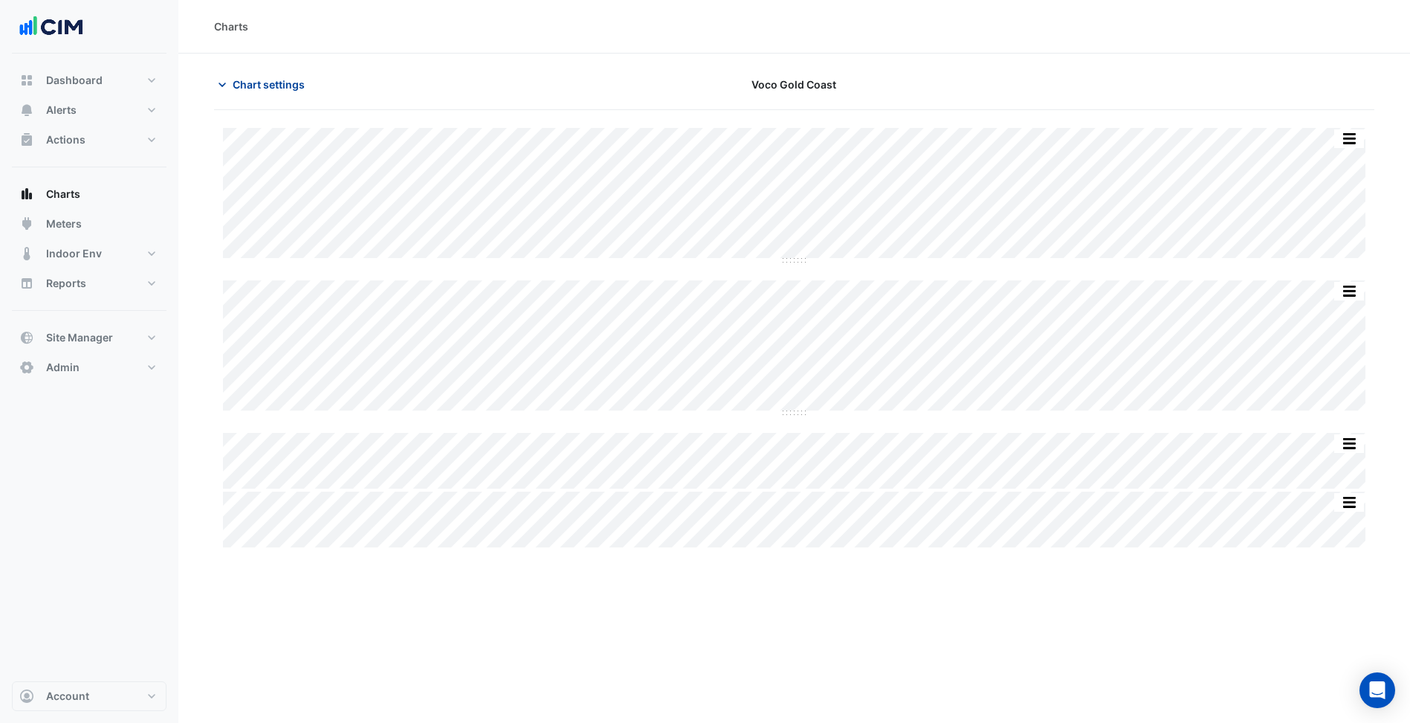
drag, startPoint x: 309, startPoint y: 97, endPoint x: 286, endPoint y: 88, distance: 25.4
click at [295, 91] on button "Chart settings" at bounding box center [264, 84] width 100 height 26
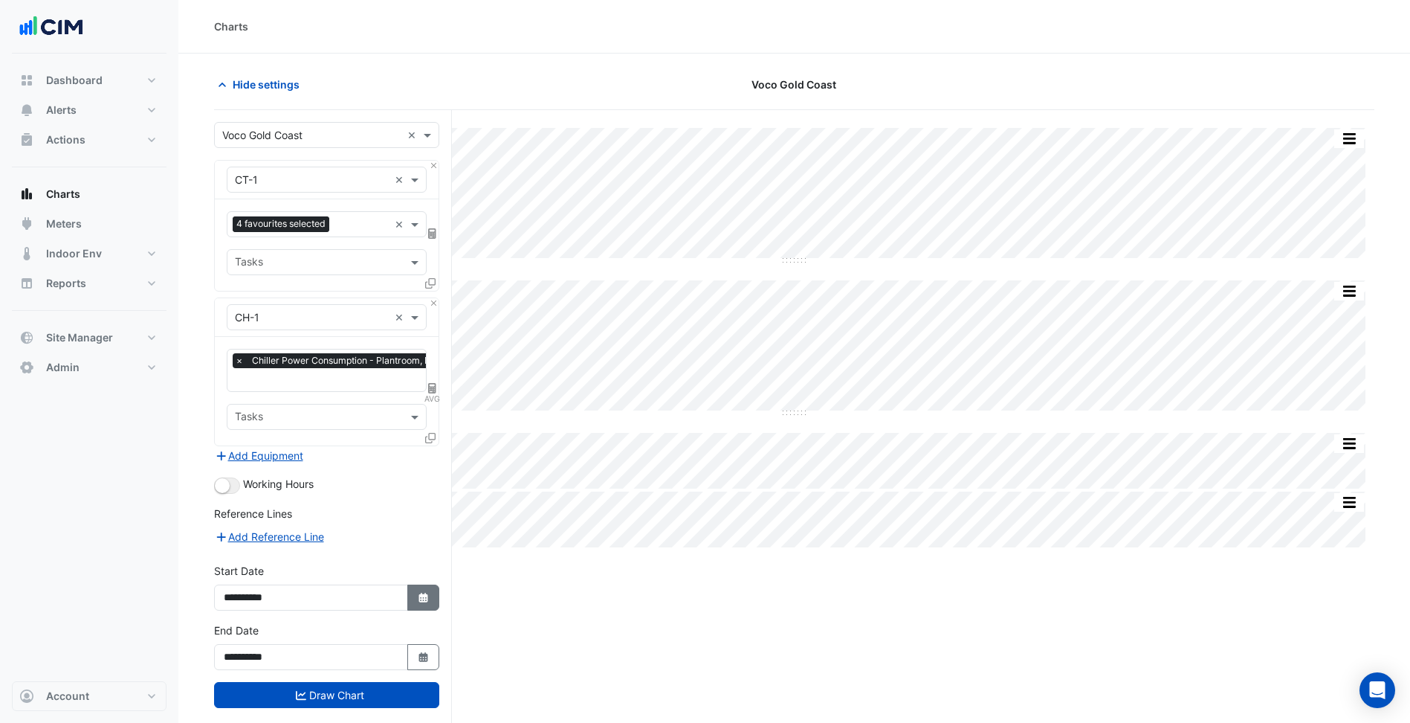
click at [422, 593] on icon "button" at bounding box center [423, 598] width 9 height 10
select select "*"
select select "****"
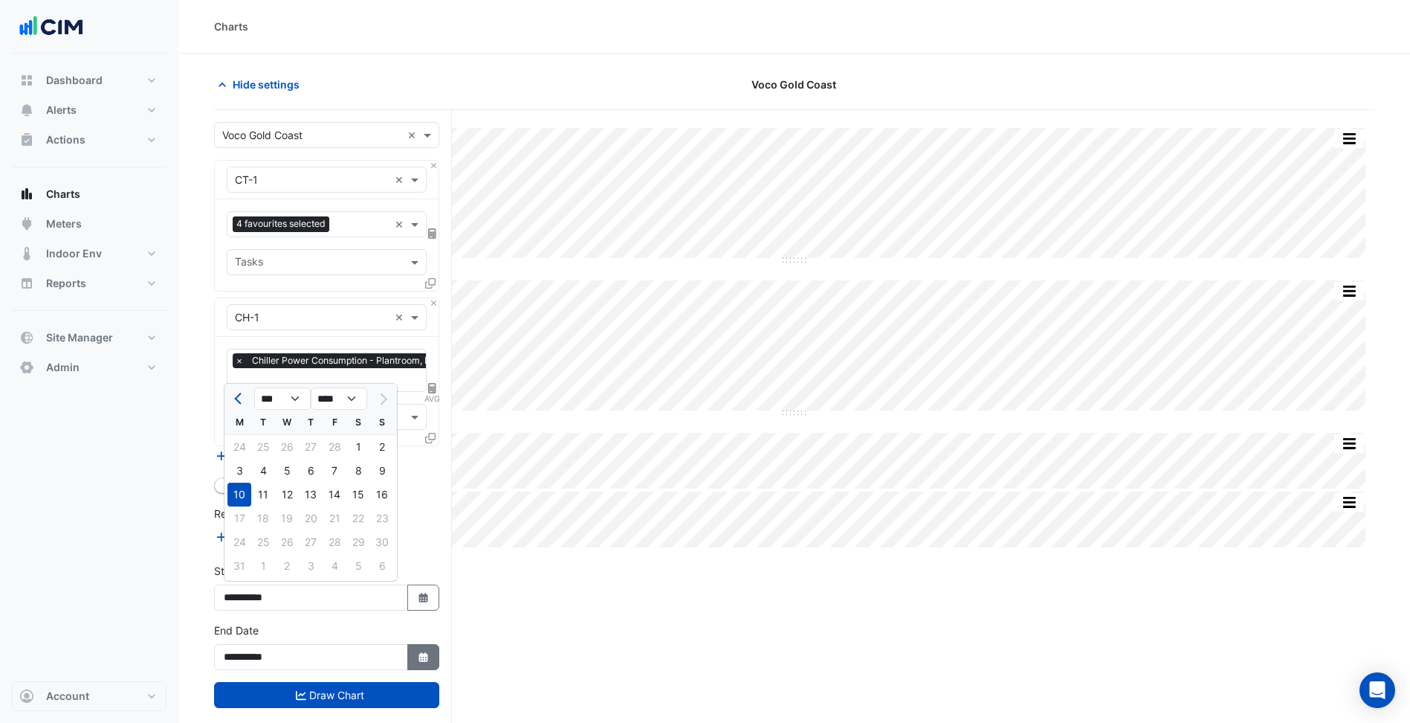
drag, startPoint x: 416, startPoint y: 659, endPoint x: 407, endPoint y: 655, distance: 9.0
click at [416, 660] on button "Select Date" at bounding box center [423, 657] width 33 height 26
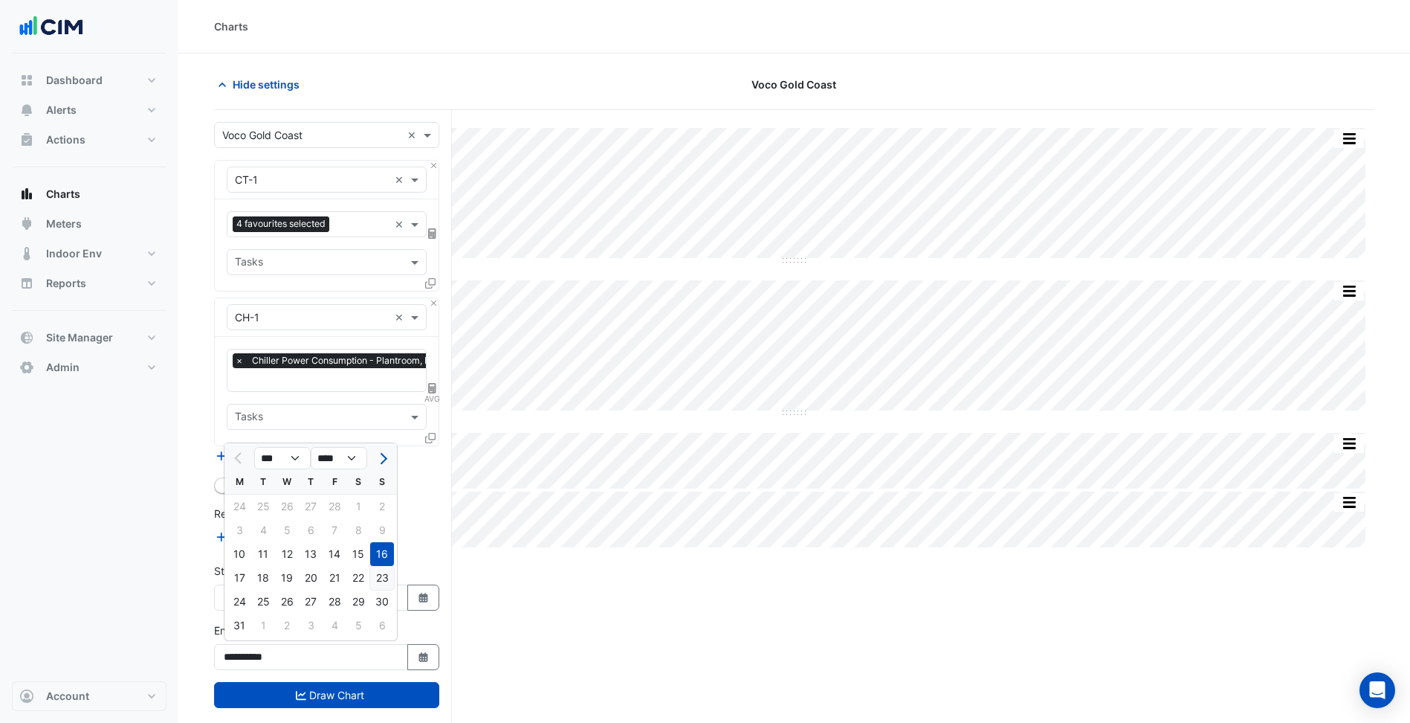
click at [375, 575] on div "23" at bounding box center [382, 578] width 24 height 24
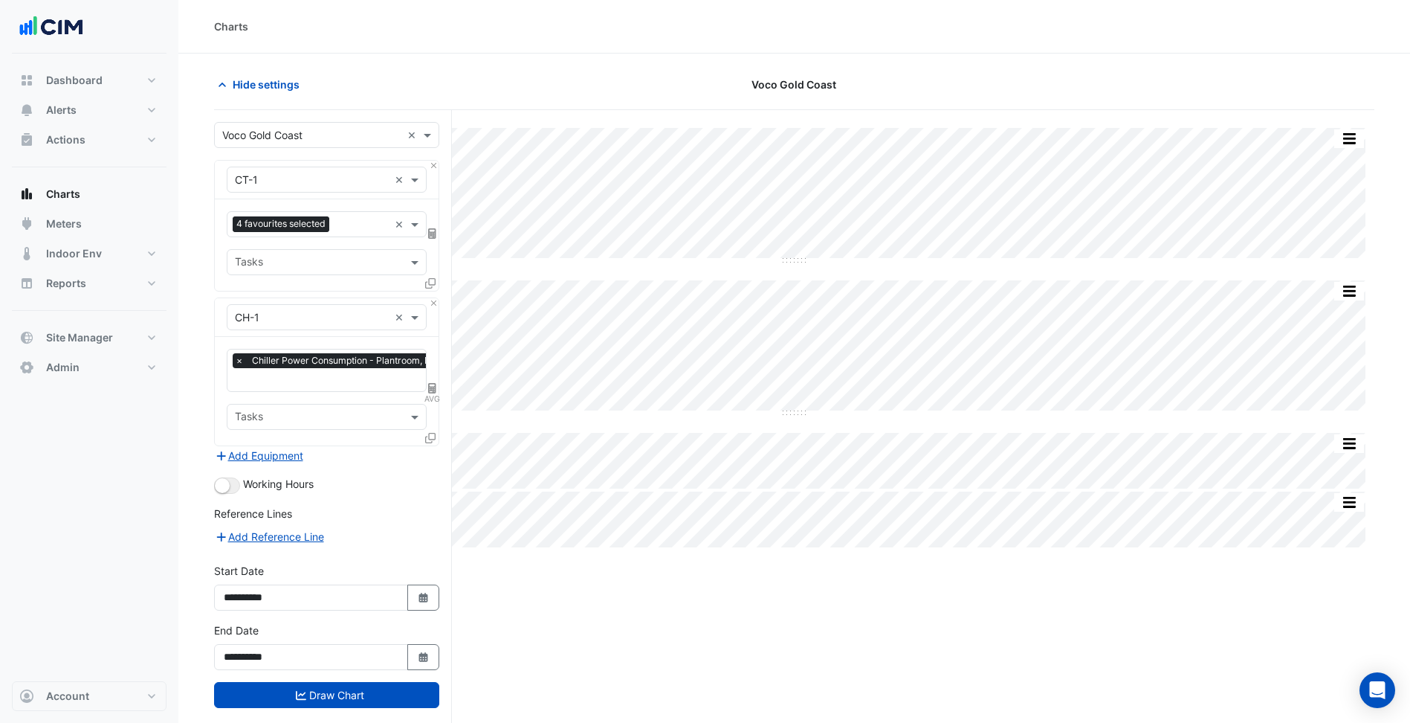
type input "**********"
click at [414, 604] on button "Select Date" at bounding box center [423, 597] width 33 height 26
select select "*"
select select "****"
click at [243, 520] on div "17" at bounding box center [240, 518] width 24 height 24
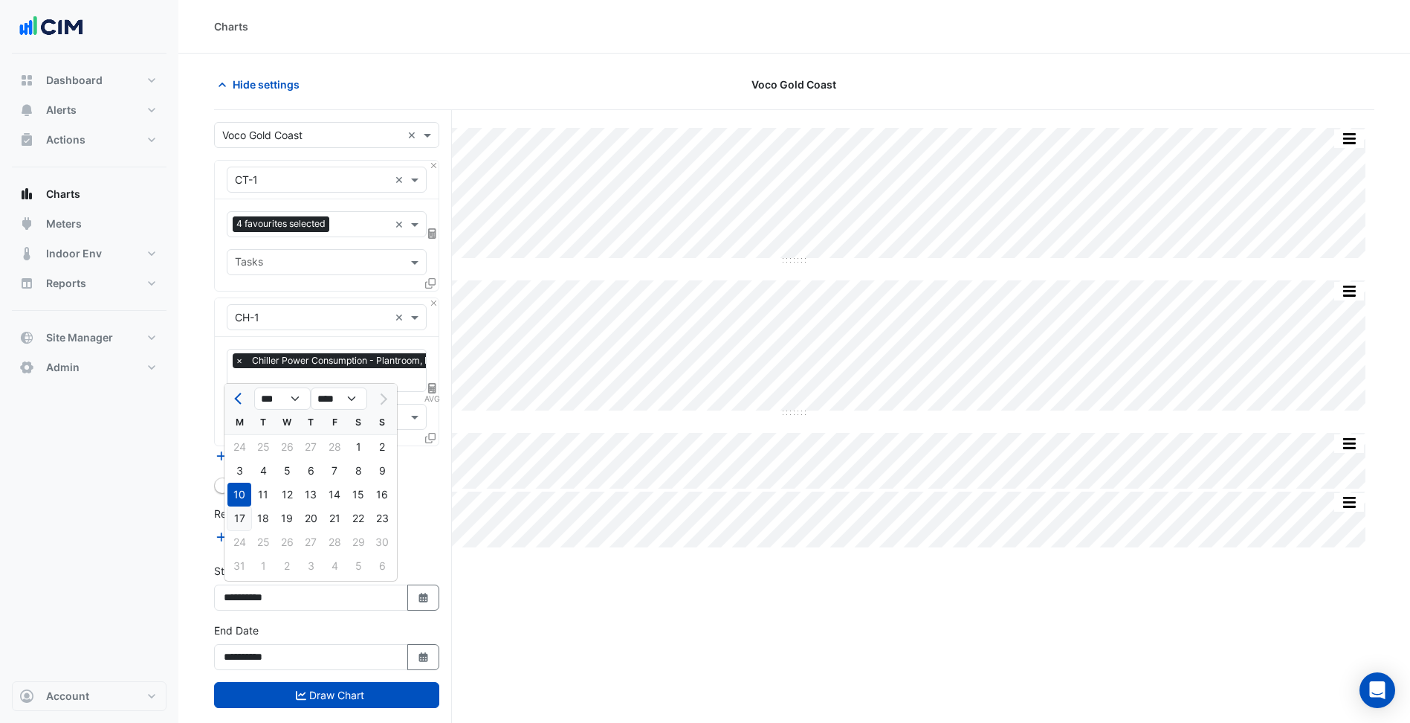
type input "**********"
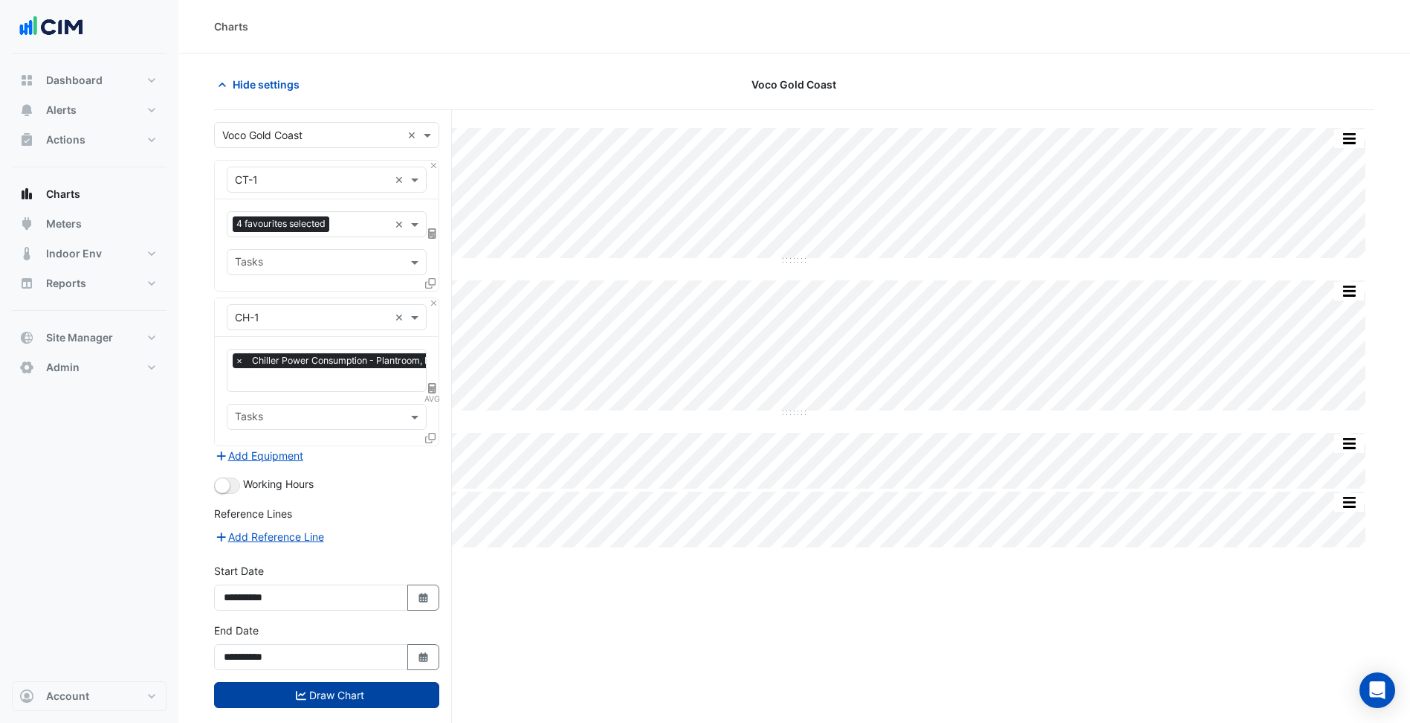
click at [344, 693] on button "Draw Chart" at bounding box center [326, 695] width 225 height 26
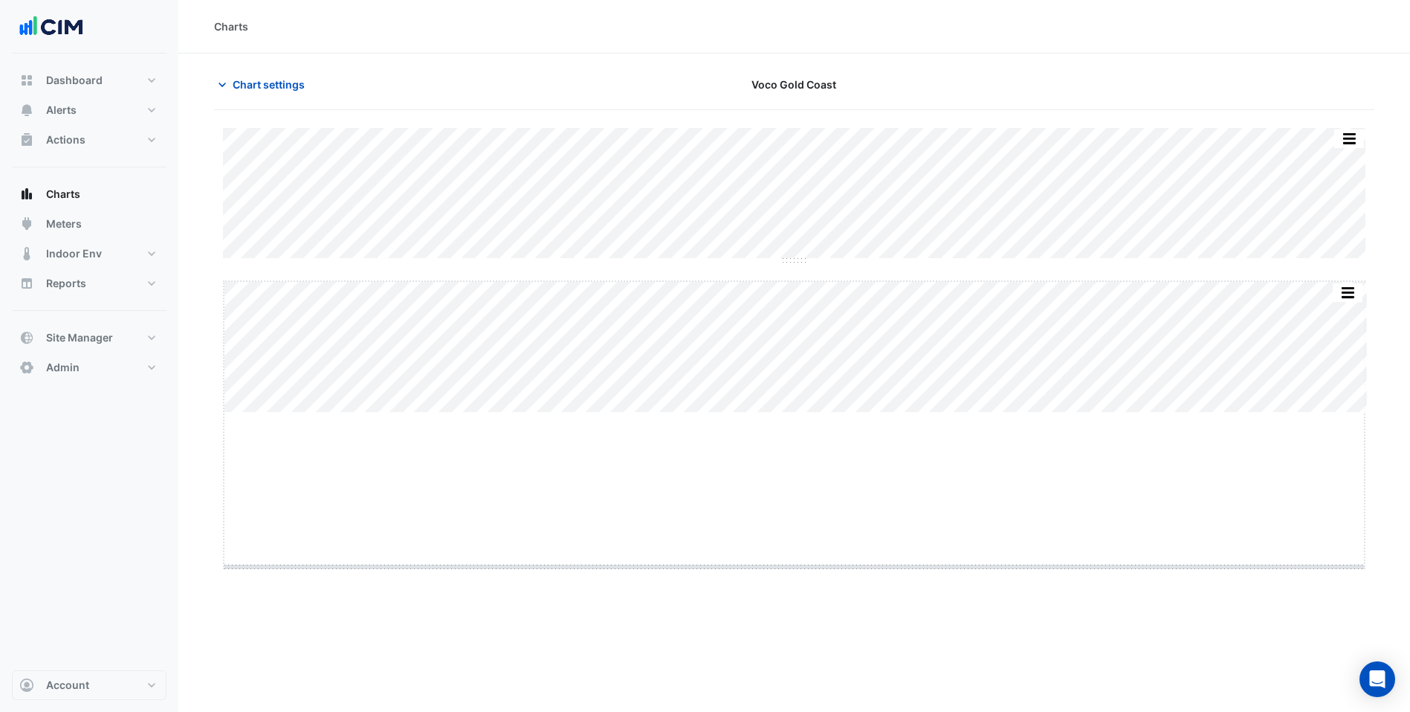
drag, startPoint x: 797, startPoint y: 413, endPoint x: 797, endPoint y: 584, distance: 171.8
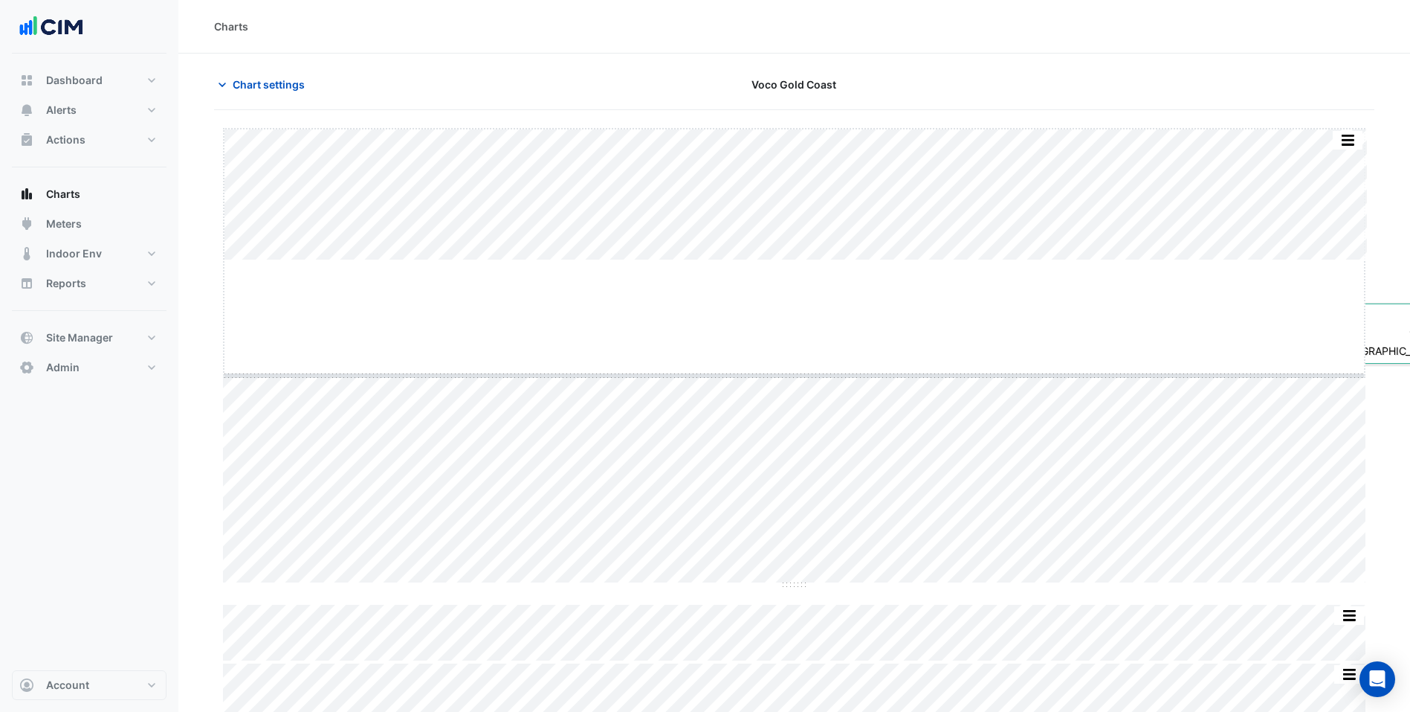
drag, startPoint x: 800, startPoint y: 258, endPoint x: 801, endPoint y: 376, distance: 118.2
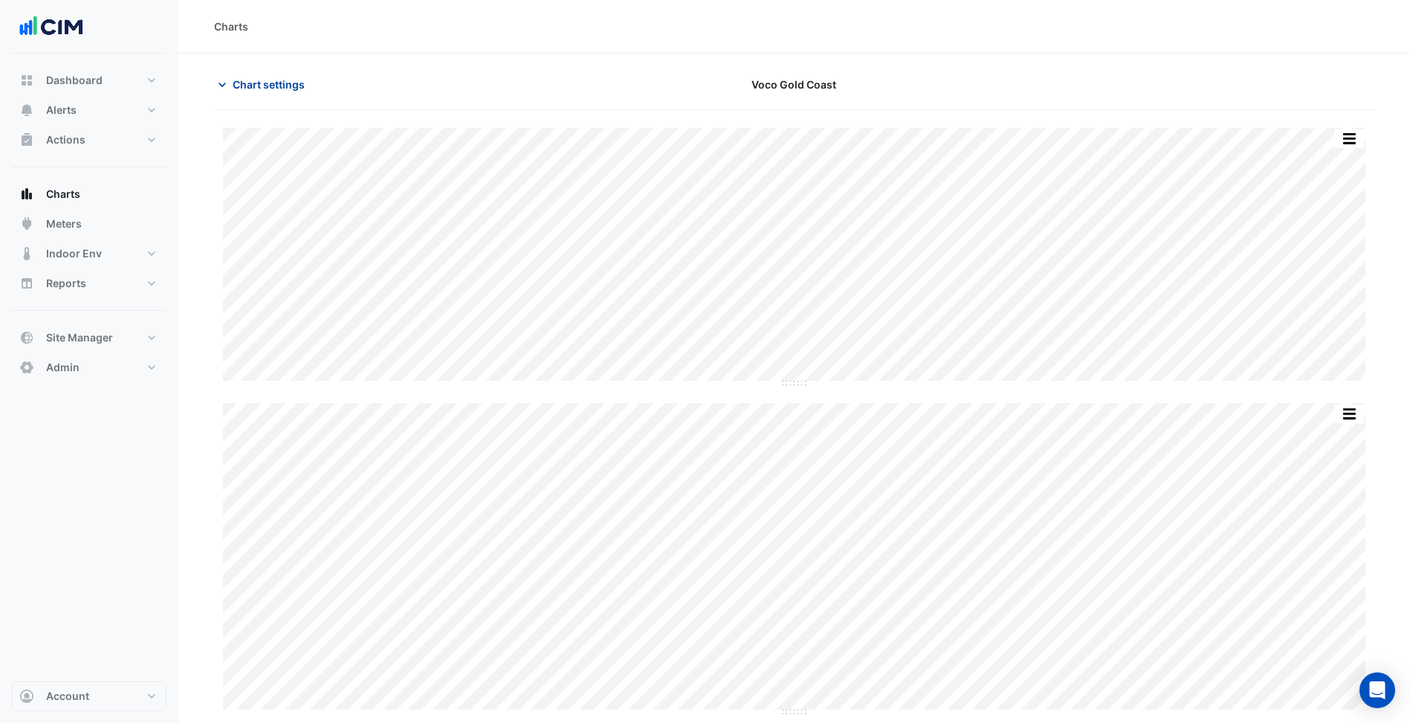
click at [283, 87] on span "Chart settings" at bounding box center [269, 85] width 72 height 16
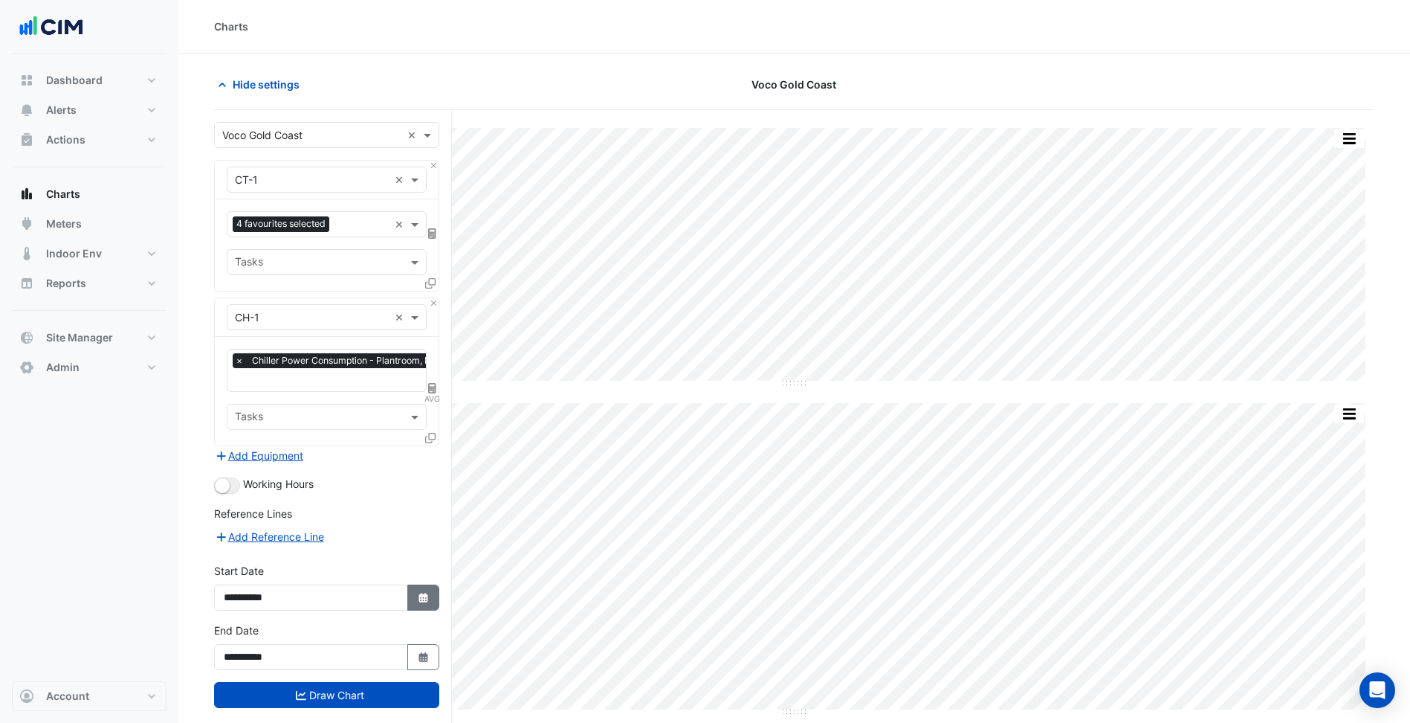
click at [423, 593] on icon "Select Date" at bounding box center [423, 598] width 13 height 10
select select "*"
select select "****"
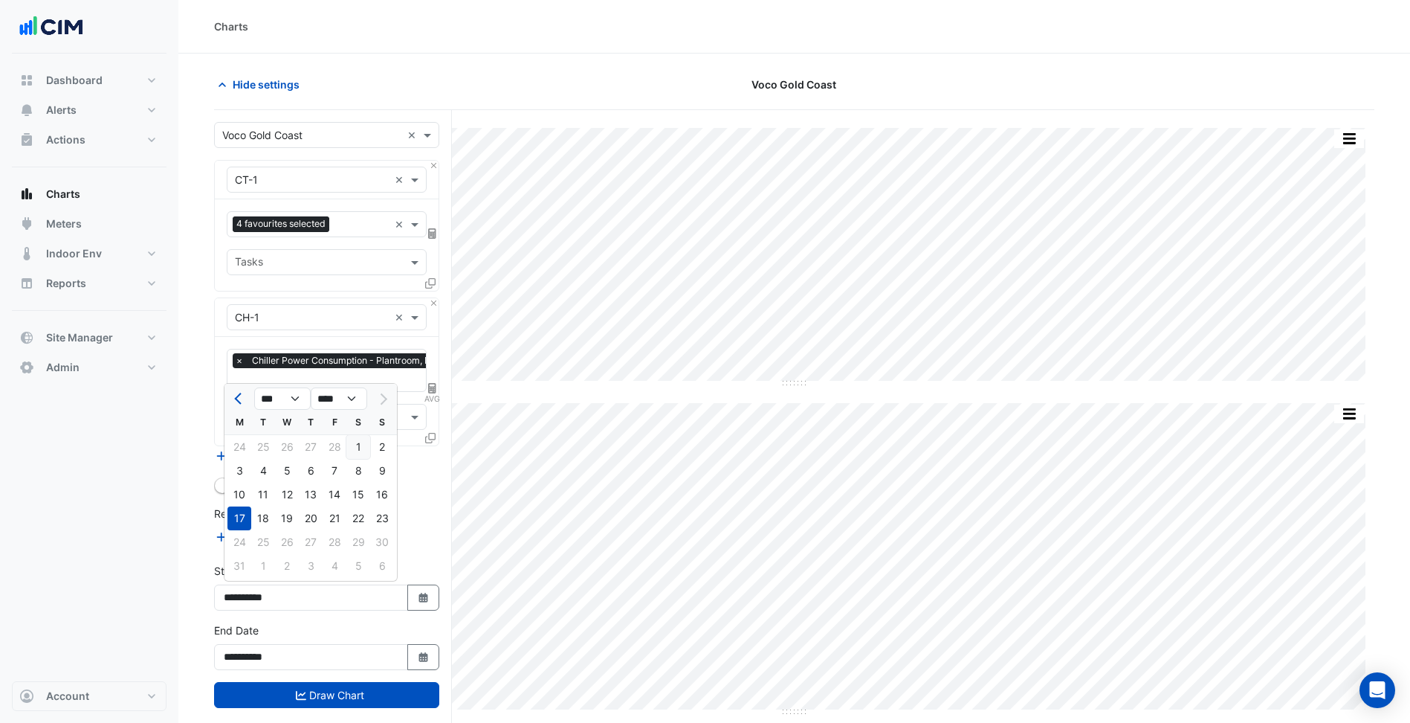
click at [364, 443] on div "1" at bounding box center [358, 447] width 24 height 24
type input "**********"
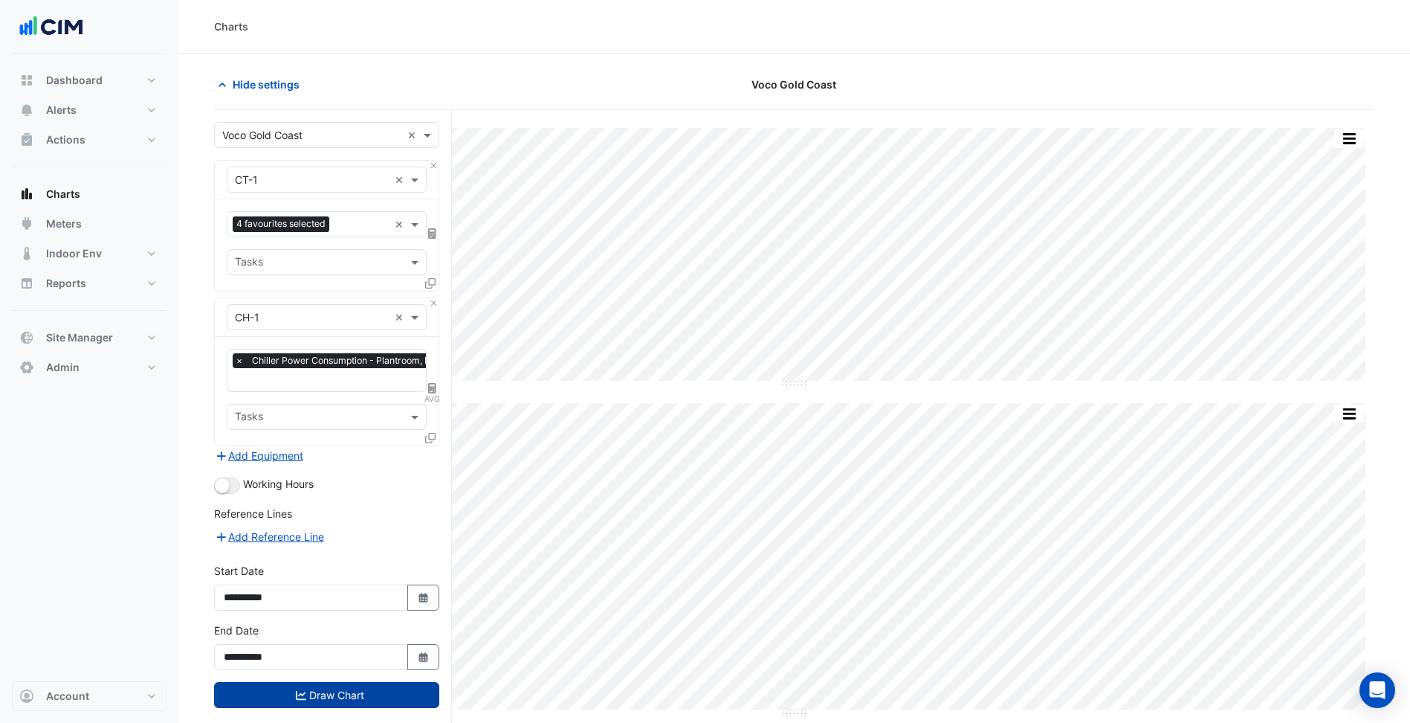
click at [412, 703] on button "Draw Chart" at bounding box center [326, 695] width 225 height 26
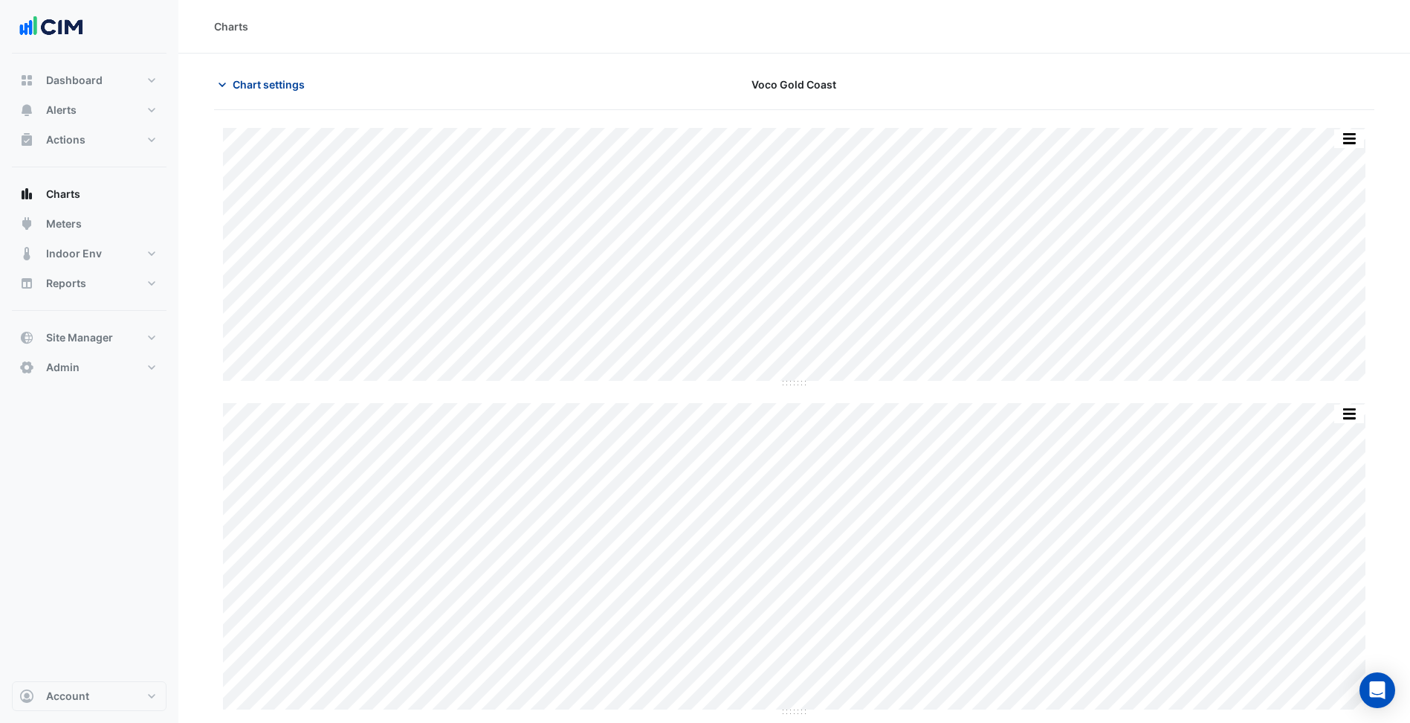
click at [285, 83] on span "Chart settings" at bounding box center [269, 85] width 72 height 16
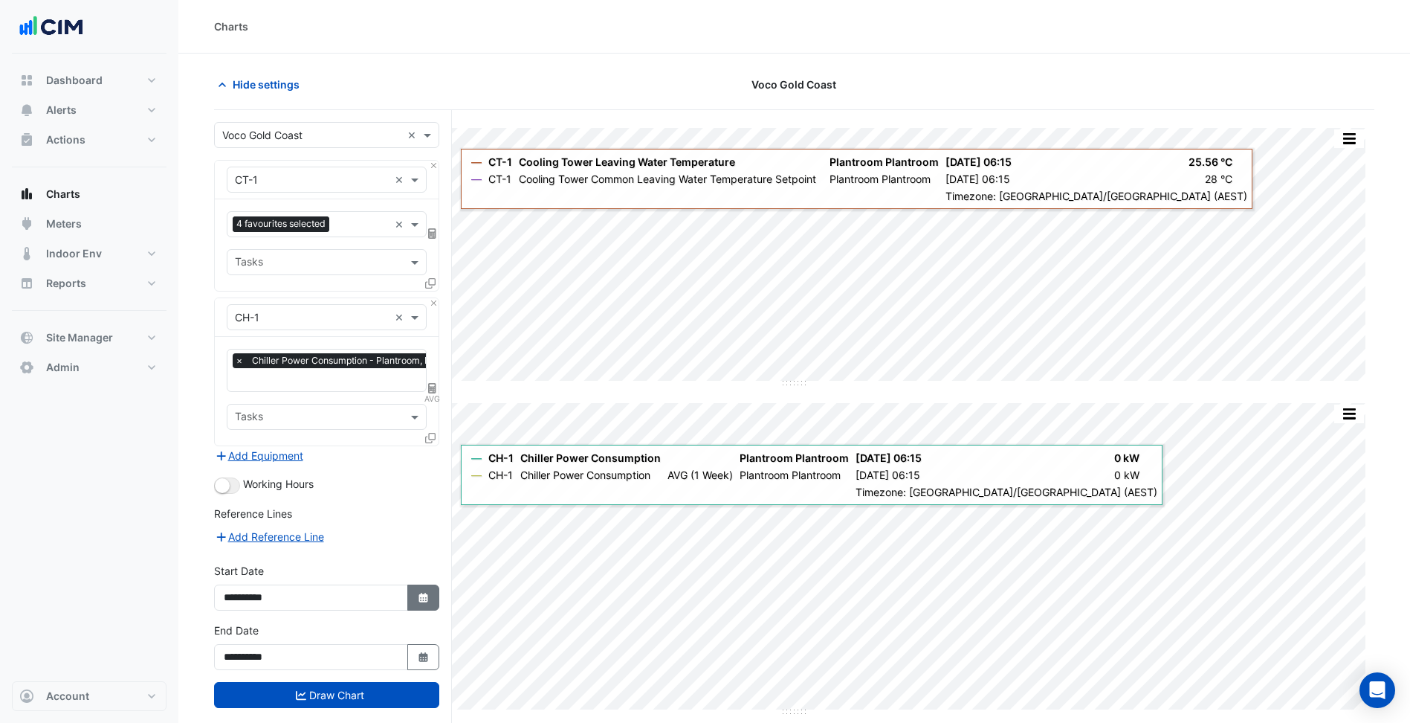
click at [432, 597] on button "Select Date" at bounding box center [423, 597] width 33 height 26
select select "*"
select select "****"
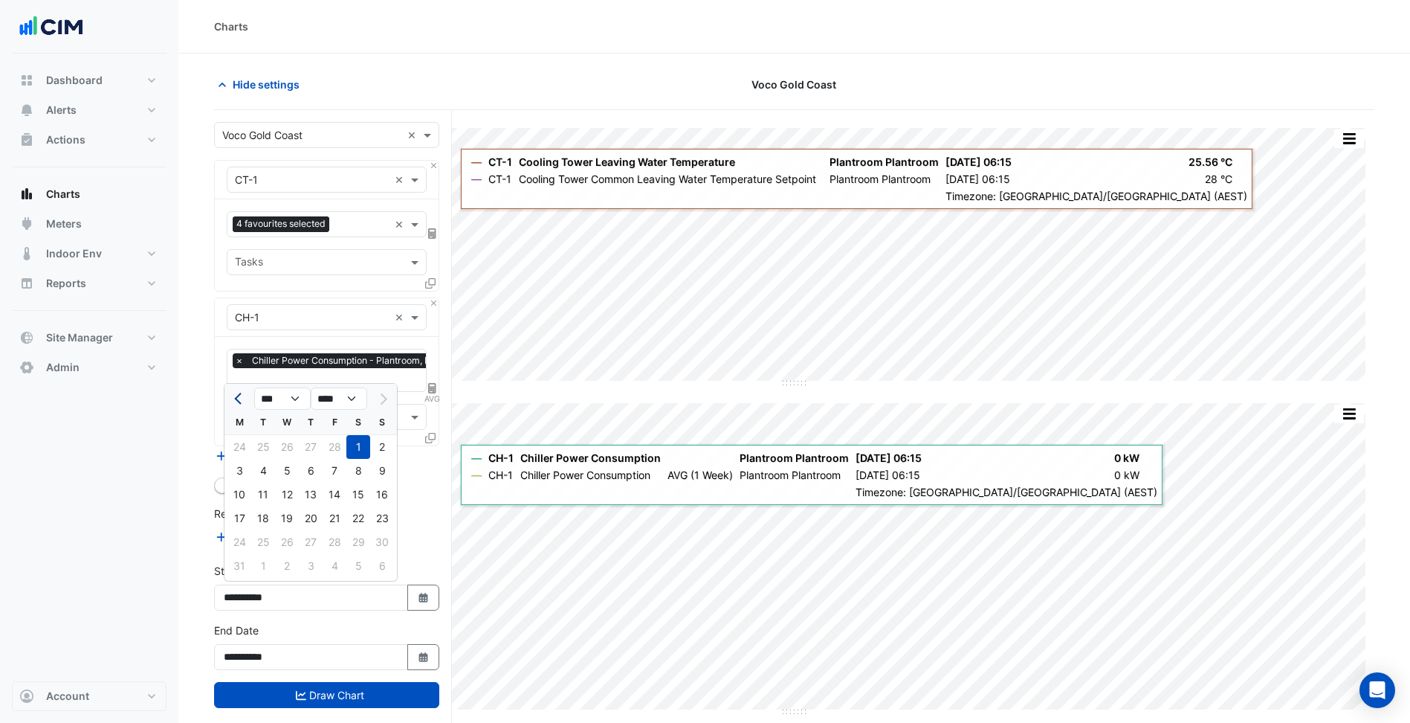
click at [245, 401] on button "Previous month" at bounding box center [239, 399] width 18 height 24
select select "*"
click at [242, 498] on div "10" at bounding box center [240, 495] width 24 height 24
type input "**********"
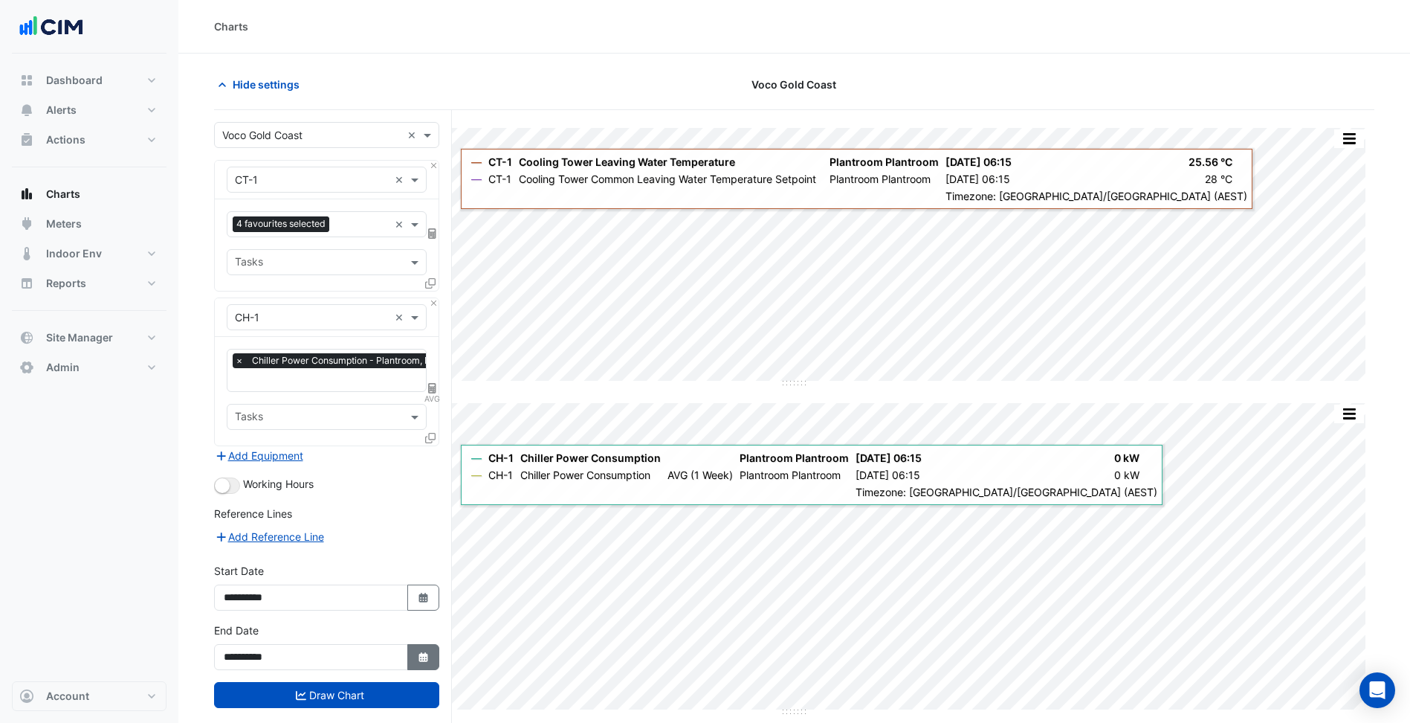
click at [422, 660] on icon "button" at bounding box center [423, 657] width 9 height 10
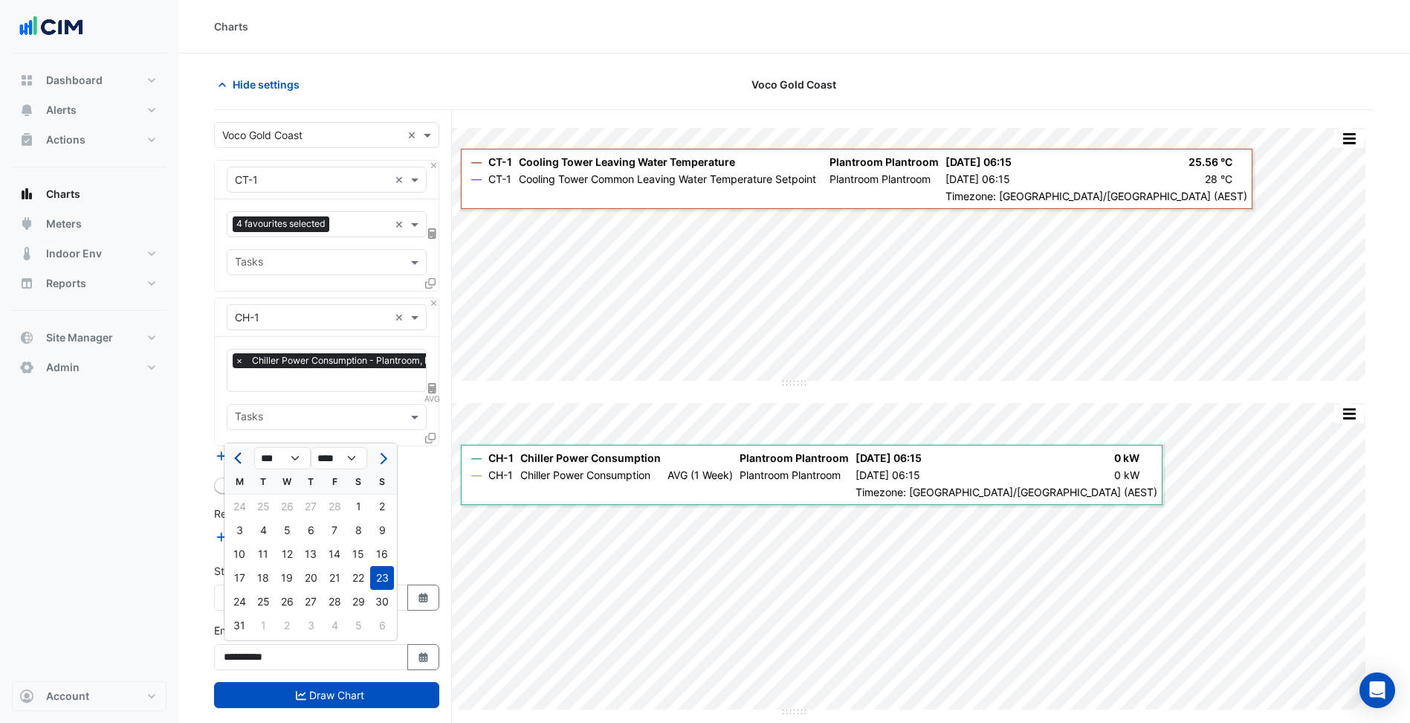
click at [236, 457] on span "Previous month" at bounding box center [239, 458] width 11 height 11
select select "*"
click at [384, 553] on div "16" at bounding box center [382, 554] width 24 height 24
type input "**********"
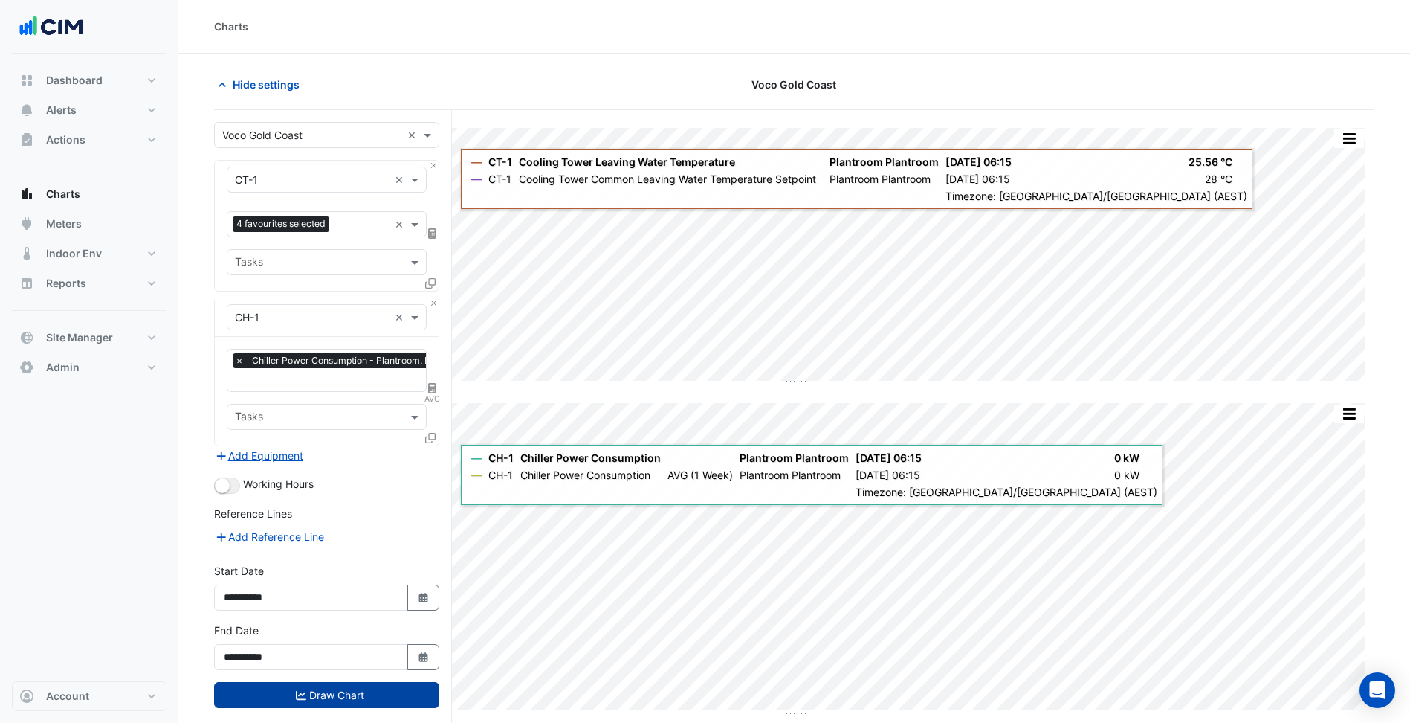
click at [380, 687] on button "Draw Chart" at bounding box center [326, 695] width 225 height 26
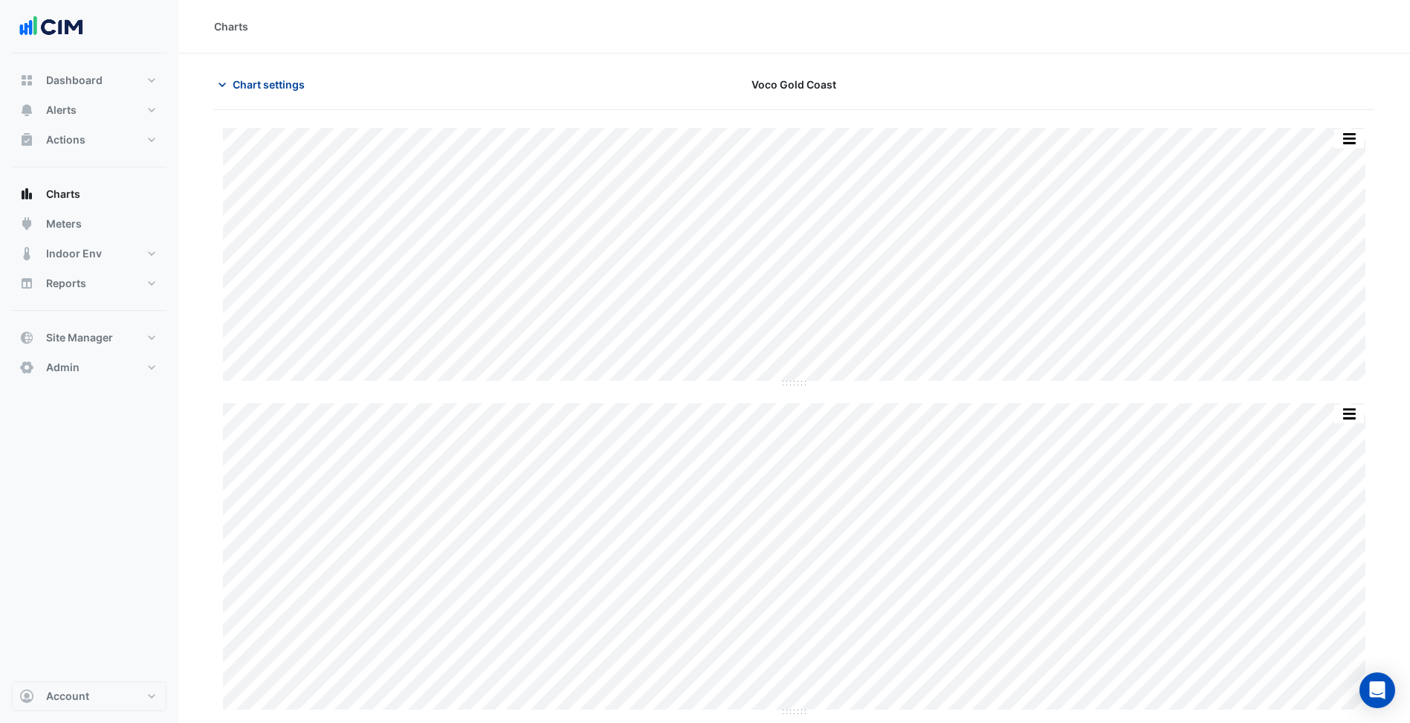
click at [286, 80] on span "Chart settings" at bounding box center [269, 85] width 72 height 16
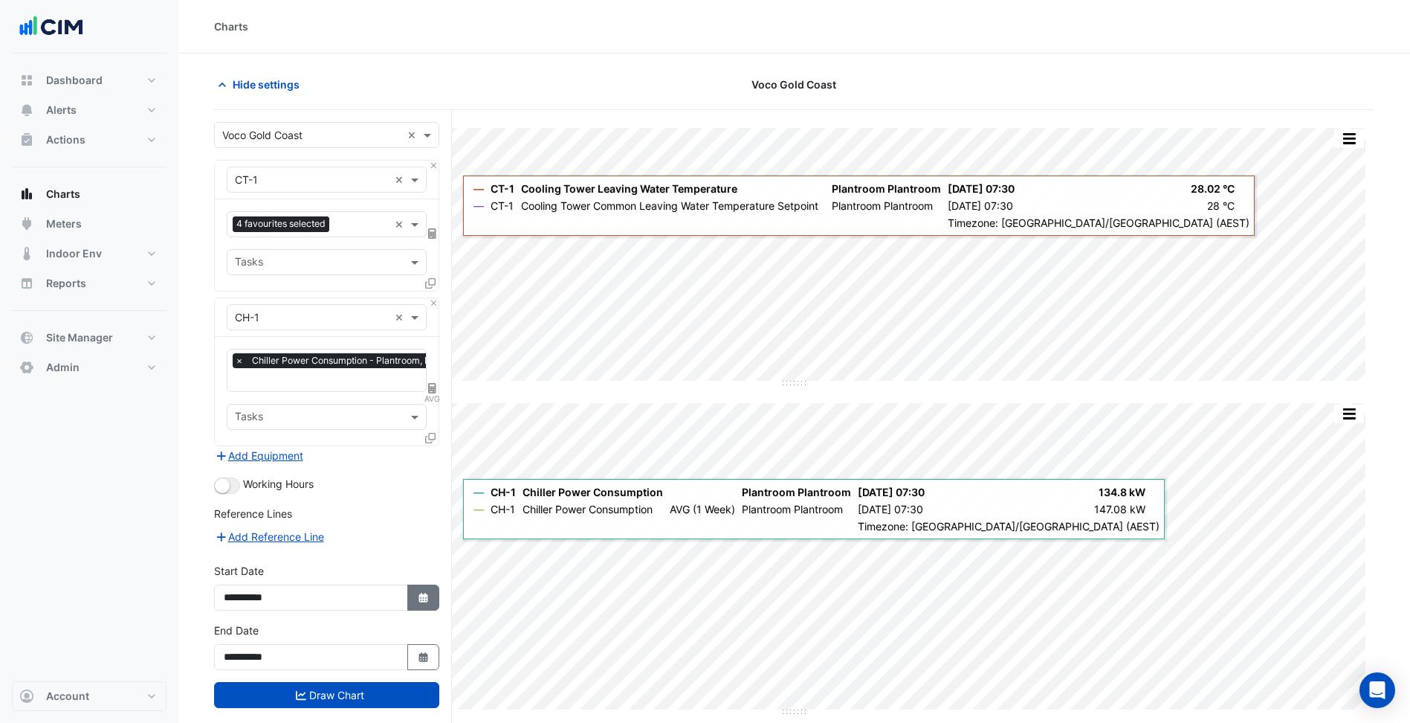
click at [433, 590] on button "Select Date" at bounding box center [423, 597] width 33 height 26
select select "*"
select select "****"
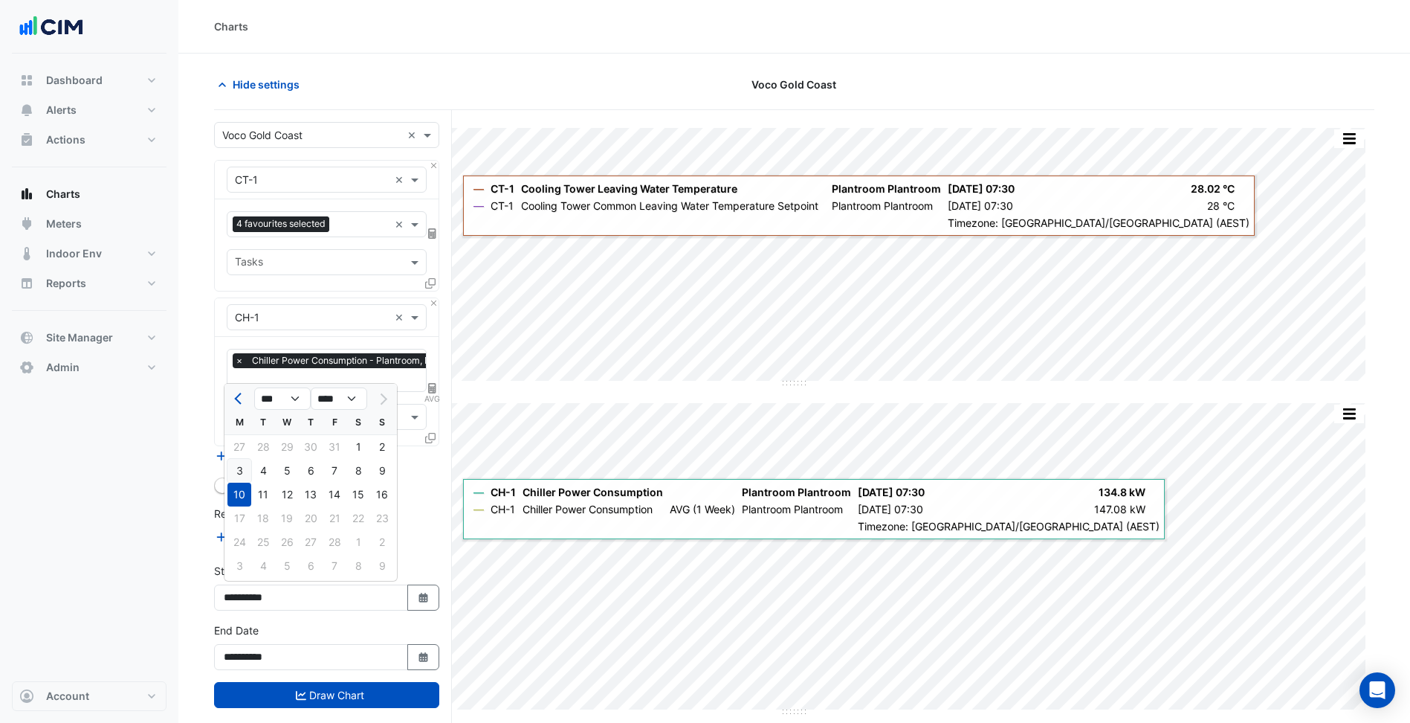
click at [242, 462] on div "3" at bounding box center [240, 471] width 24 height 24
type input "**********"
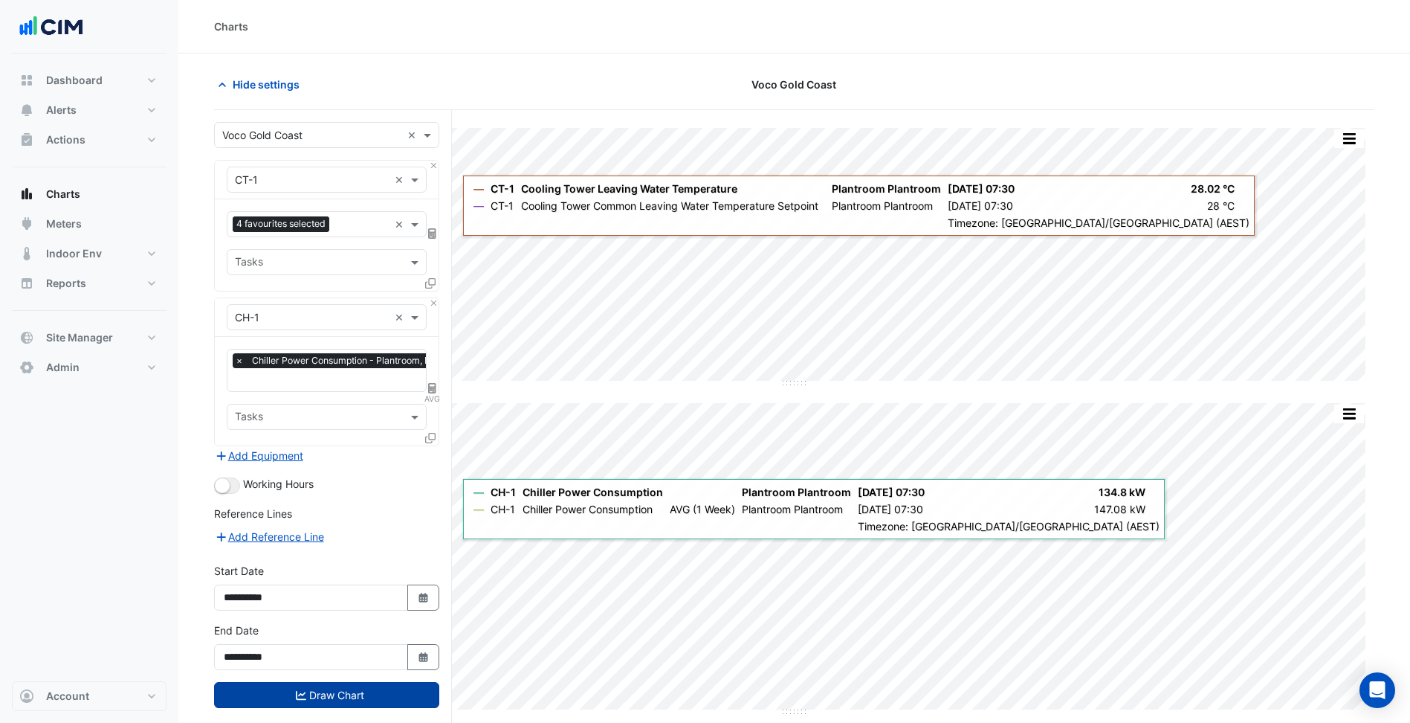
click at [404, 697] on button "Draw Chart" at bounding box center [326, 695] width 225 height 26
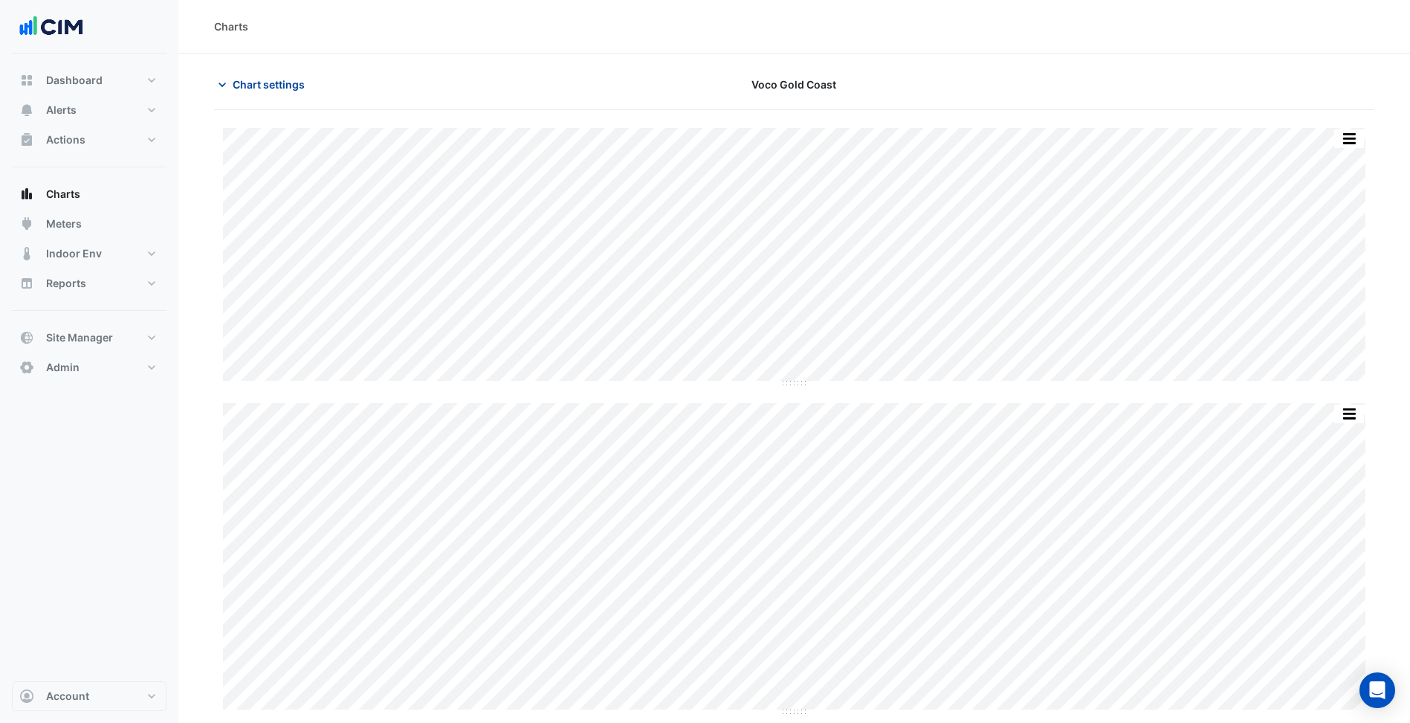
click at [284, 89] on span "Chart settings" at bounding box center [269, 85] width 72 height 16
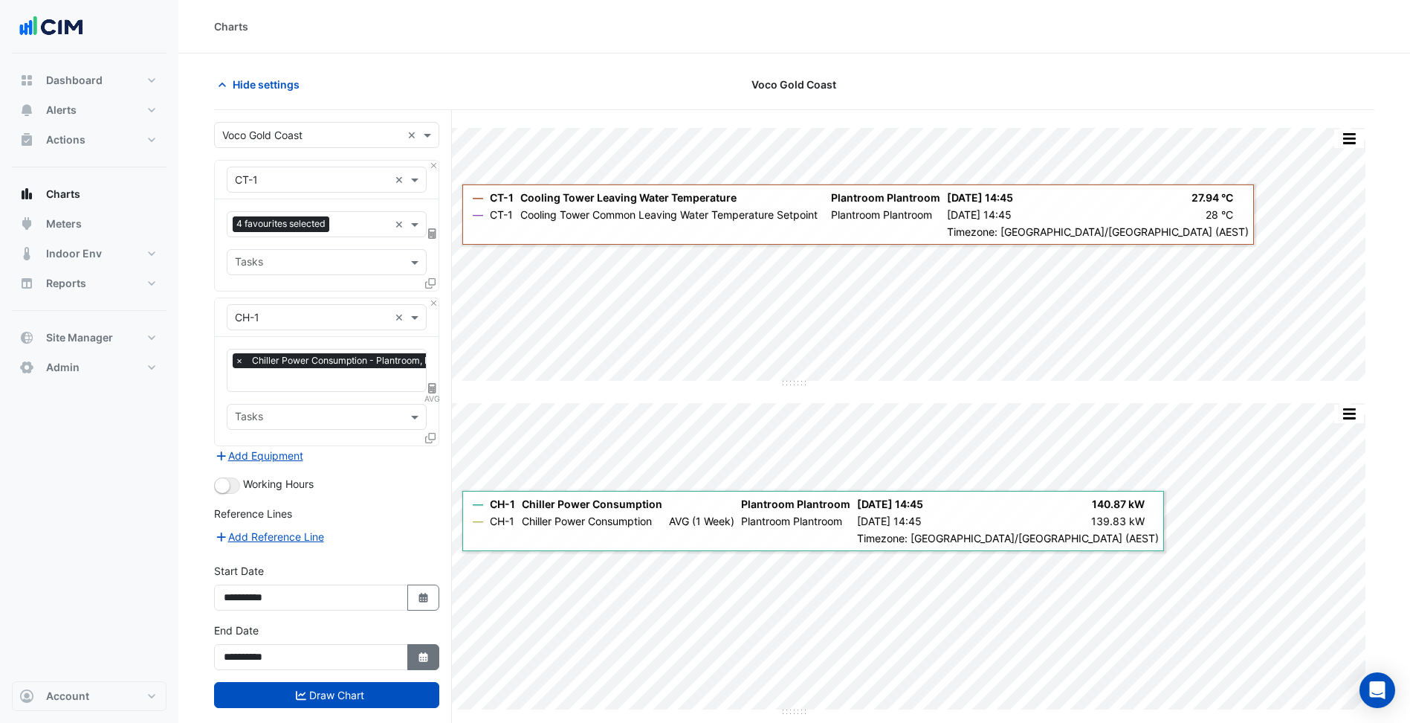
click at [426, 662] on button "Select Date" at bounding box center [423, 657] width 33 height 26
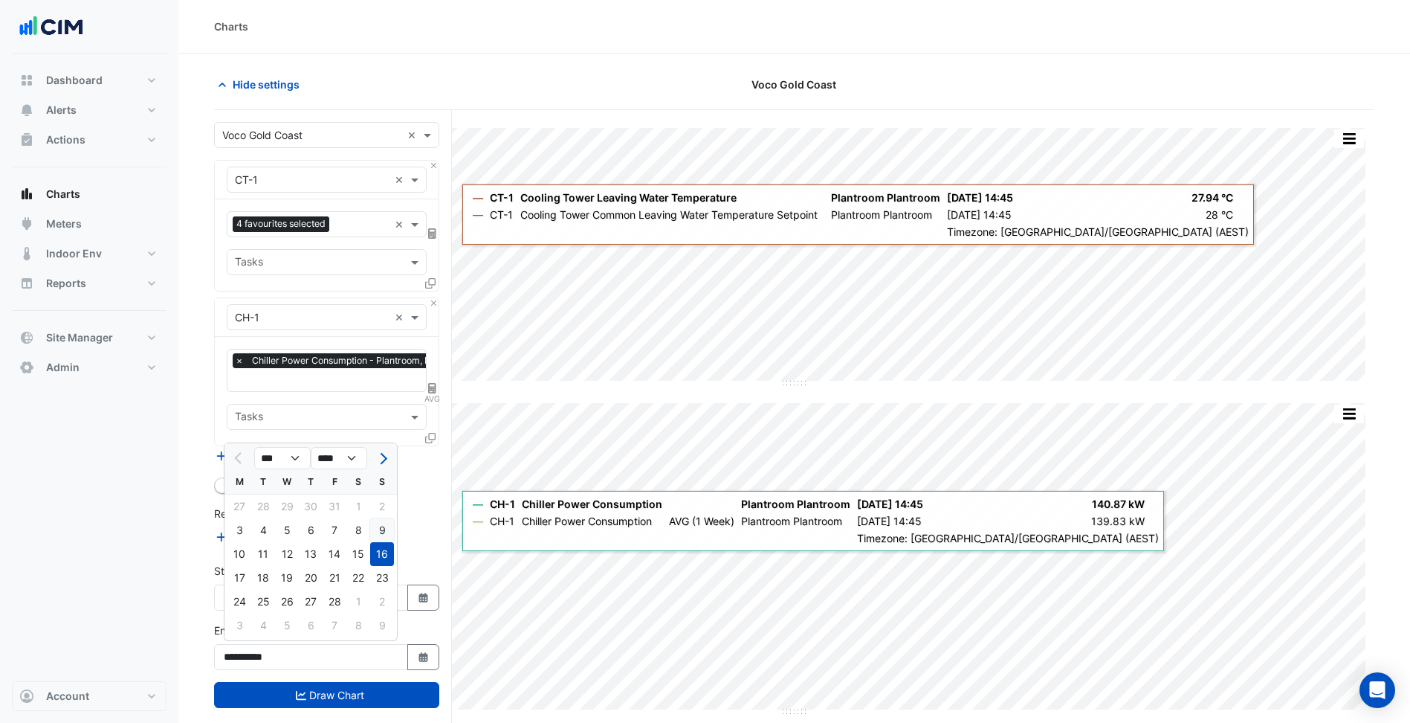
click at [379, 533] on div "9" at bounding box center [382, 530] width 24 height 24
type input "**********"
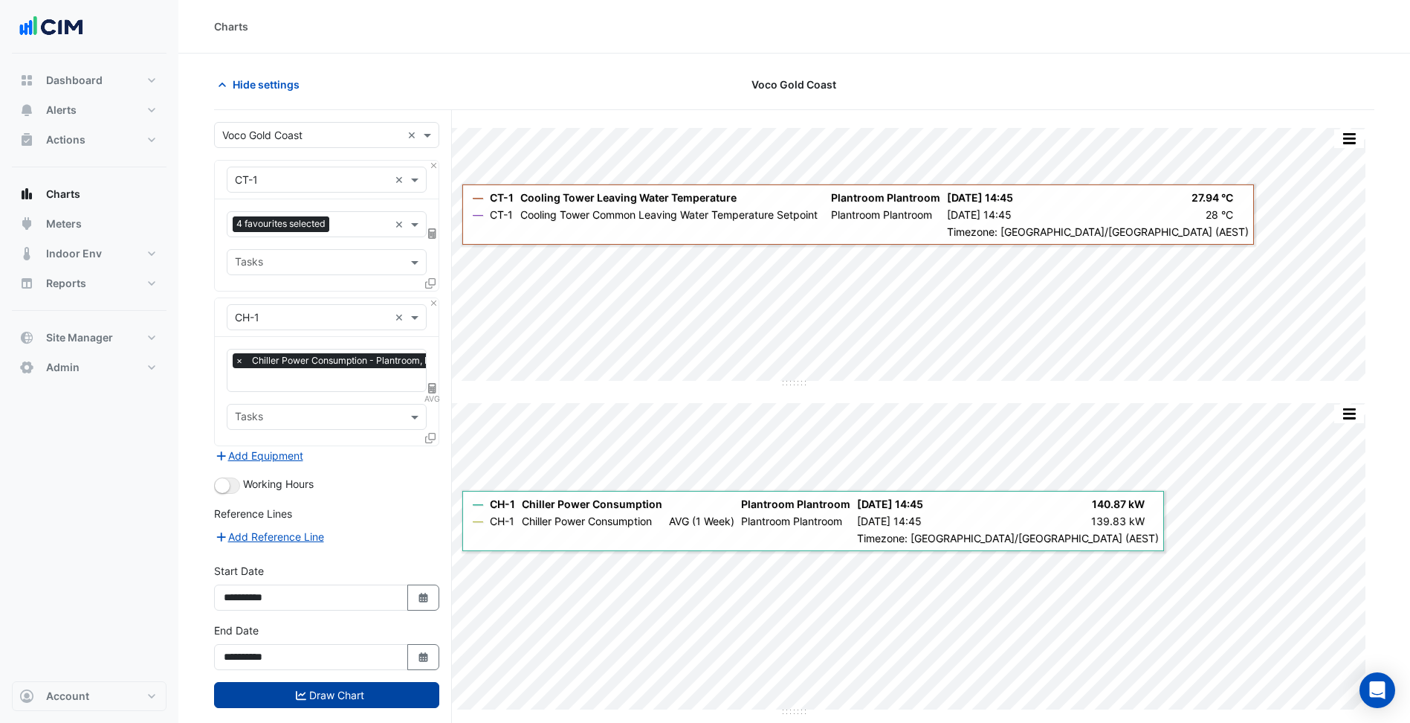
click at [407, 700] on button "Draw Chart" at bounding box center [326, 695] width 225 height 26
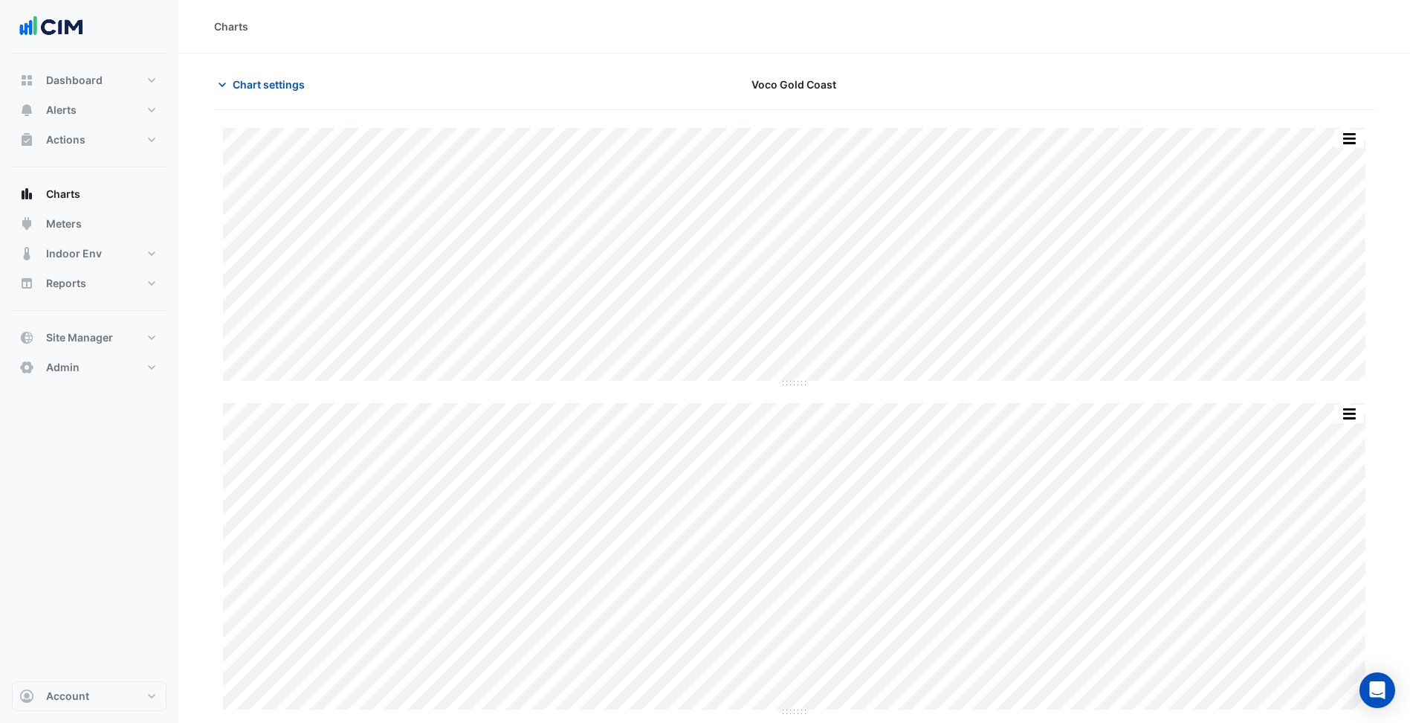
click at [173, 388] on nav "Dashboard Portfolio Ratings Performance Alerts Site Rules Templates Actions Sit…" at bounding box center [89, 361] width 178 height 723
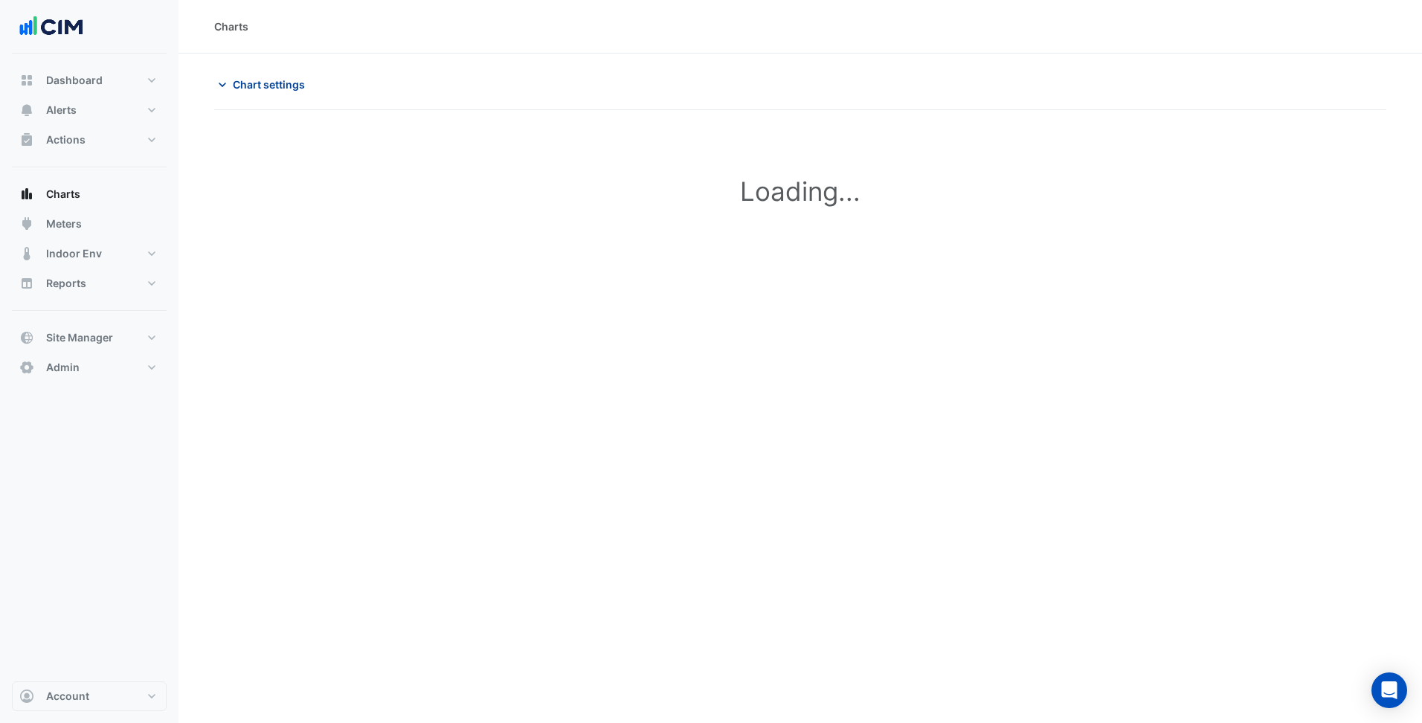
click at [265, 96] on button "Chart settings" at bounding box center [264, 84] width 100 height 26
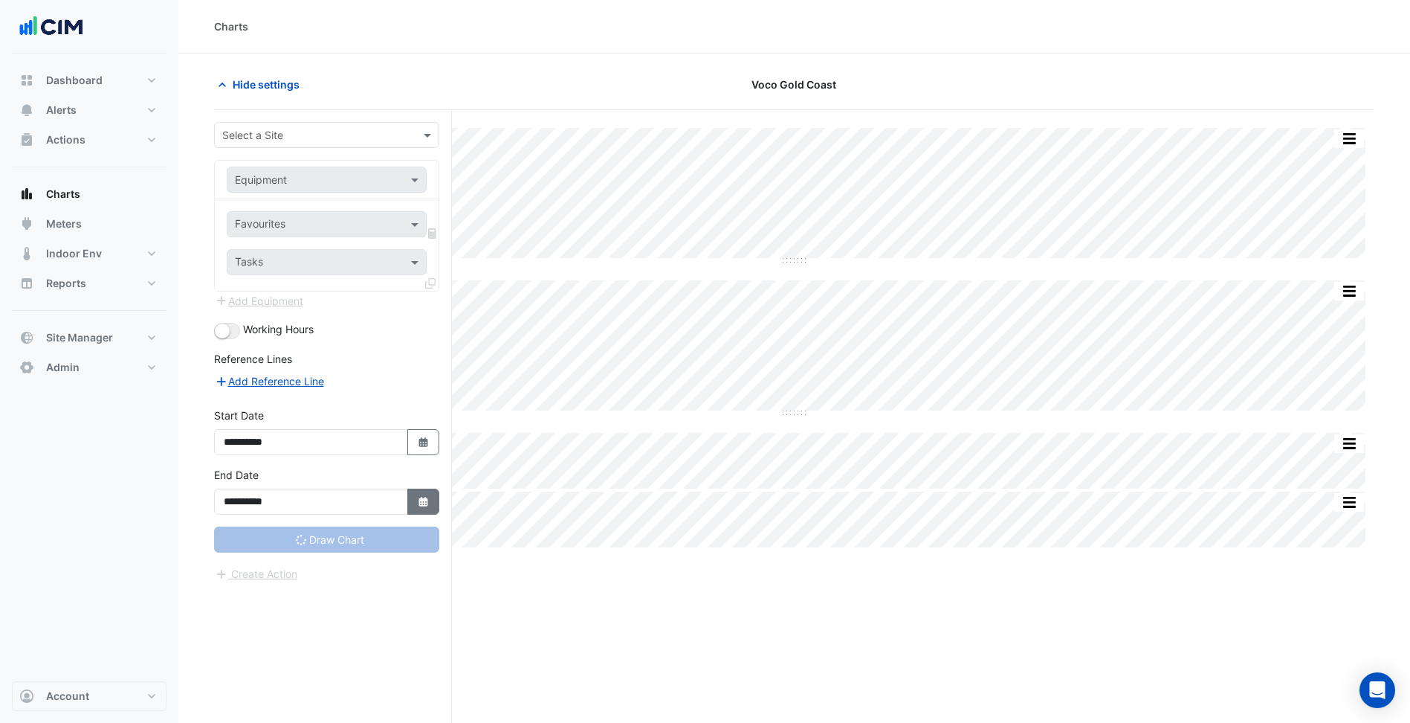
click at [431, 501] on button "Select Date" at bounding box center [423, 502] width 33 height 26
select select "**"
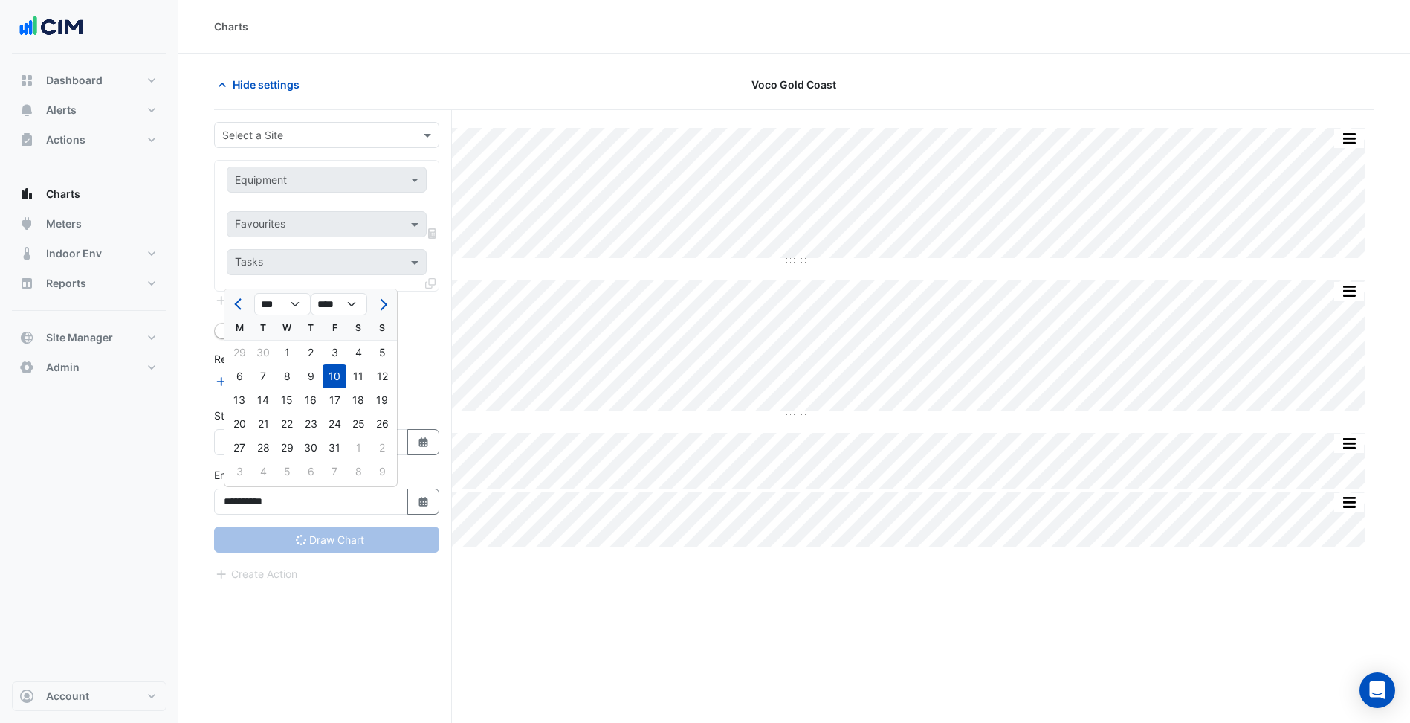
type input "**********"
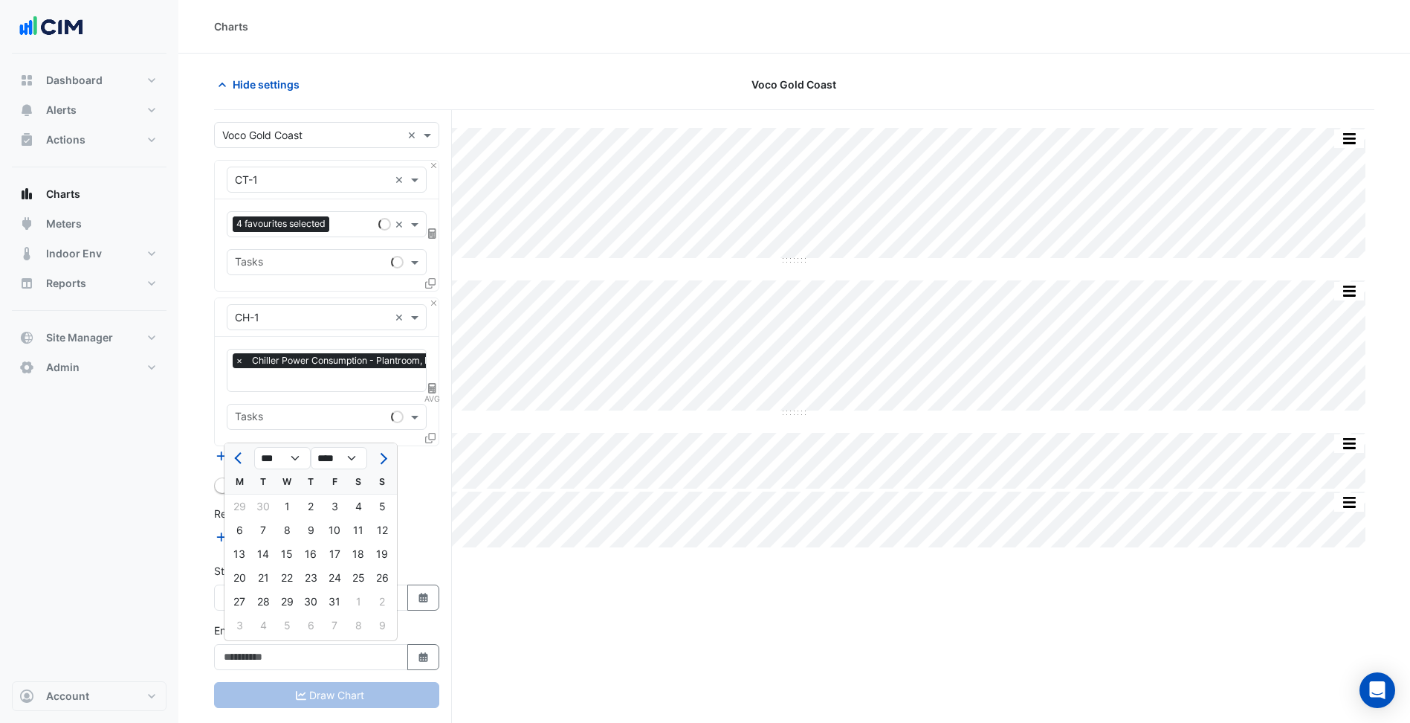
click at [443, 394] on div "× Voco Gold Coast × × CT-1 × 4 favourites selected × Tasks × CH-1 × × Chiller P…" at bounding box center [333, 444] width 238 height 669
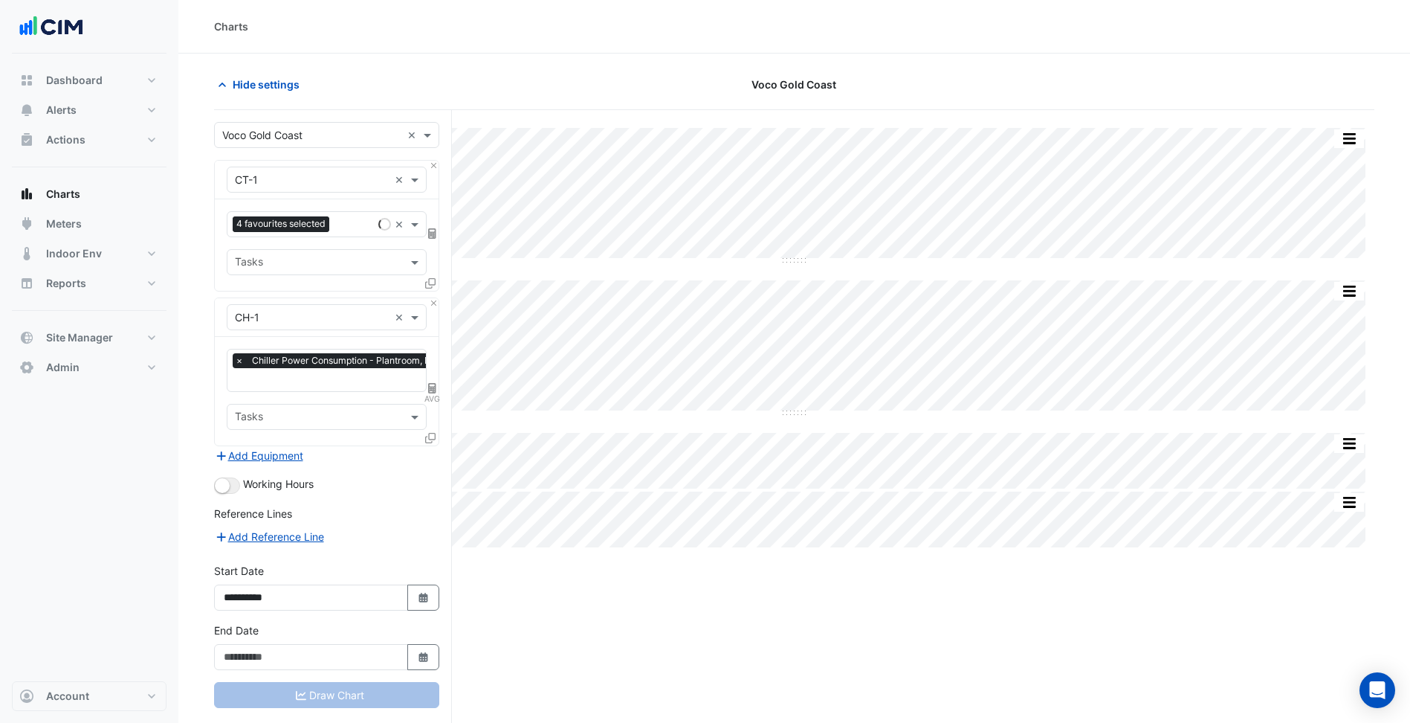
click at [447, 534] on div "× Voco Gold Coast × × CT-1 × 4 favourites selected × Tasks × CH-1 × × Chiller P…" at bounding box center [333, 444] width 238 height 669
click at [419, 604] on button "Select Date" at bounding box center [423, 597] width 33 height 26
select select "*"
select select "****"
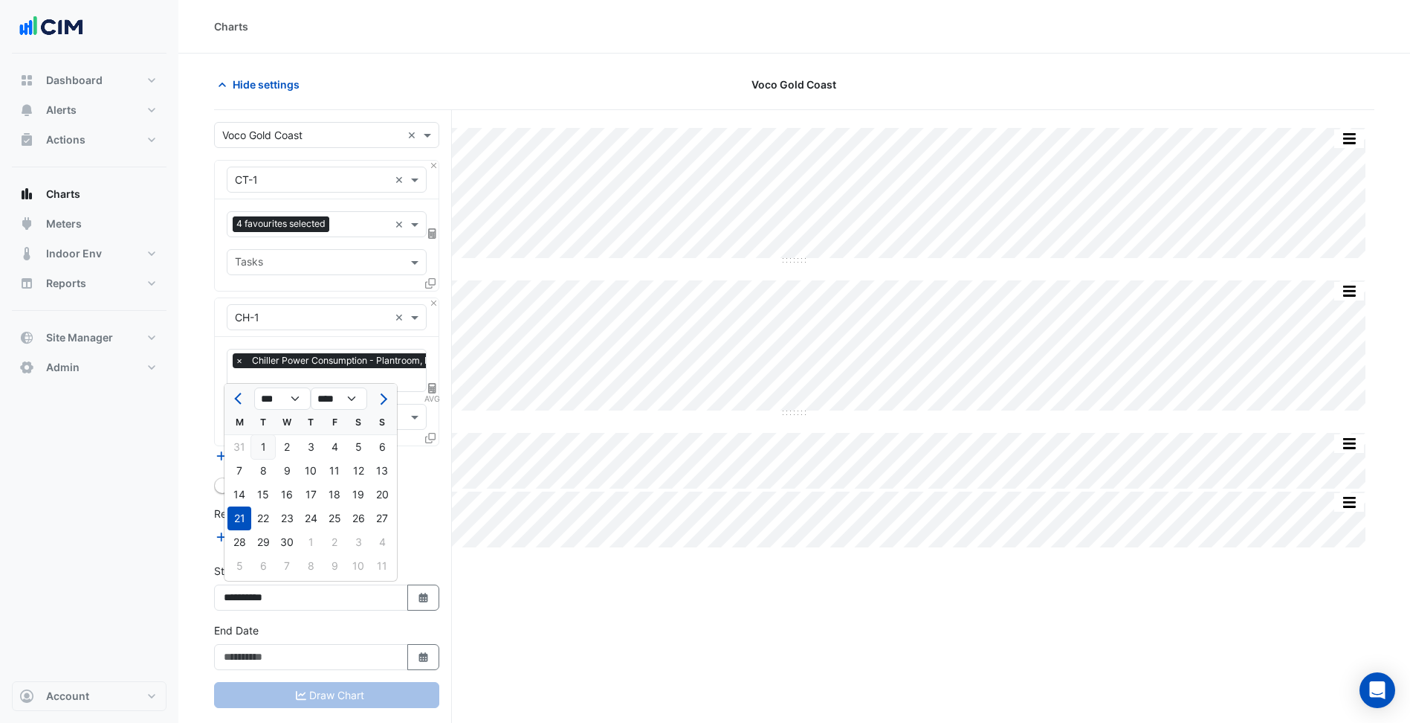
click at [263, 442] on div "1" at bounding box center [263, 447] width 24 height 24
type input "**********"
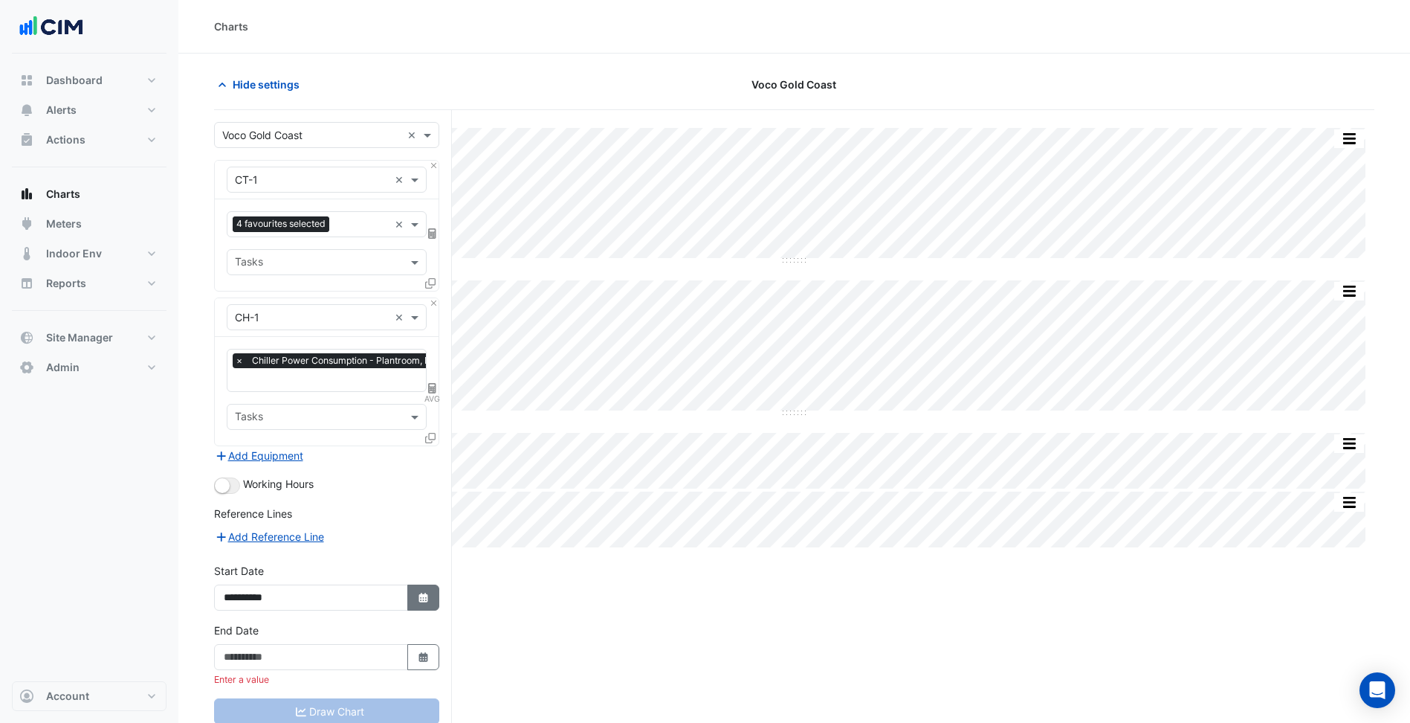
click at [428, 587] on button "Select Date" at bounding box center [423, 597] width 33 height 26
select select "*"
select select "****"
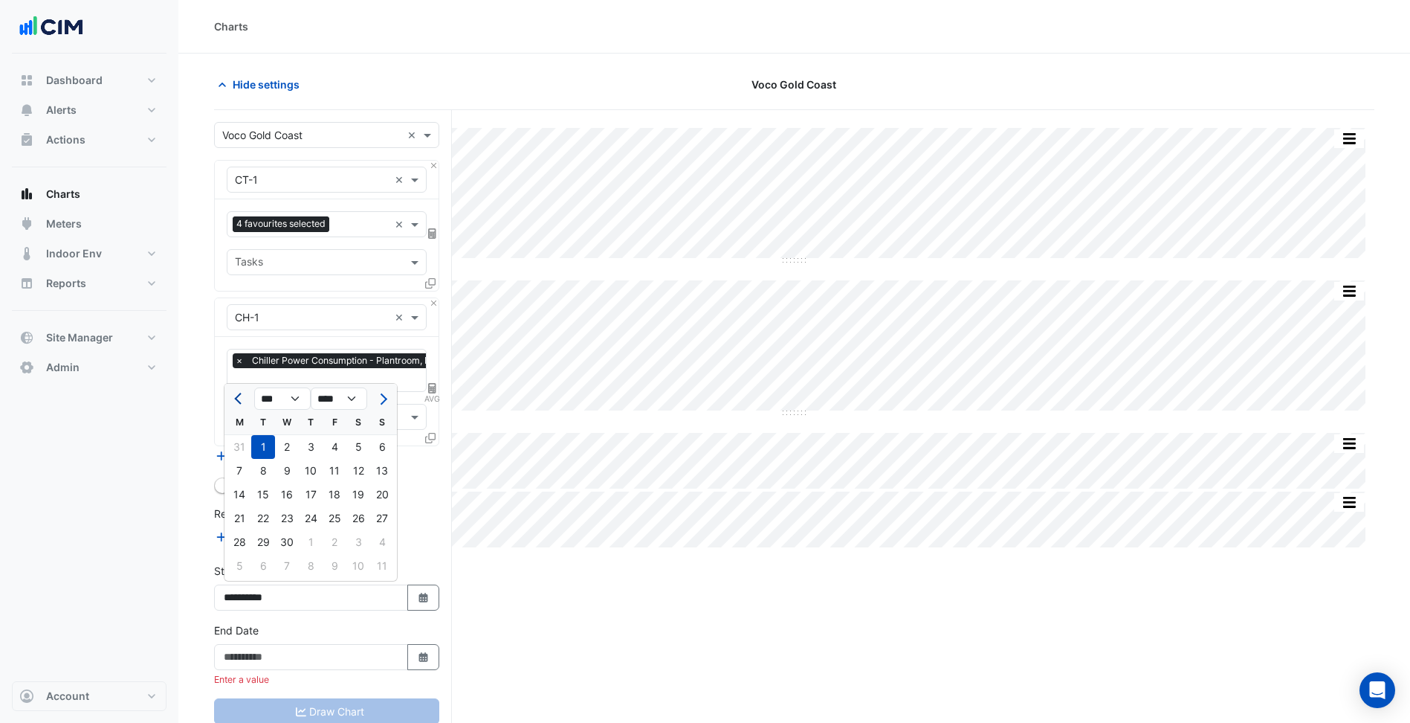
click at [233, 407] on button "Previous month" at bounding box center [239, 399] width 18 height 24
select select "*"
click at [360, 446] on div "1" at bounding box center [358, 447] width 24 height 24
type input "**********"
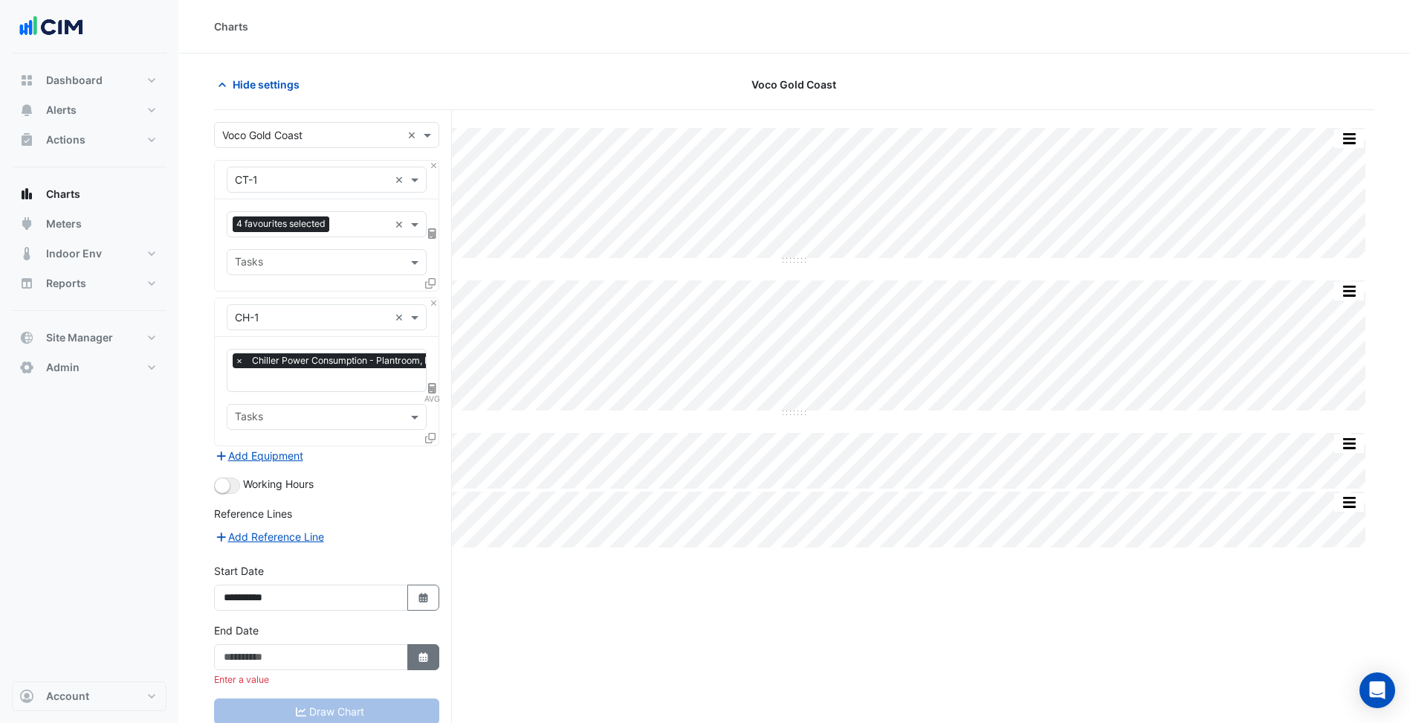
click at [424, 651] on fa-icon "Select Date" at bounding box center [423, 657] width 13 height 13
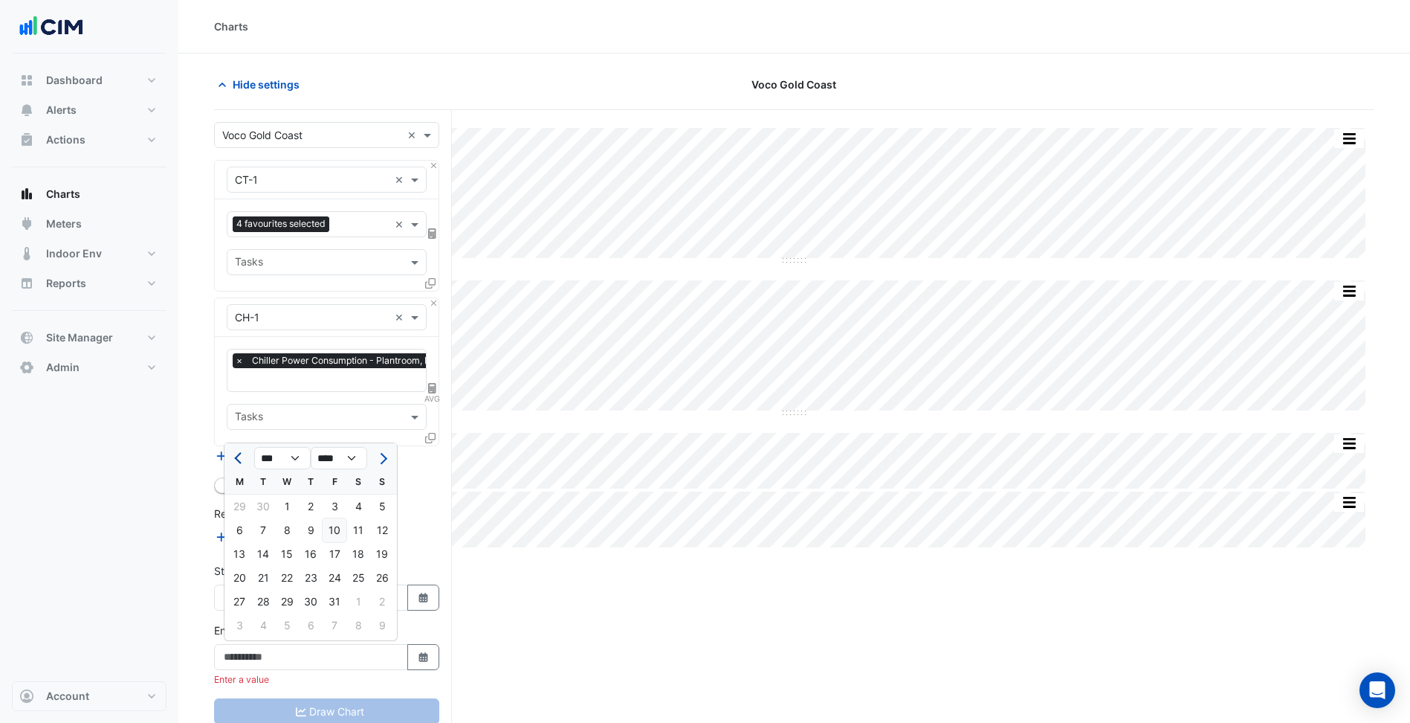
click at [240, 456] on span "Previous month" at bounding box center [239, 458] width 11 height 11
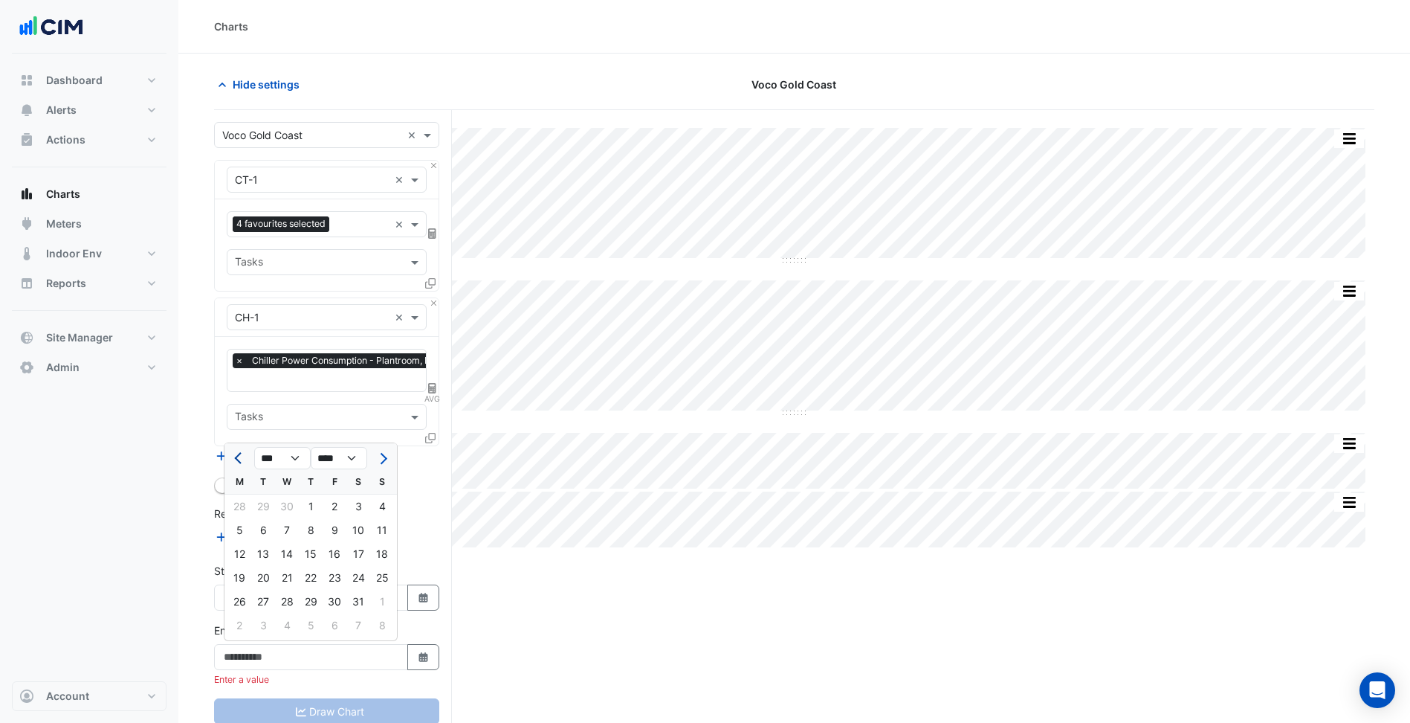
click at [240, 456] on span "Previous month" at bounding box center [239, 458] width 11 height 11
select select "*"
click at [286, 608] on div "30" at bounding box center [287, 602] width 24 height 24
type input "**********"
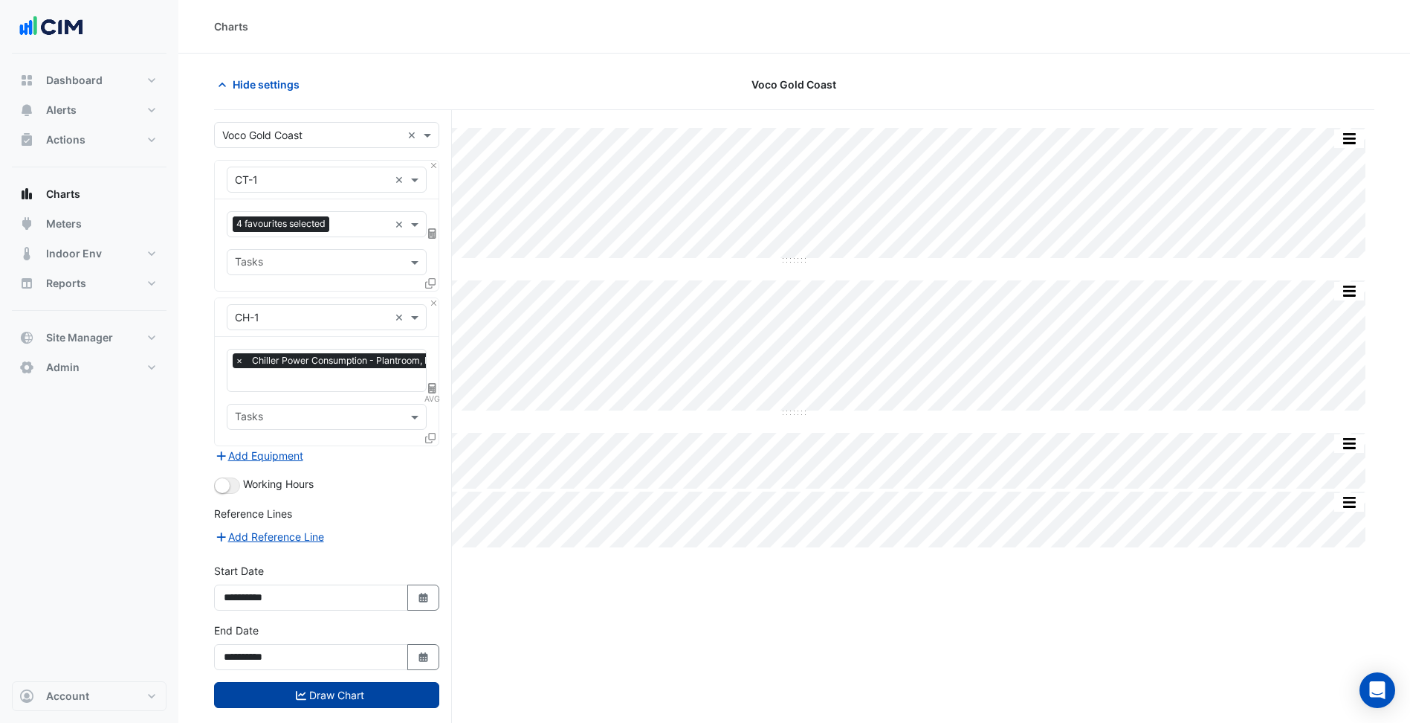
click at [339, 701] on button "Draw Chart" at bounding box center [326, 695] width 225 height 26
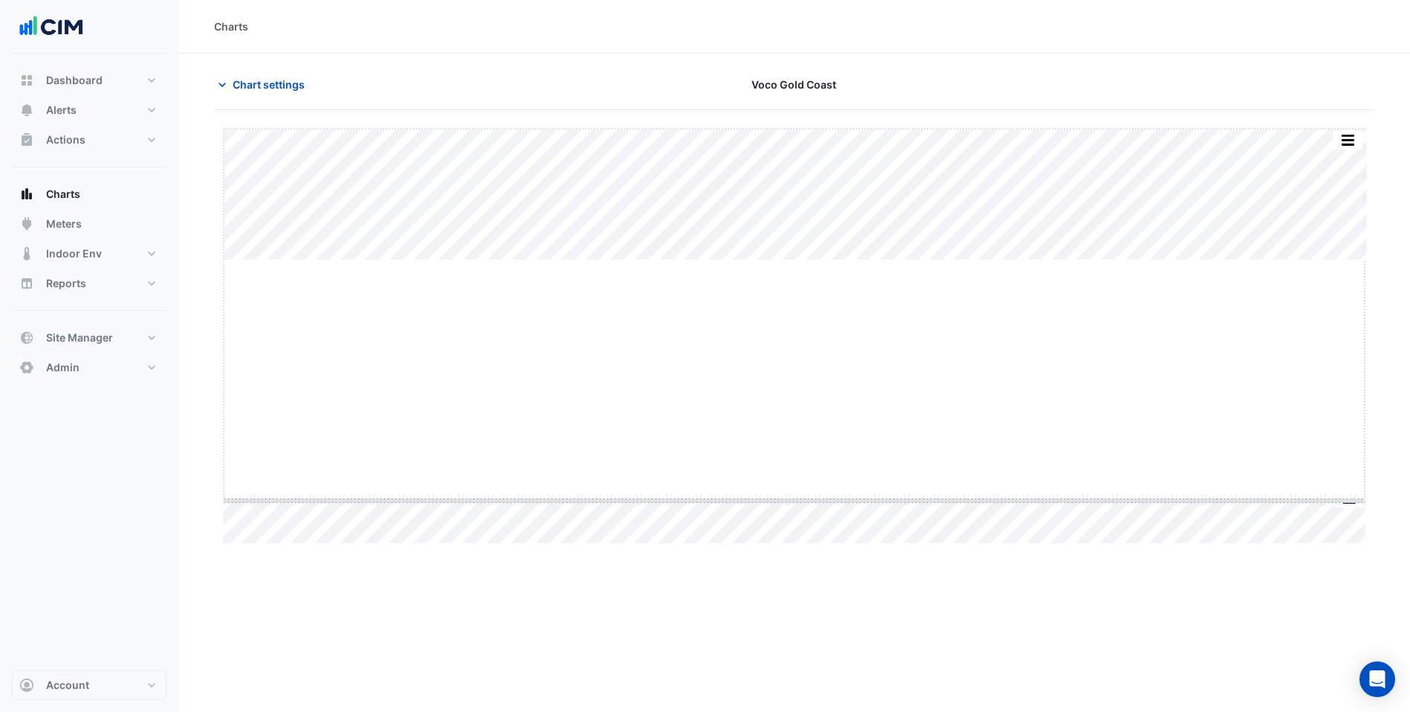
drag, startPoint x: 796, startPoint y: 258, endPoint x: 793, endPoint y: 498, distance: 240.2
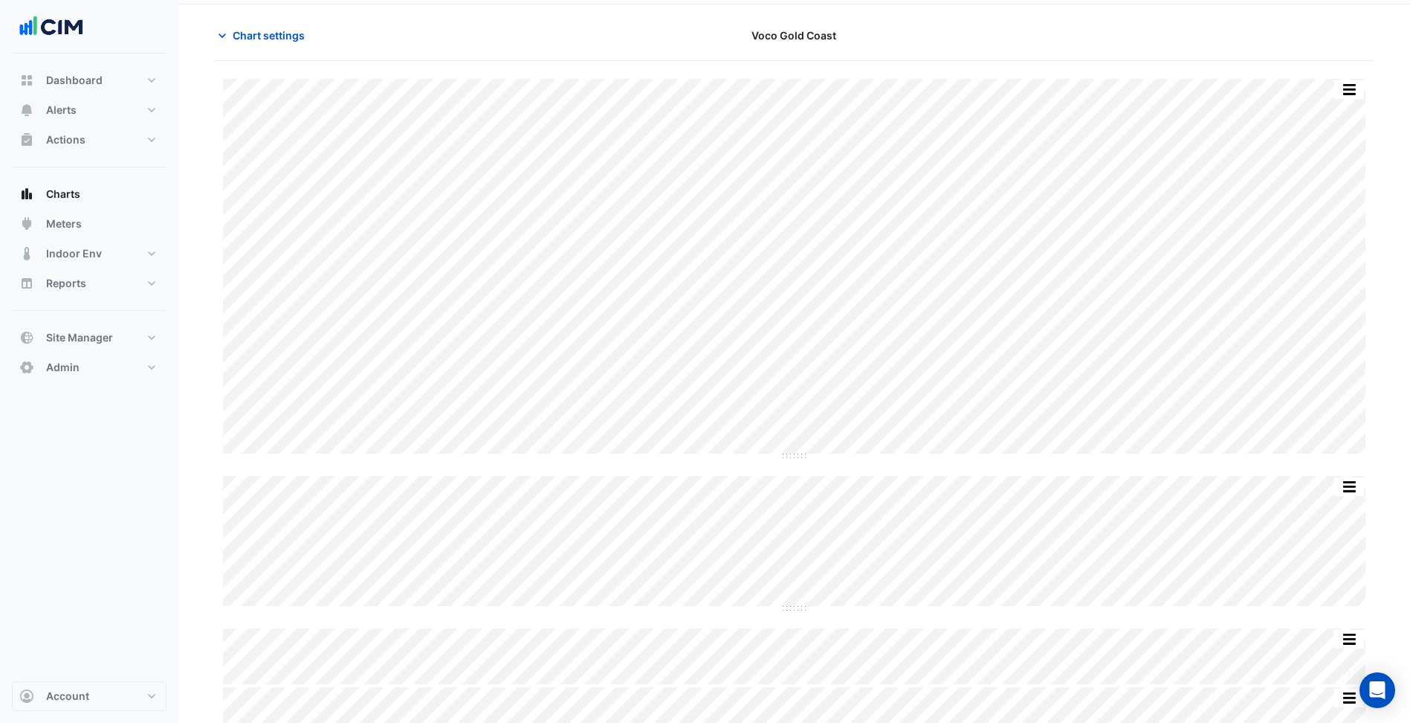
scroll to position [72, 0]
drag, startPoint x: 291, startPoint y: 23, endPoint x: 313, endPoint y: 157, distance: 135.6
click at [291, 24] on button "Chart settings" at bounding box center [264, 12] width 100 height 26
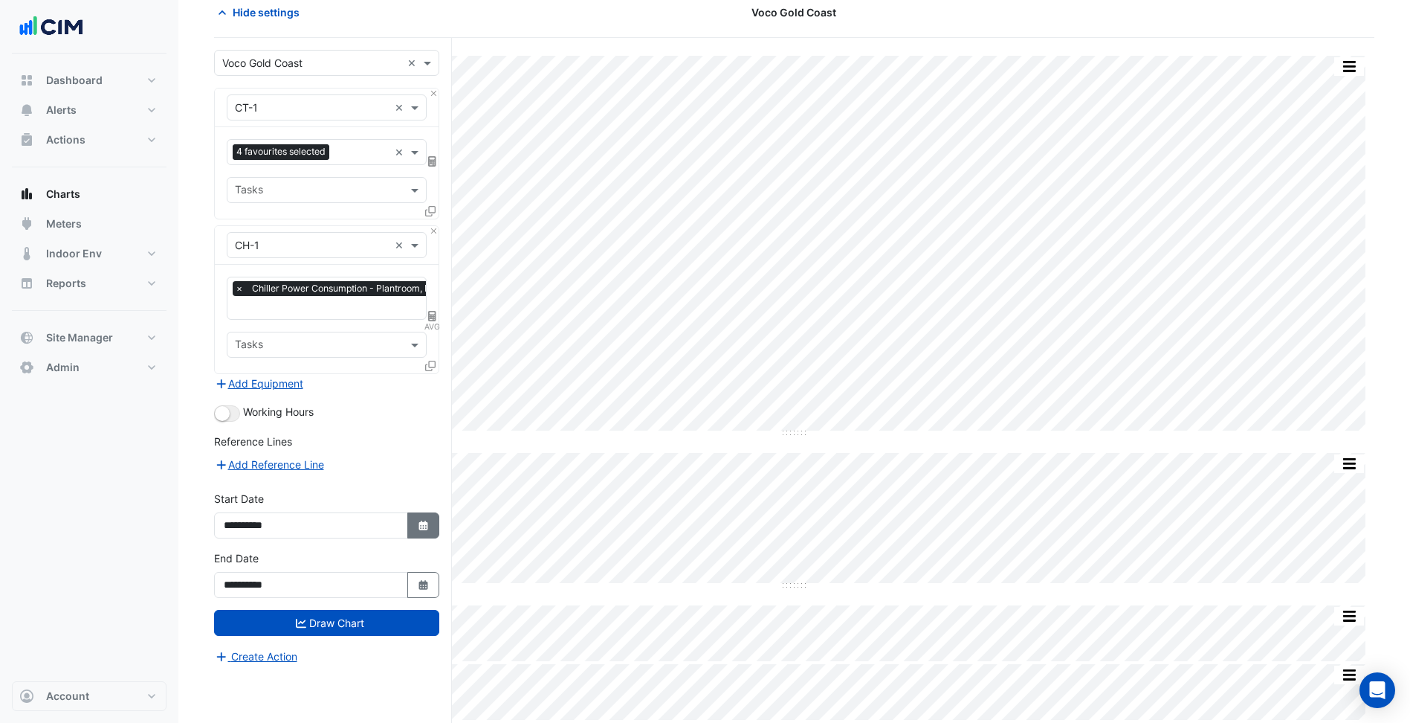
click at [422, 522] on icon "button" at bounding box center [423, 525] width 9 height 10
select select "*"
select select "****"
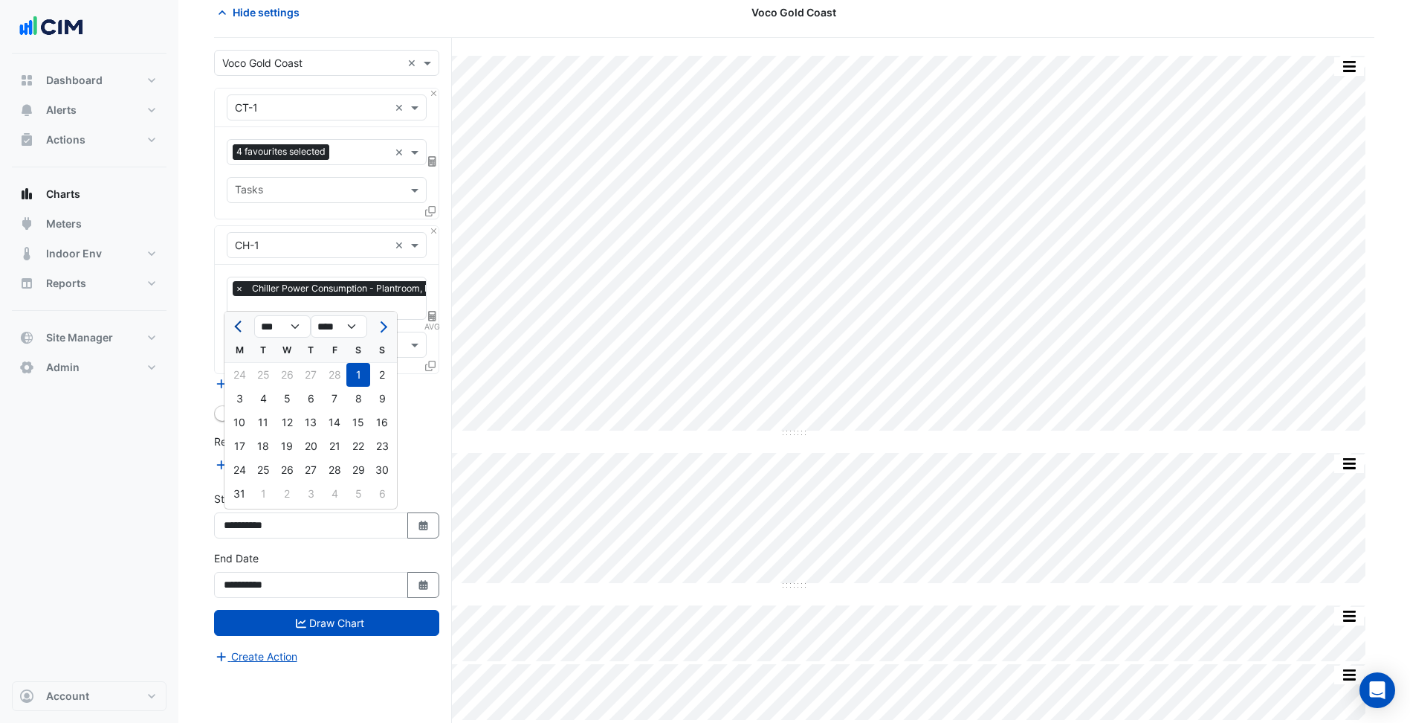
click at [243, 332] on button "Previous month" at bounding box center [239, 327] width 18 height 24
select select "*"
click at [344, 376] on div "31" at bounding box center [335, 375] width 24 height 24
type input "**********"
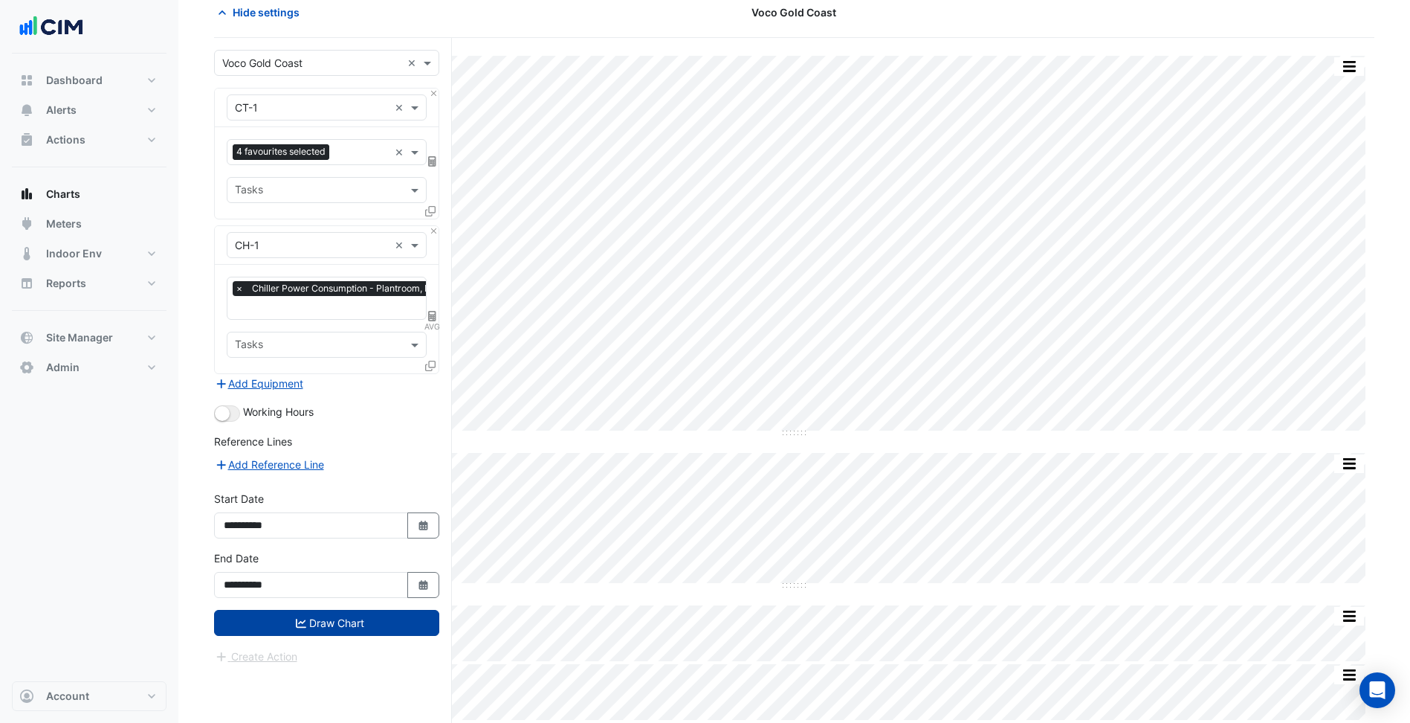
click at [358, 620] on button "Draw Chart" at bounding box center [326, 623] width 225 height 26
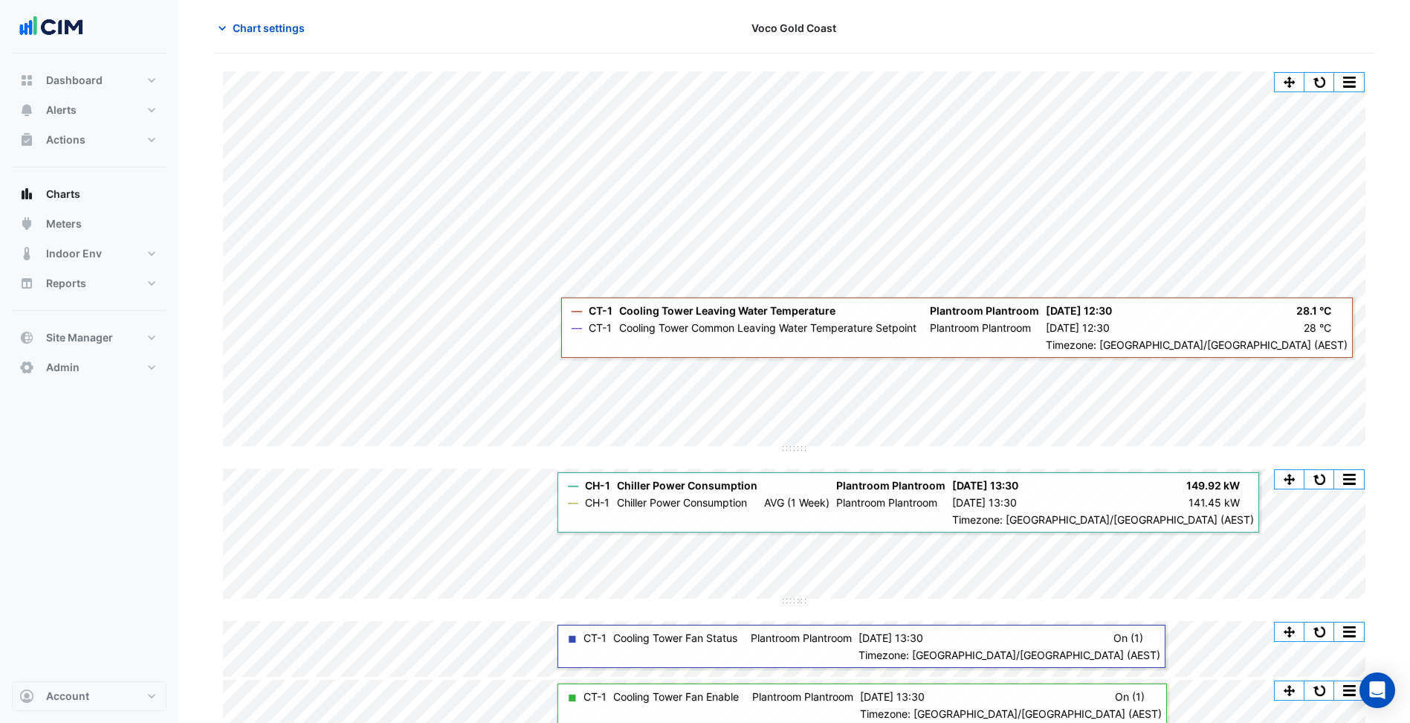
scroll to position [72, 0]
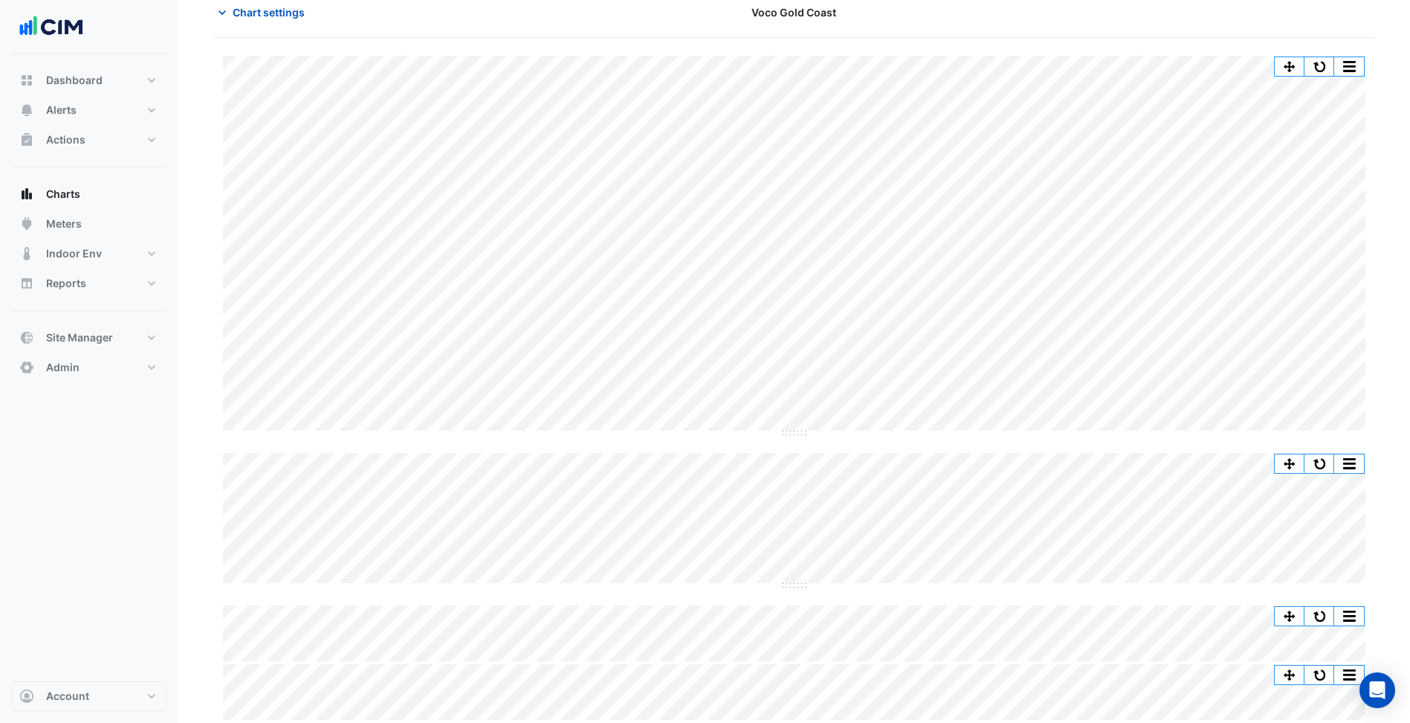
click at [793, 587] on div "Split by Unit Split All Split None Print Save as JPEG Save as PNG Pivot Data Ta…" at bounding box center [794, 388] width 1161 height 664
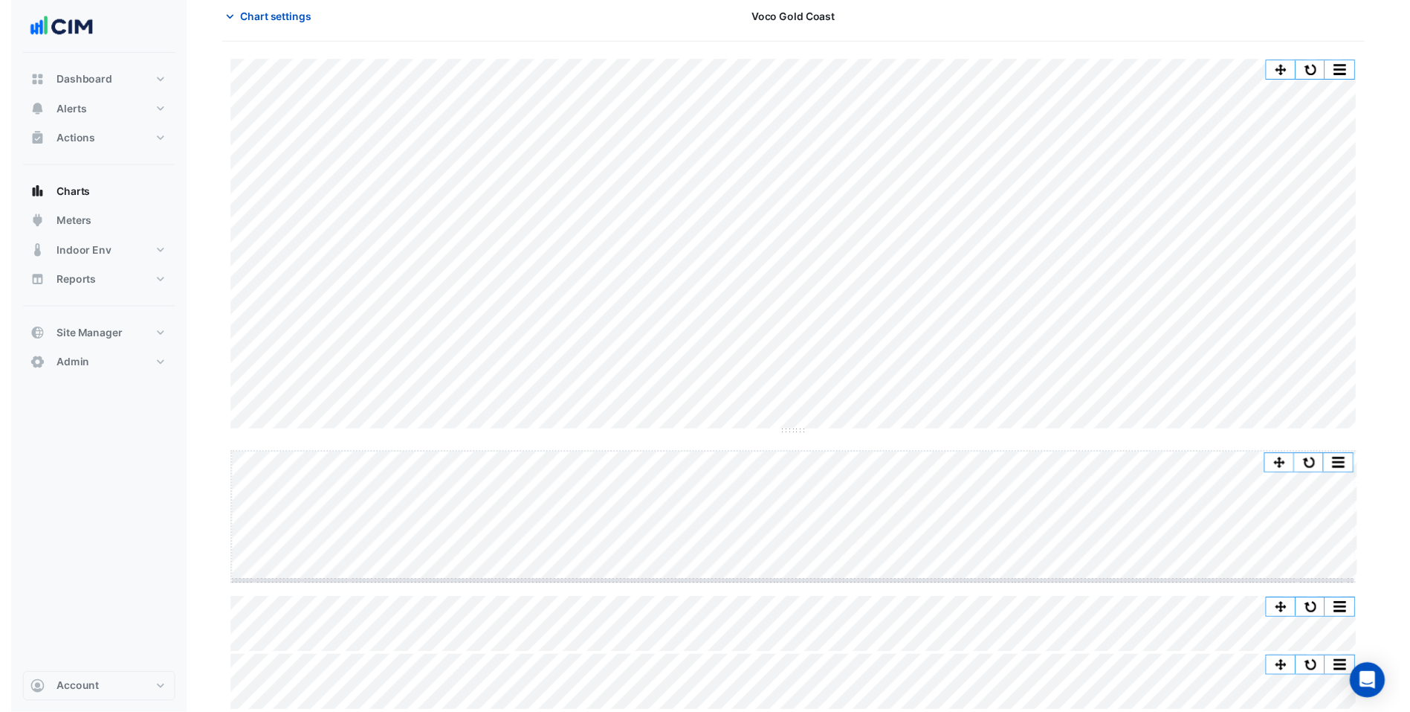
scroll to position [68, 0]
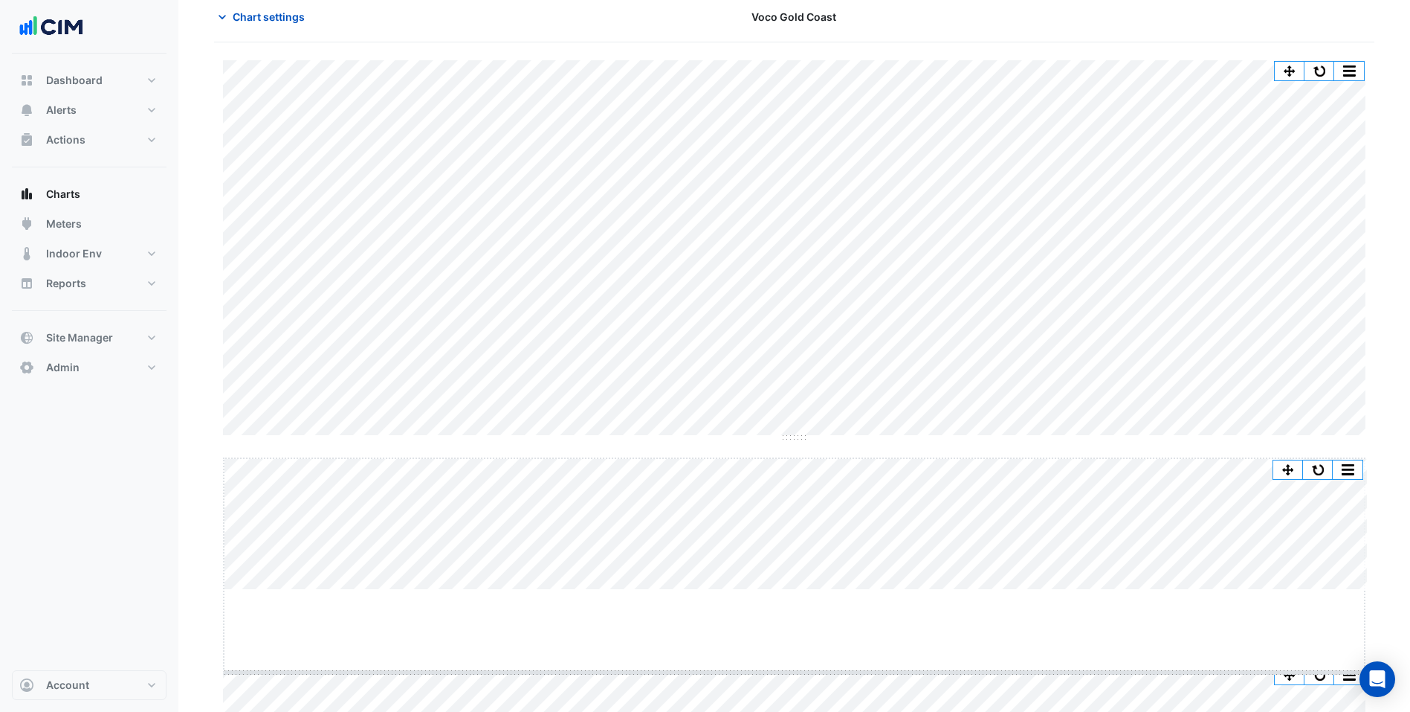
drag, startPoint x: 790, startPoint y: 585, endPoint x: 805, endPoint y: 697, distance: 112.4
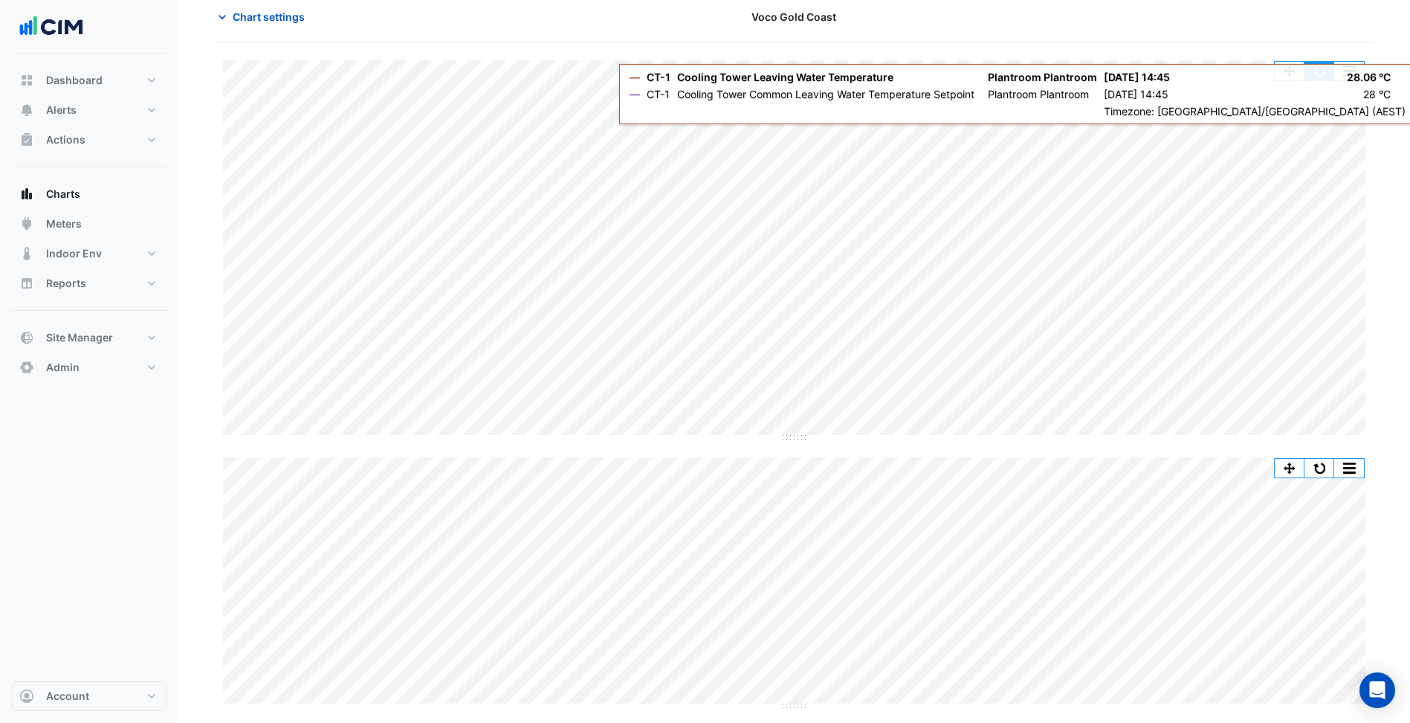
click at [1309, 72] on button "button" at bounding box center [1320, 71] width 30 height 19
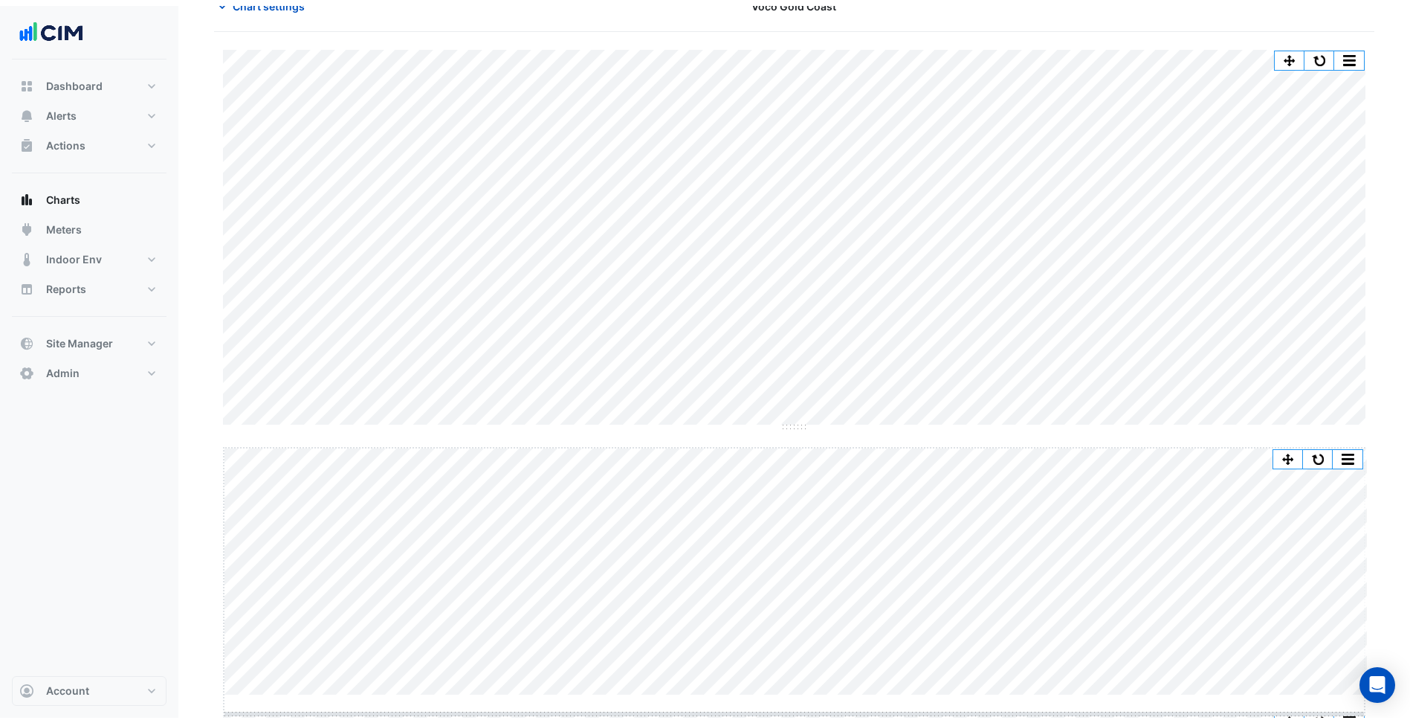
scroll to position [86, 0]
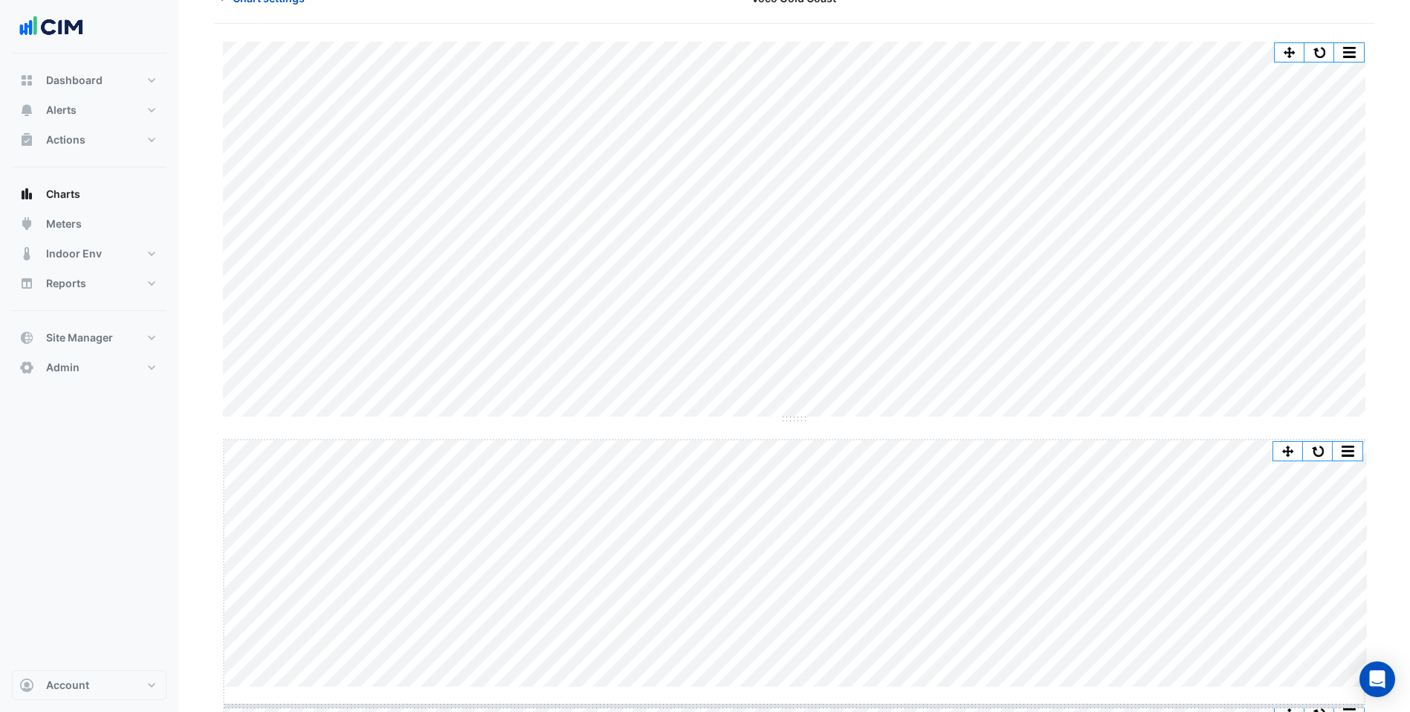
drag, startPoint x: 788, startPoint y: 706, endPoint x: 796, endPoint y: 725, distance: 20.0
click at [796, 722] on html "Charts Chart settings Voco Gold Coast Split by Unit Split All Split None Print …" at bounding box center [705, 367] width 1410 height 906
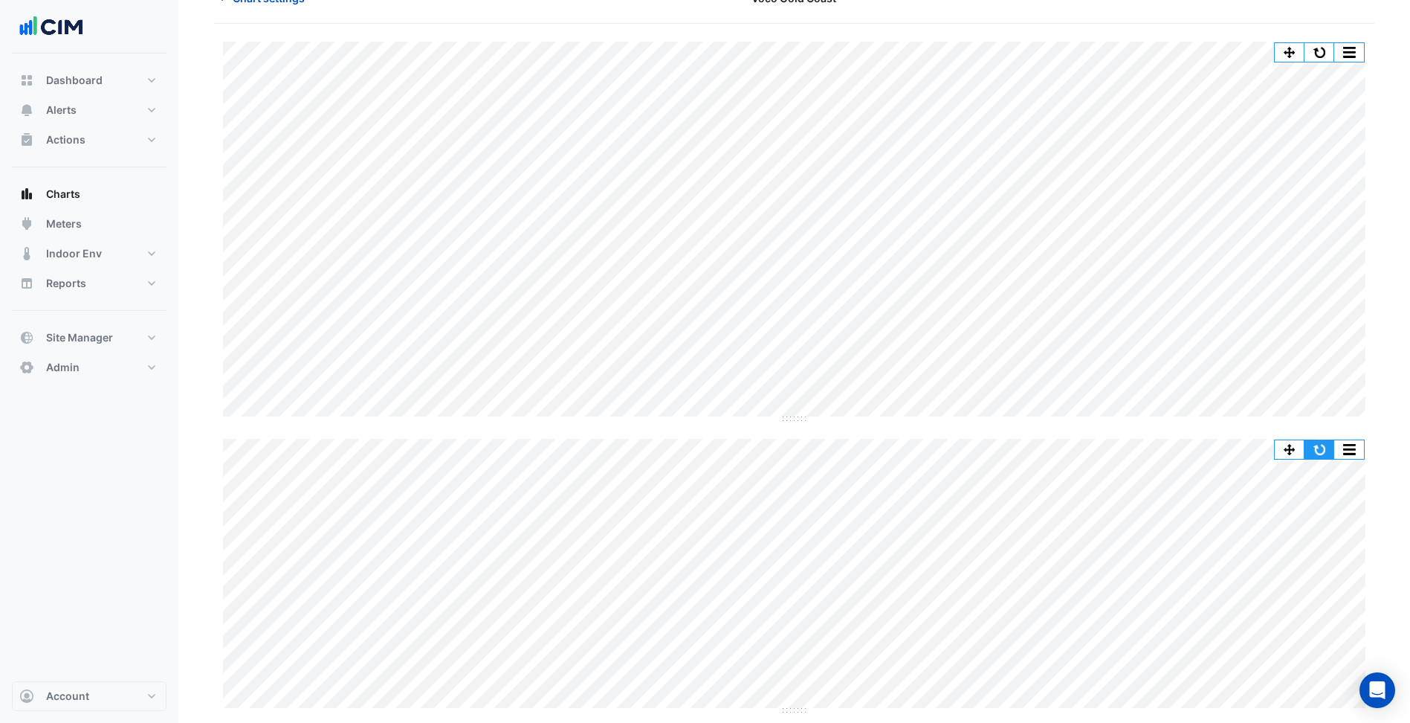
click at [1318, 445] on button "button" at bounding box center [1320, 449] width 30 height 19
click at [1320, 447] on button "button" at bounding box center [1320, 449] width 30 height 19
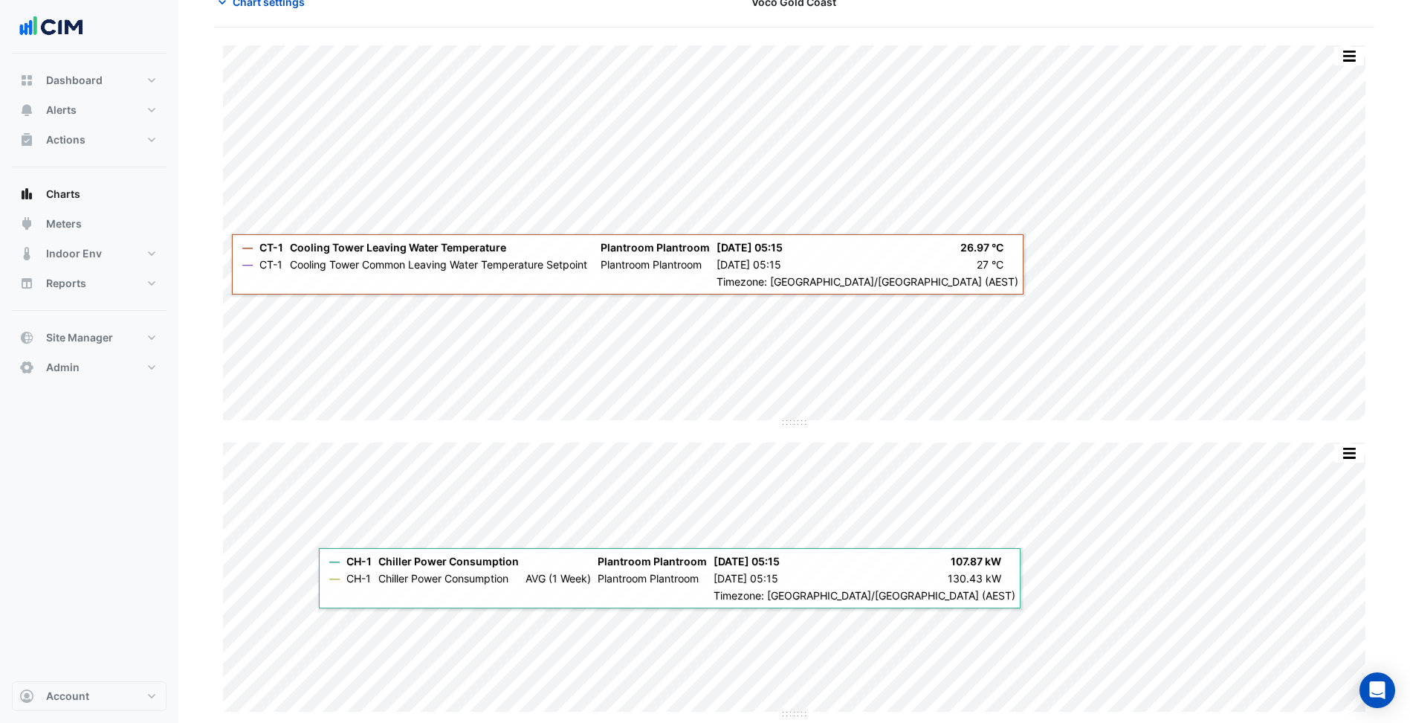
scroll to position [62, 0]
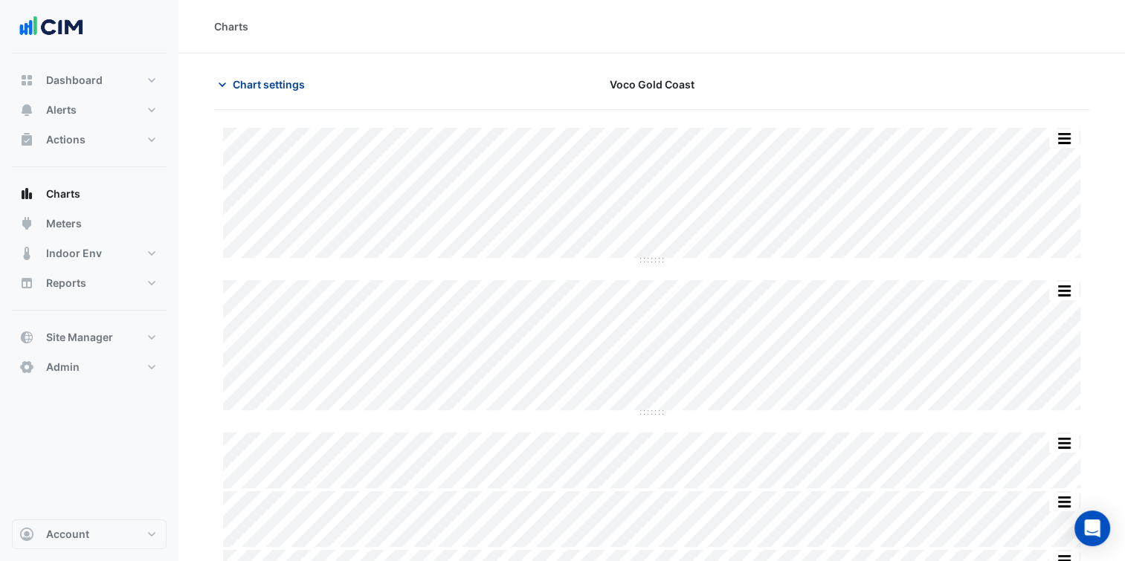
click at [294, 89] on span "Chart settings" at bounding box center [269, 85] width 72 height 16
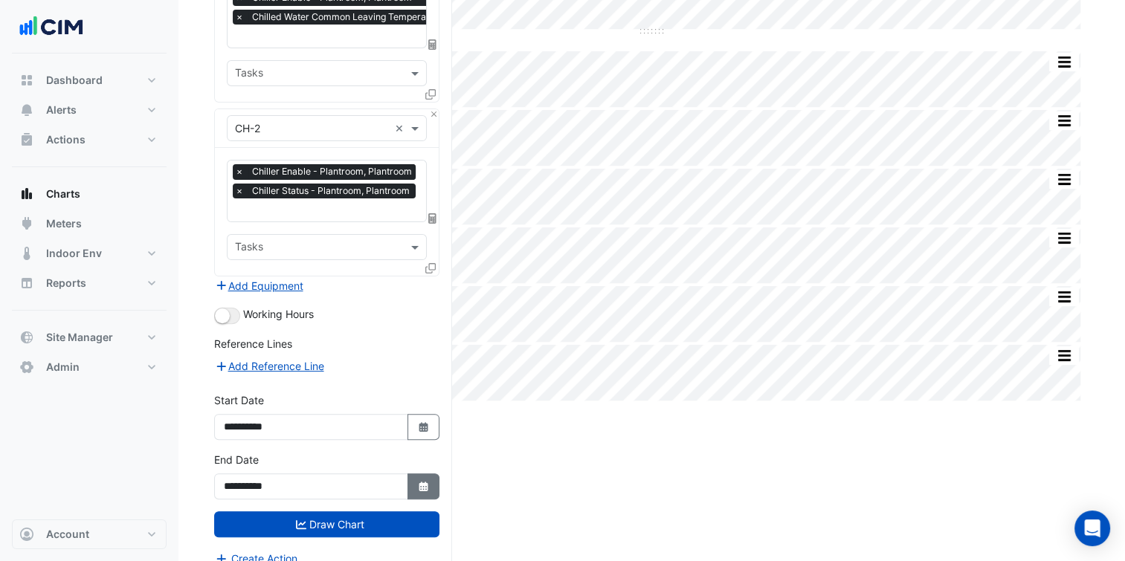
scroll to position [390, 0]
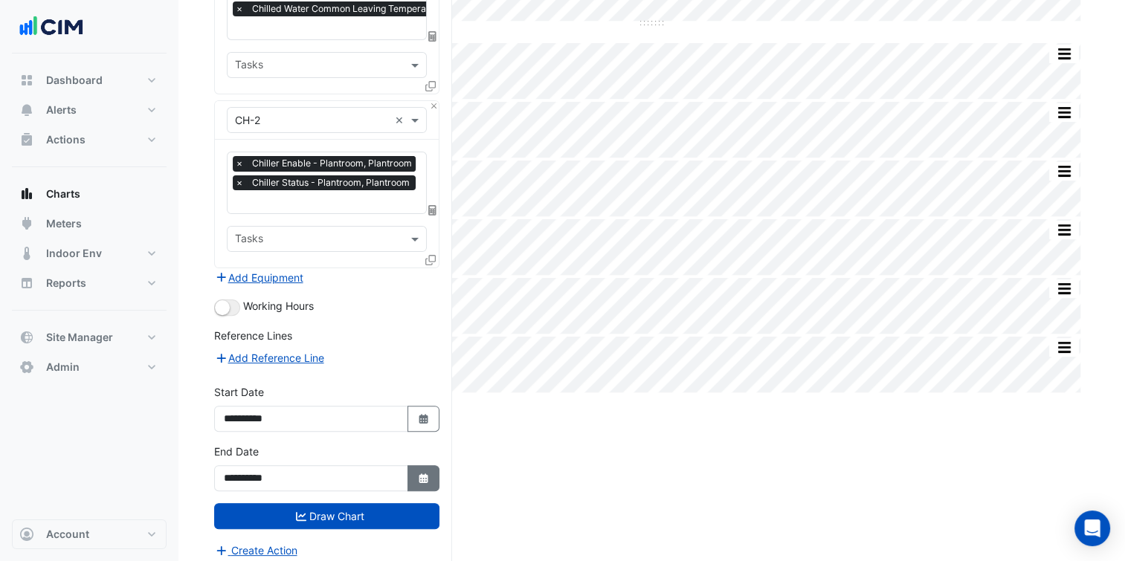
click at [434, 483] on button "Select Date" at bounding box center [423, 478] width 33 height 26
select select "*"
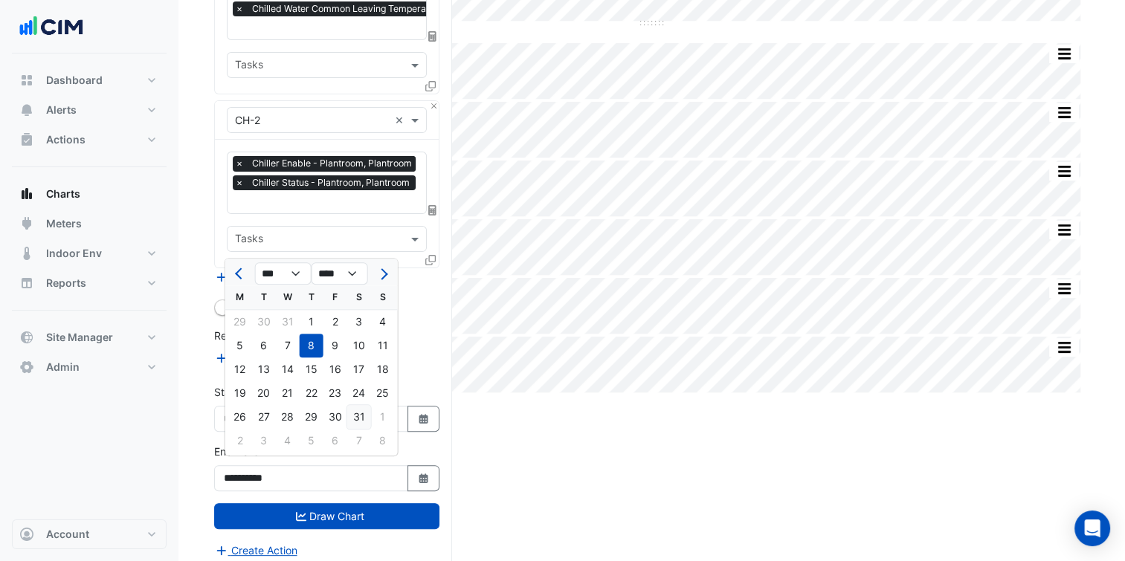
click at [349, 416] on div "31" at bounding box center [359, 417] width 24 height 24
type input "**********"
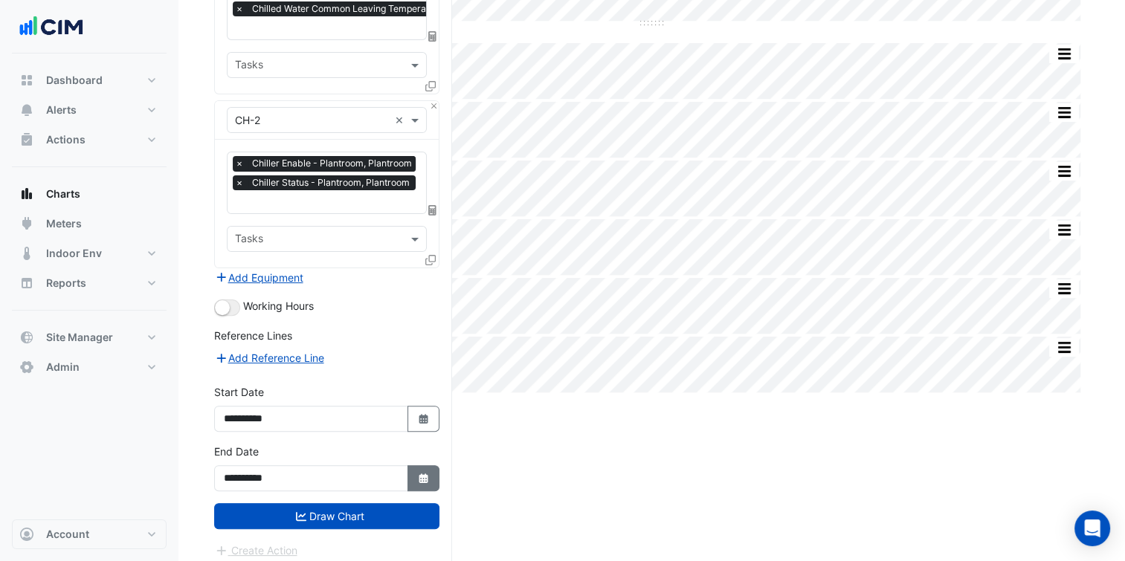
click at [419, 459] on div "**********" at bounding box center [326, 468] width 225 height 48
drag, startPoint x: 419, startPoint y: 459, endPoint x: 405, endPoint y: 445, distance: 20.0
click at [419, 465] on button "Select Date" at bounding box center [423, 478] width 33 height 26
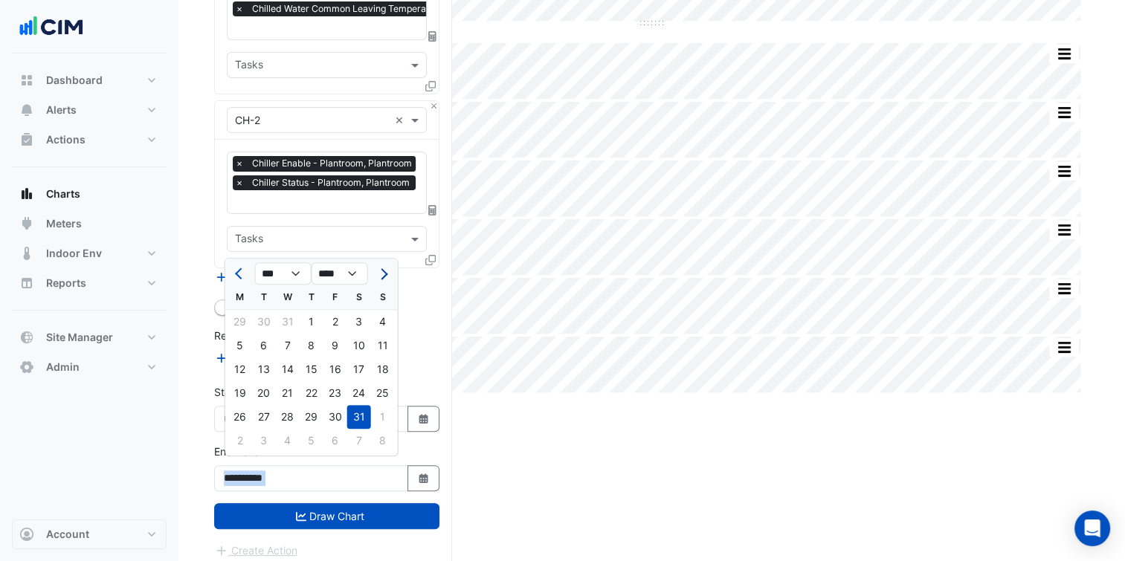
click at [390, 274] on button "Next month" at bounding box center [383, 274] width 18 height 24
click at [387, 273] on span "Next month" at bounding box center [381, 273] width 11 height 11
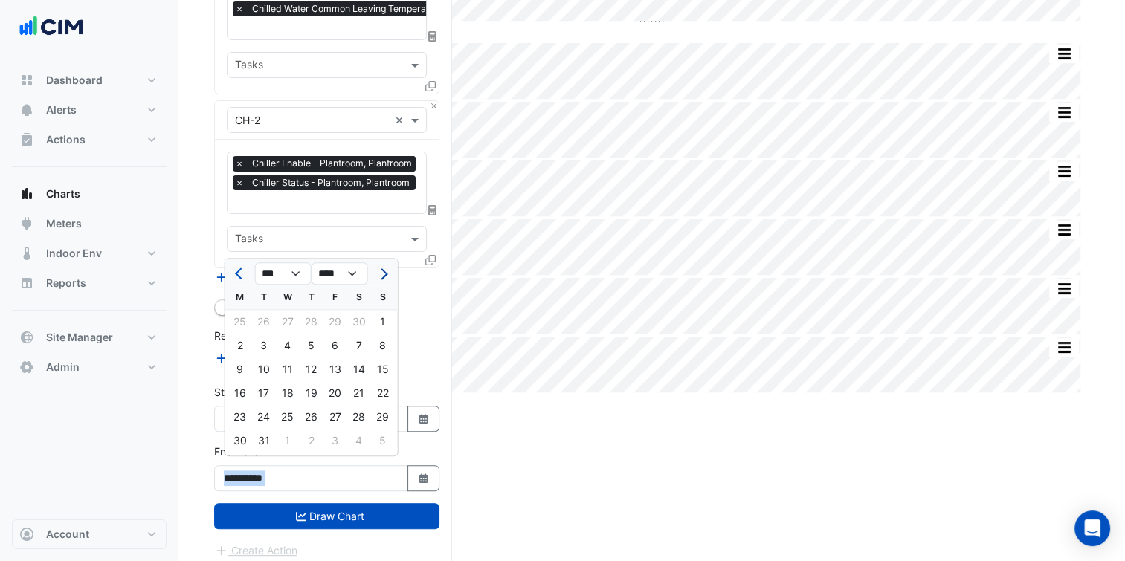
click at [387, 273] on span "Next month" at bounding box center [381, 273] width 11 height 11
select select "*"
select select "****"
click at [384, 284] on button "Next month" at bounding box center [383, 274] width 18 height 24
click at [385, 276] on button "Next month" at bounding box center [383, 274] width 18 height 24
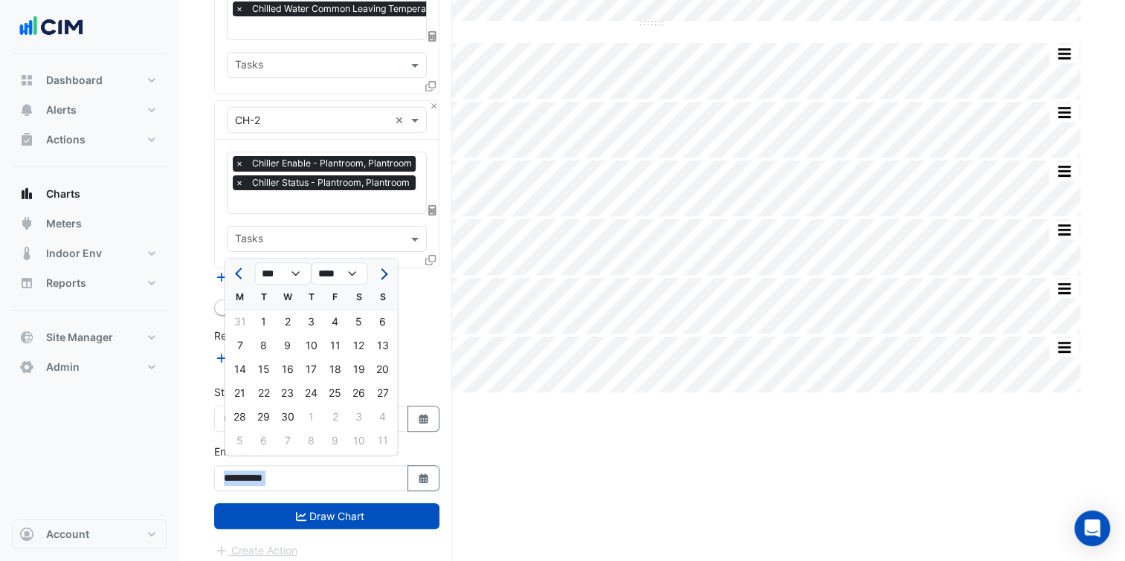
click at [385, 276] on button "Next month" at bounding box center [383, 274] width 18 height 24
select select "*"
click at [366, 419] on div "31" at bounding box center [359, 417] width 24 height 24
type input "**********"
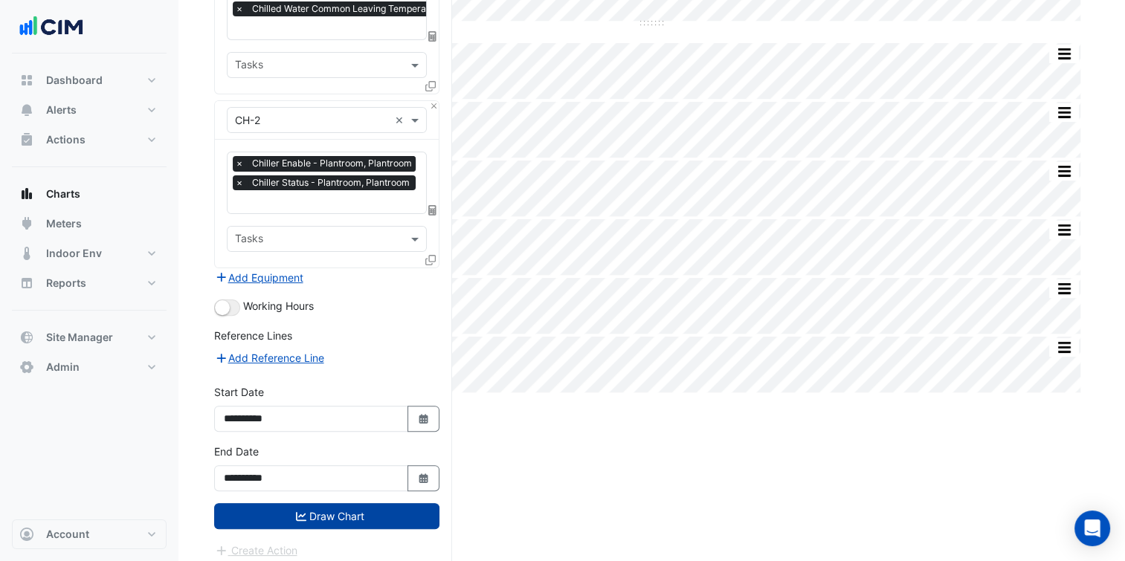
click at [370, 503] on button "Draw Chart" at bounding box center [326, 516] width 225 height 26
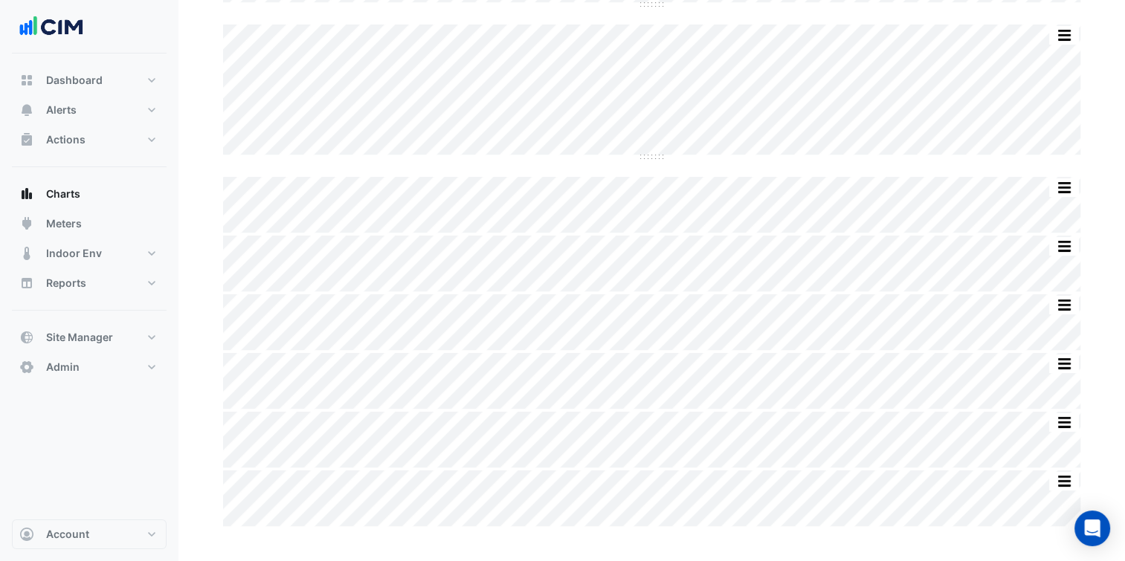
scroll to position [149, 0]
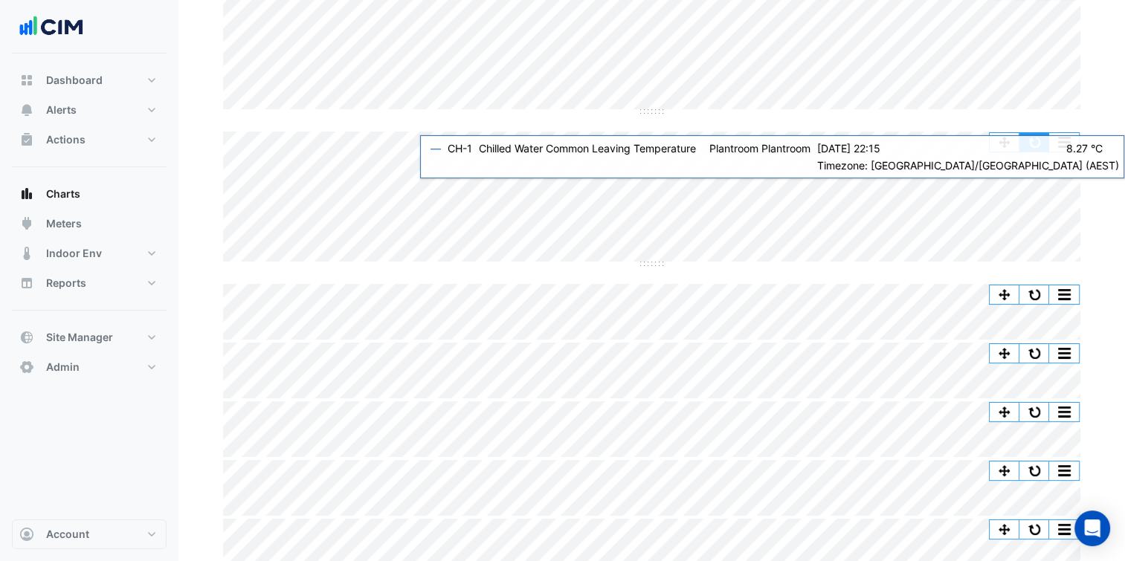
click at [1028, 145] on button "button" at bounding box center [1034, 142] width 30 height 19
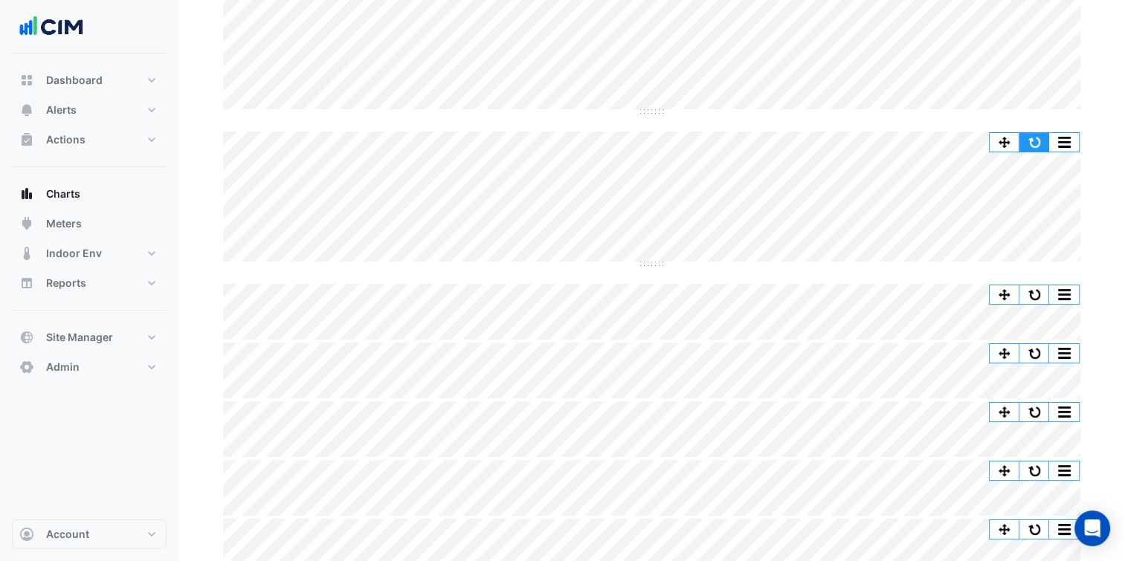
click at [1023, 146] on button "button" at bounding box center [1034, 142] width 30 height 19
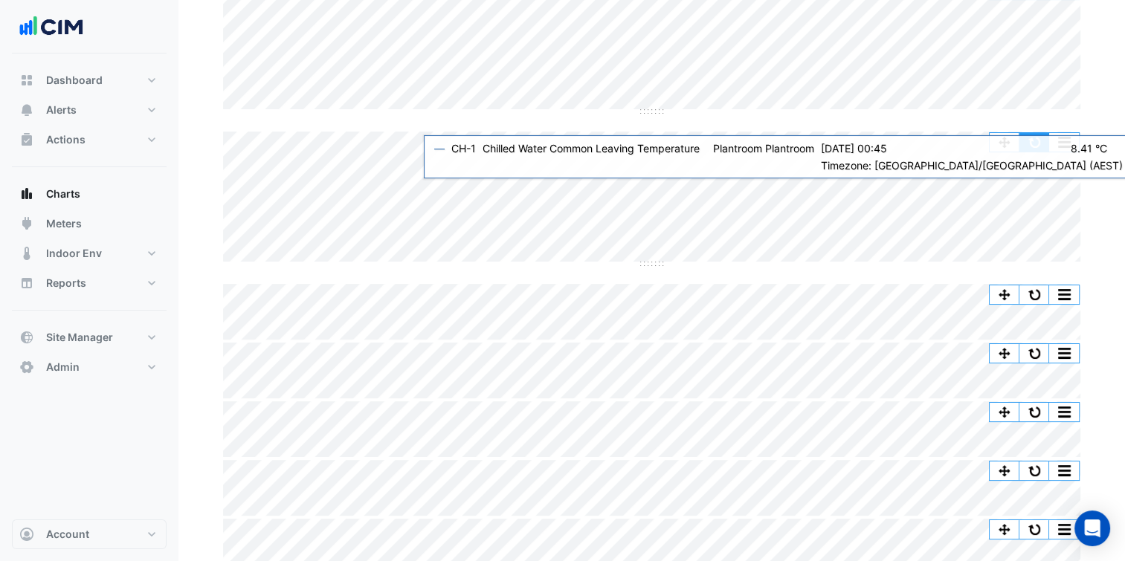
click at [1029, 144] on button "button" at bounding box center [1034, 142] width 30 height 19
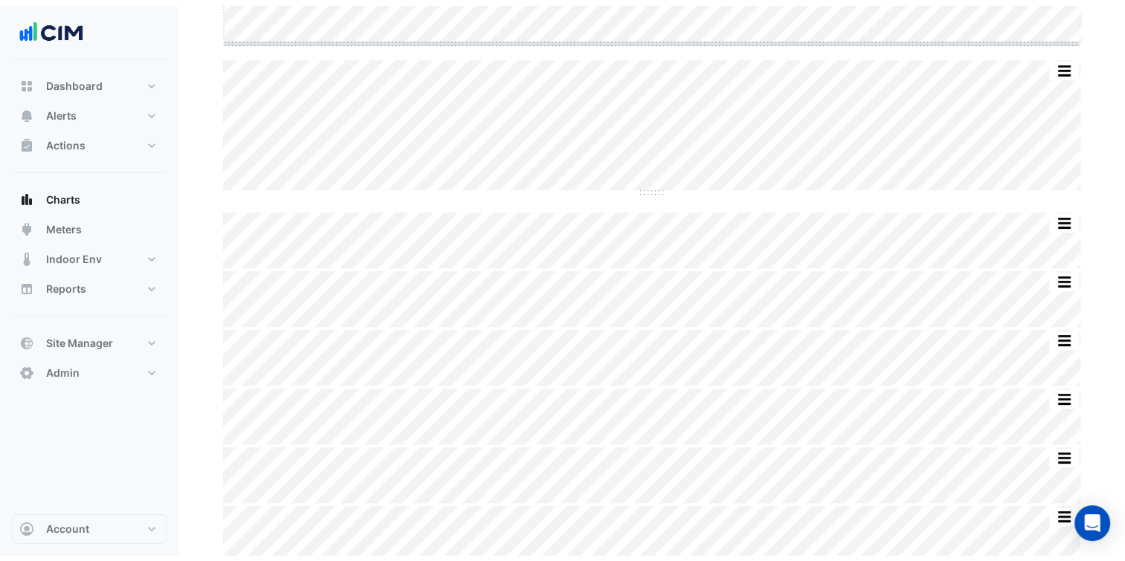
scroll to position [213, 0]
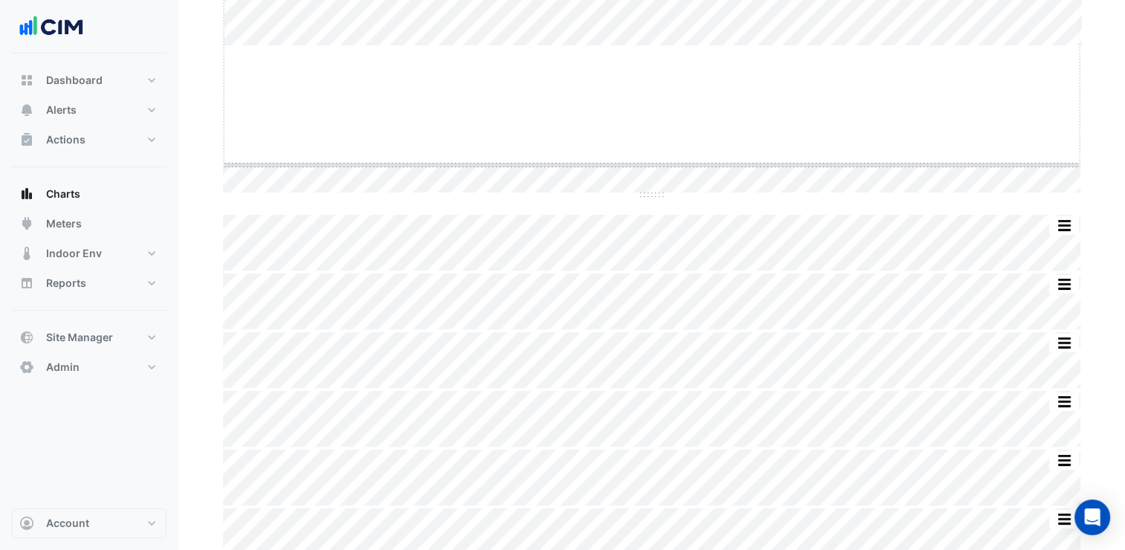
drag, startPoint x: 648, startPoint y: 39, endPoint x: 638, endPoint y: 186, distance: 147.6
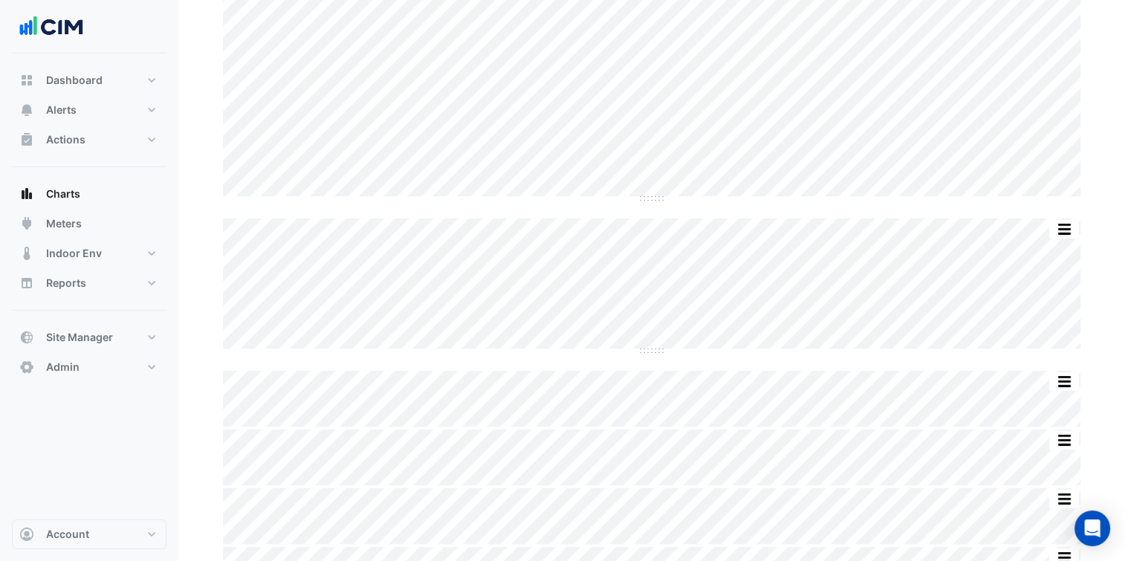
scroll to position [139, 0]
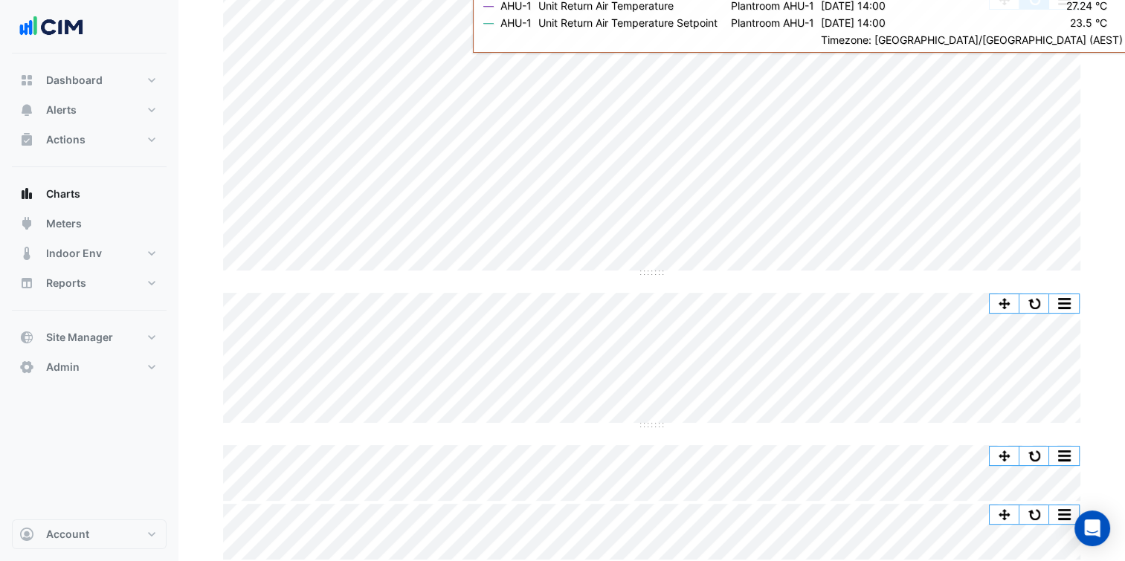
click at [1033, 4] on button "button" at bounding box center [1034, -1] width 30 height 19
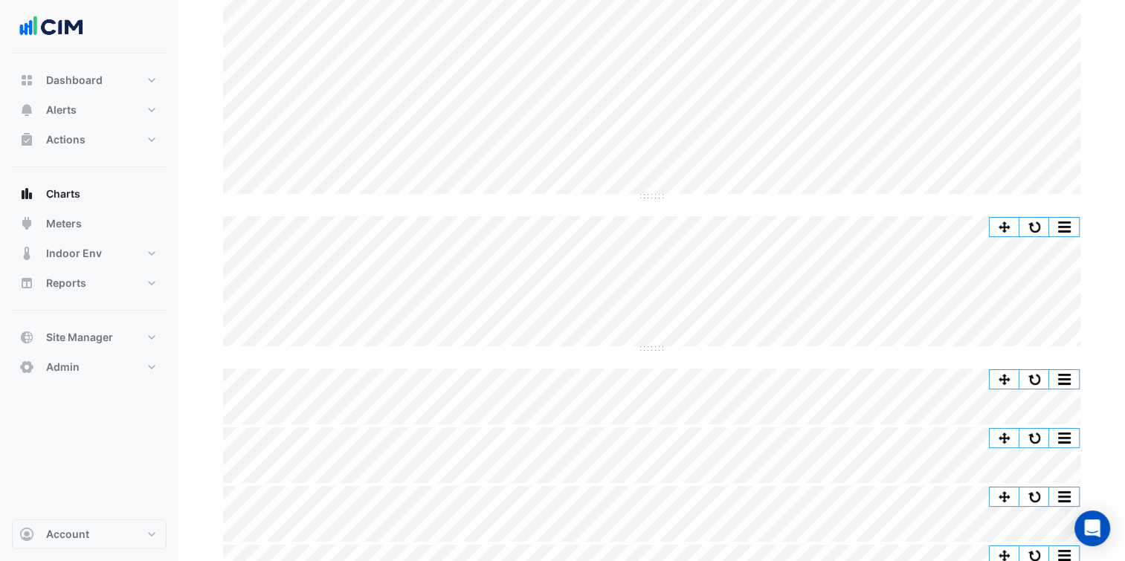
scroll to position [241, 0]
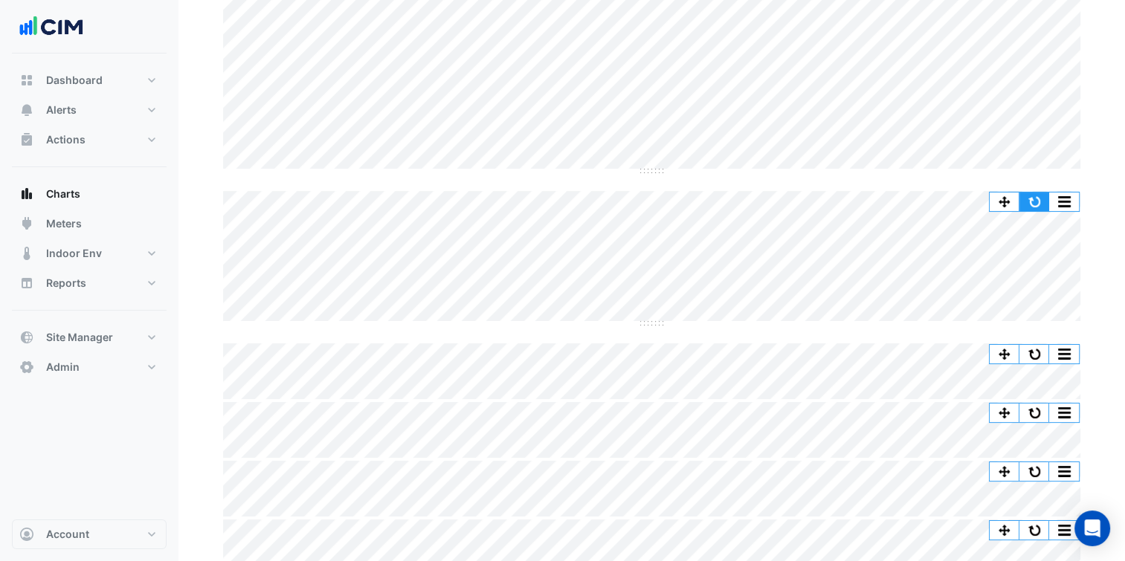
click at [1030, 197] on button "button" at bounding box center [1034, 202] width 30 height 19
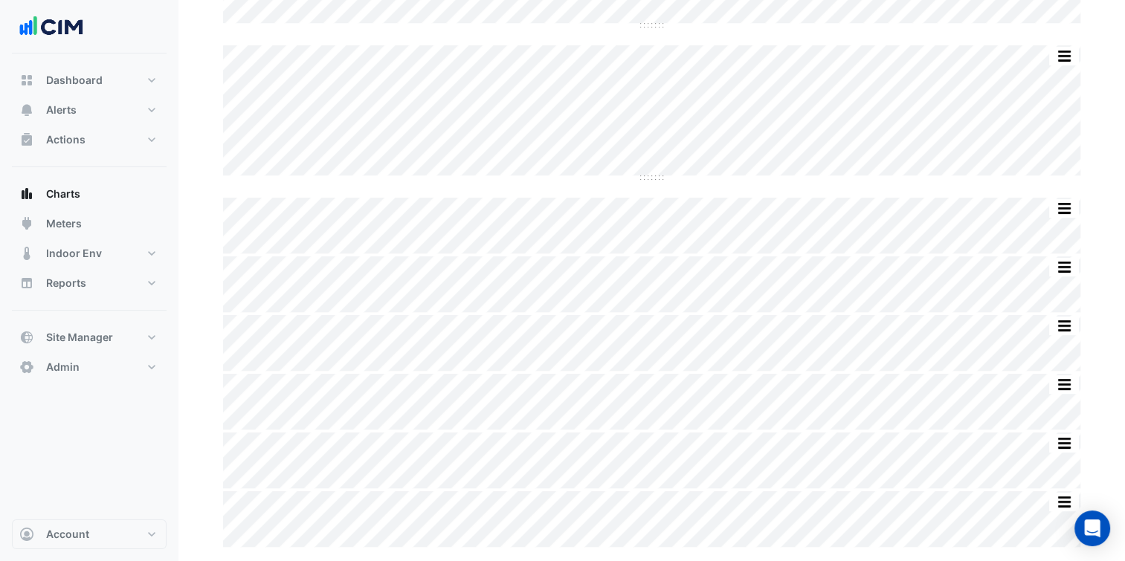
scroll to position [390, 0]
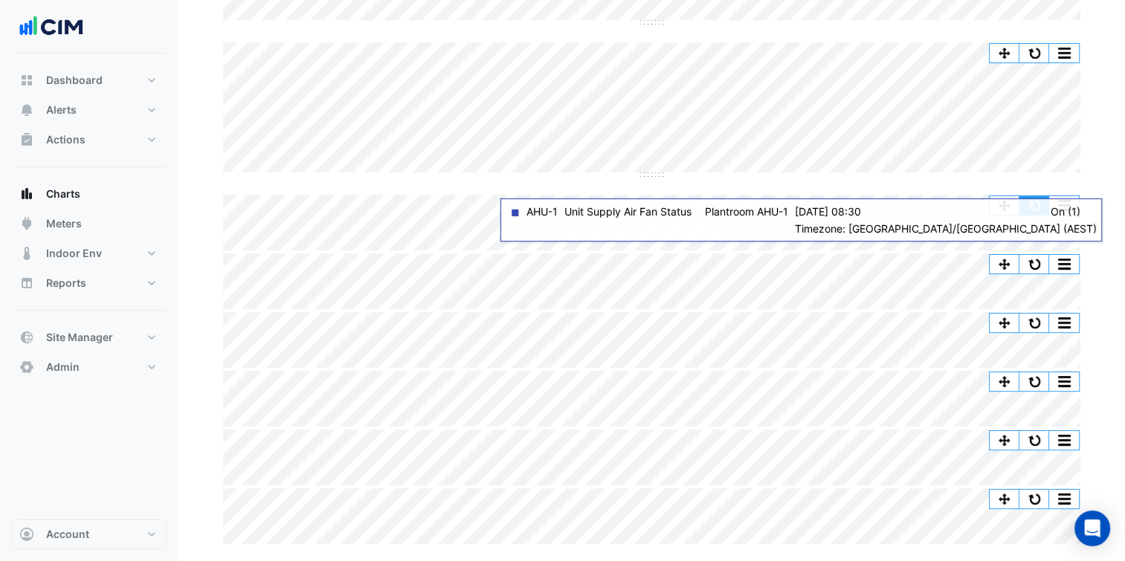
click at [1041, 205] on button "button" at bounding box center [1034, 205] width 30 height 19
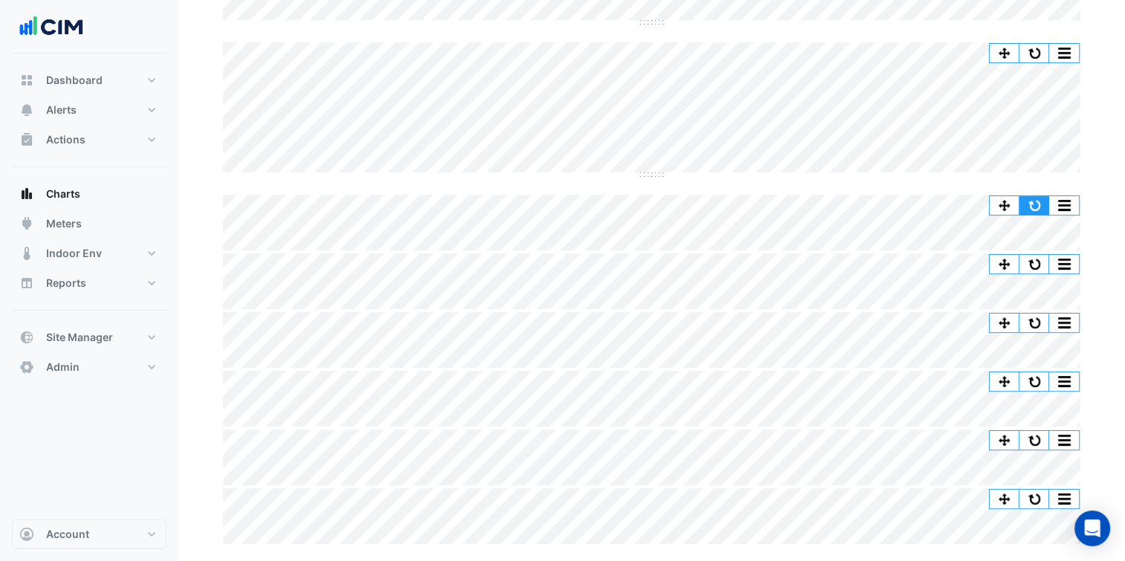
click at [1043, 202] on button "button" at bounding box center [1034, 205] width 30 height 19
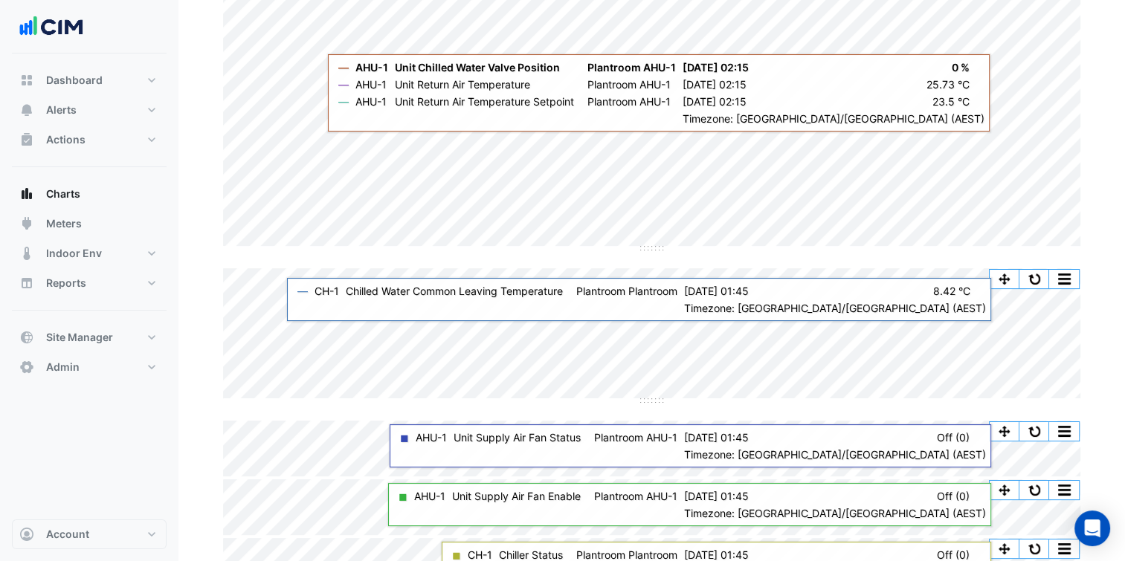
scroll to position [18, 0]
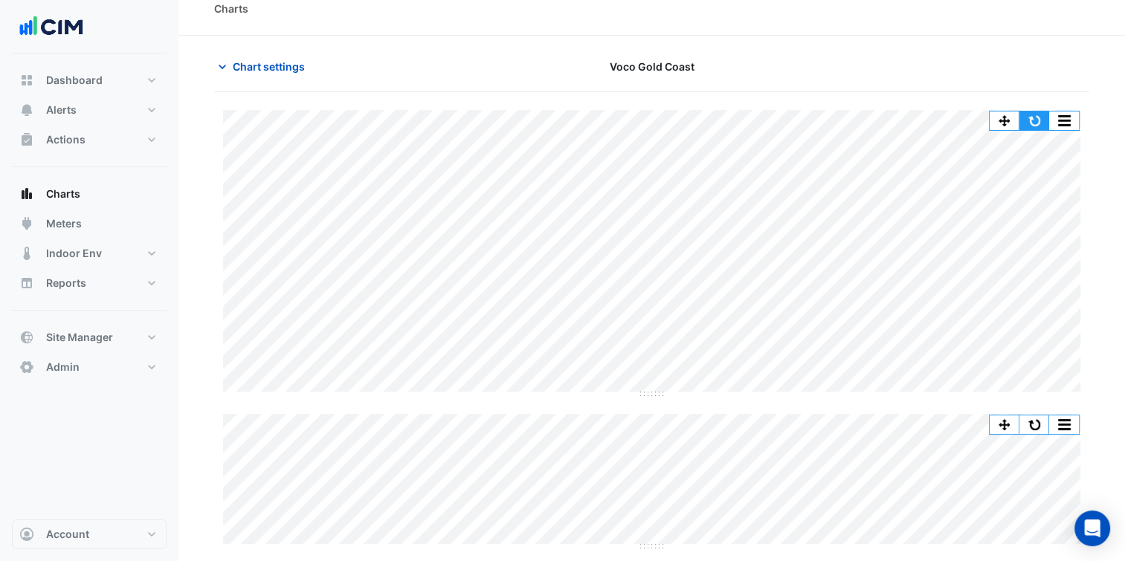
click at [1028, 114] on button "button" at bounding box center [1034, 121] width 30 height 19
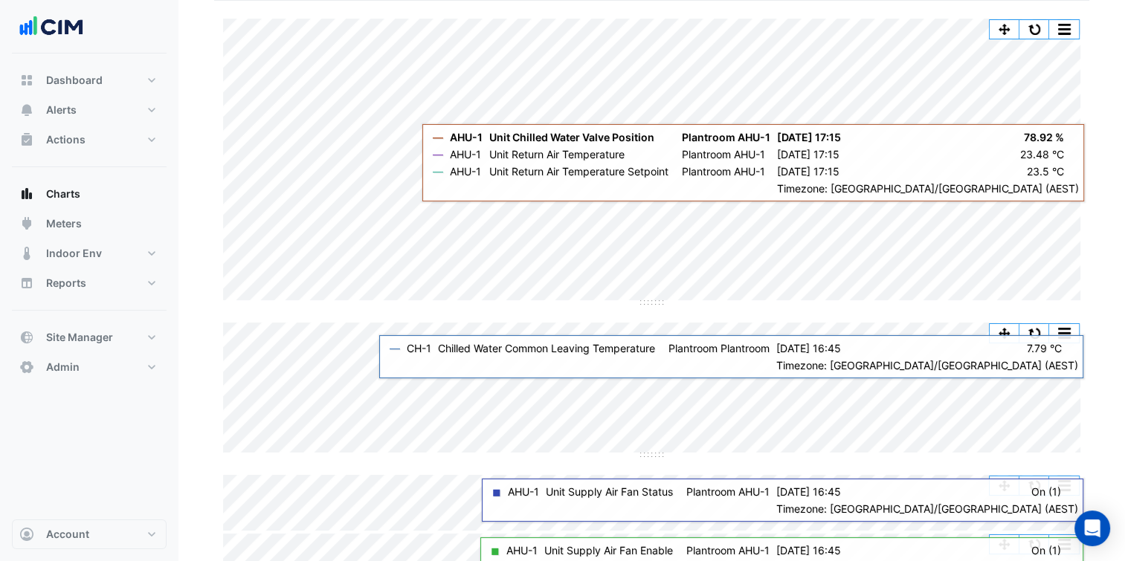
scroll to position [92, 0]
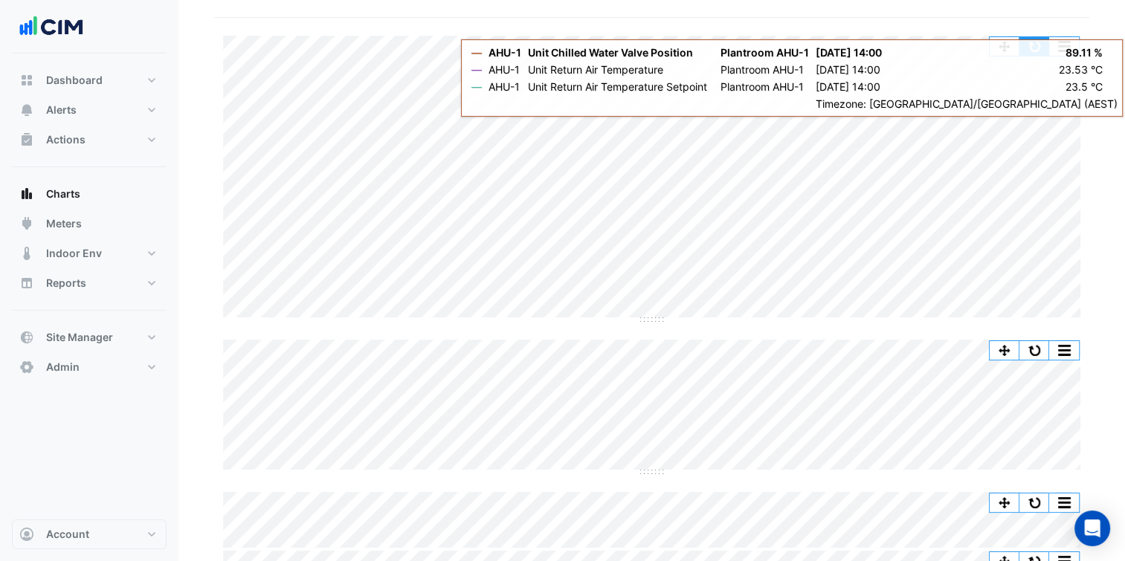
click at [1026, 50] on button "button" at bounding box center [1034, 46] width 30 height 19
